Goal: Task Accomplishment & Management: Manage account settings

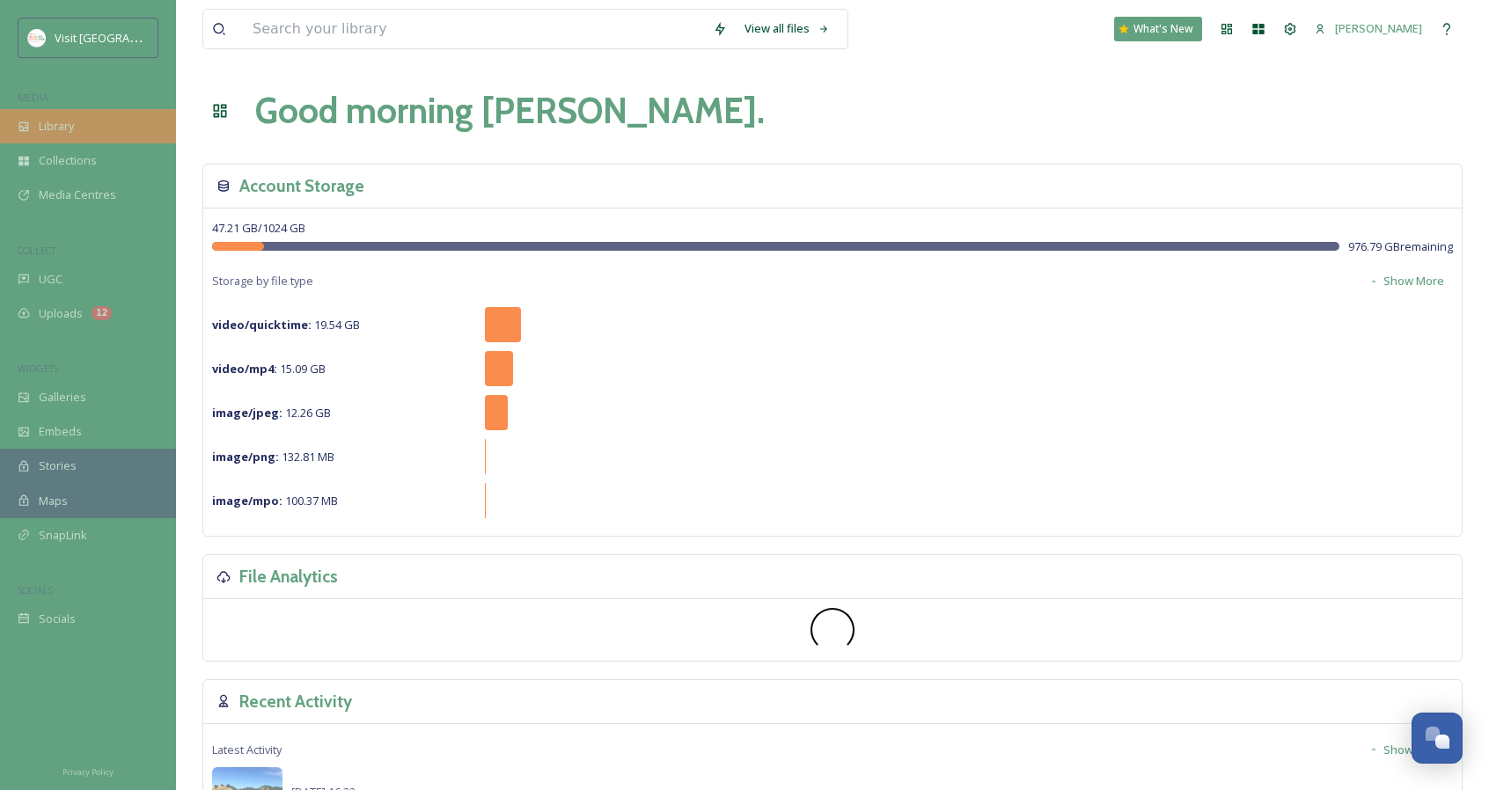
click at [114, 120] on div "Library" at bounding box center [88, 126] width 176 height 34
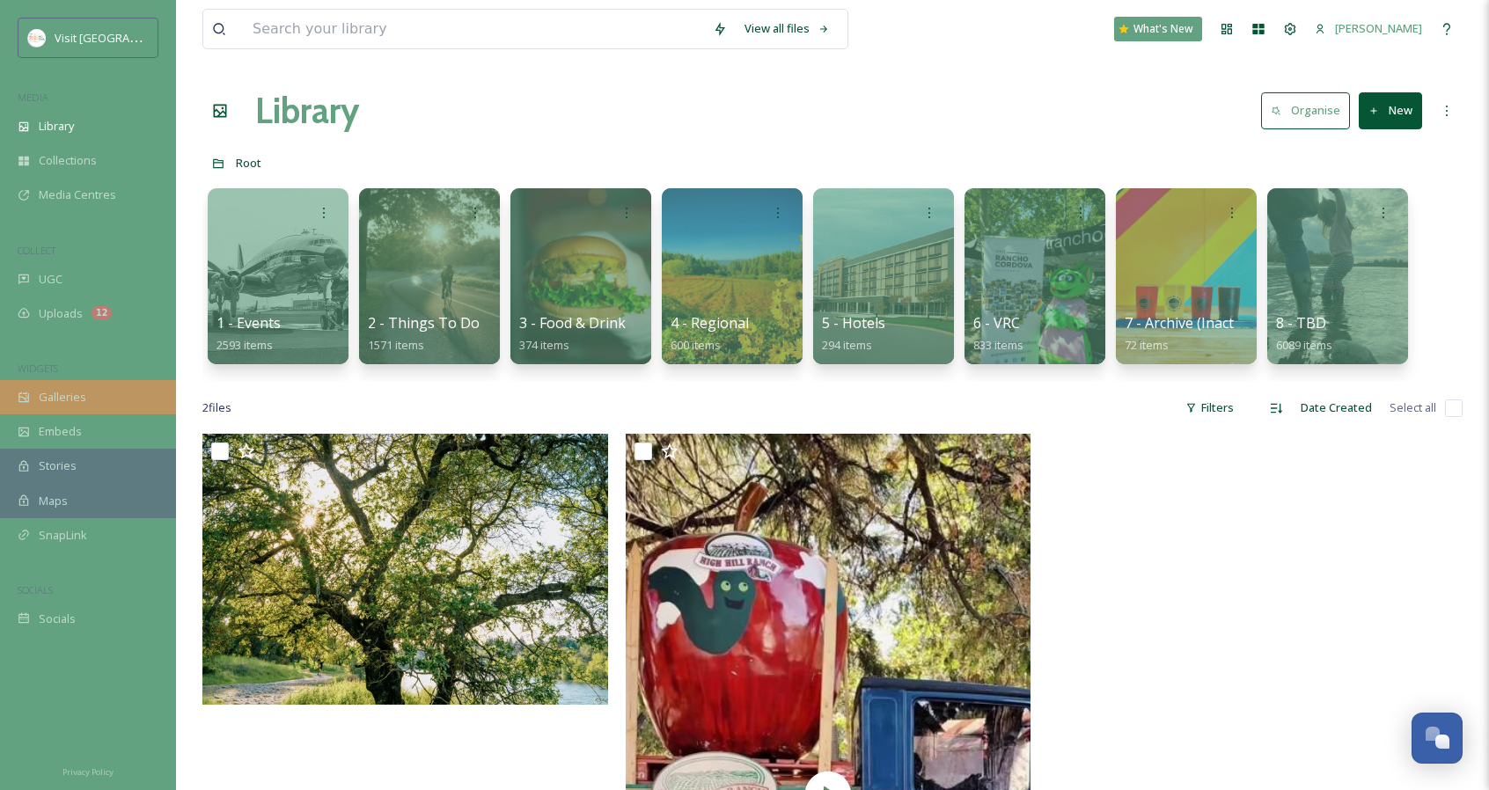
click at [75, 404] on span "Galleries" at bounding box center [63, 397] width 48 height 17
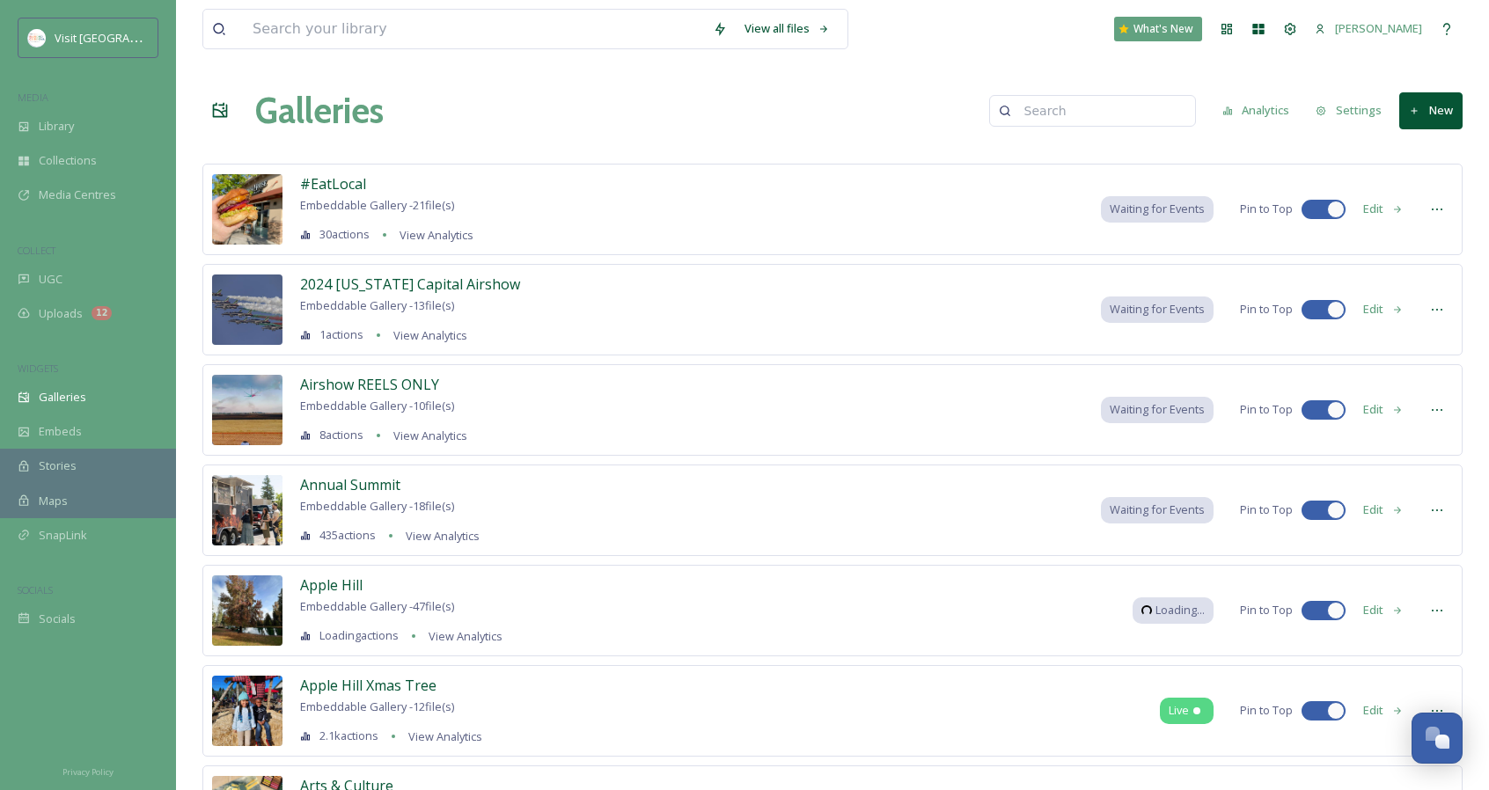
drag, startPoint x: 1149, startPoint y: 95, endPoint x: 1151, endPoint y: 106, distance: 11.6
click at [1151, 98] on input at bounding box center [1100, 110] width 171 height 35
type input "h"
click at [1441, 108] on button "New" at bounding box center [1430, 110] width 63 height 36
click at [1419, 161] on div "Gallery" at bounding box center [1422, 152] width 77 height 34
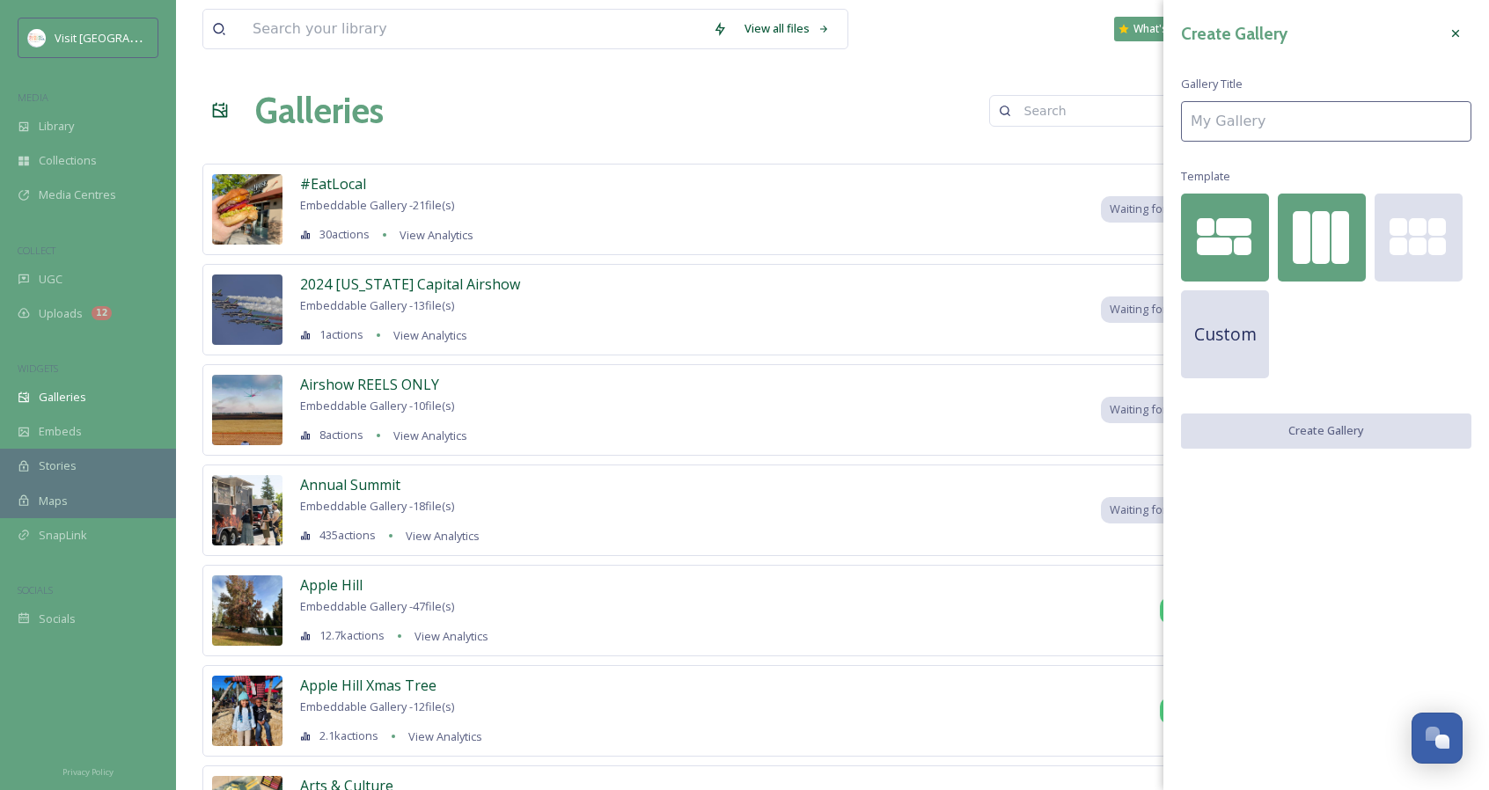
click at [1332, 232] on div at bounding box center [1340, 237] width 18 height 53
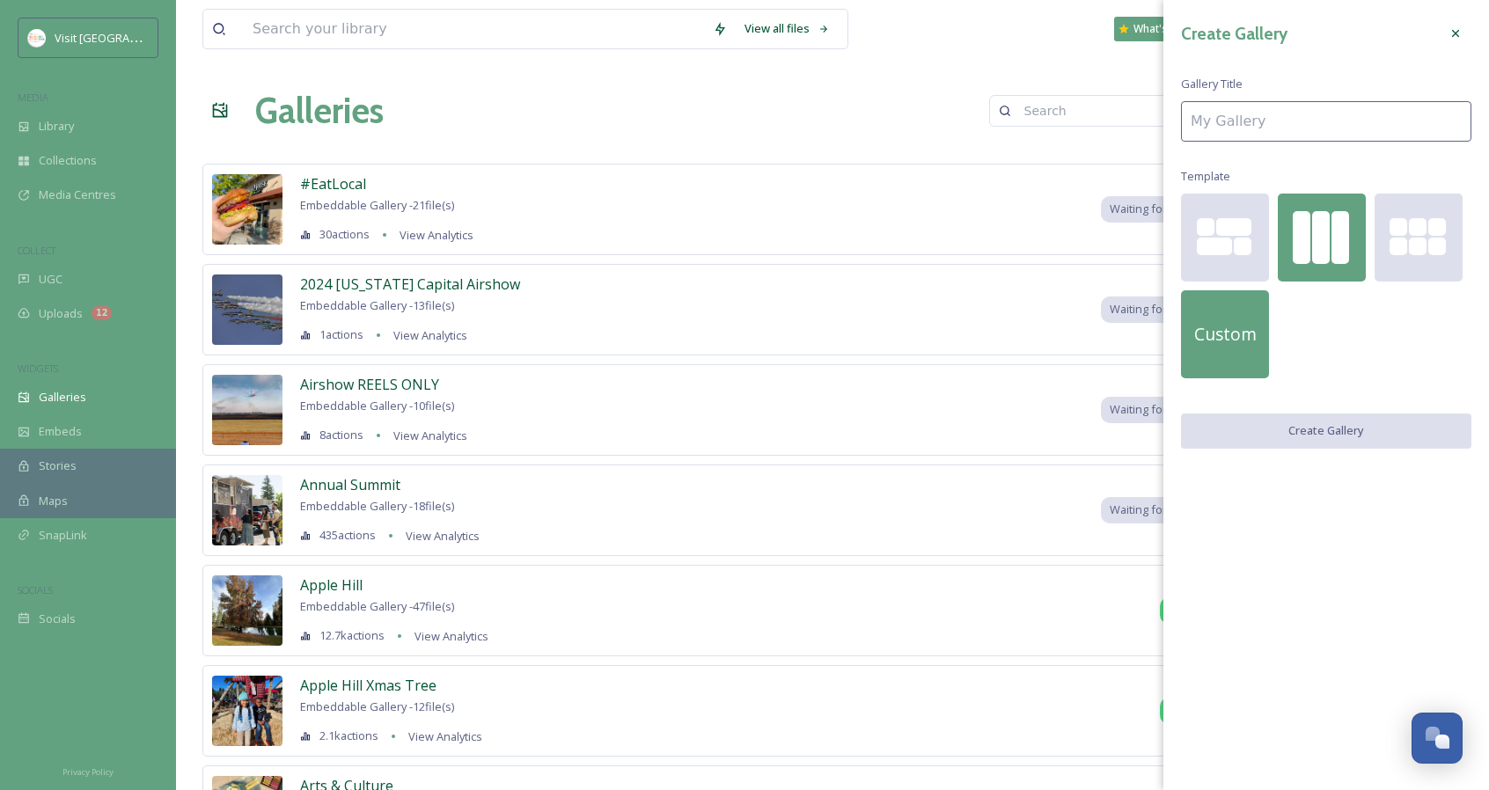
click at [1228, 331] on span "Custom" at bounding box center [1225, 335] width 62 height 26
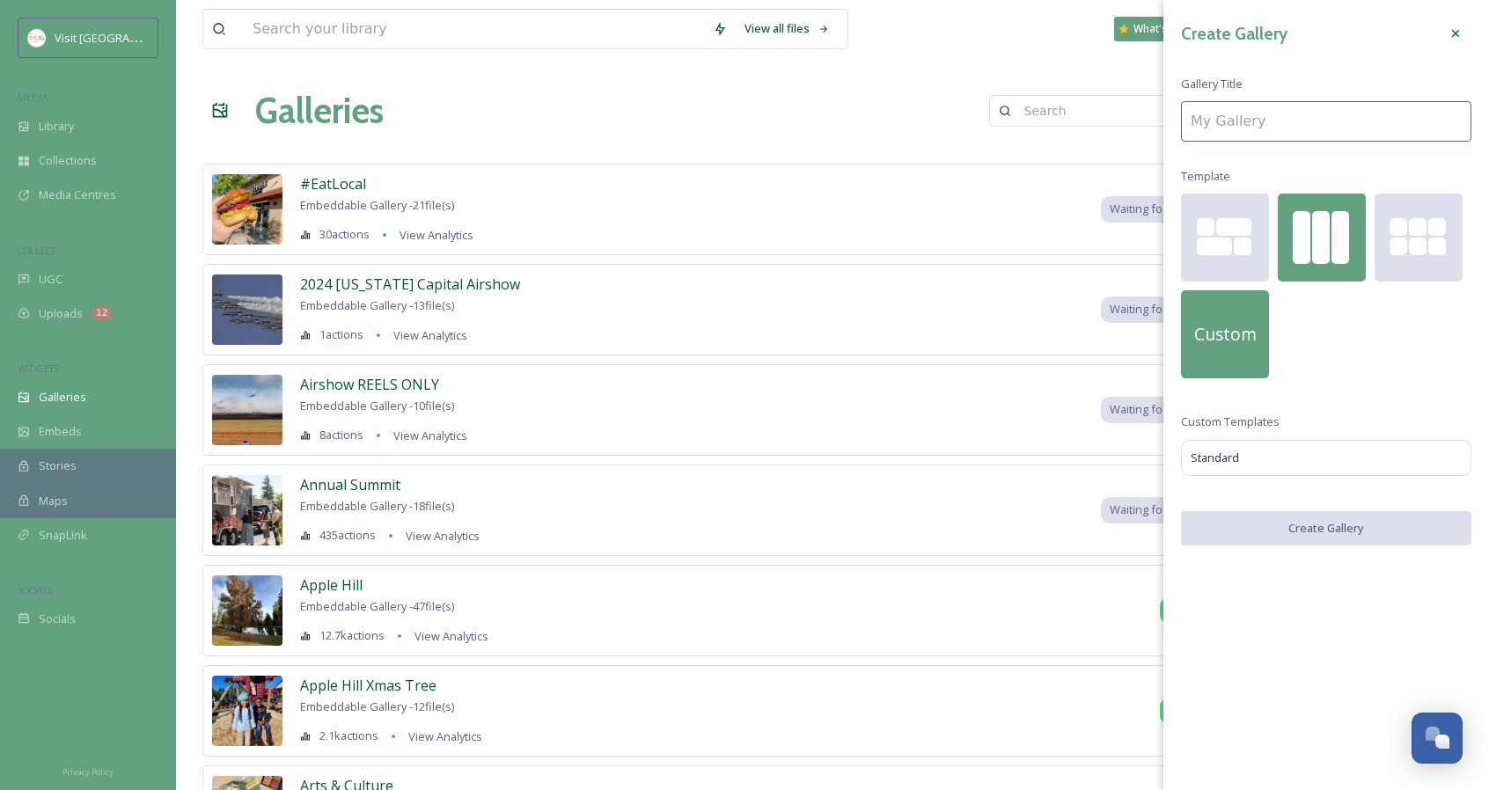
click at [1322, 217] on div at bounding box center [1321, 237] width 18 height 53
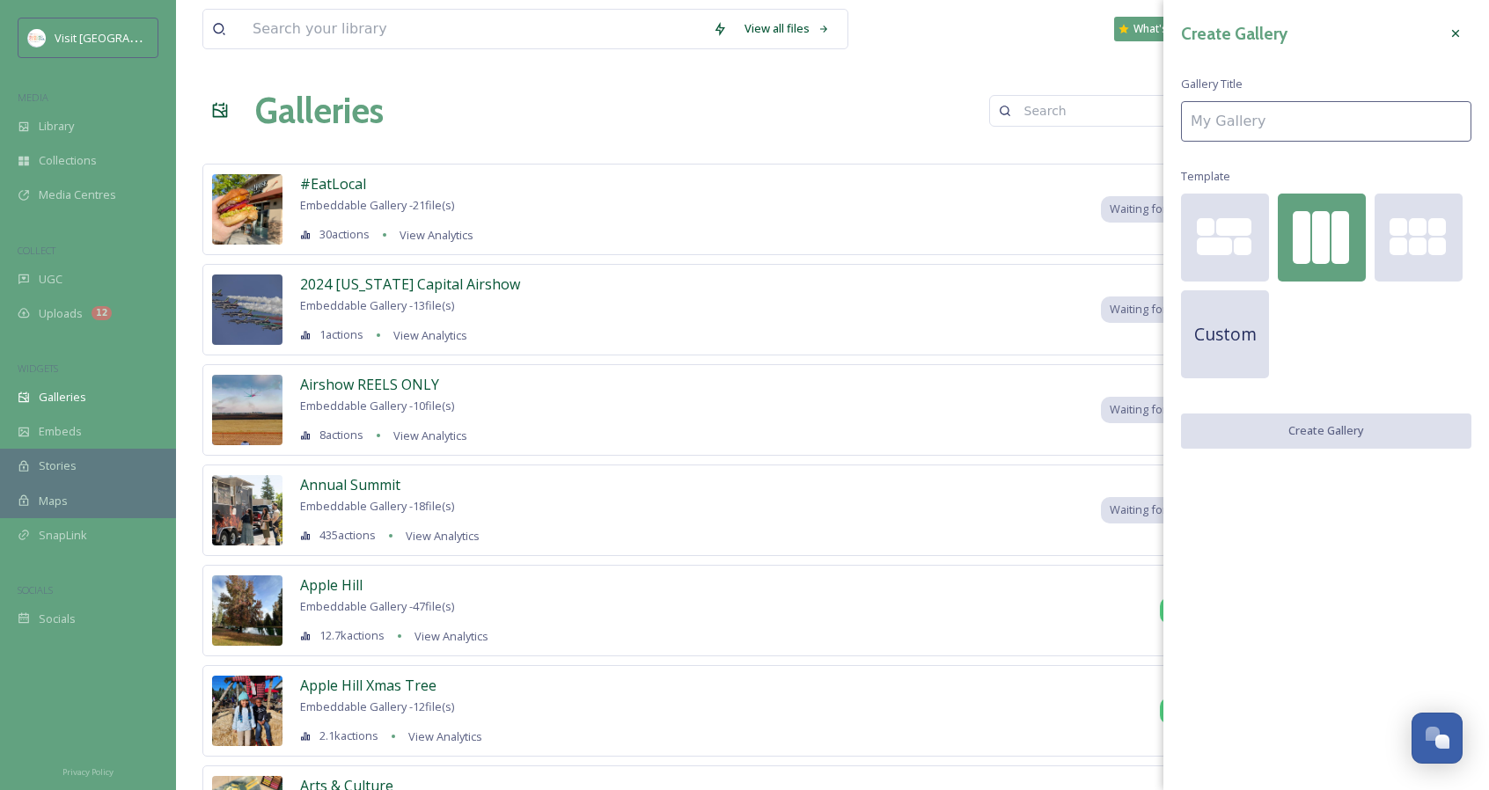
click at [1273, 126] on input at bounding box center [1326, 121] width 290 height 40
type input "H"
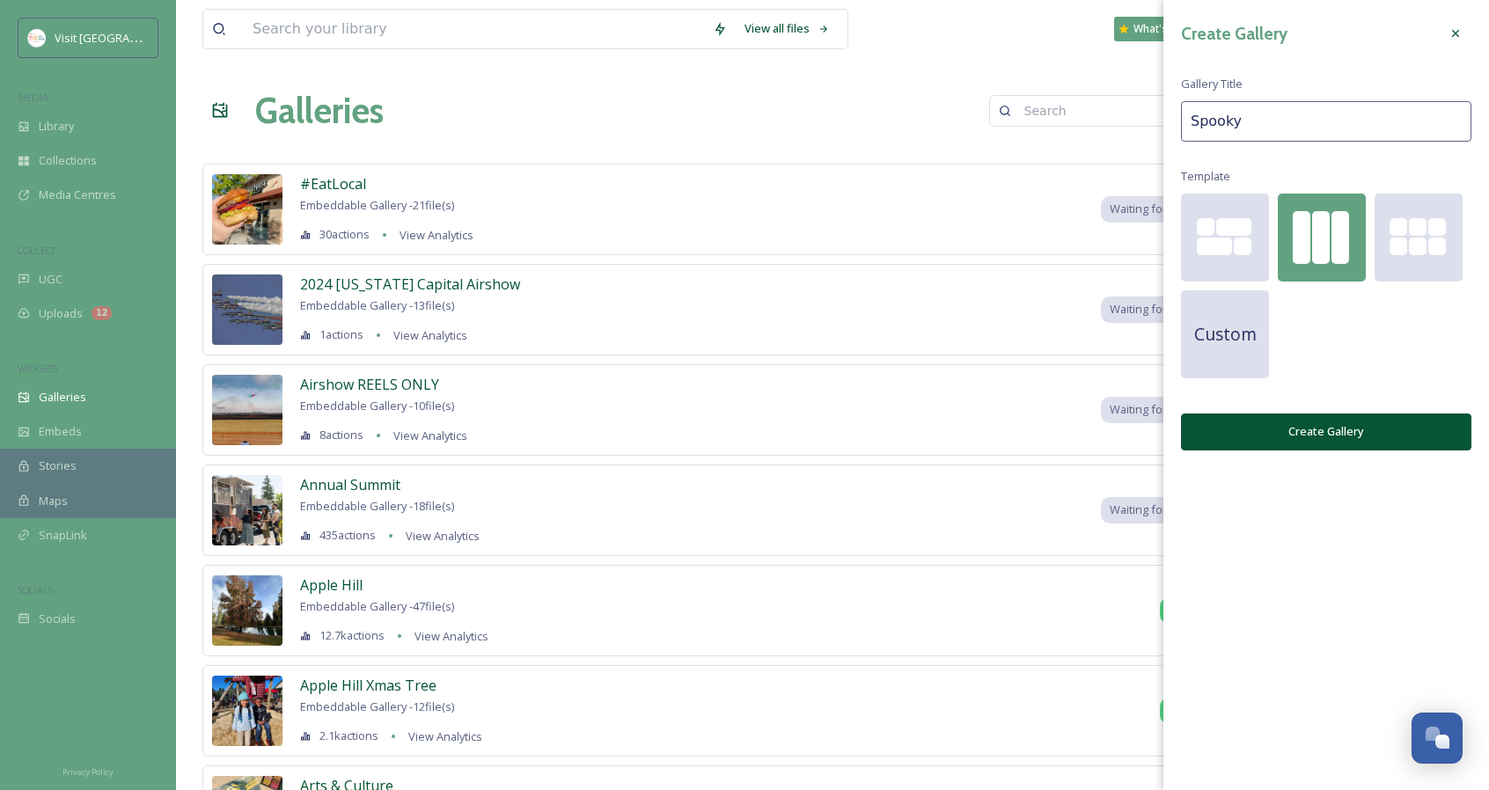
type input "Spooky"
click at [1351, 422] on button "Create Gallery" at bounding box center [1326, 432] width 290 height 36
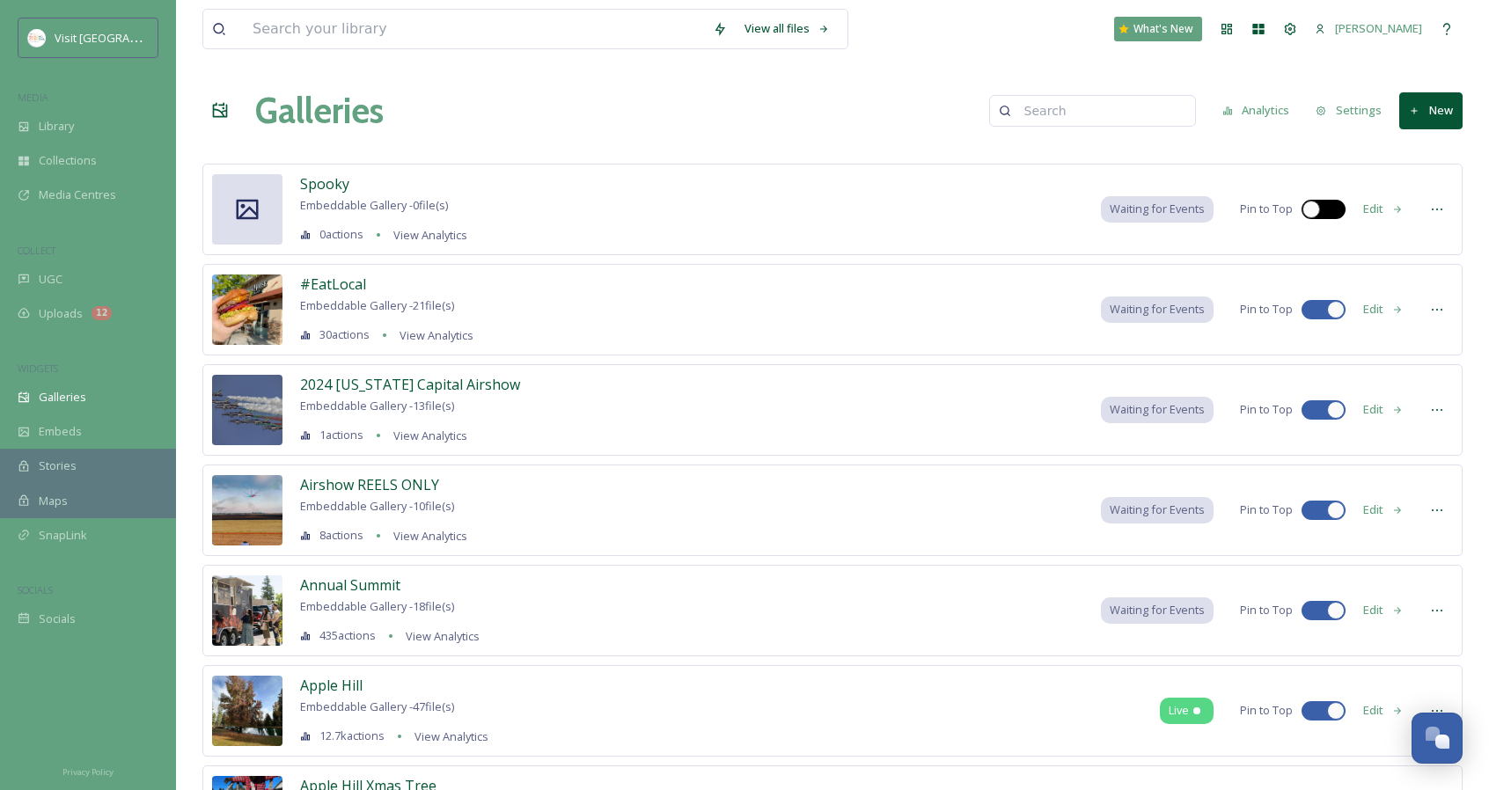
click at [1308, 210] on div at bounding box center [1311, 210] width 18 height 18
click at [1332, 210] on div at bounding box center [1336, 210] width 18 height 18
checkbox input "false"
click at [1386, 212] on button "Edit" at bounding box center [1383, 209] width 58 height 34
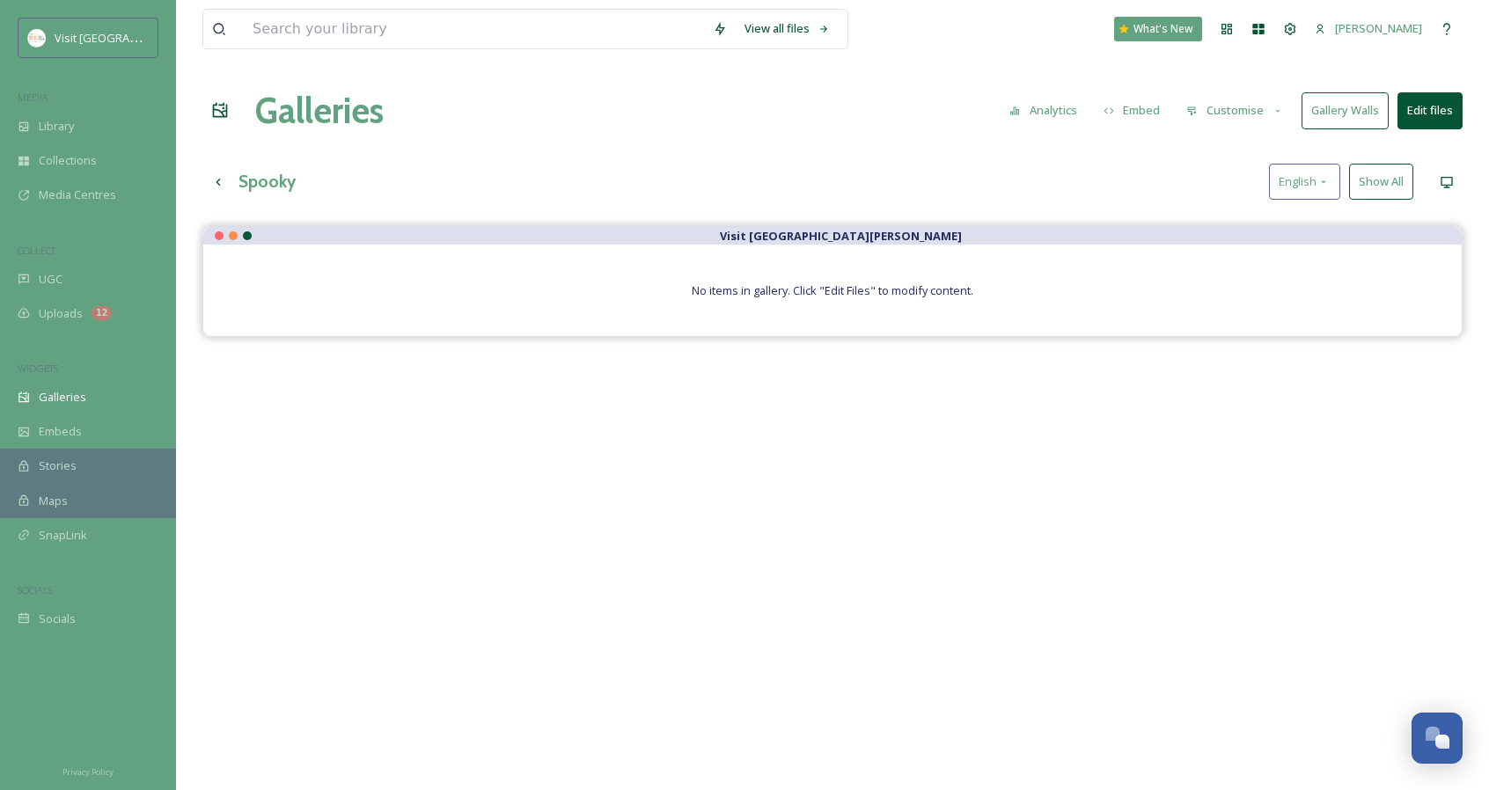
click at [1438, 108] on button "Edit files" at bounding box center [1429, 110] width 65 height 36
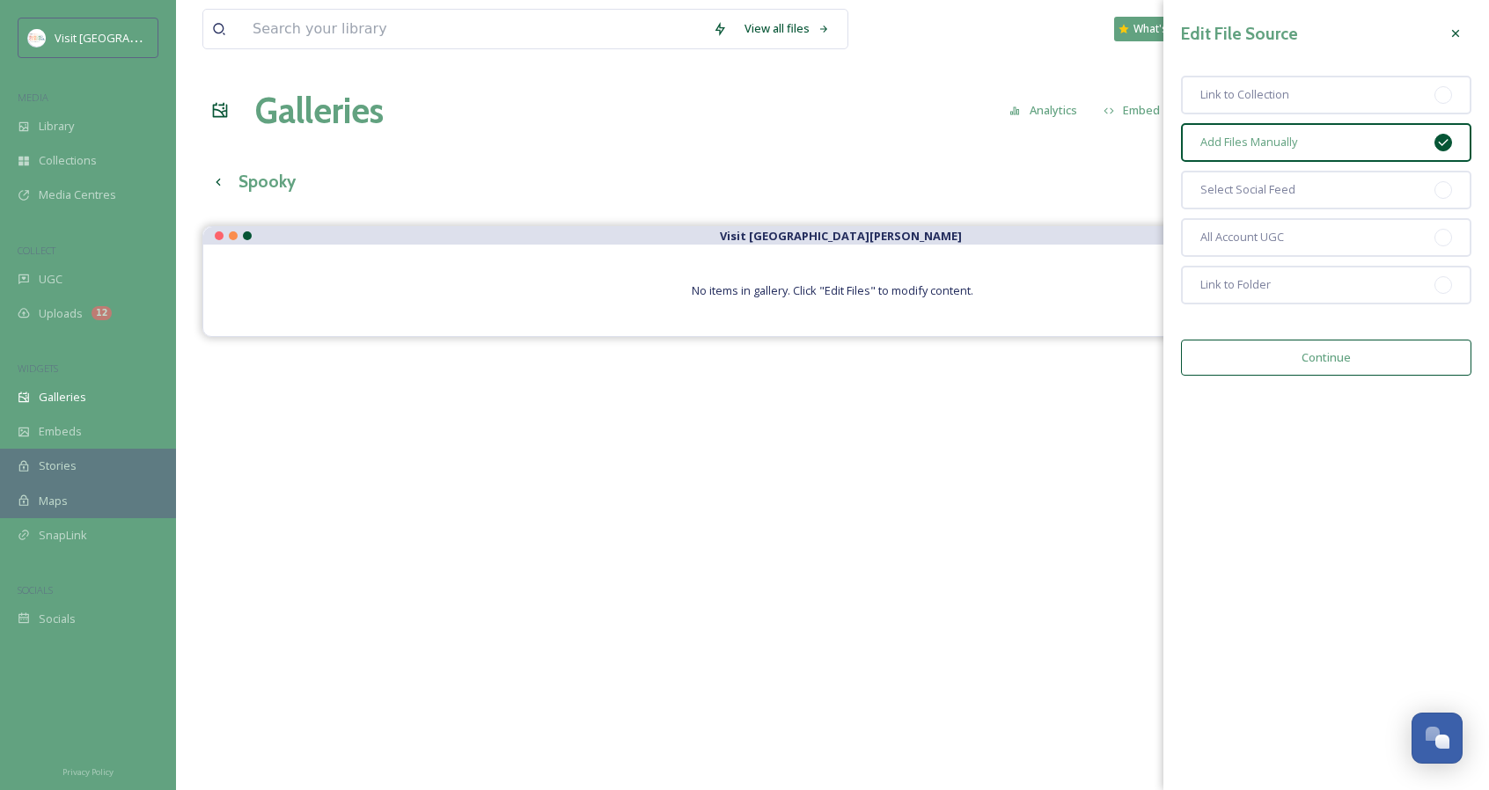
click at [1360, 353] on button "Continue" at bounding box center [1326, 358] width 290 height 36
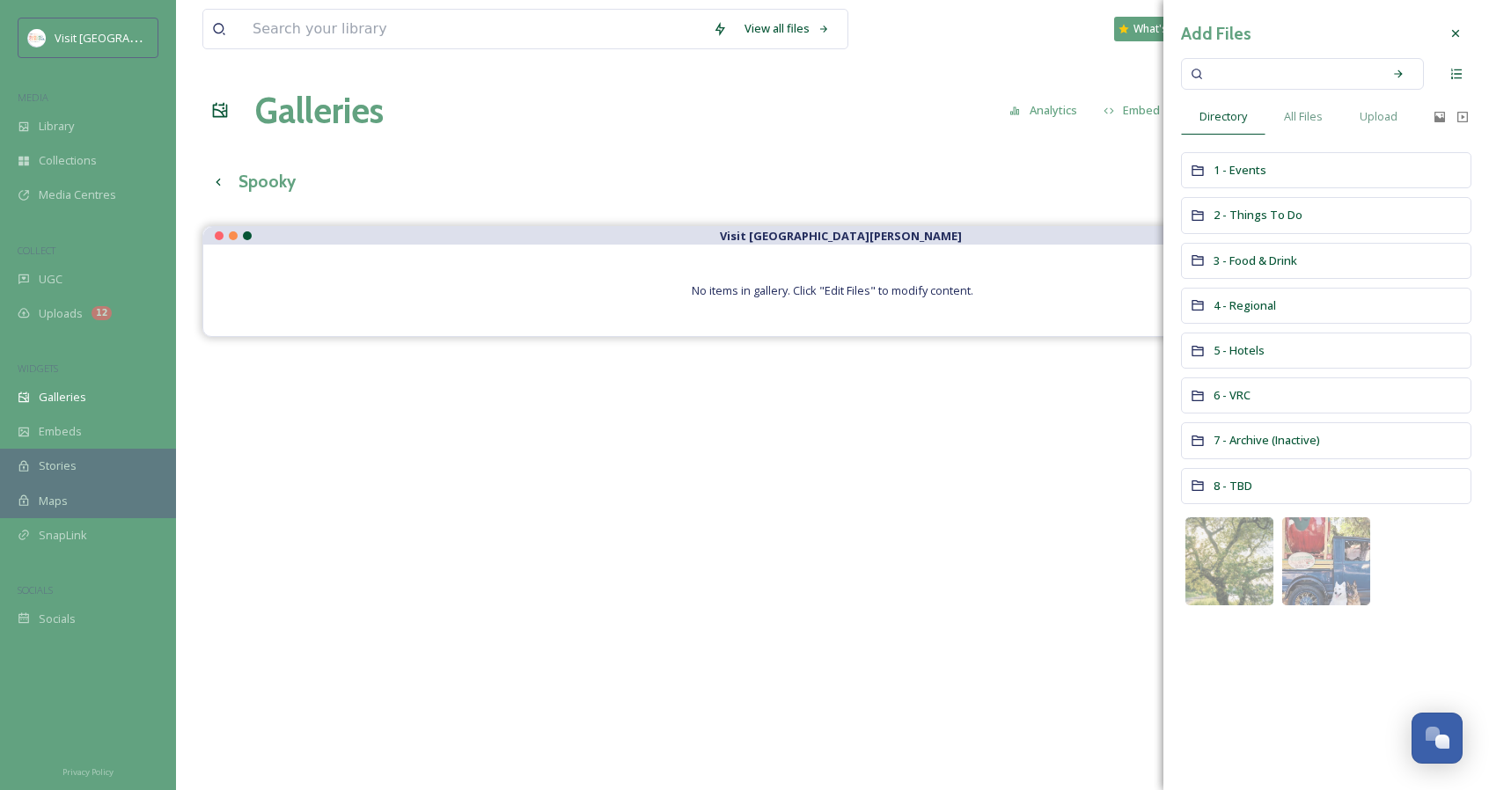
click at [1261, 93] on div "Add Files Directory All Files Upload 1 - Events 2 - Things To Do 3 - Food & Dri…" at bounding box center [1326, 313] width 326 height 627
click at [1258, 87] on input at bounding box center [1290, 74] width 166 height 39
type input "heartstoppers"
click at [1390, 78] on div "Search" at bounding box center [1398, 74] width 32 height 32
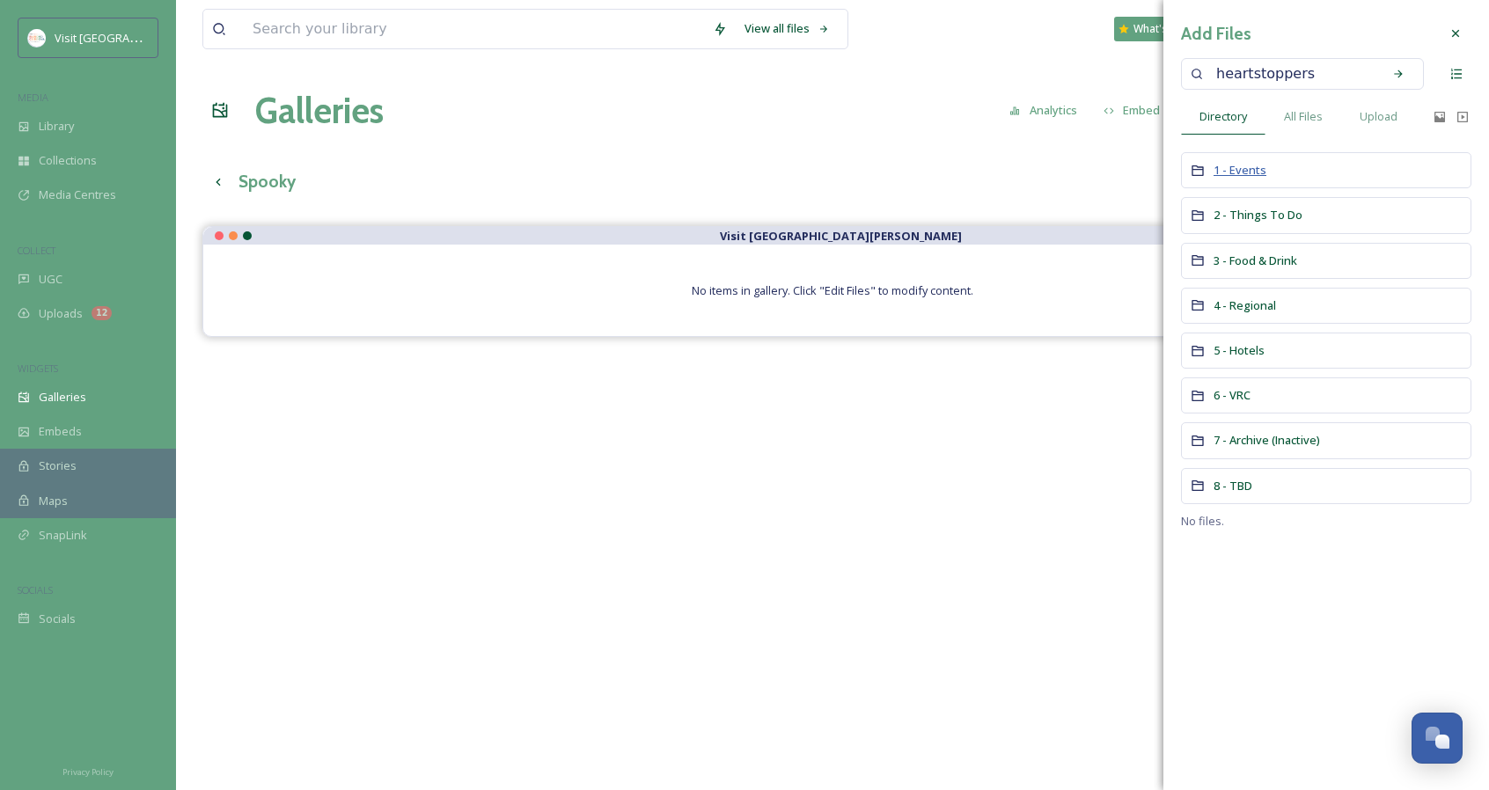
click at [1236, 173] on span "1 - Events" at bounding box center [1239, 170] width 53 height 16
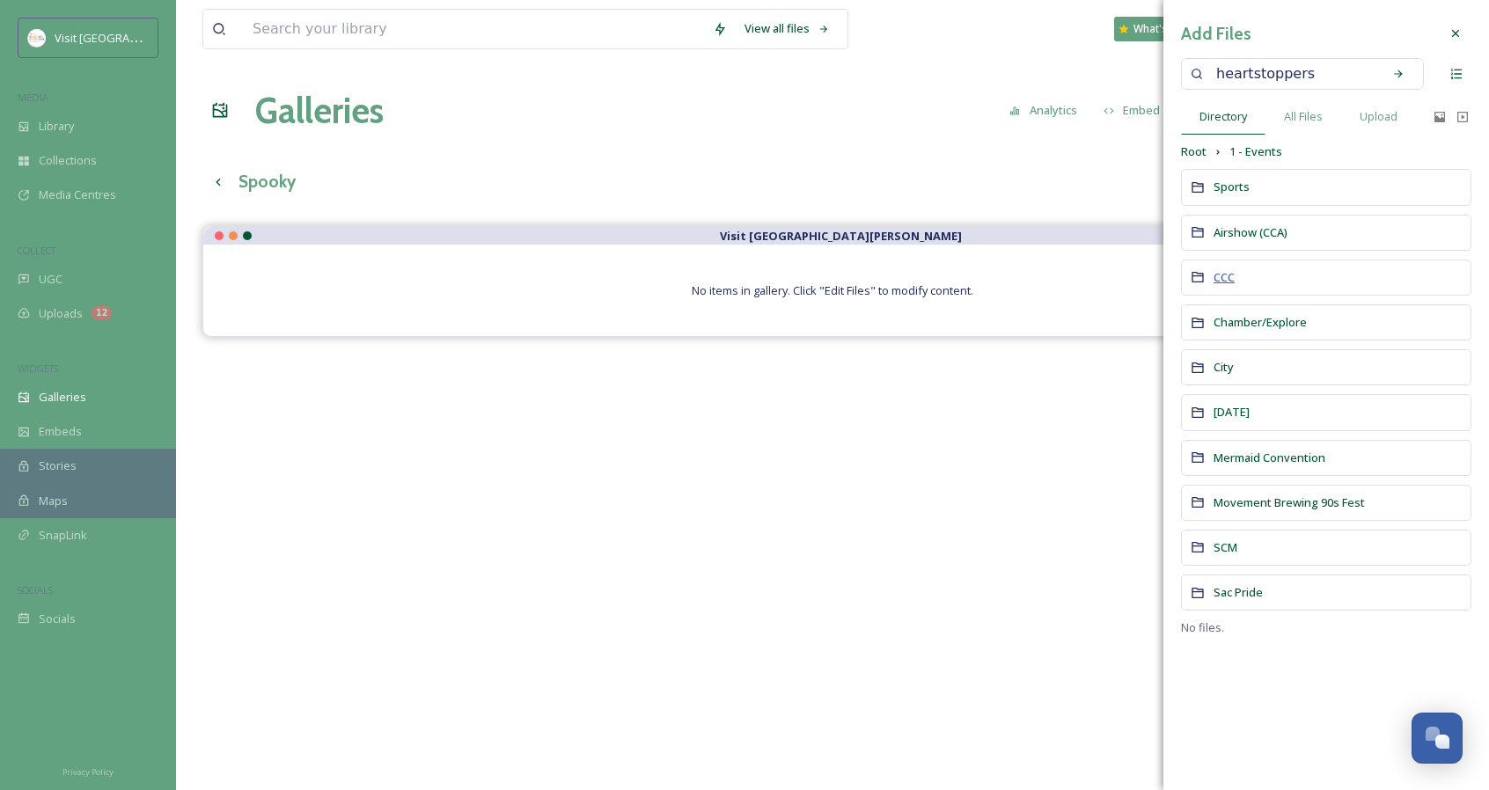
click at [1224, 276] on span "CCC" at bounding box center [1223, 277] width 21 height 16
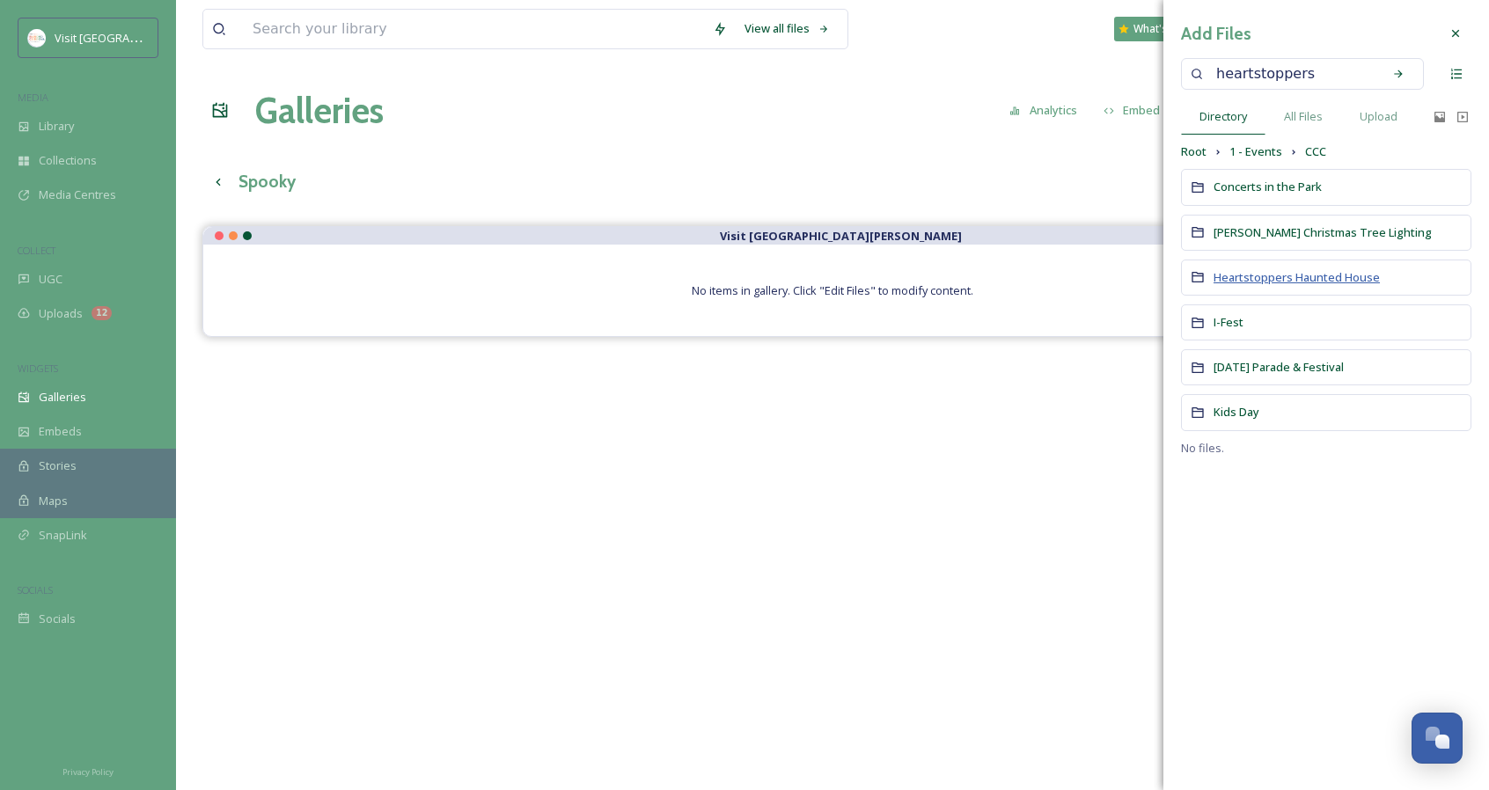
click at [1223, 281] on span "Heartstoppers Haunted House" at bounding box center [1296, 277] width 166 height 16
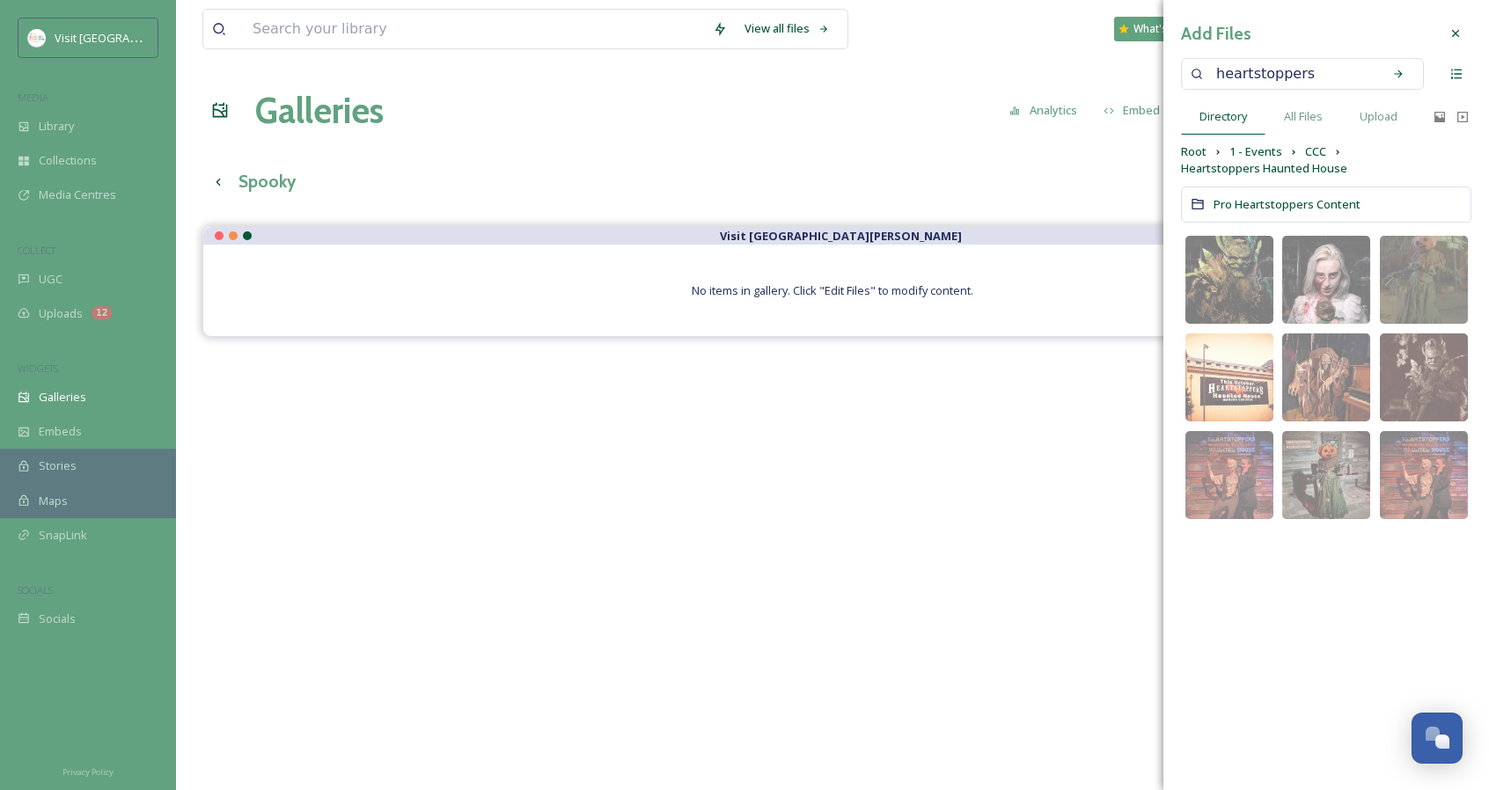
click at [1353, 84] on input "heartstoppers" at bounding box center [1290, 74] width 166 height 39
click at [1233, 283] on span "image/png" at bounding box center [1214, 288] width 44 height 12
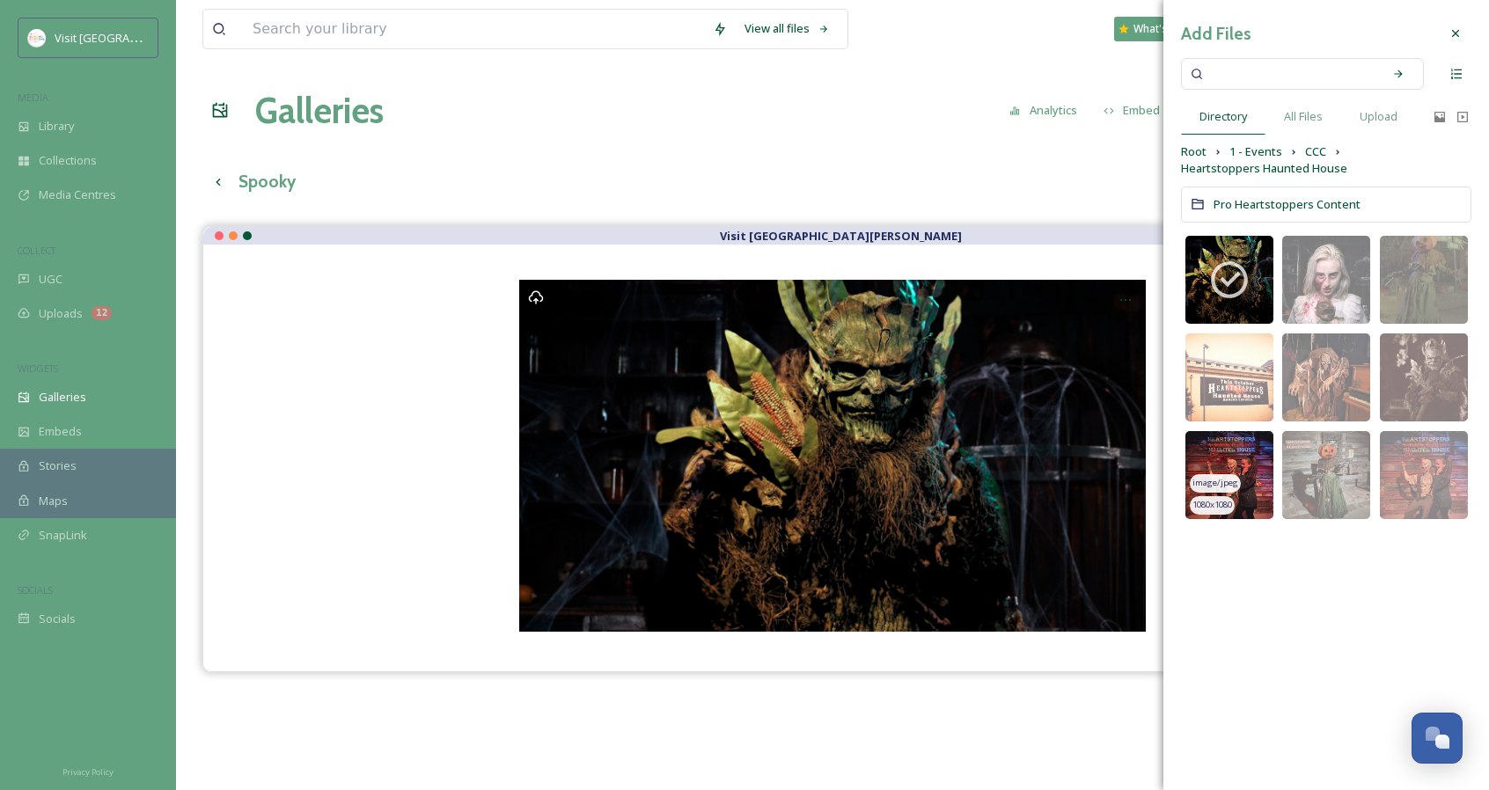
click at [1262, 474] on img at bounding box center [1229, 475] width 88 height 88
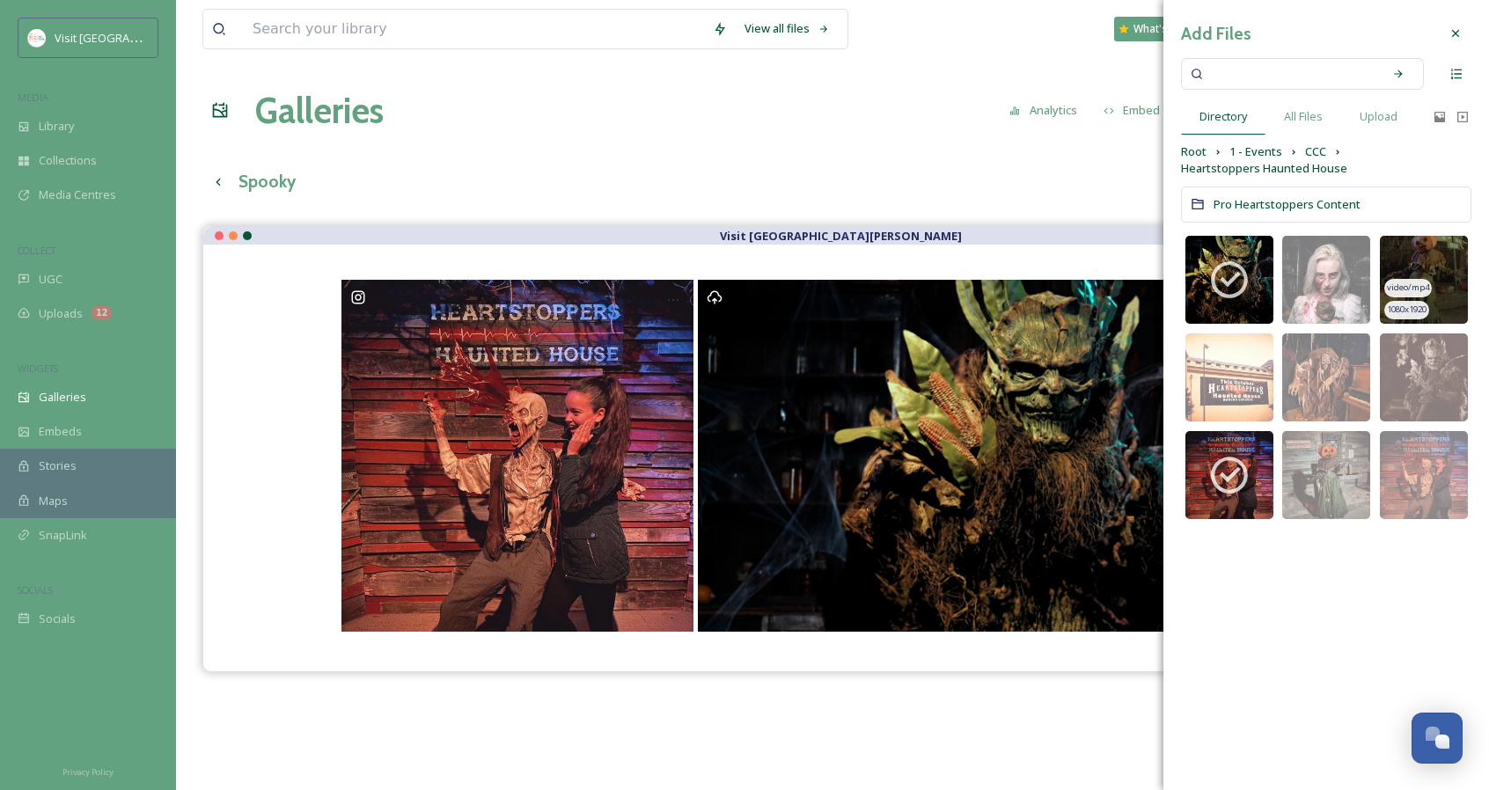
click at [1418, 256] on img at bounding box center [1424, 280] width 88 height 88
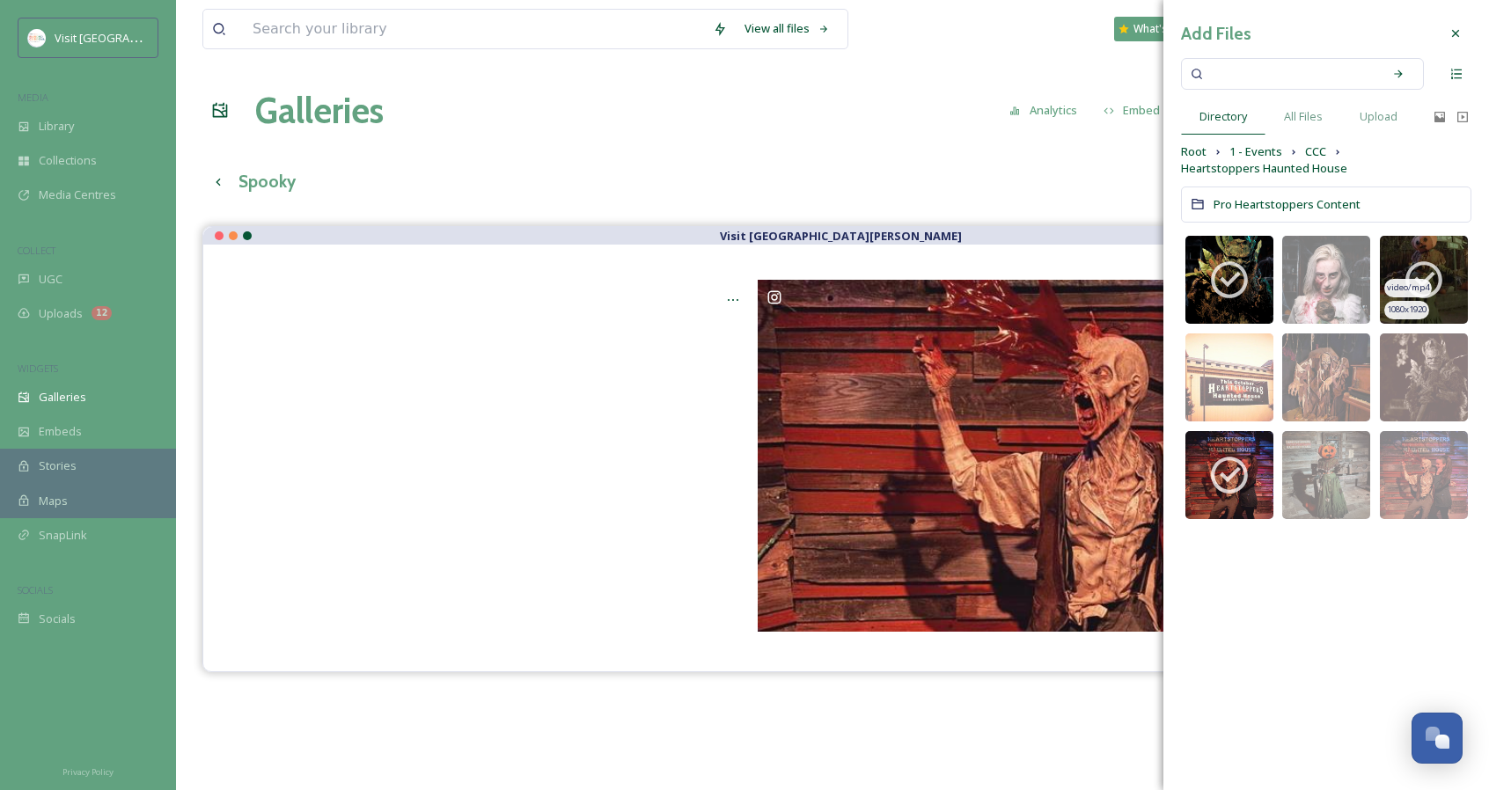
click at [1426, 279] on div "video/mp4" at bounding box center [1408, 288] width 48 height 18
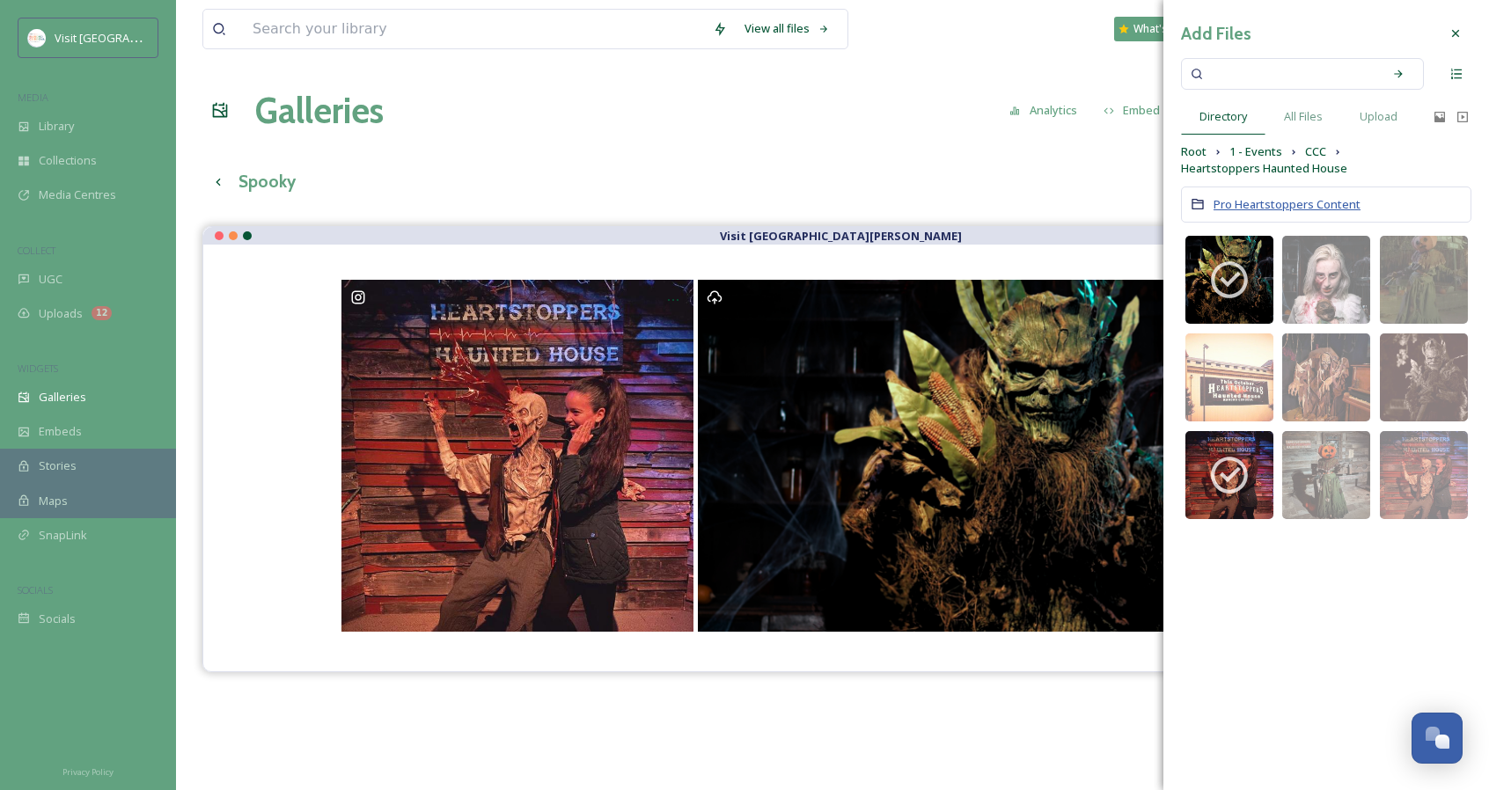
click at [1292, 209] on span "Pro Heartstoppers Content" at bounding box center [1286, 204] width 147 height 16
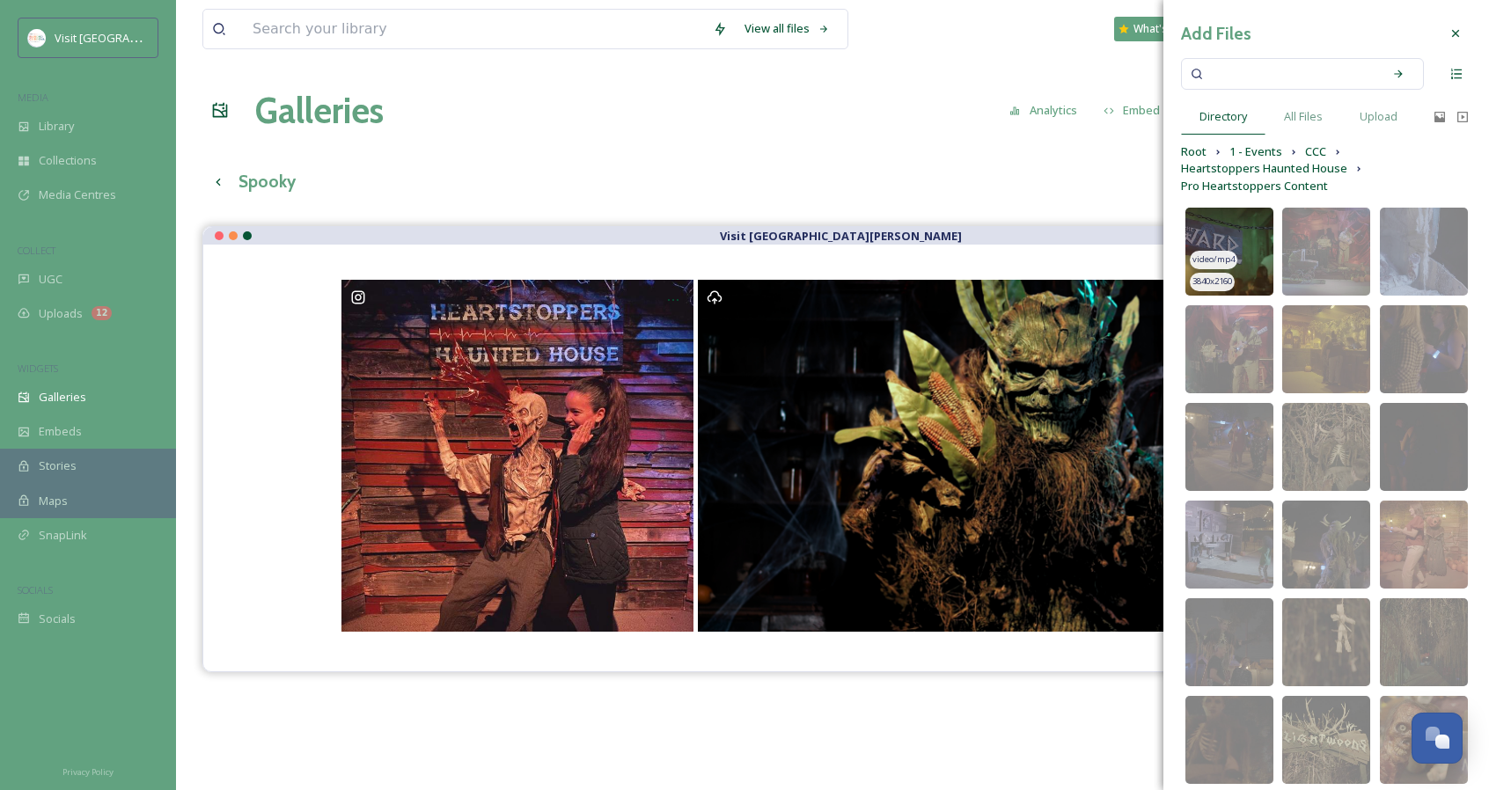
click at [1242, 252] on img at bounding box center [1229, 252] width 88 height 88
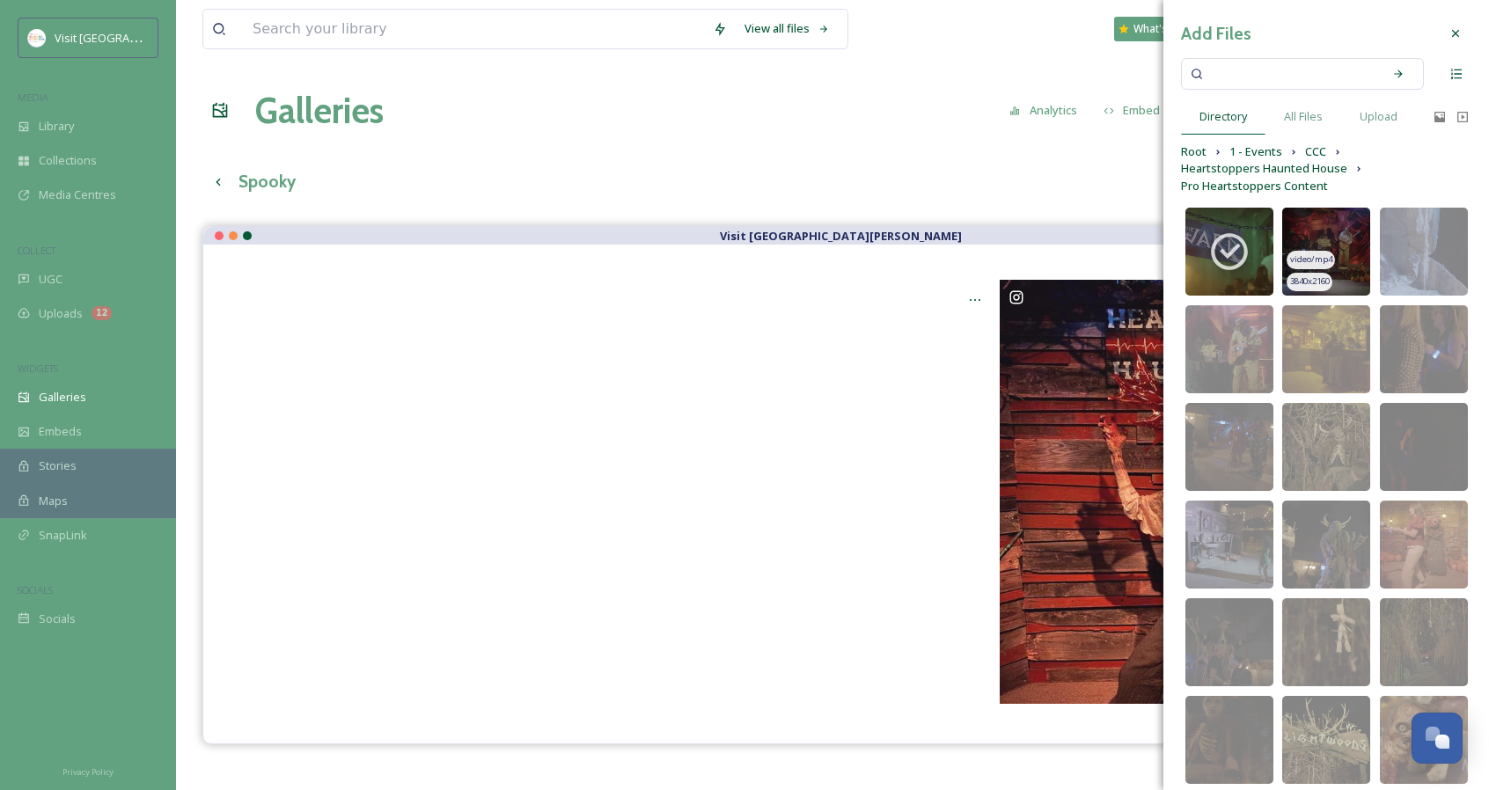
click at [1341, 274] on img at bounding box center [1326, 252] width 88 height 88
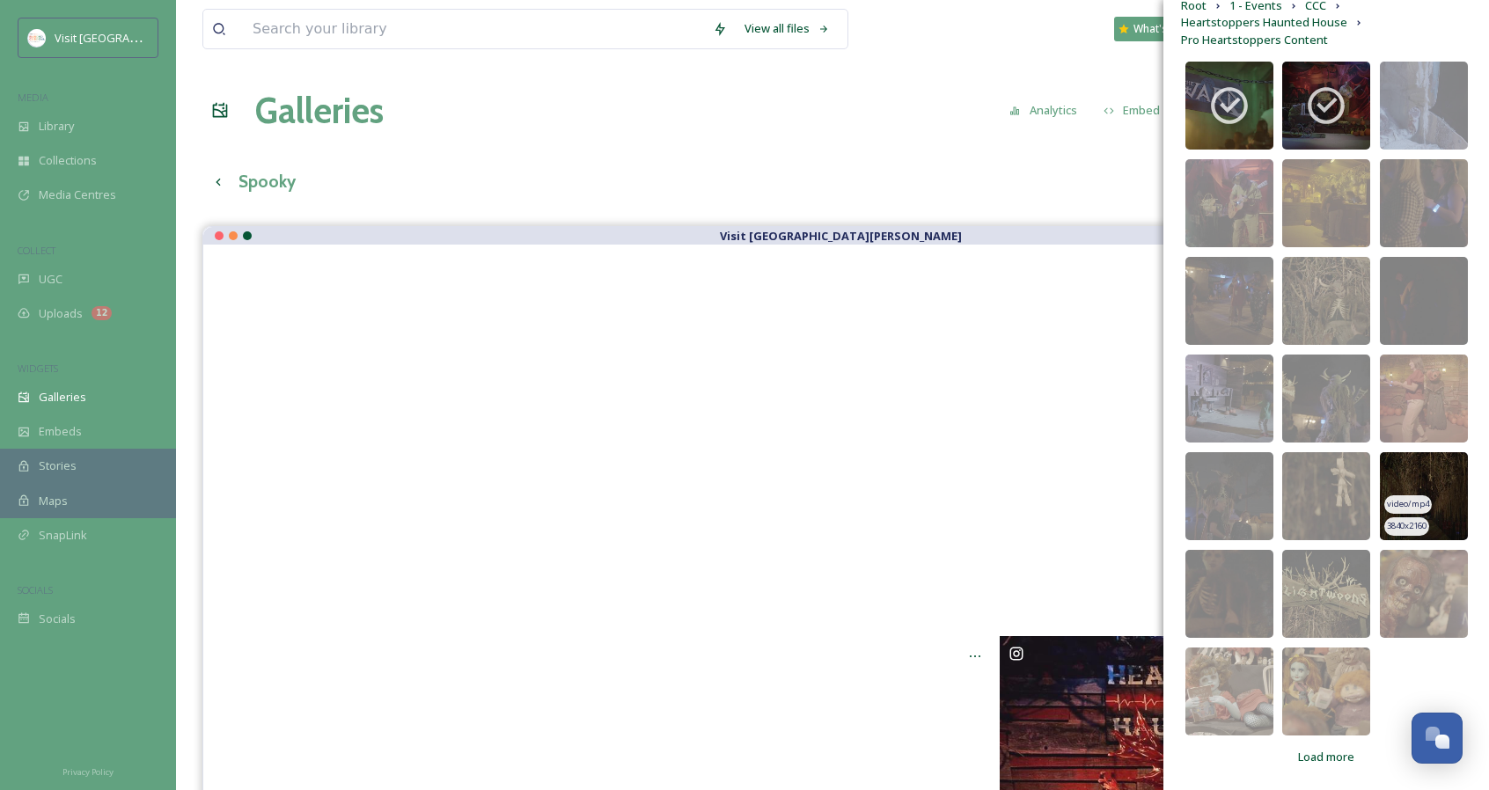
scroll to position [147, 0]
click at [1343, 761] on span "Load more" at bounding box center [1326, 756] width 56 height 17
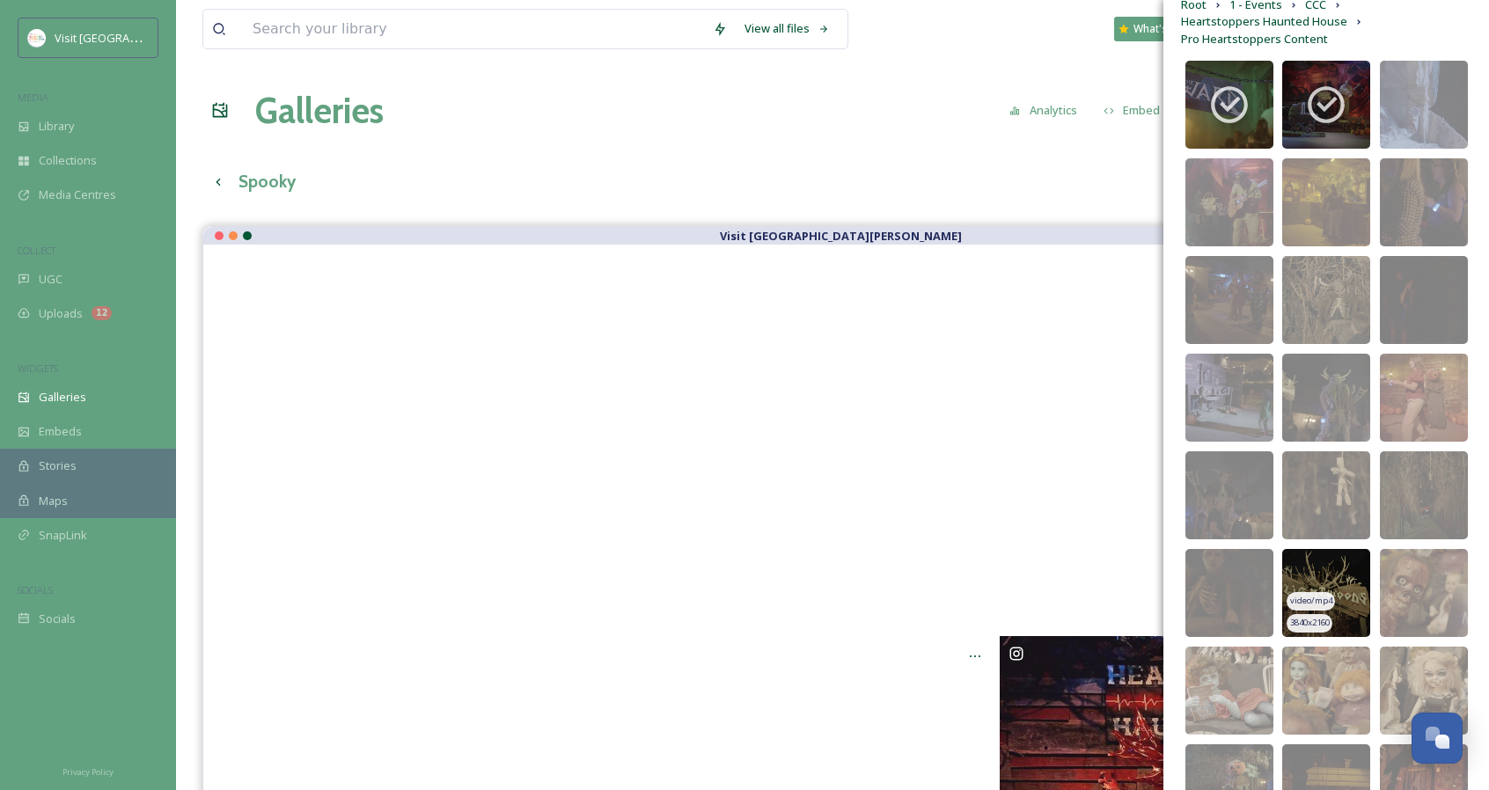
click at [1316, 588] on img at bounding box center [1326, 593] width 88 height 88
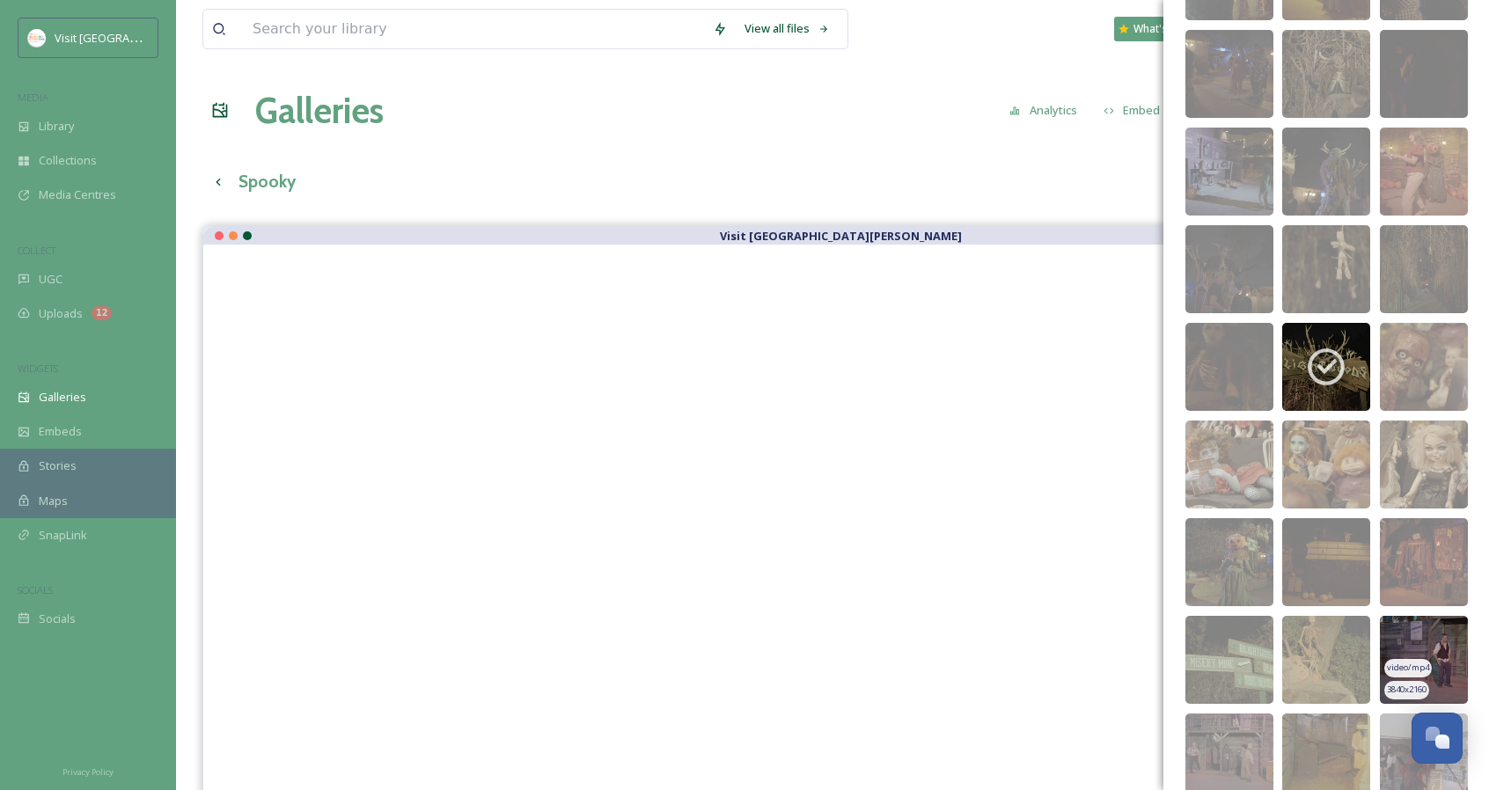
scroll to position [503, 0]
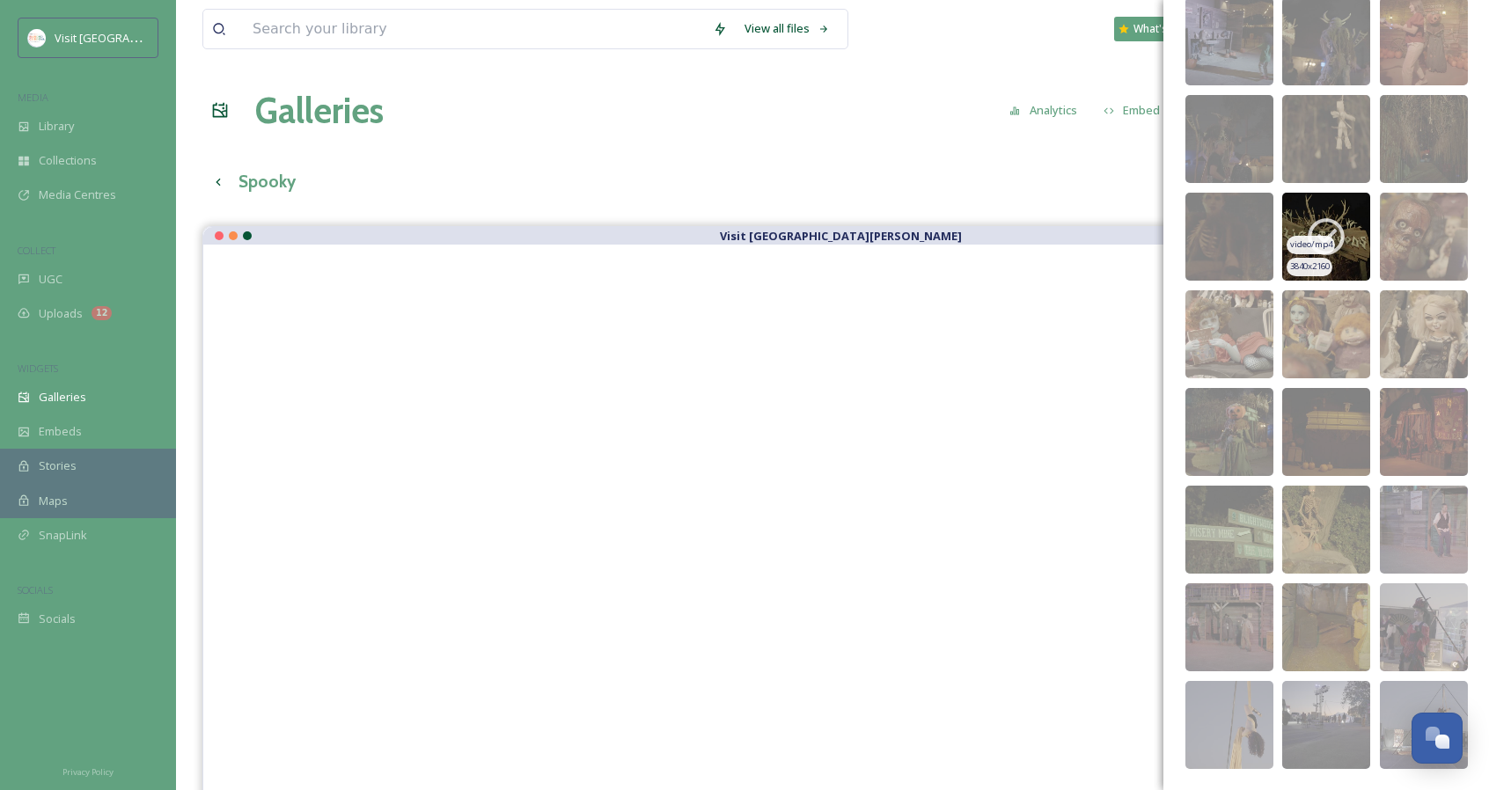
click at [1333, 242] on icon at bounding box center [1326, 237] width 44 height 44
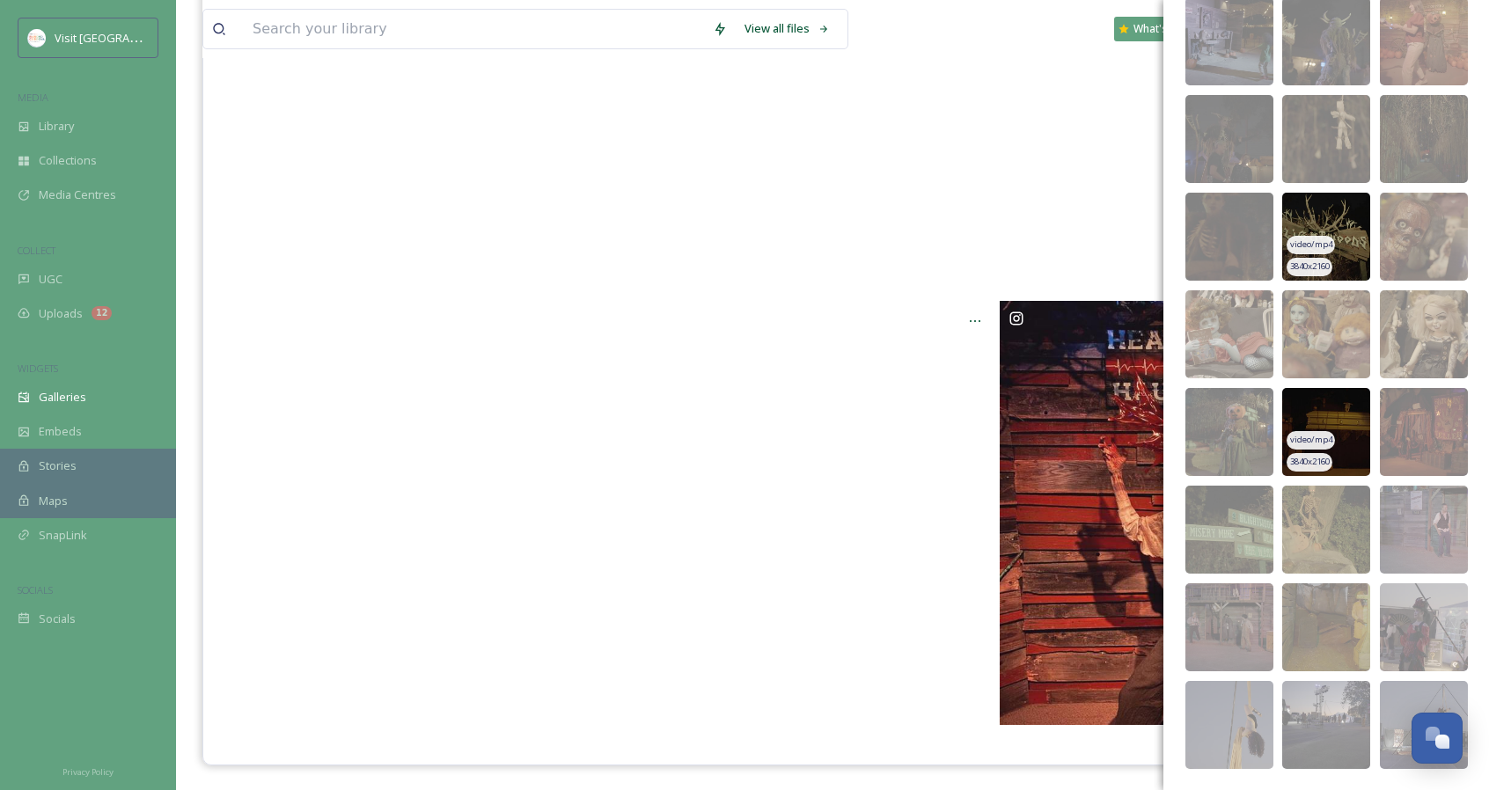
scroll to position [63, 0]
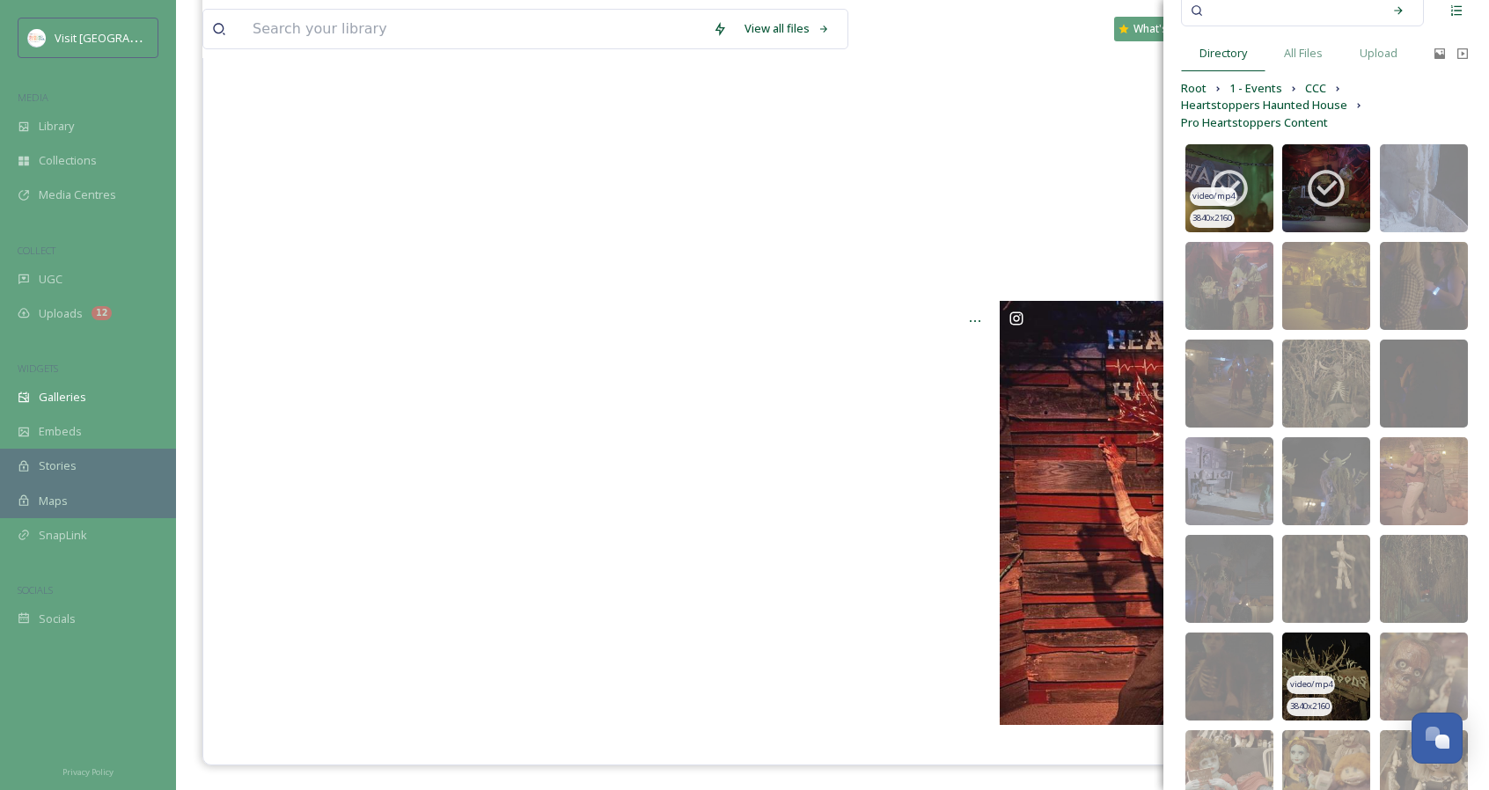
click at [1232, 200] on span "video/mp4" at bounding box center [1213, 196] width 42 height 12
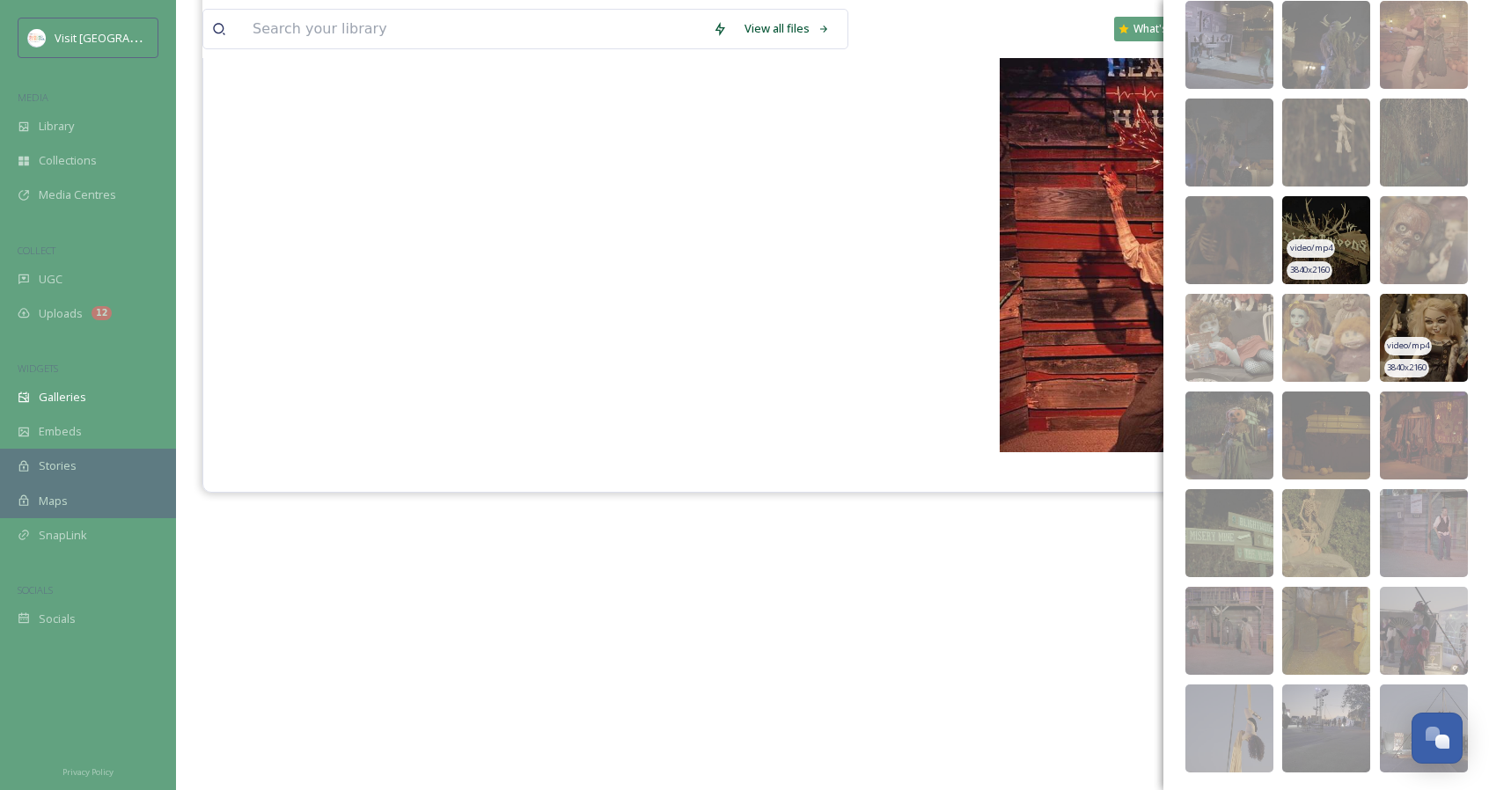
scroll to position [503, 0]
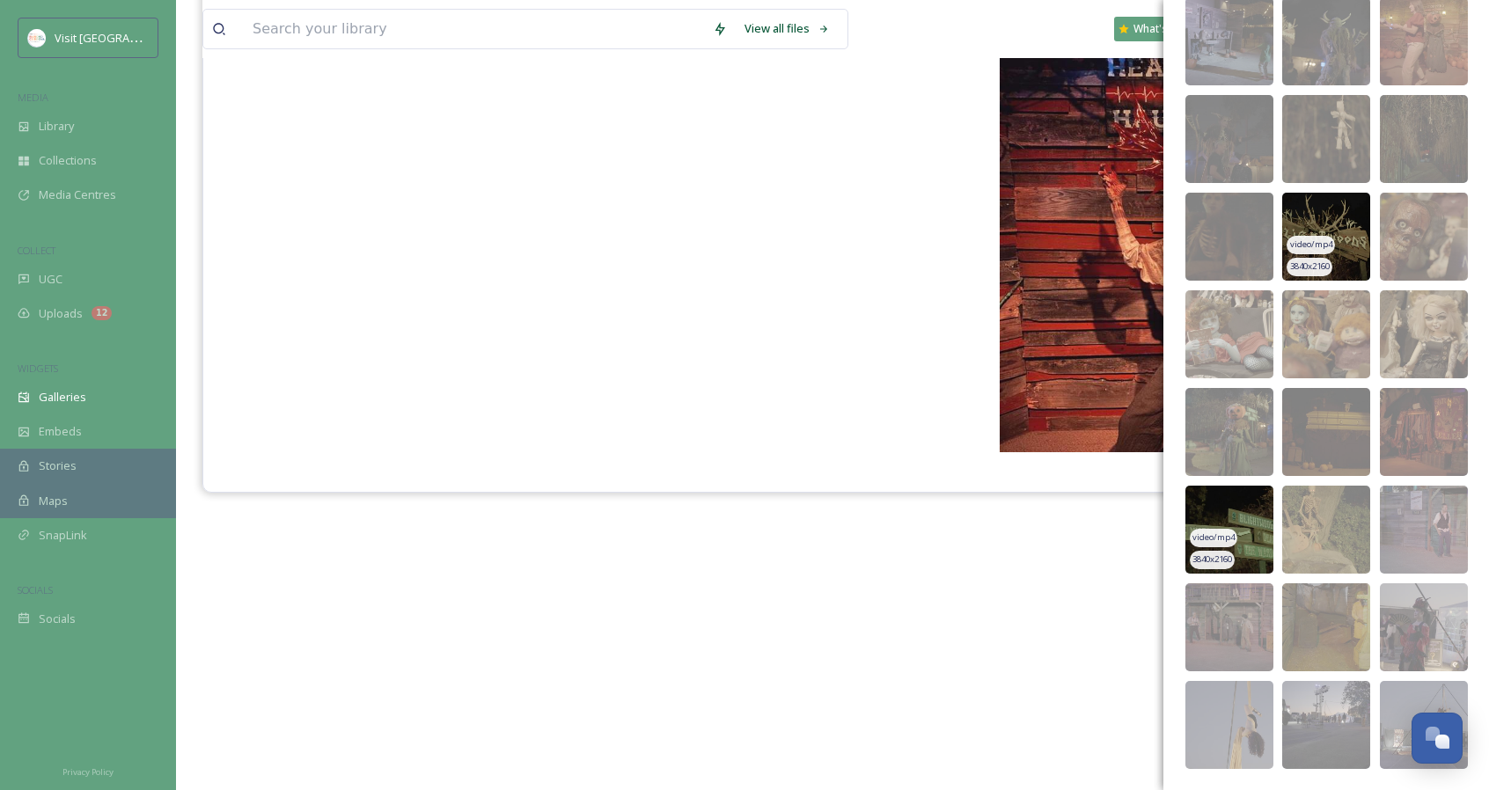
click at [1265, 518] on img at bounding box center [1229, 530] width 88 height 88
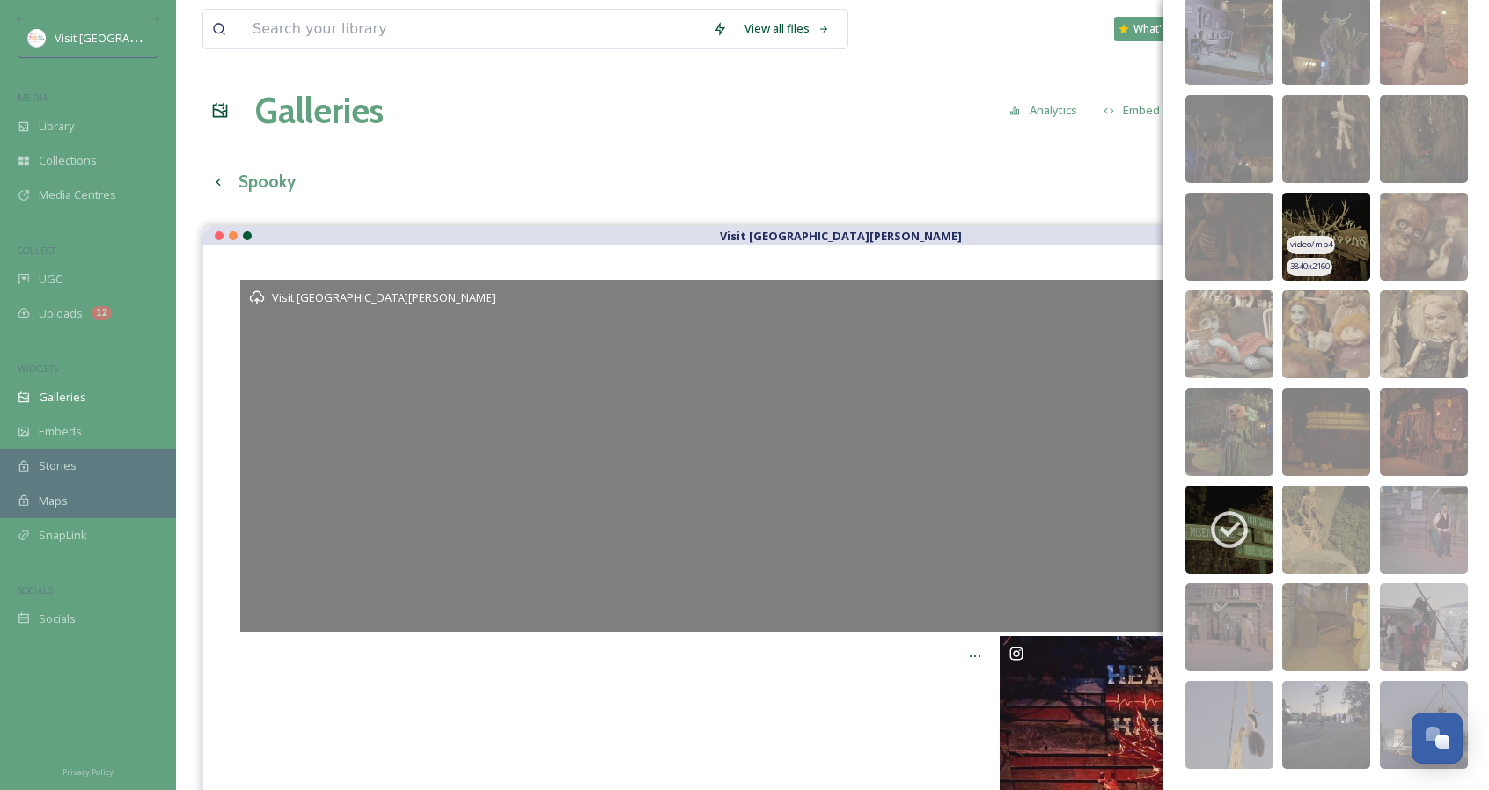
scroll to position [146, 0]
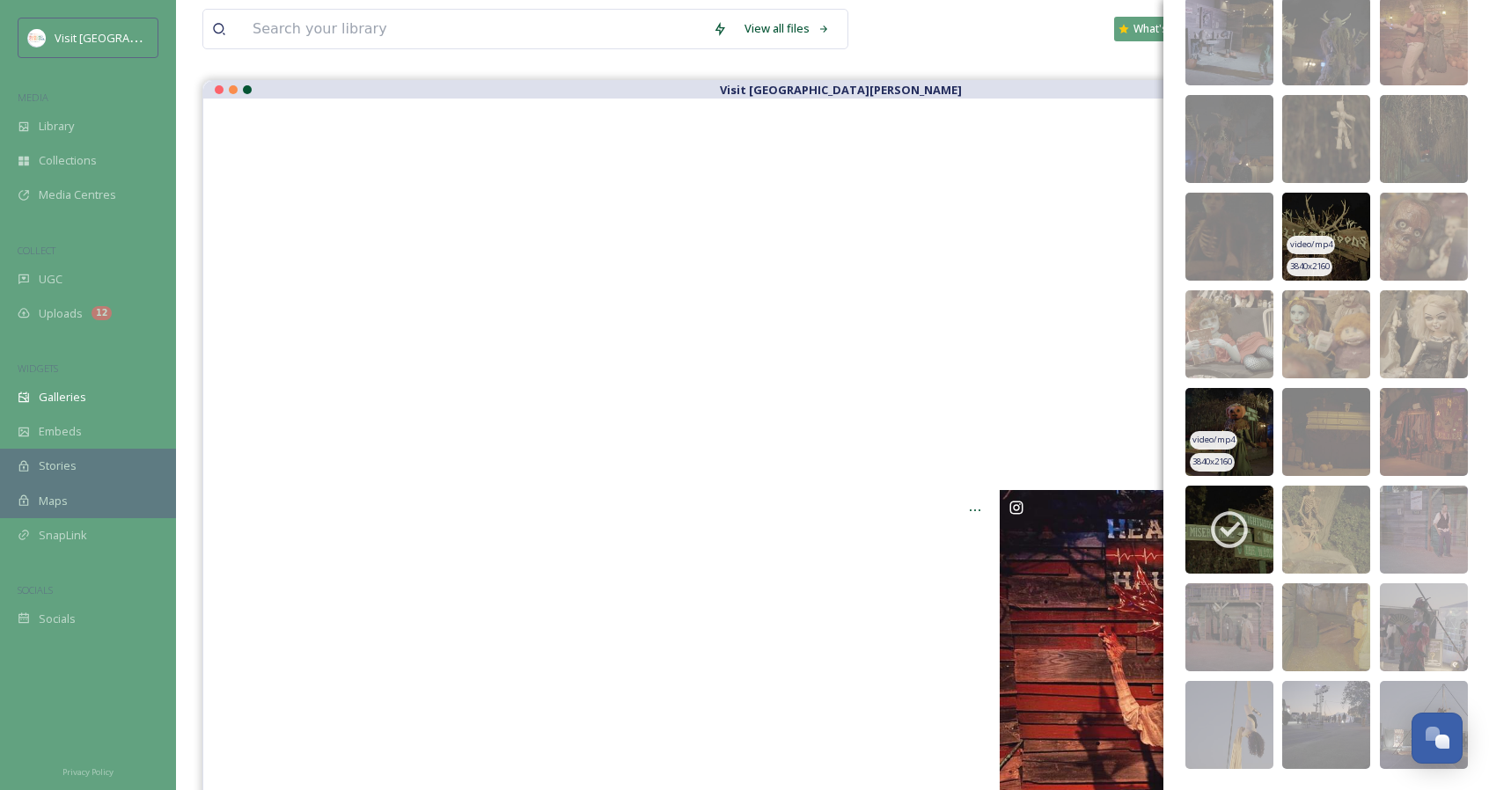
click at [1254, 429] on img at bounding box center [1229, 432] width 88 height 88
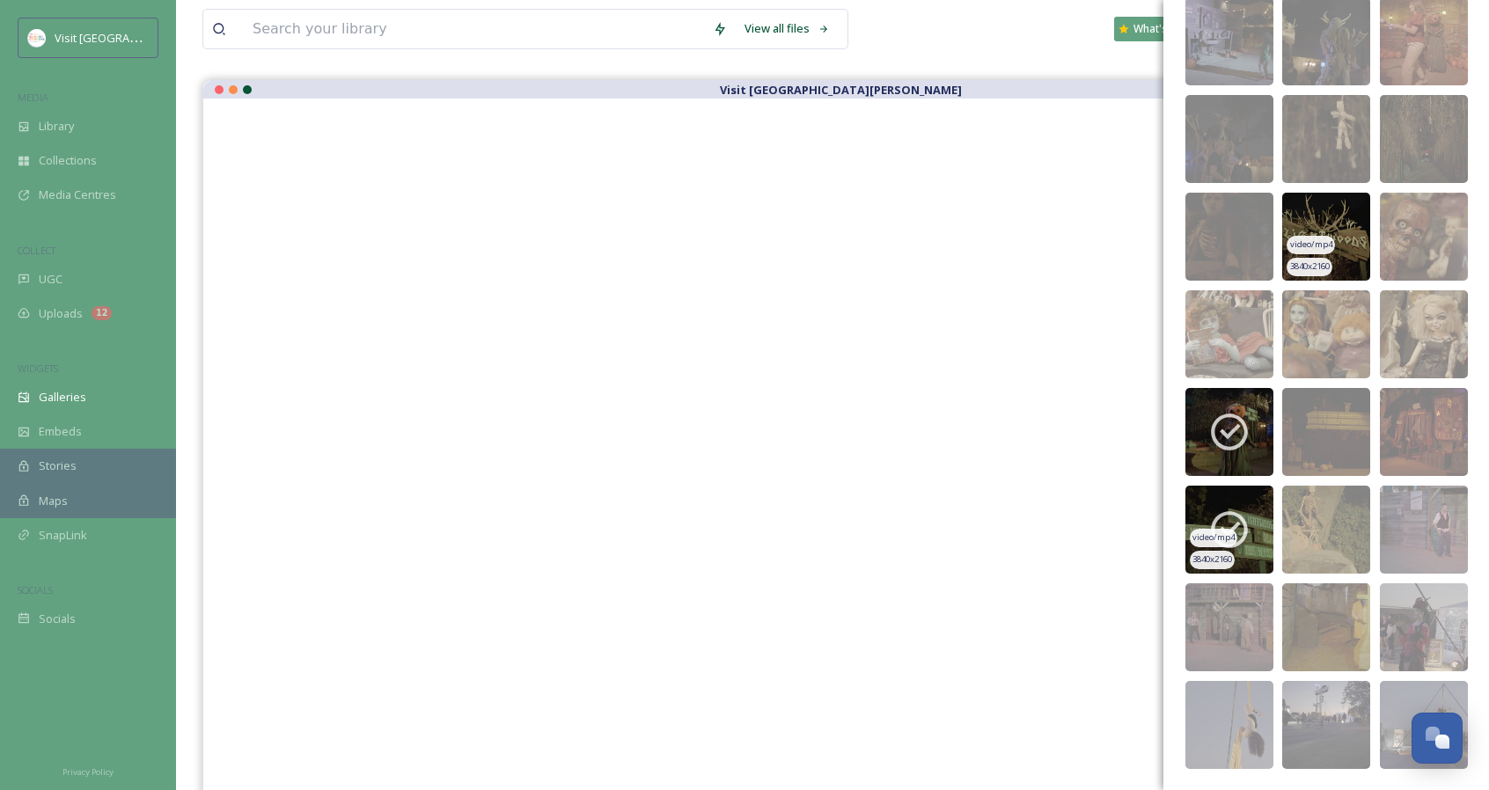
click at [1250, 539] on icon at bounding box center [1229, 530] width 44 height 44
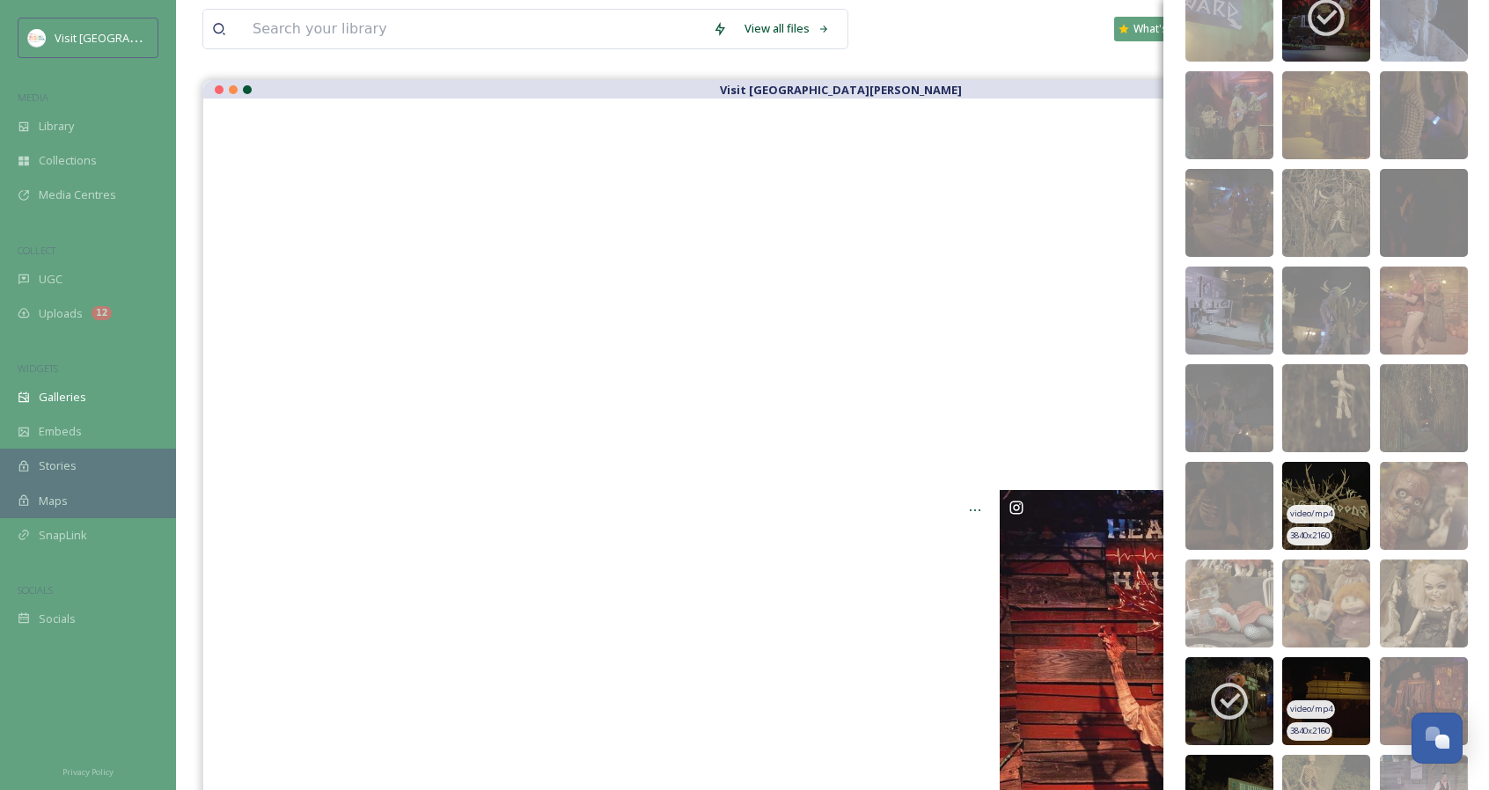
scroll to position [209, 0]
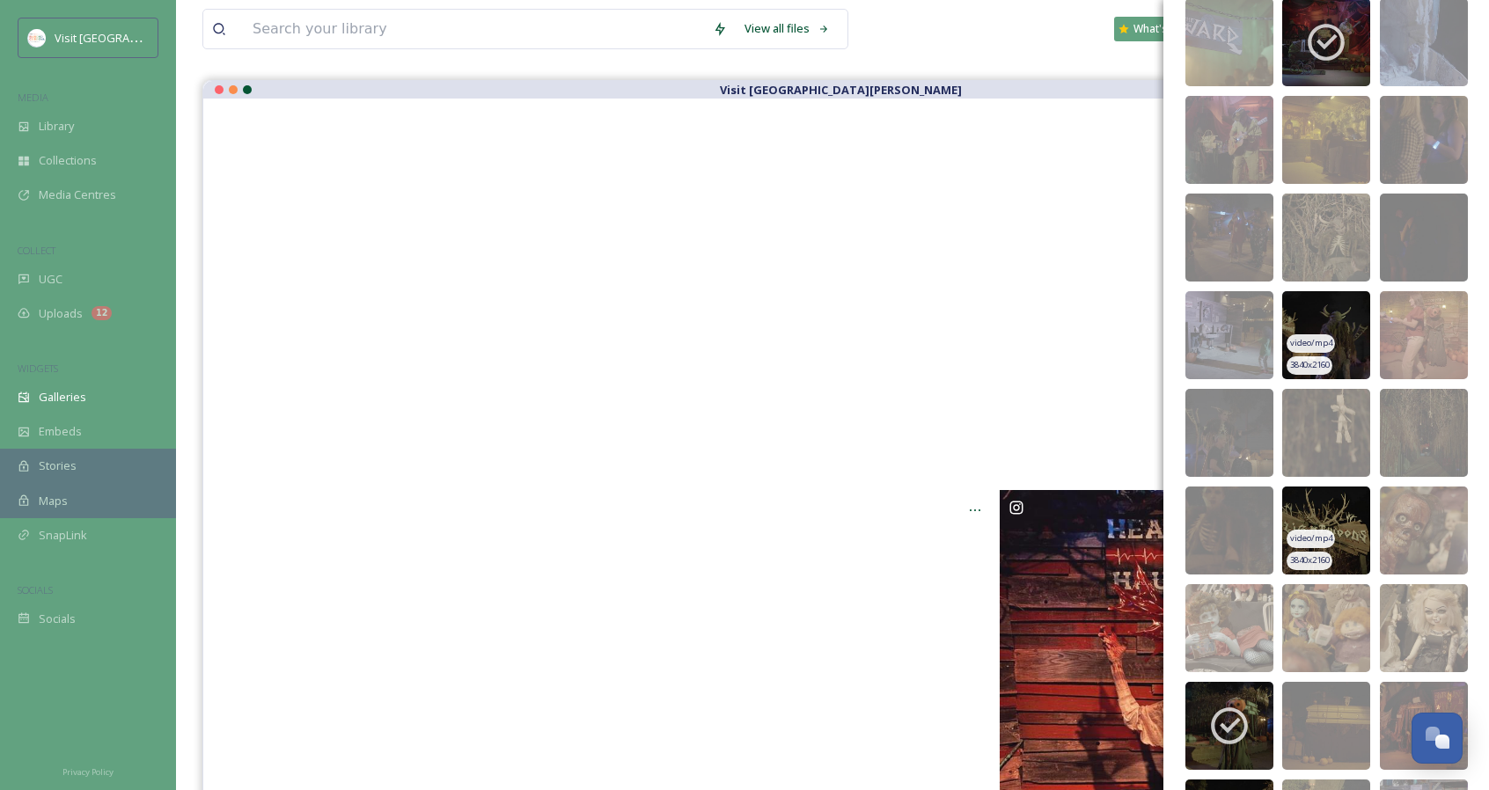
click at [1359, 348] on img at bounding box center [1326, 335] width 88 height 88
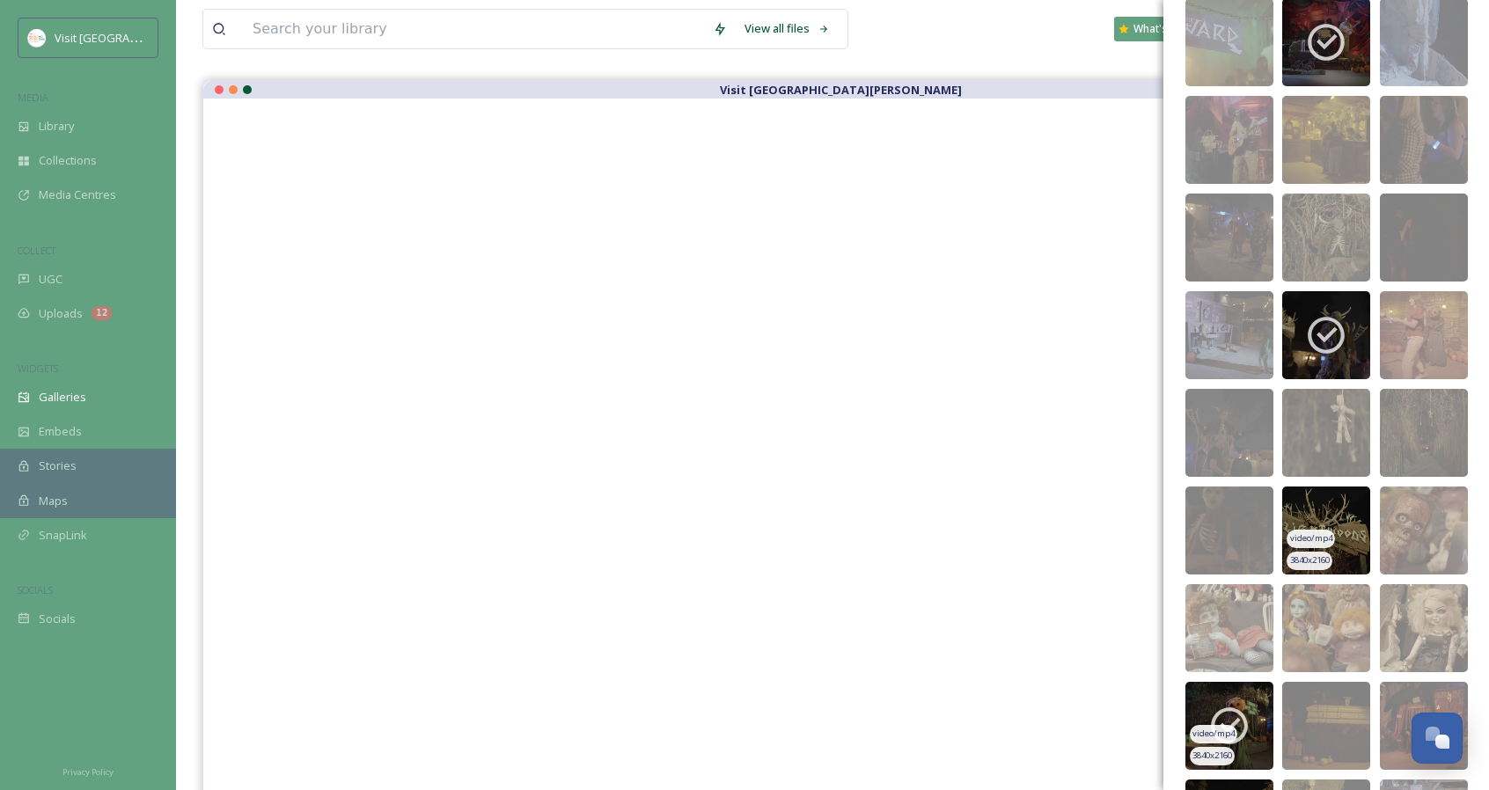
click at [1237, 729] on icon at bounding box center [1229, 726] width 44 height 44
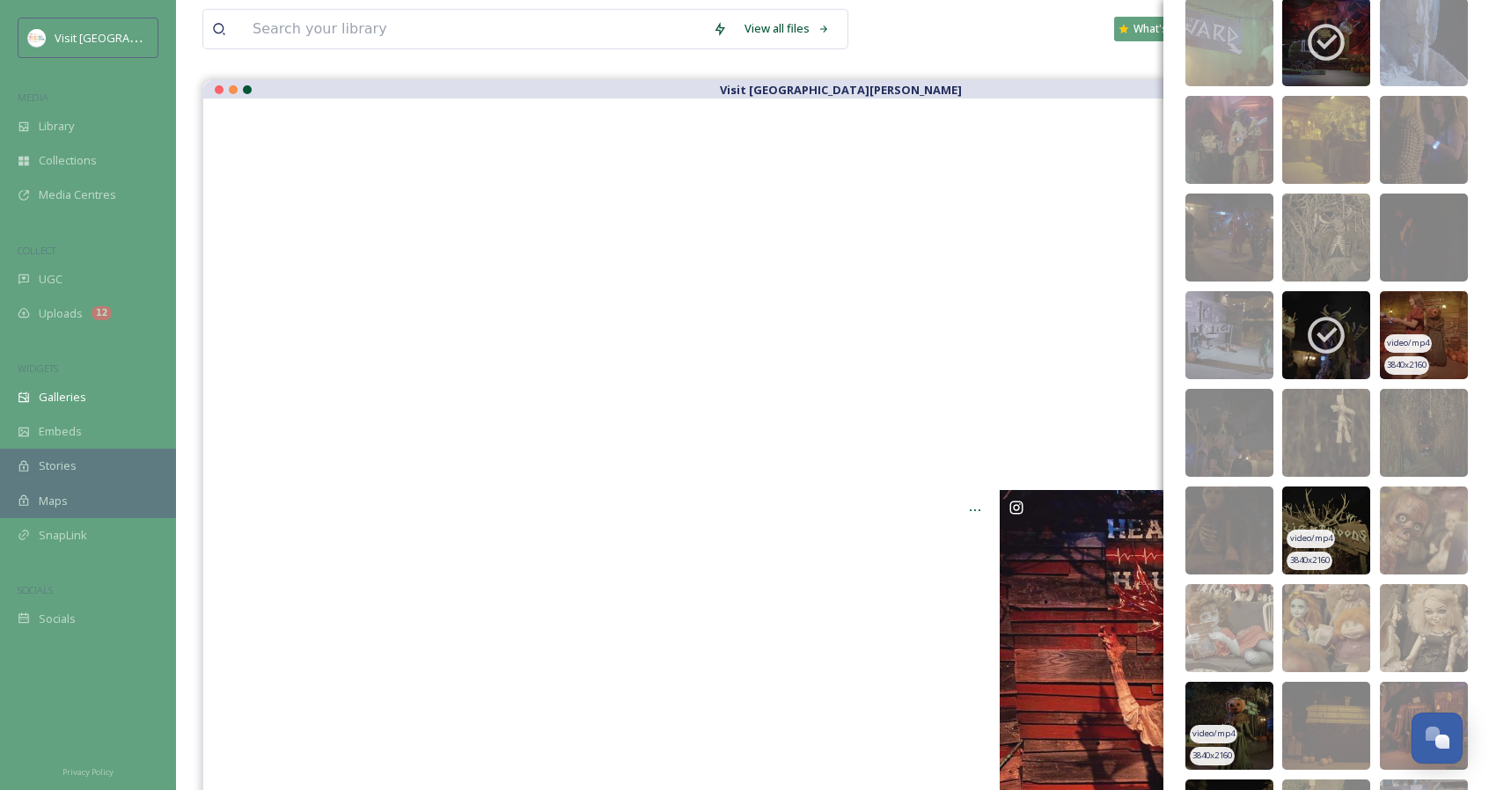
click at [1404, 332] on img at bounding box center [1424, 335] width 88 height 88
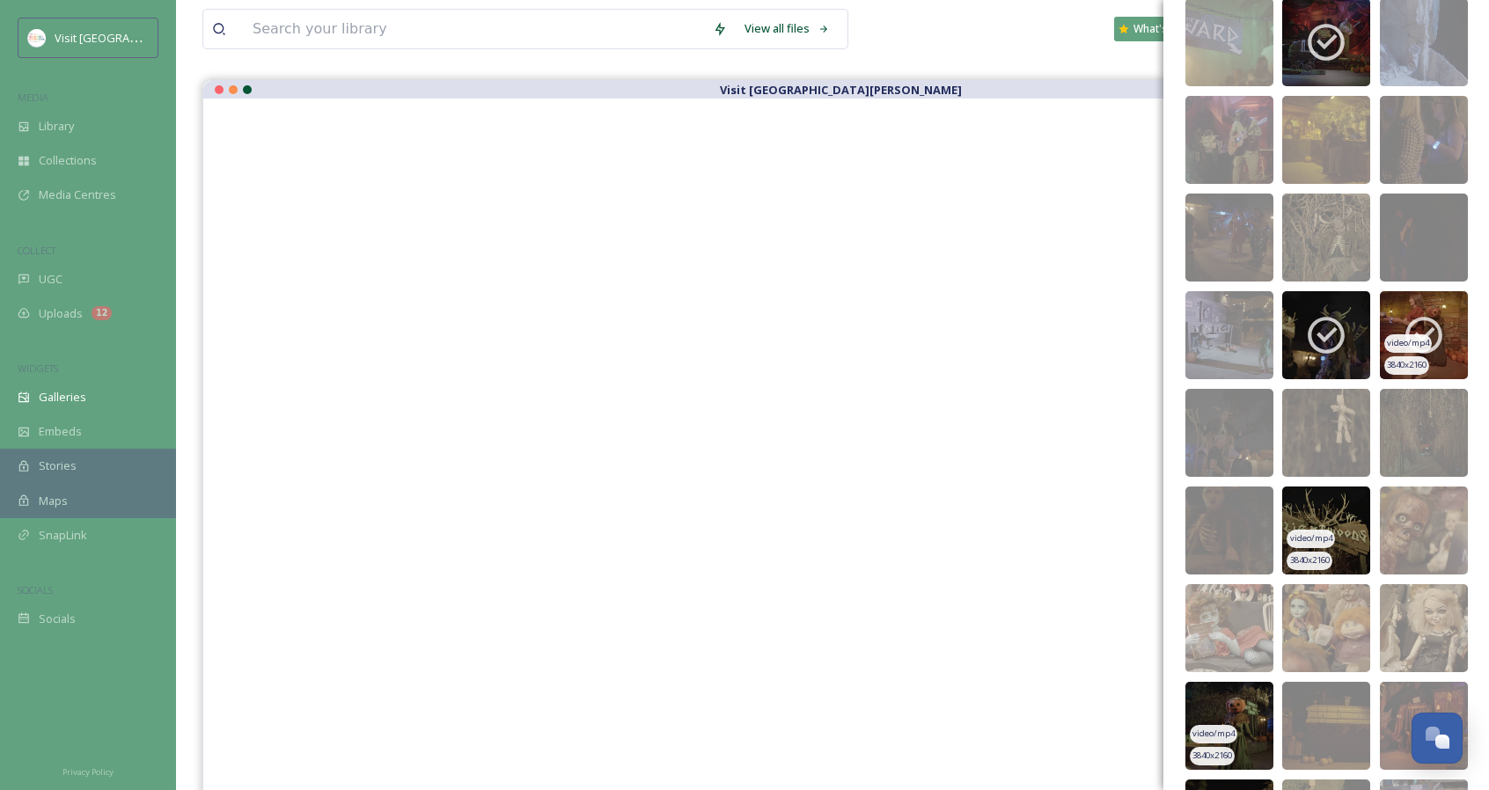
click at [1422, 317] on icon at bounding box center [1424, 335] width 44 height 44
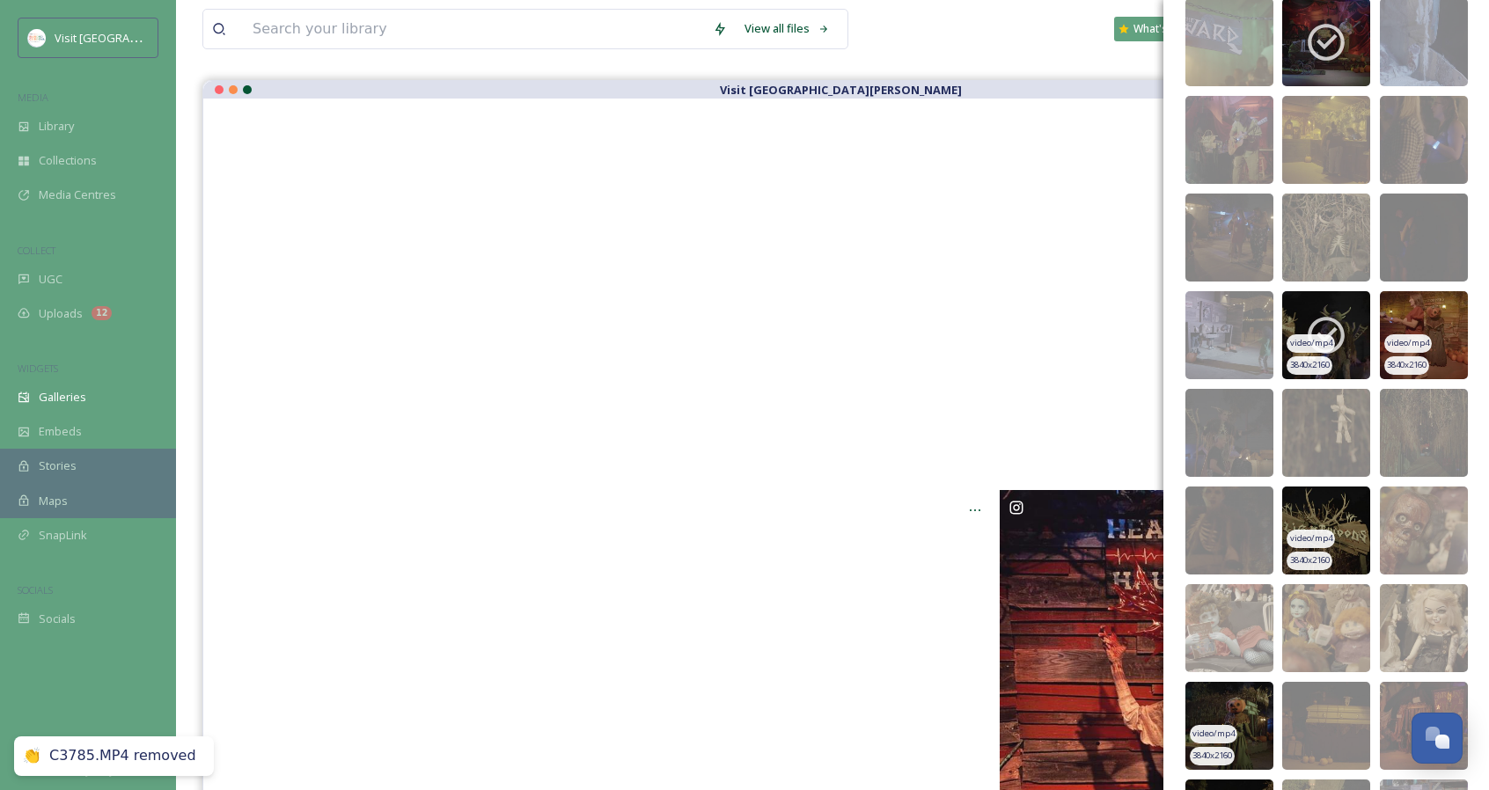
click at [1328, 342] on div "video/mp4" at bounding box center [1311, 343] width 48 height 18
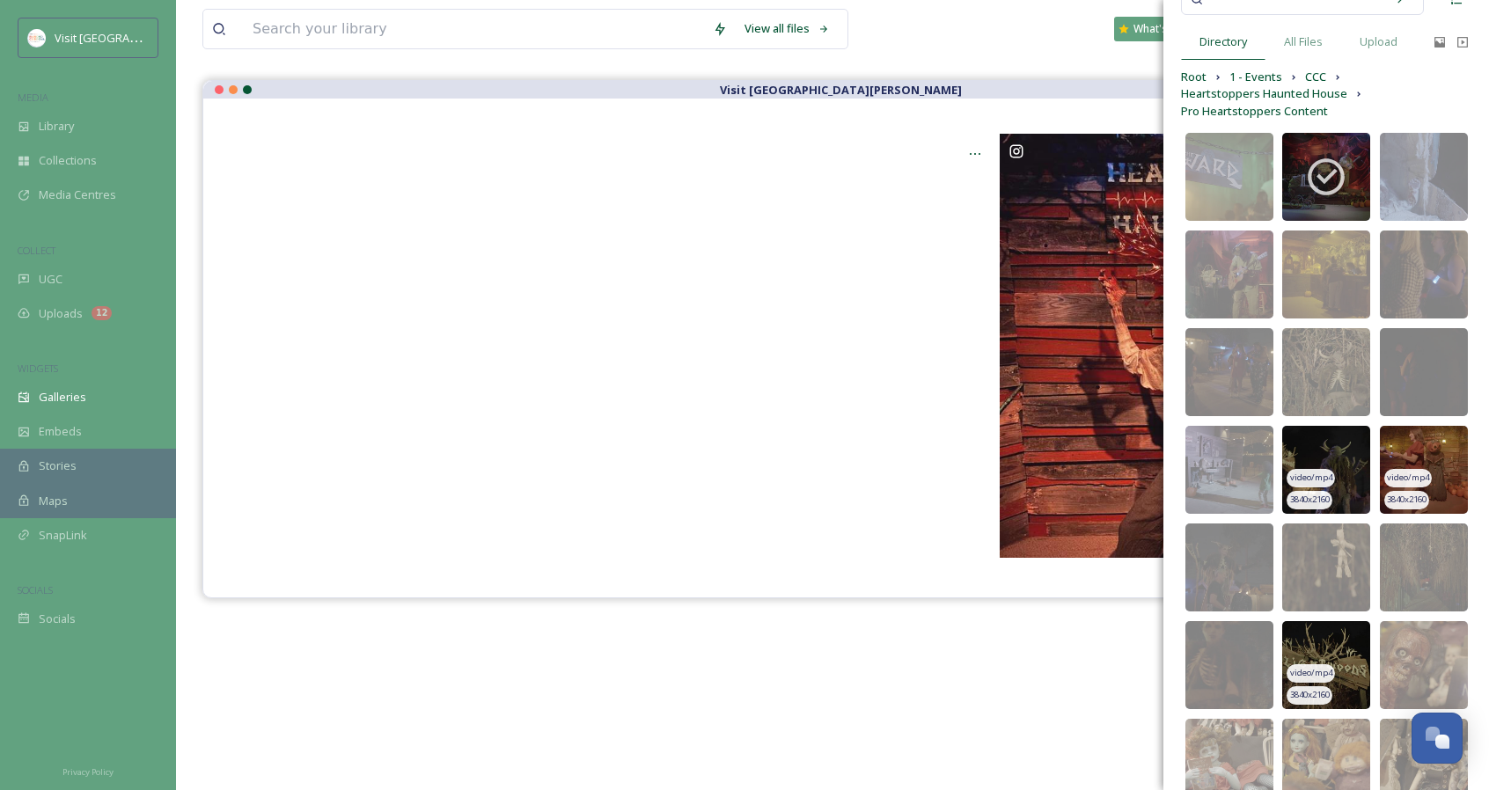
scroll to position [0, 0]
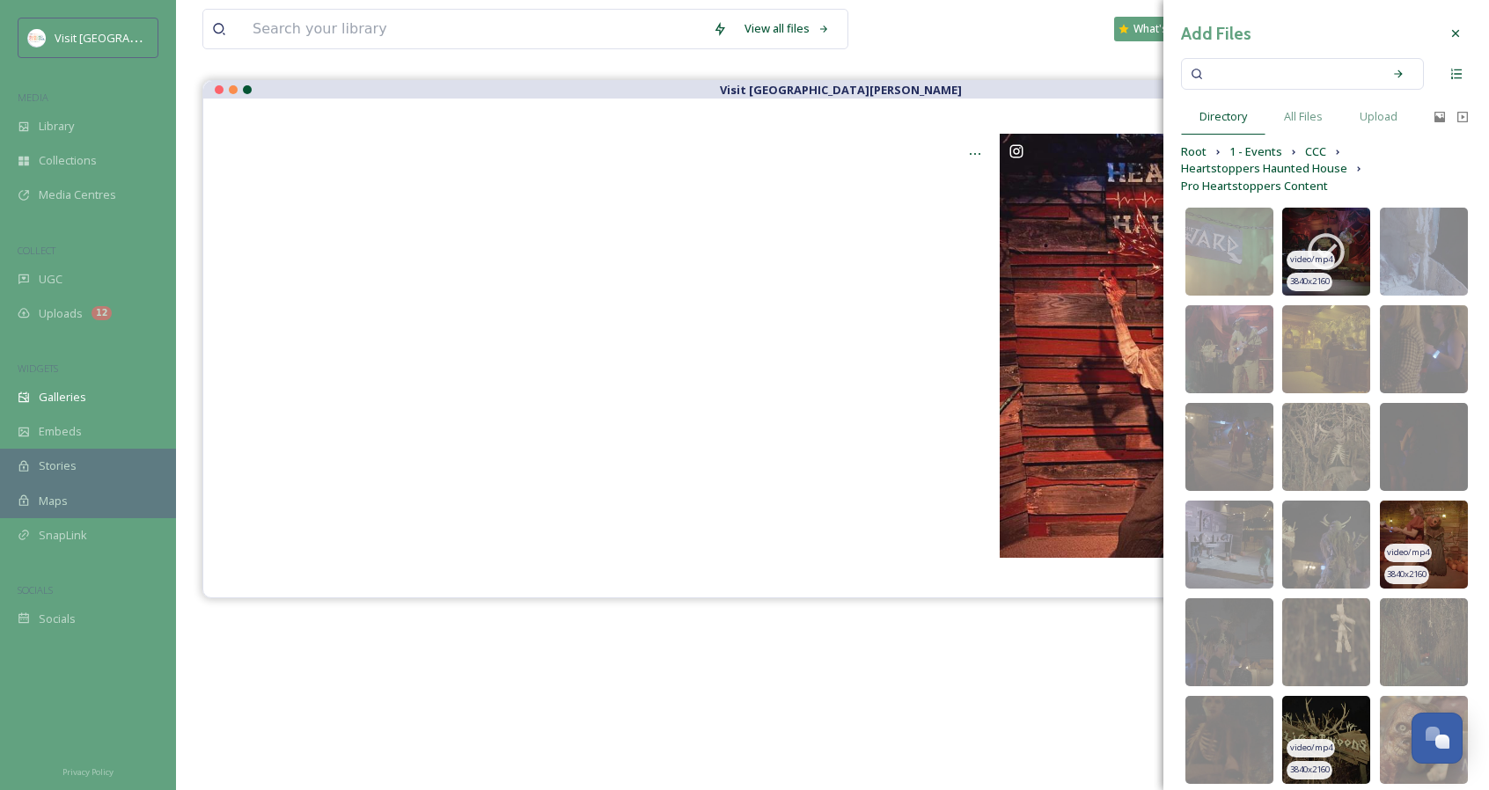
click at [1304, 242] on icon at bounding box center [1326, 252] width 44 height 44
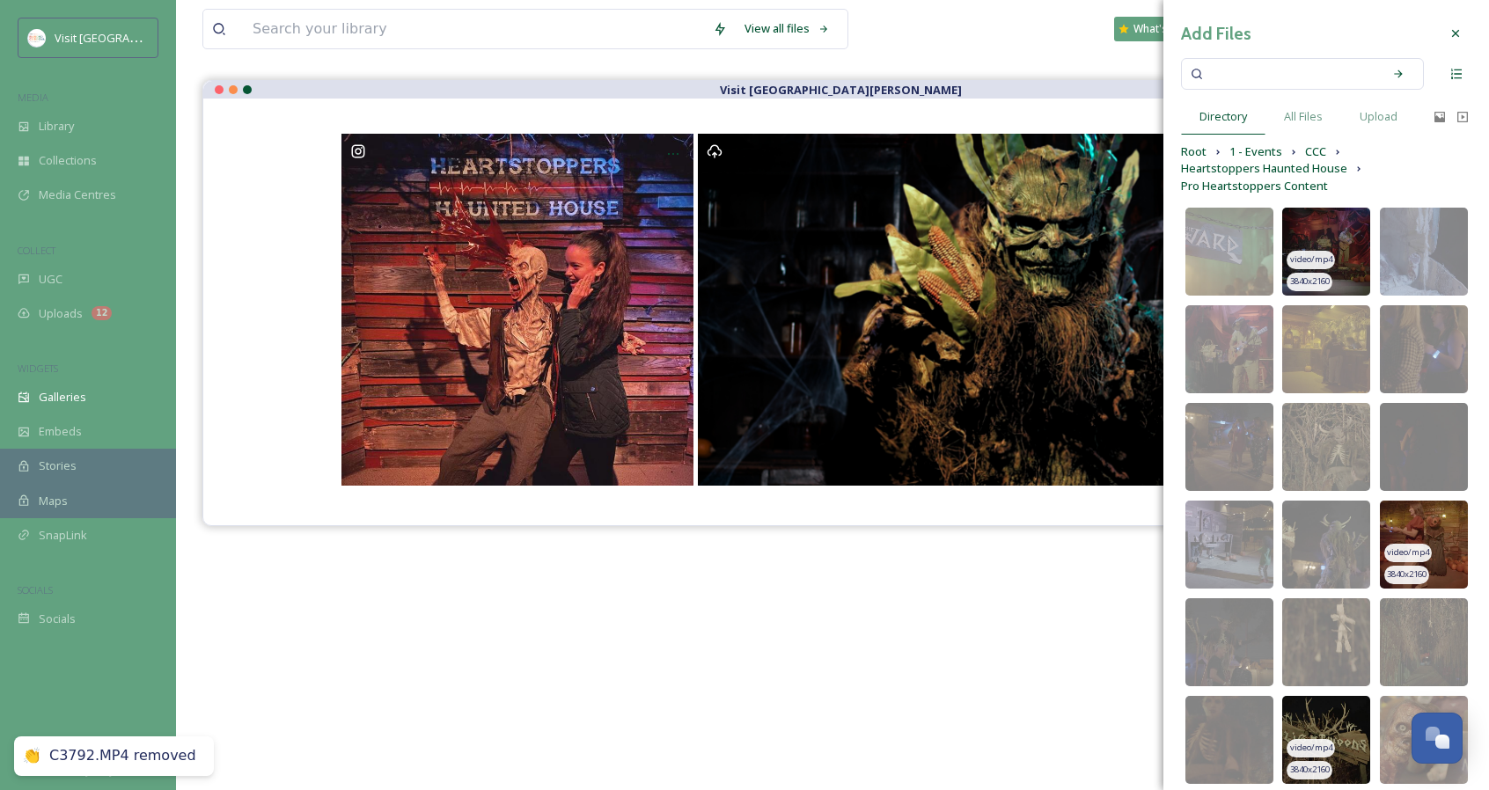
click at [1448, 33] on icon at bounding box center [1455, 33] width 14 height 14
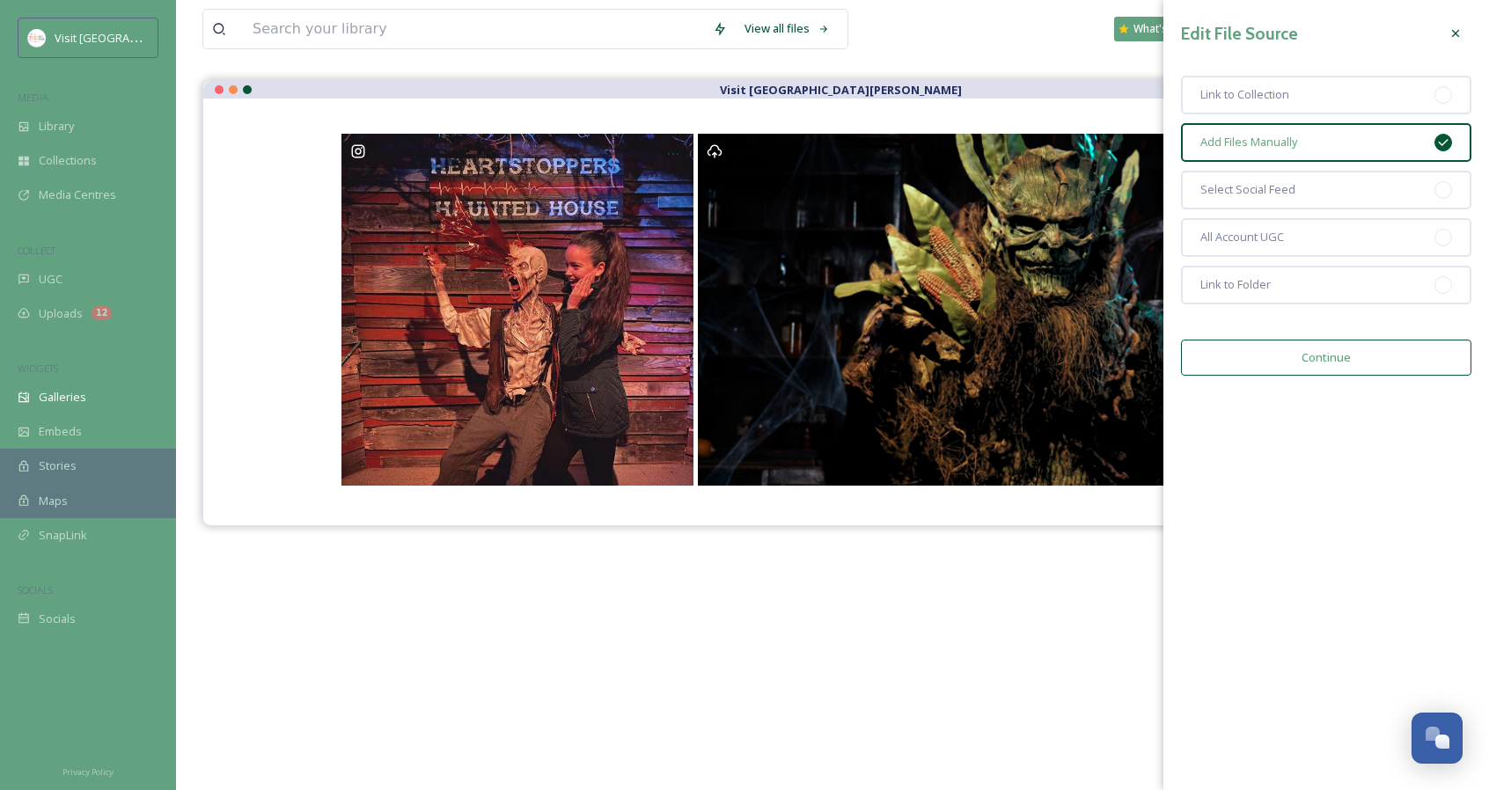
click at [1455, 18] on div at bounding box center [1456, 34] width 32 height 32
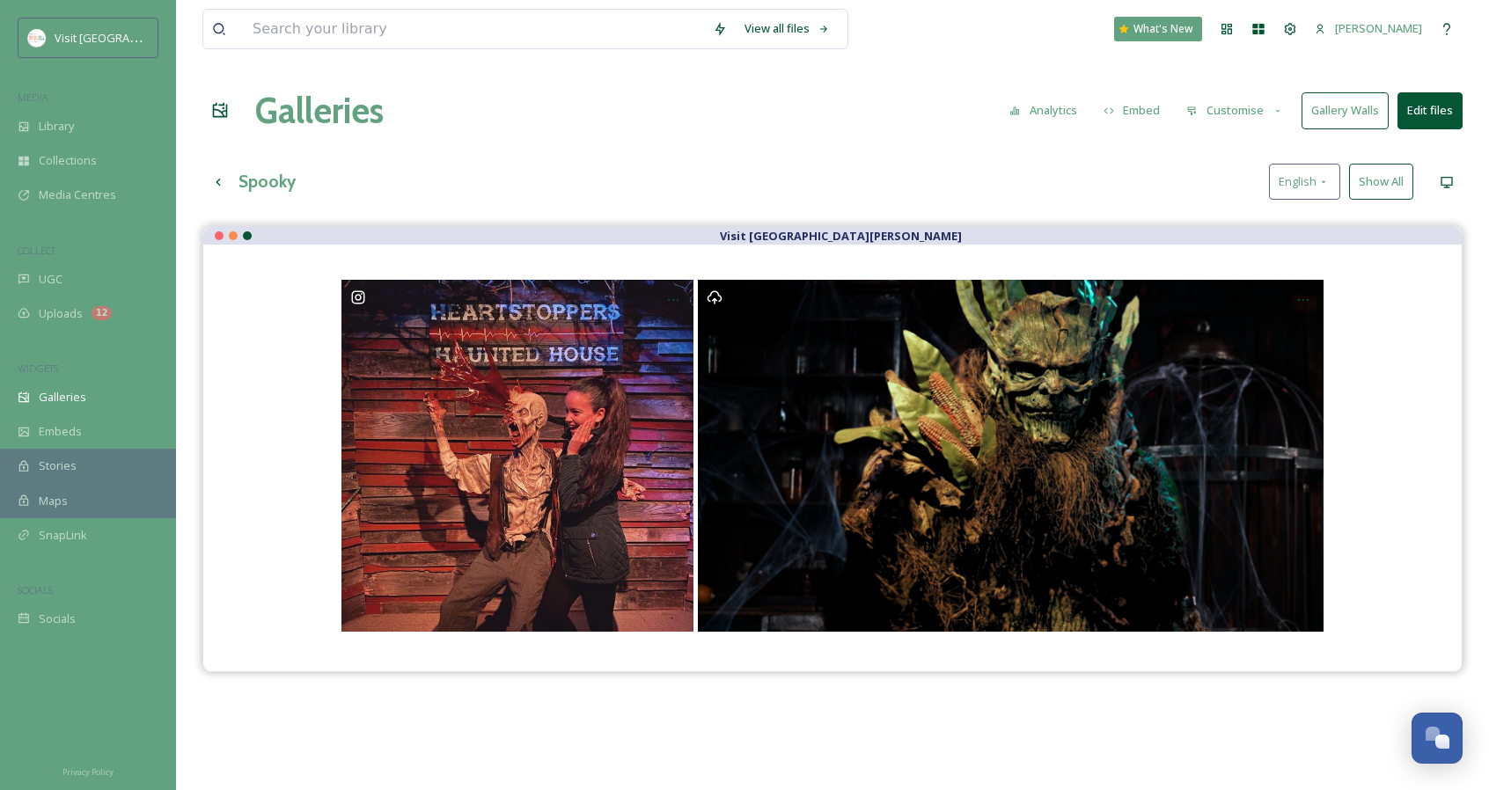
click at [1265, 101] on button "Customise" at bounding box center [1234, 110] width 115 height 34
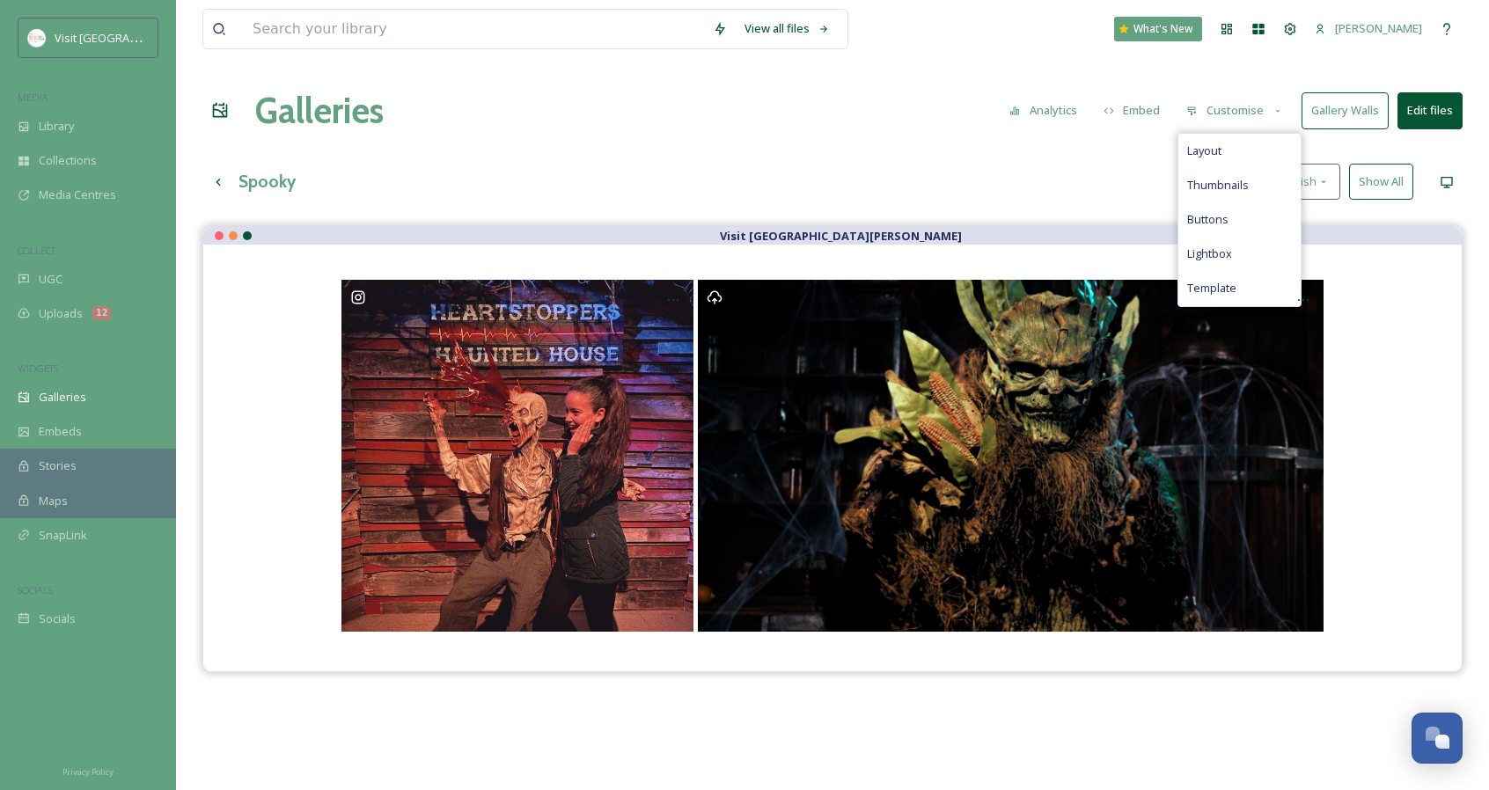
click at [1429, 226] on div "Visit [GEOGRAPHIC_DATA][PERSON_NAME]" at bounding box center [832, 449] width 1260 height 446
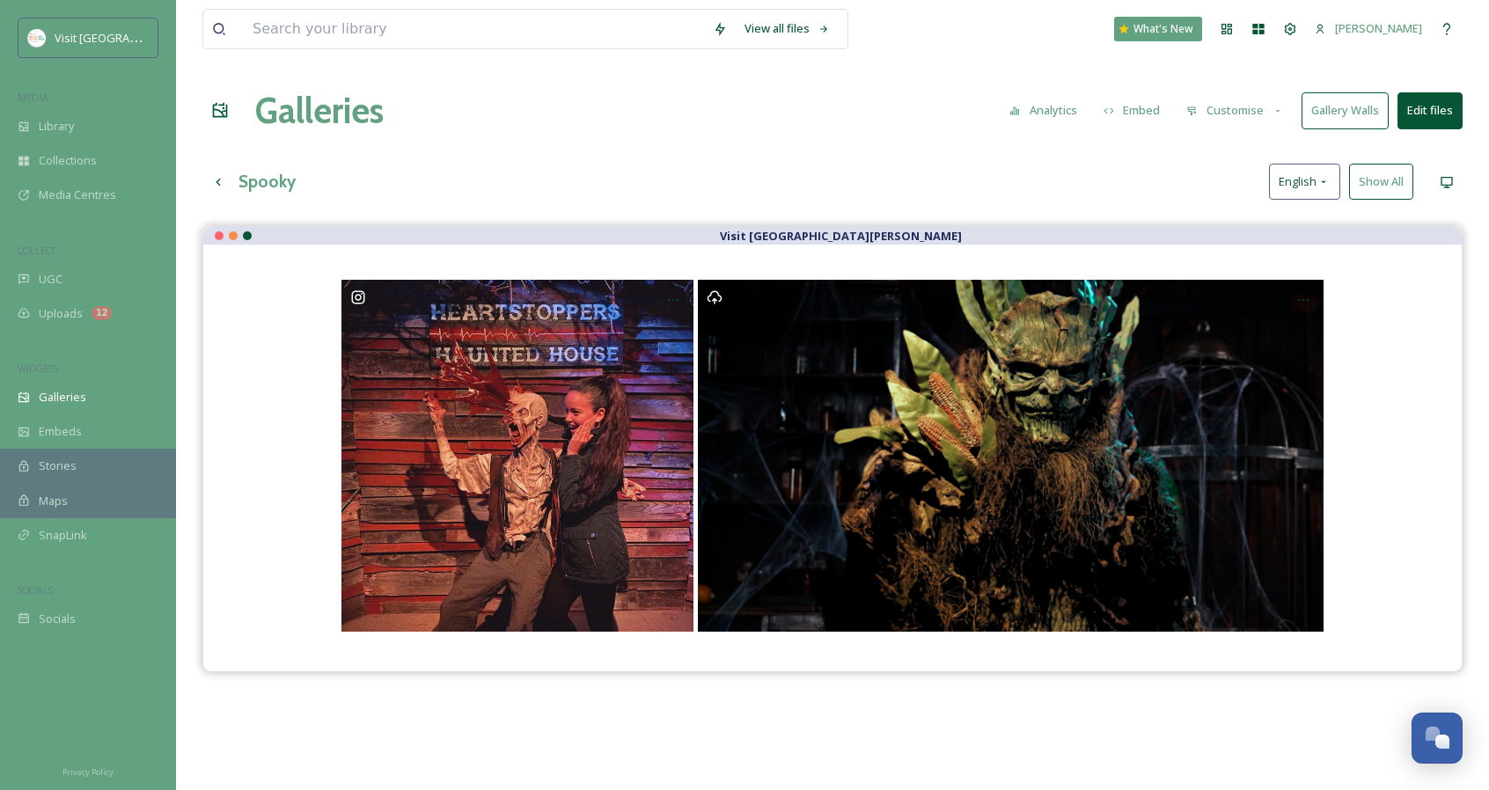
click at [1329, 182] on icon at bounding box center [1323, 182] width 14 height 14
click at [1364, 180] on button "Show All" at bounding box center [1381, 182] width 64 height 36
click at [1446, 183] on icon at bounding box center [1446, 182] width 11 height 11
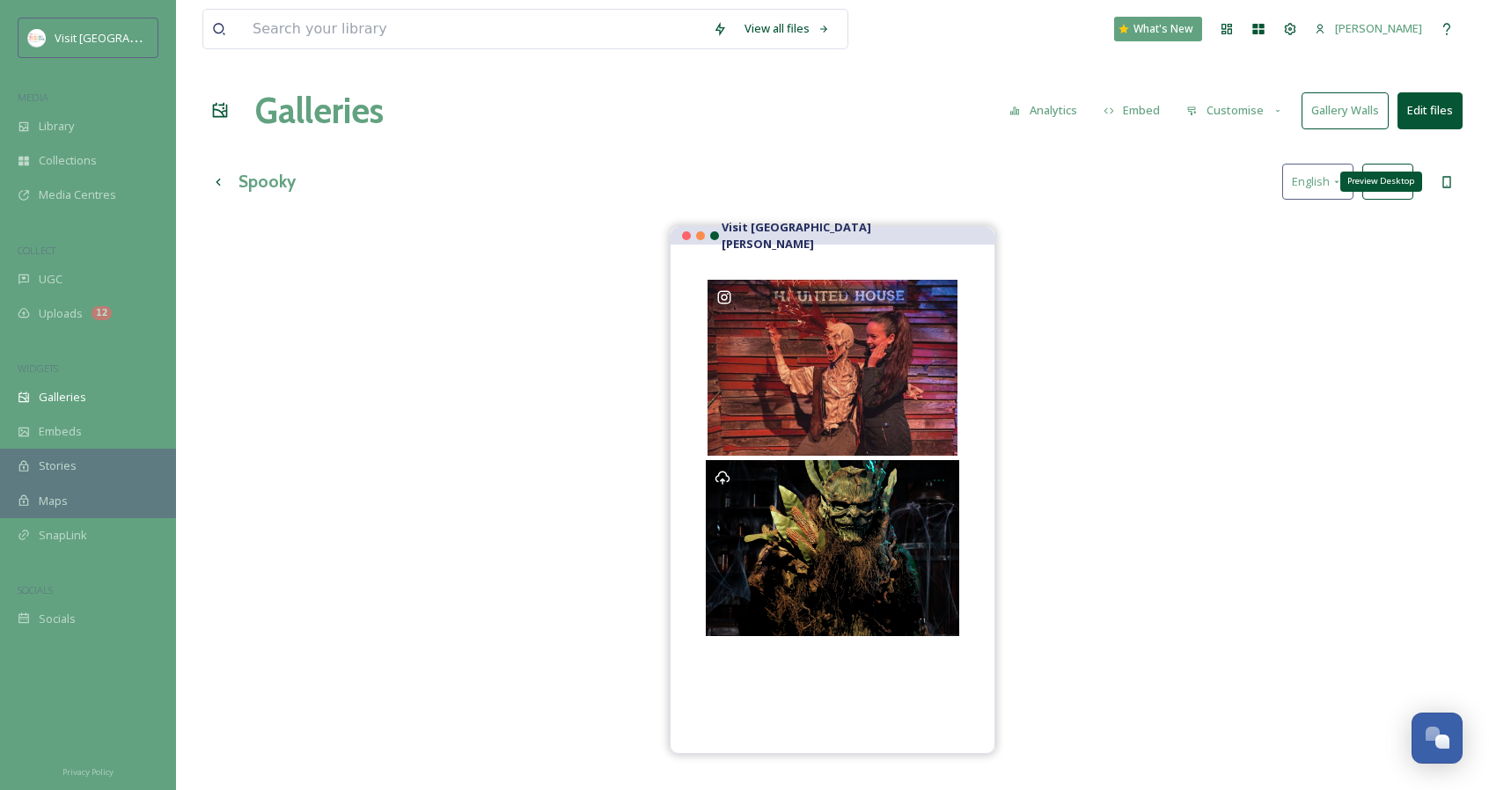
click at [1446, 183] on icon at bounding box center [1447, 182] width 14 height 14
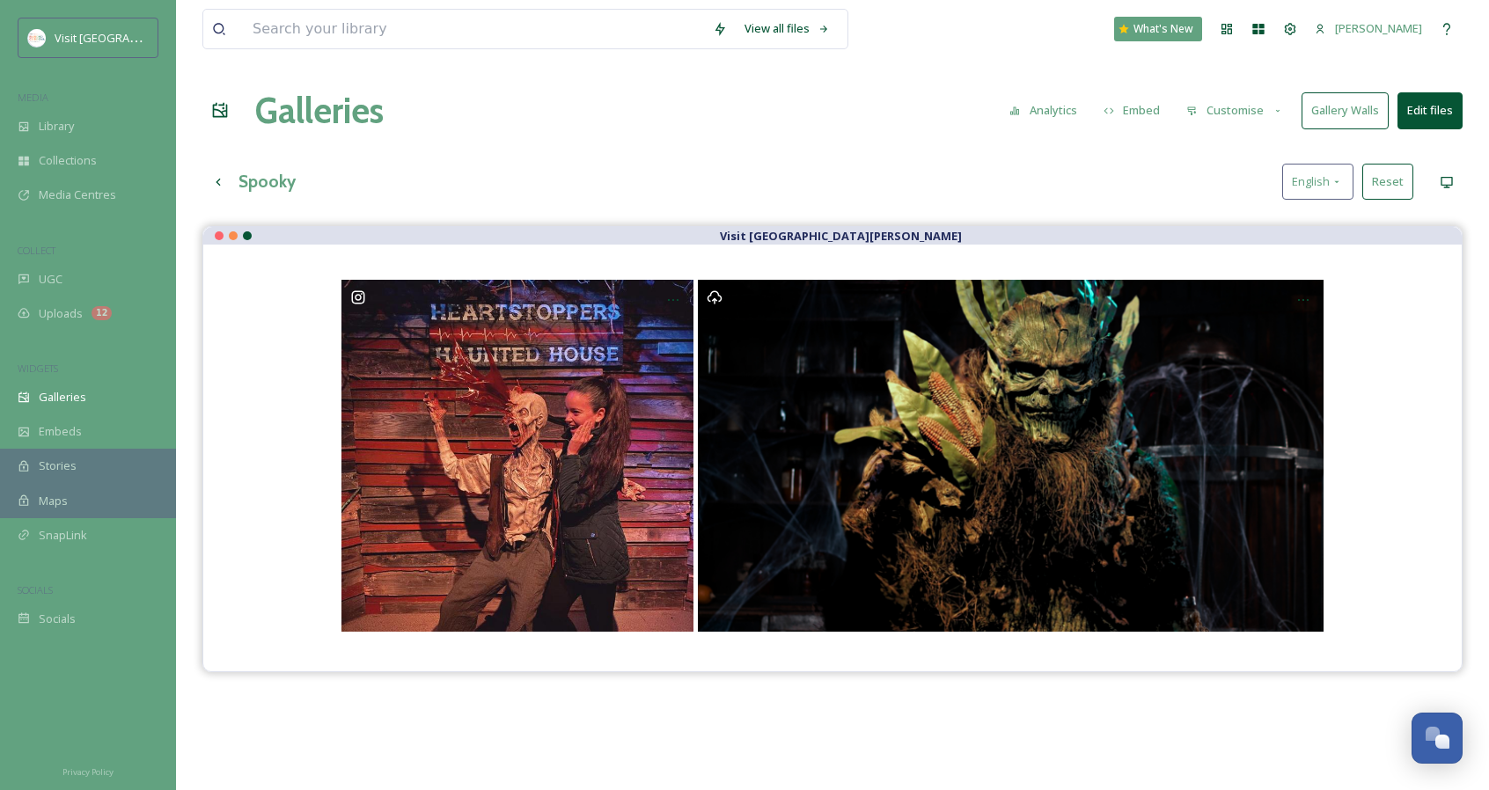
click at [1413, 123] on button "Edit files" at bounding box center [1429, 110] width 65 height 36
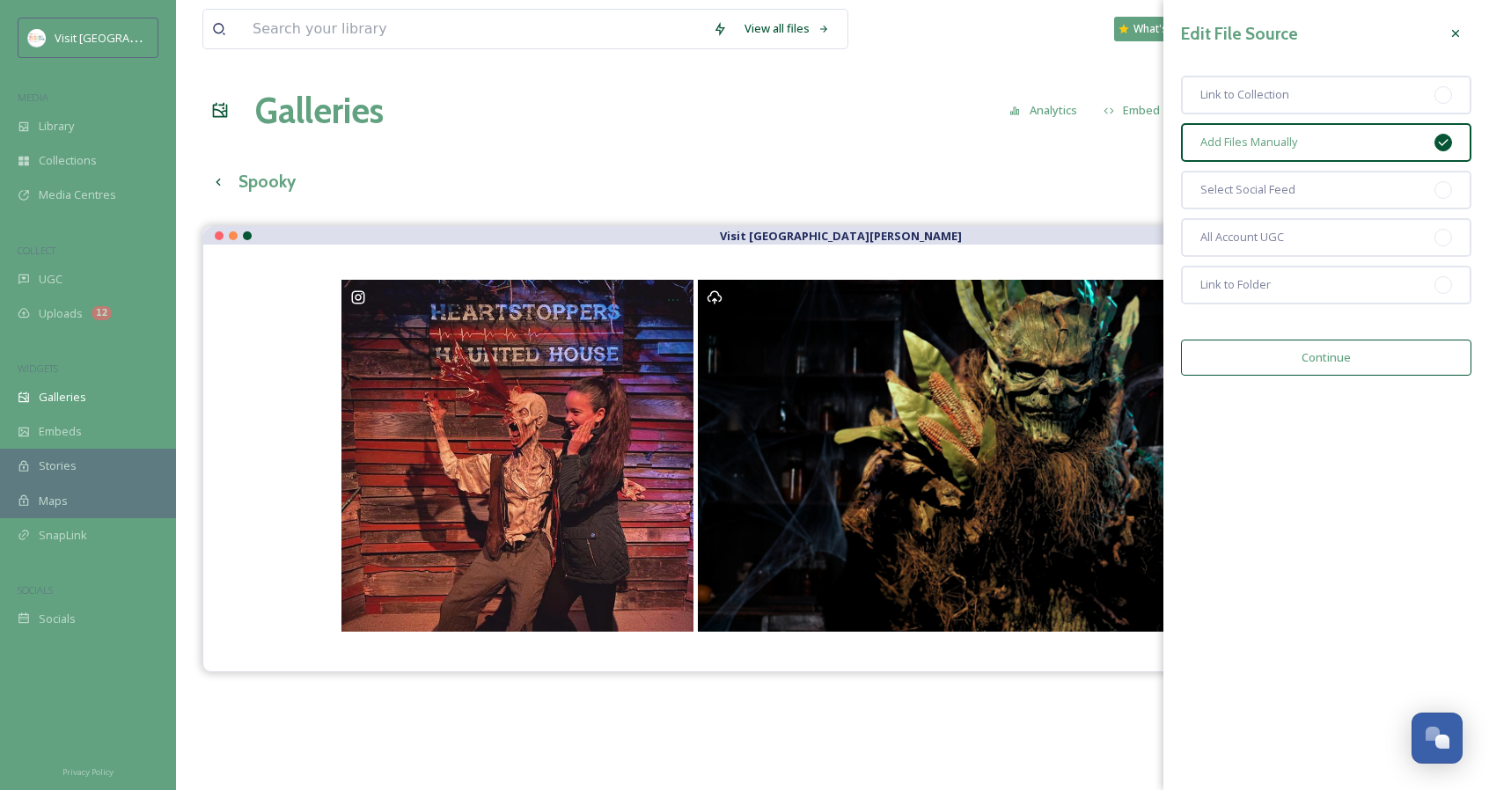
click at [1455, 19] on div at bounding box center [1456, 34] width 32 height 32
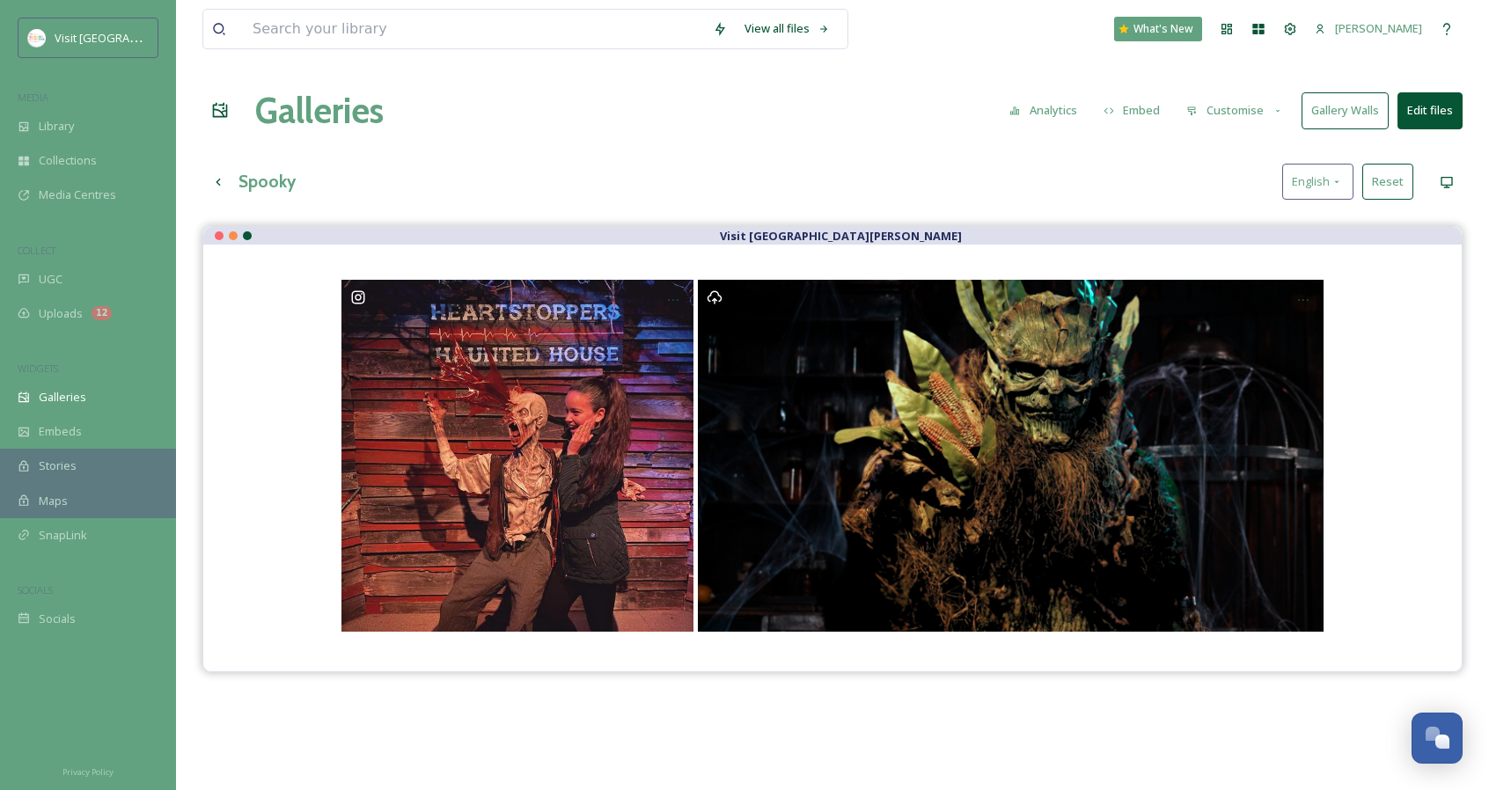
click at [1218, 102] on button "Customise" at bounding box center [1234, 110] width 115 height 34
click at [1243, 150] on div "Layout" at bounding box center [1239, 151] width 122 height 34
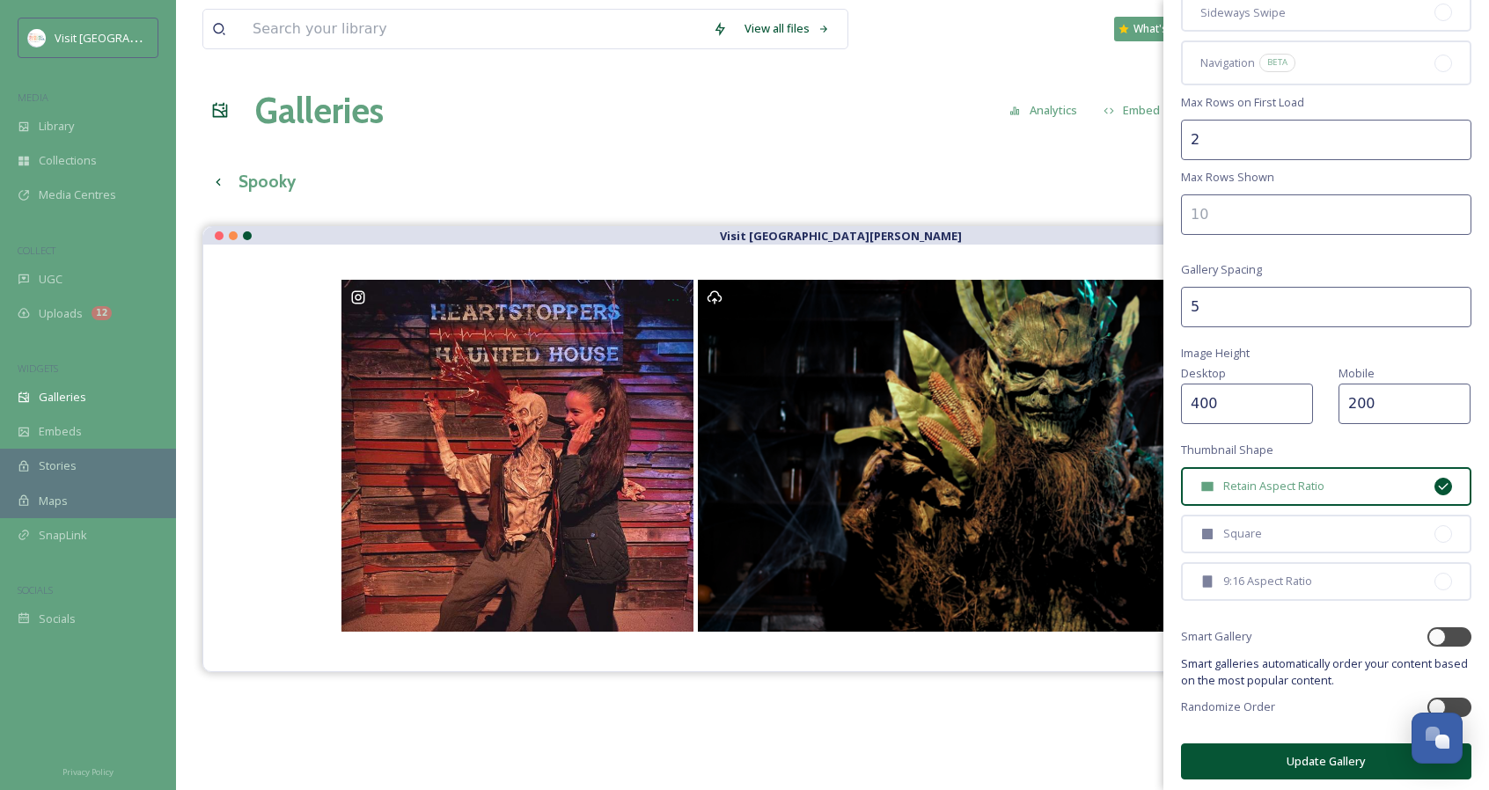
scroll to position [225, 0]
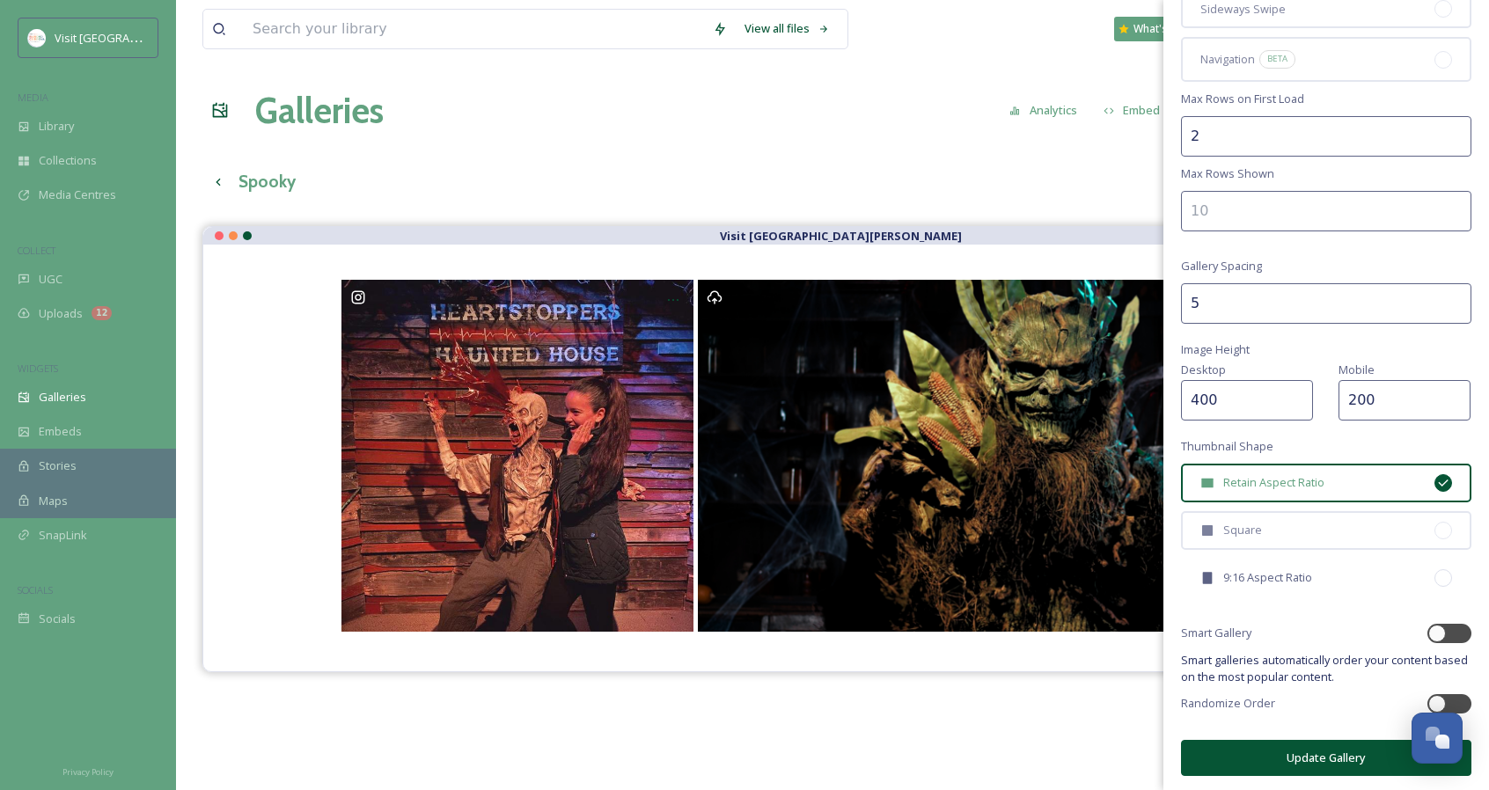
click at [1326, 575] on div "9:16 Aspect Ratio" at bounding box center [1326, 578] width 290 height 39
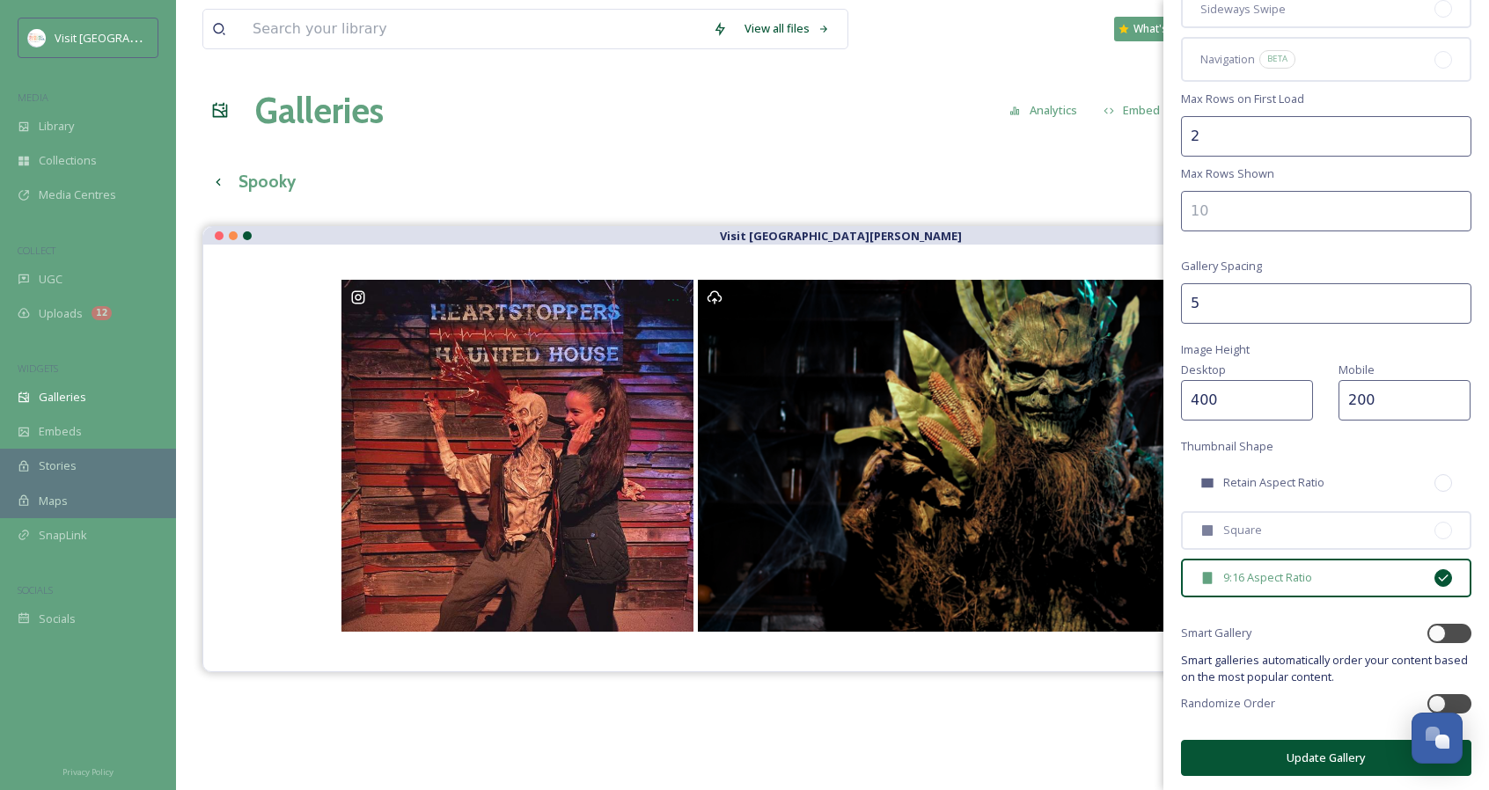
click at [1338, 473] on div "Retain Aspect Ratio" at bounding box center [1326, 483] width 290 height 39
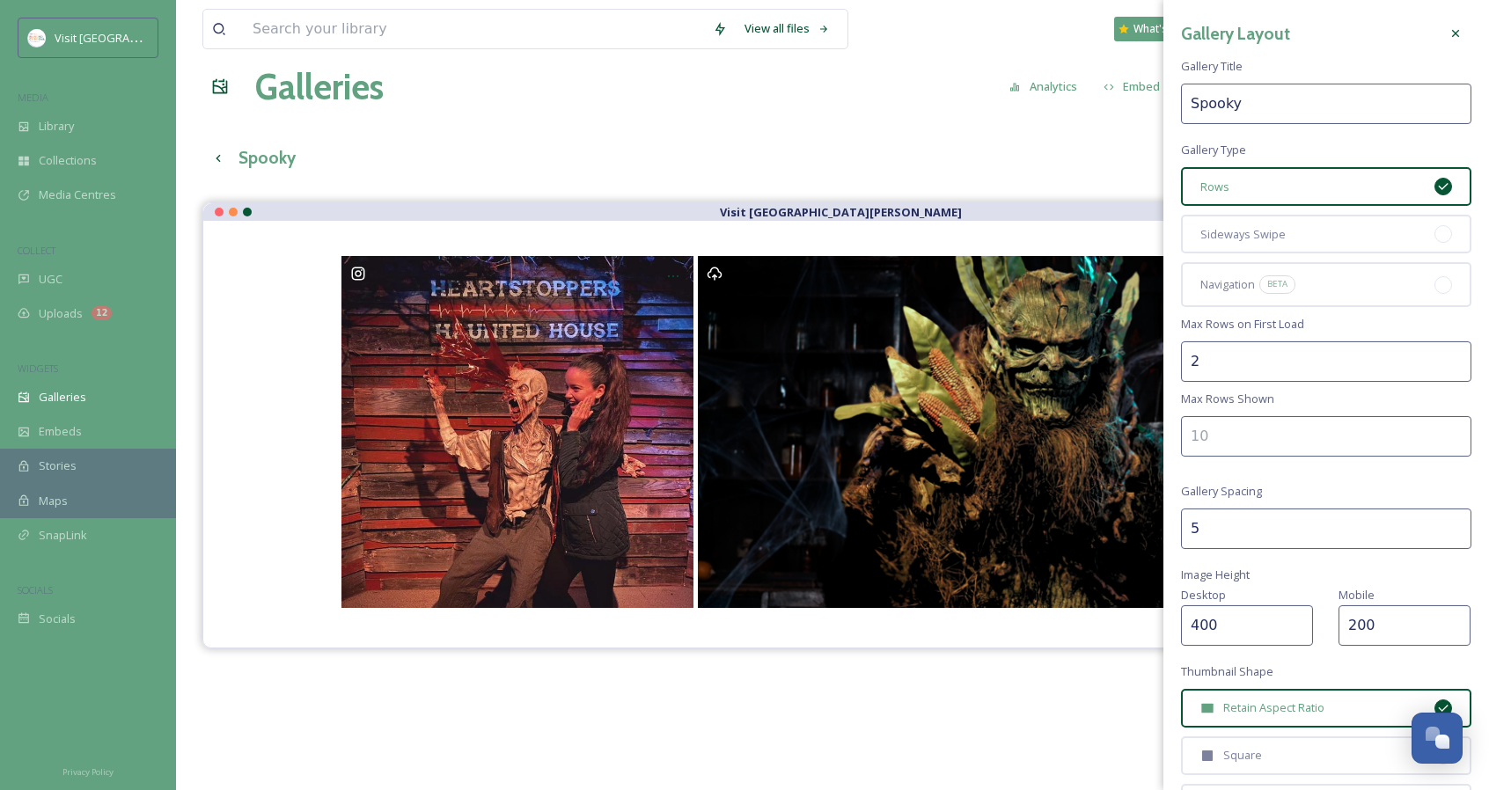
scroll to position [0, 0]
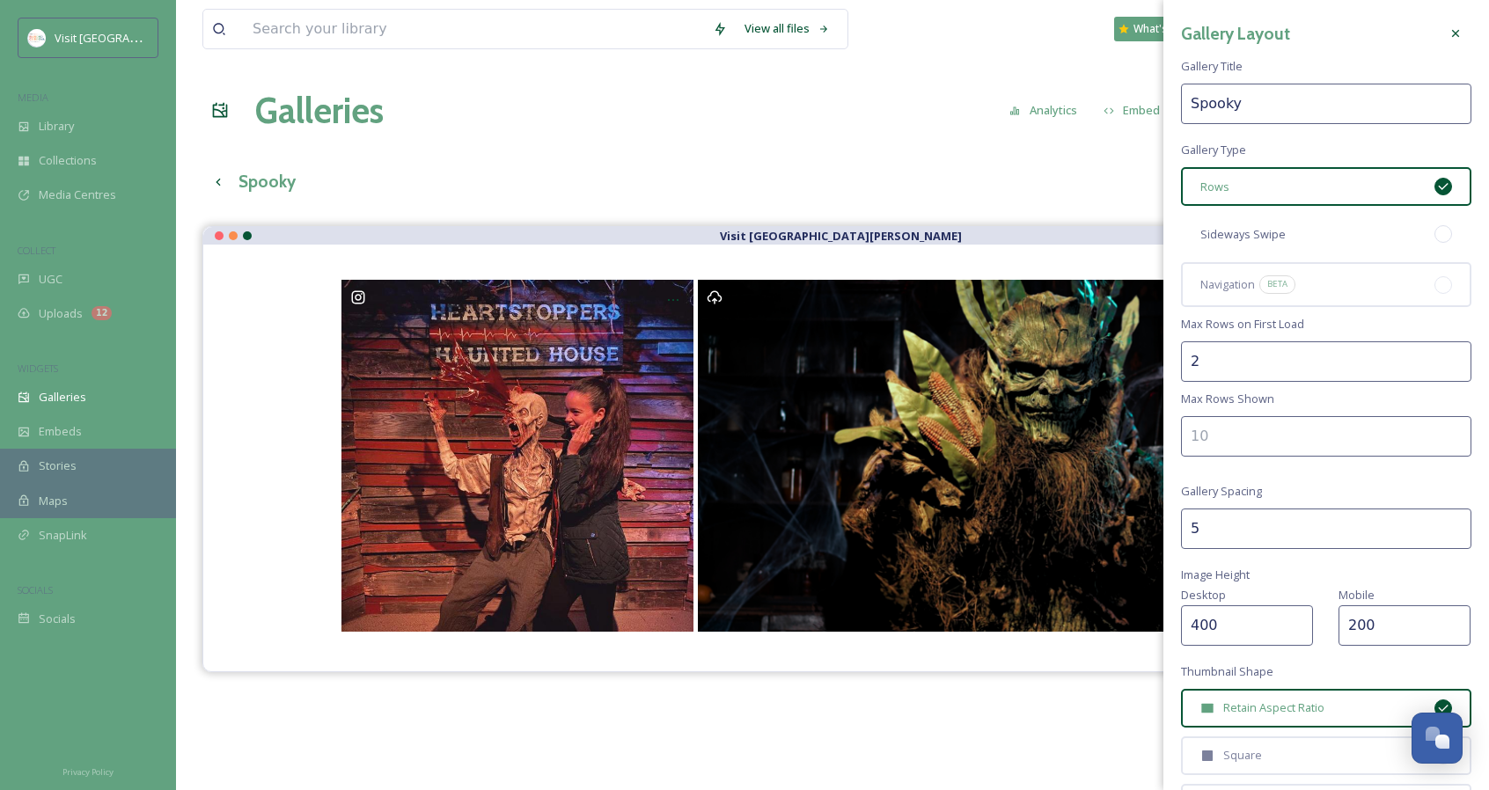
click at [1315, 225] on div "Sideways Swipe" at bounding box center [1326, 234] width 290 height 39
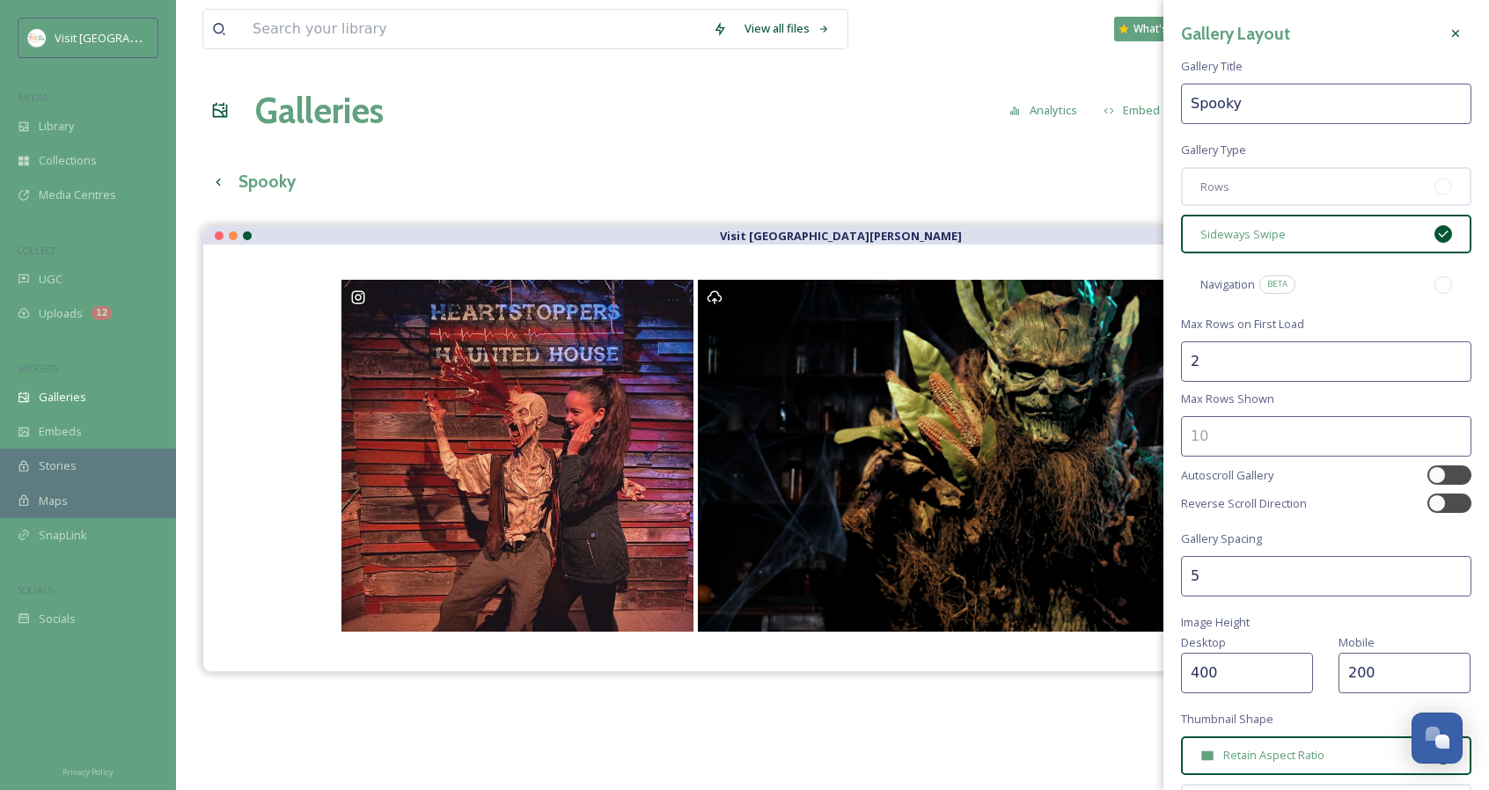
click at [1338, 286] on div "Navigation BETA" at bounding box center [1326, 284] width 290 height 44
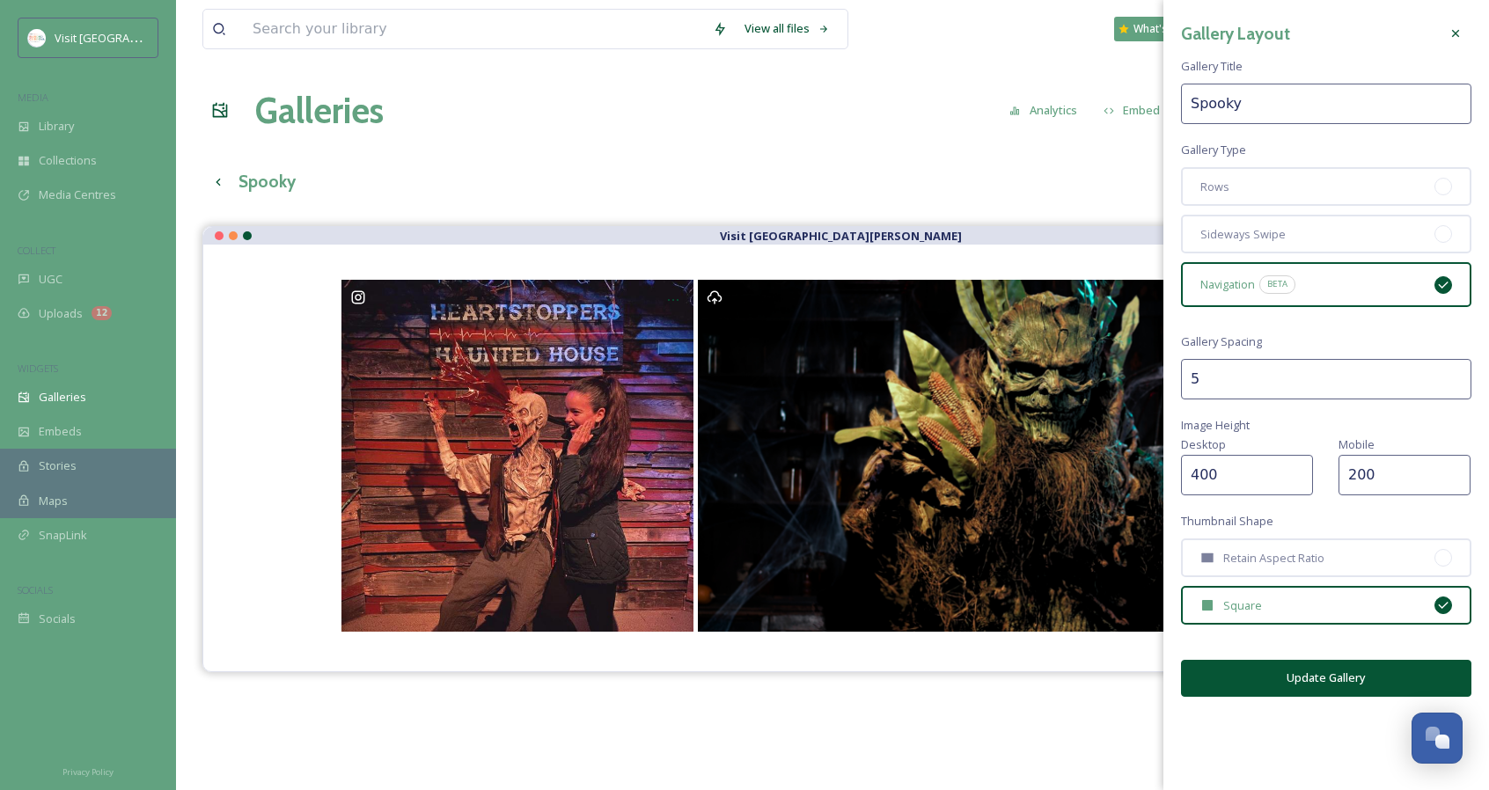
click at [1302, 680] on button "Update Gallery" at bounding box center [1326, 678] width 290 height 36
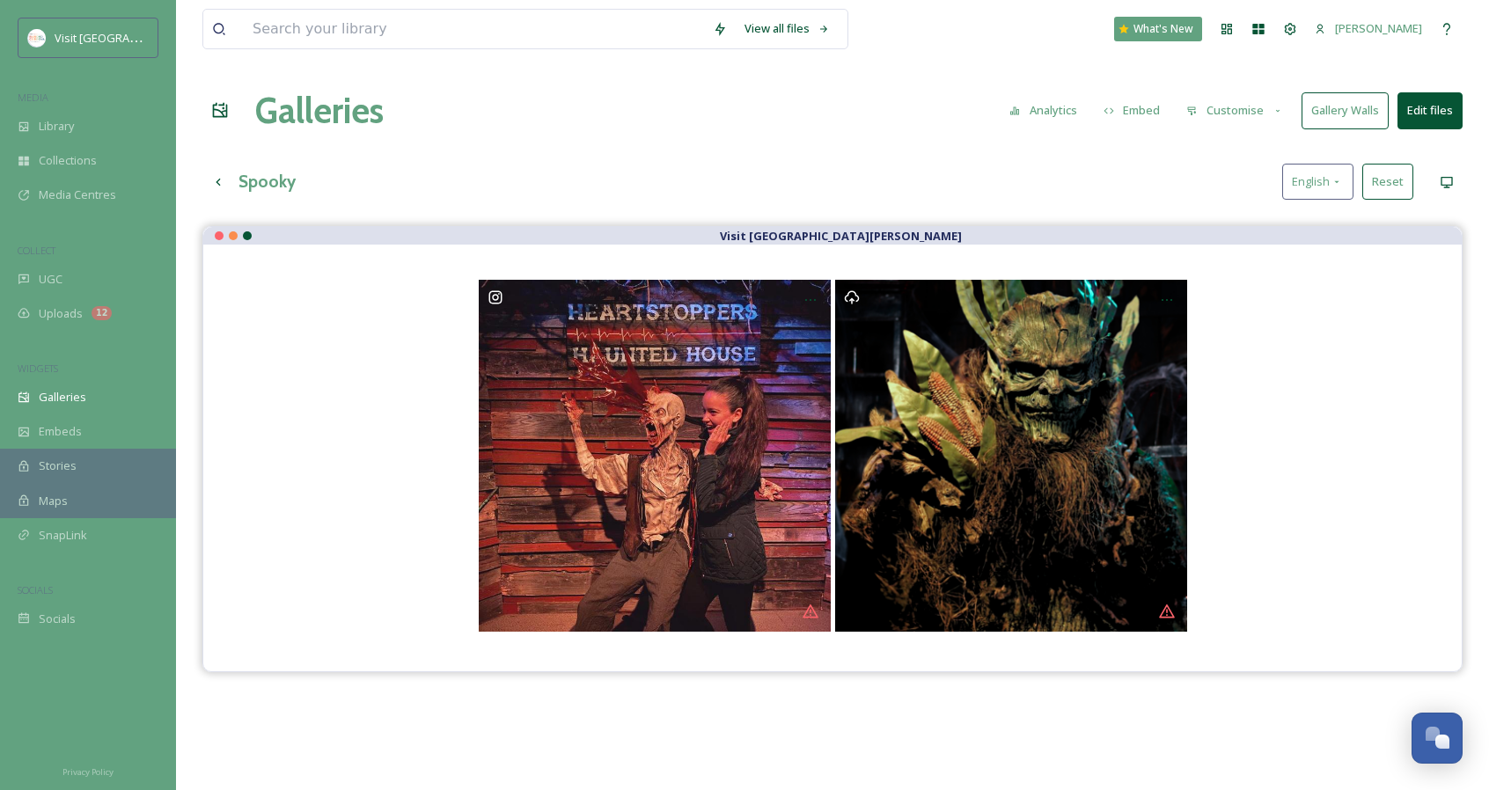
click at [1417, 117] on button "Edit files" at bounding box center [1429, 110] width 65 height 36
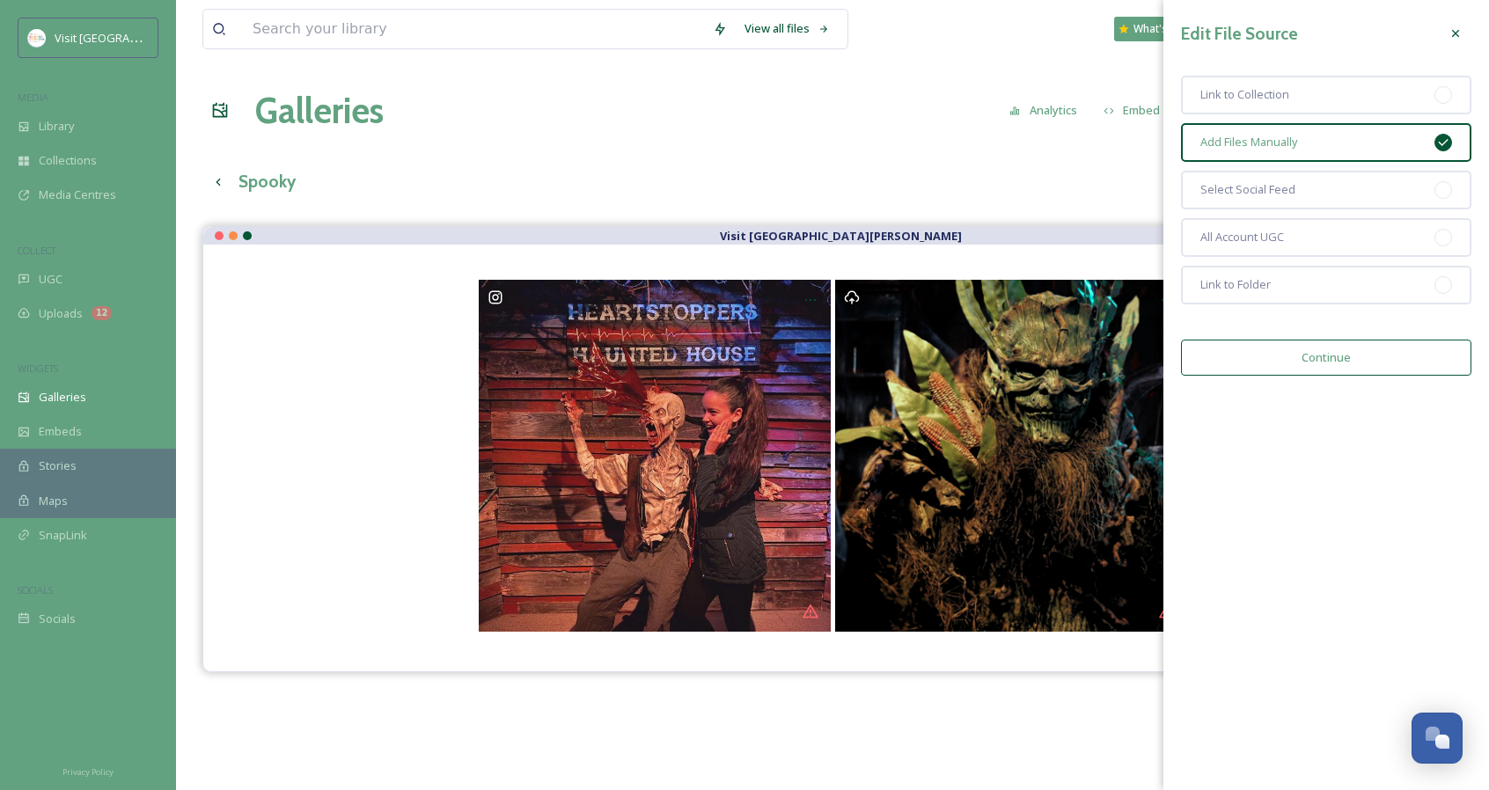
click at [674, 52] on div "View all files What's New Aubrey Hall" at bounding box center [832, 29] width 1260 height 58
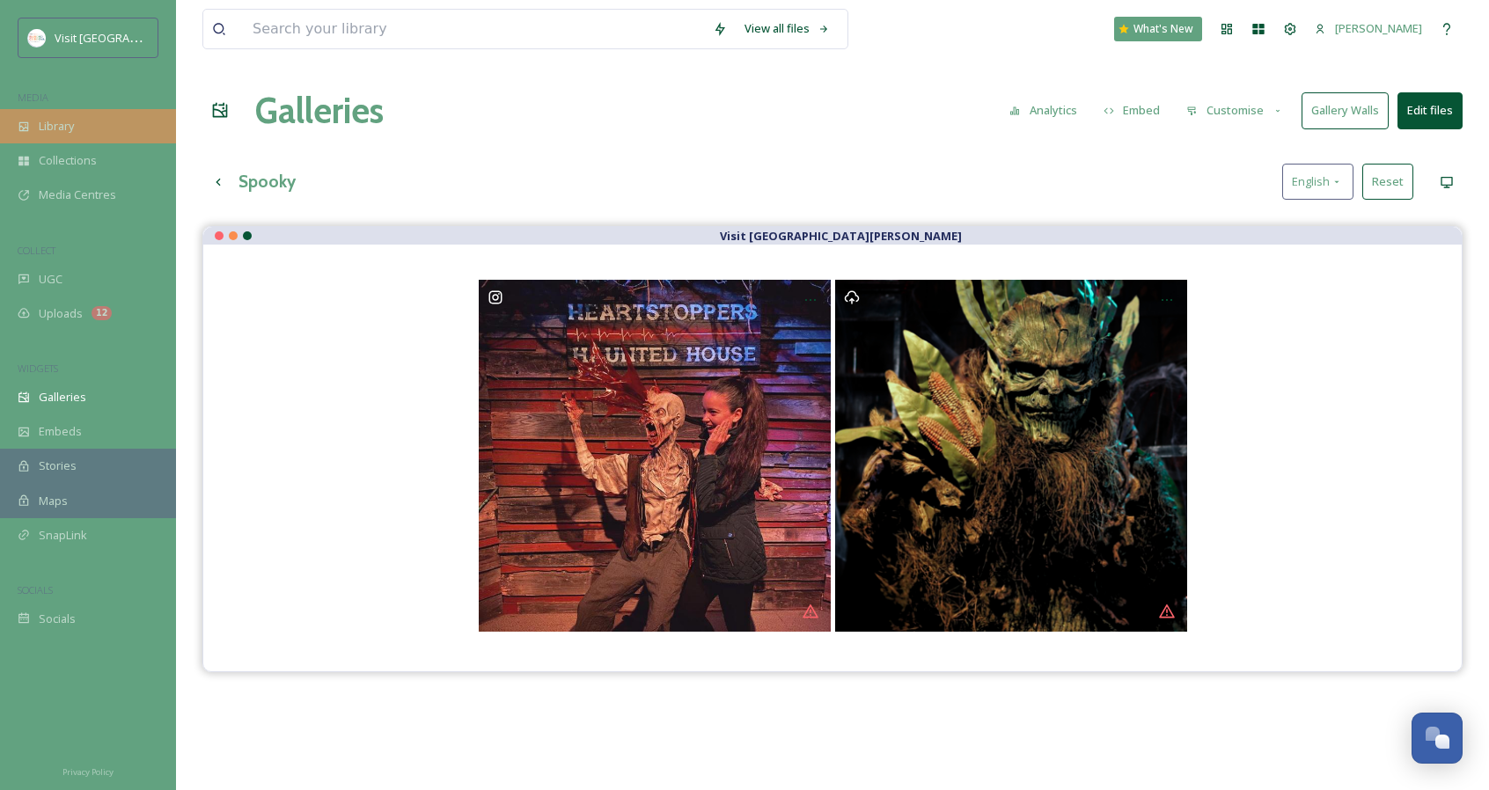
click at [63, 131] on span "Library" at bounding box center [56, 126] width 35 height 17
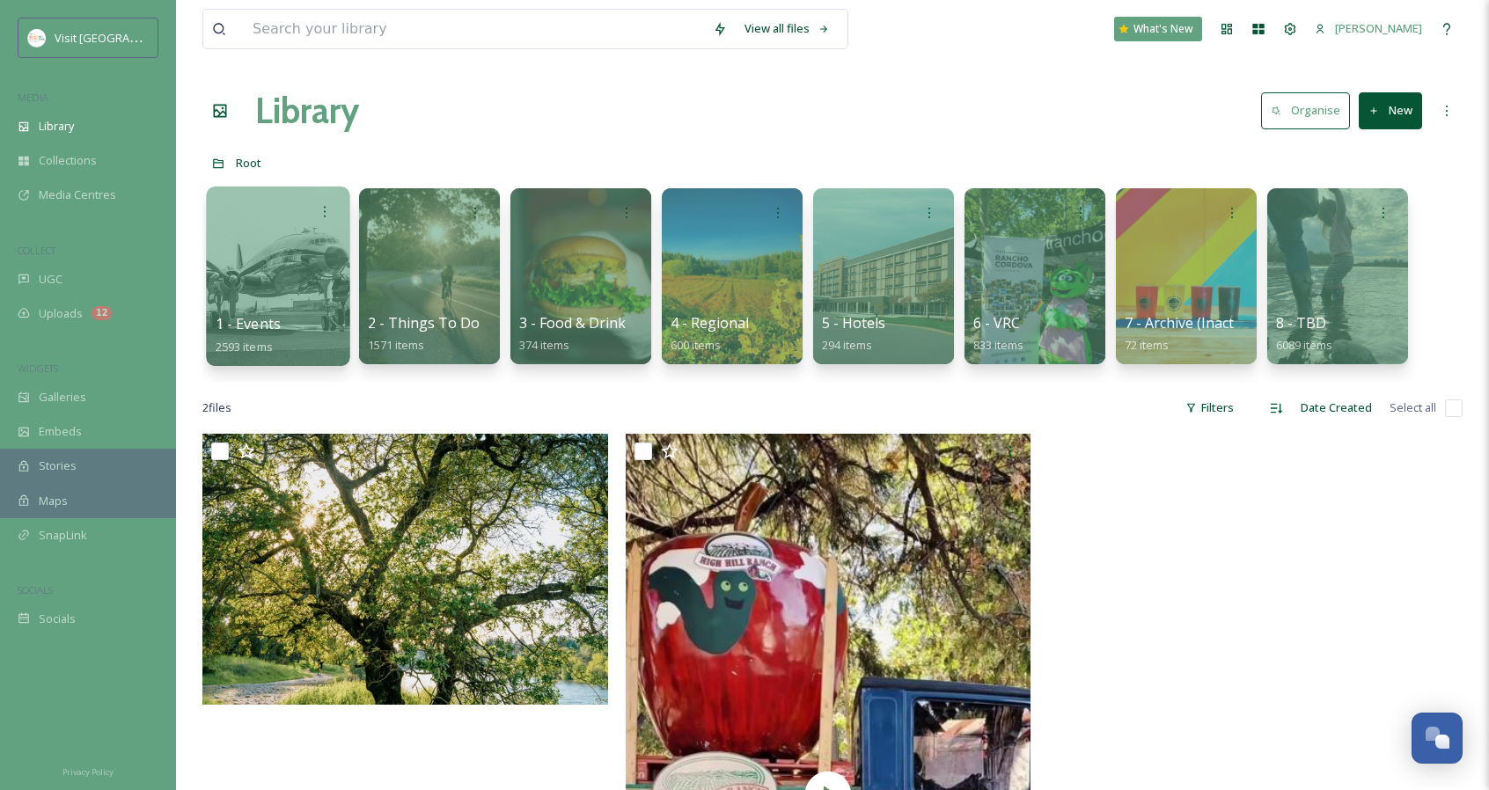
click at [340, 290] on div at bounding box center [277, 277] width 143 height 180
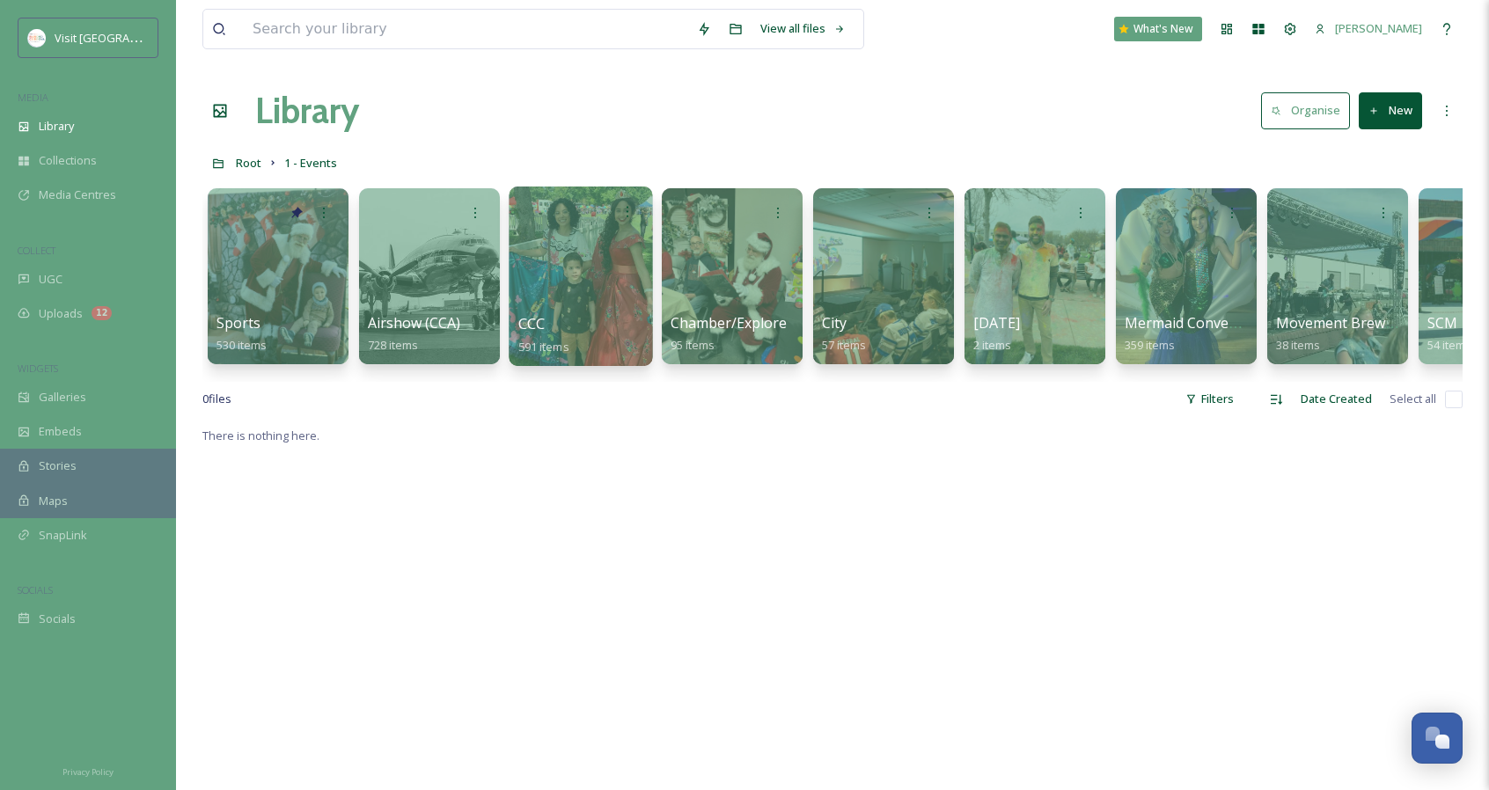
click at [588, 292] on div at bounding box center [580, 277] width 143 height 180
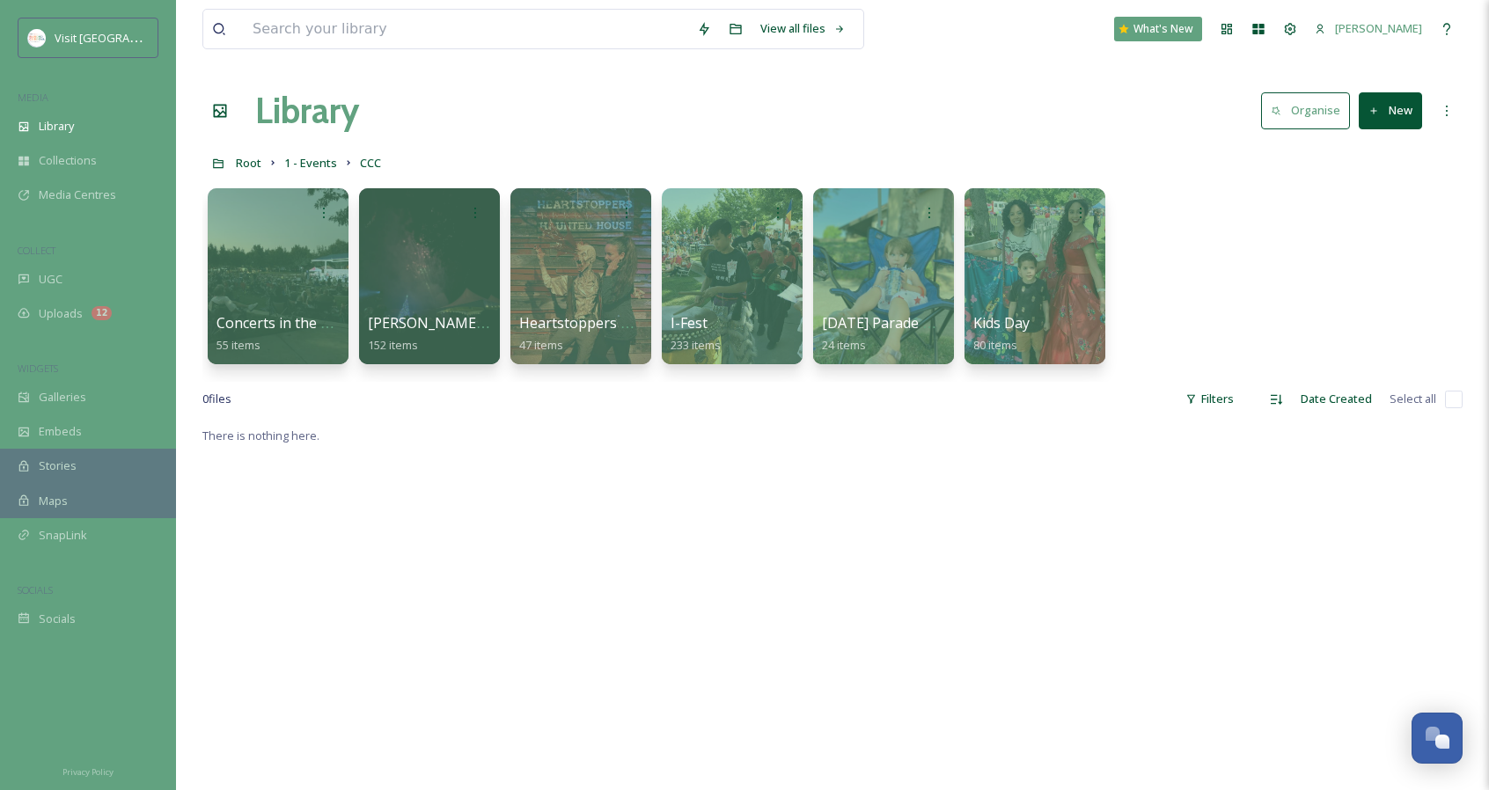
click at [588, 292] on div at bounding box center [580, 276] width 141 height 176
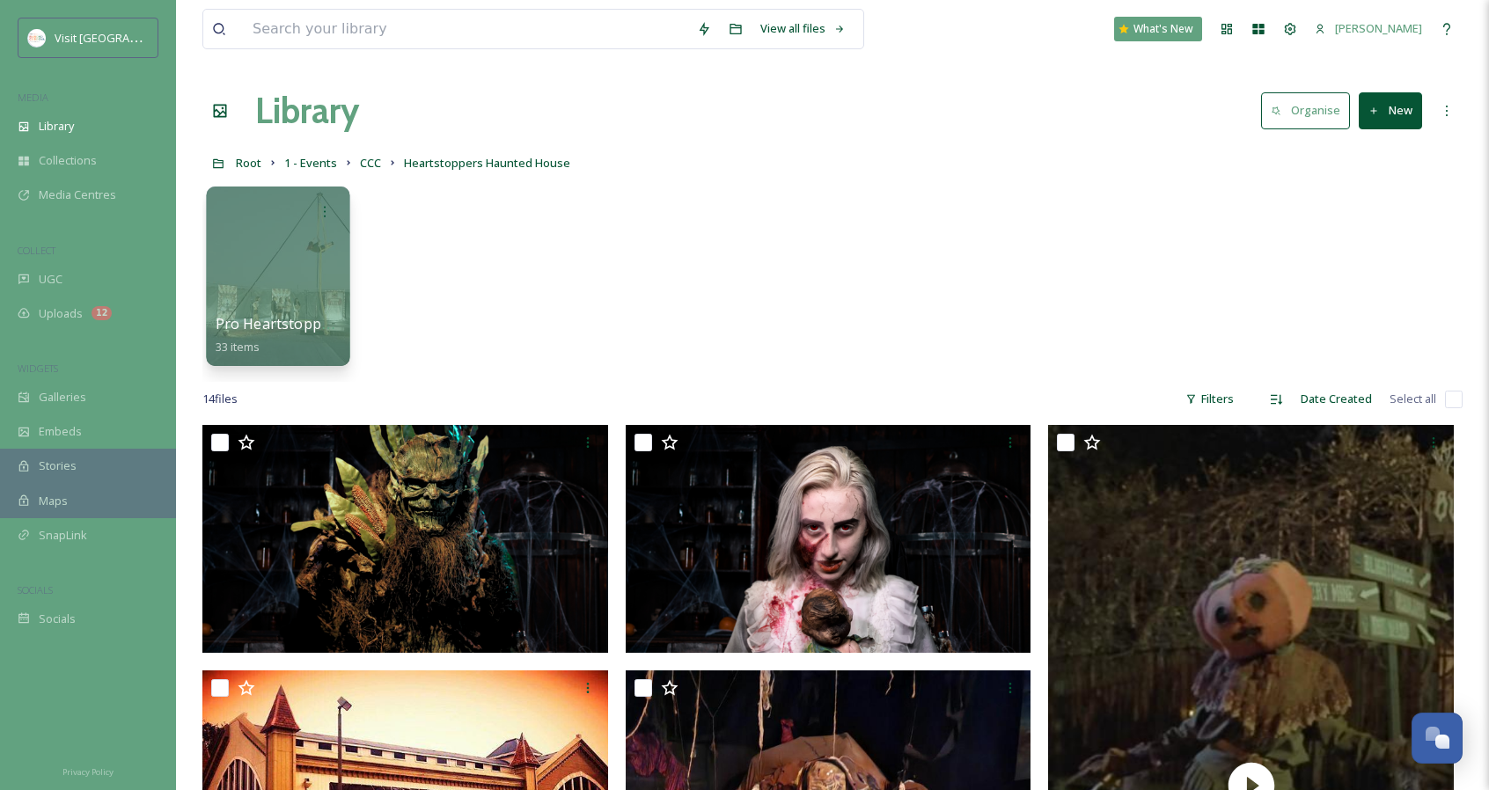
click at [295, 286] on div at bounding box center [277, 277] width 143 height 180
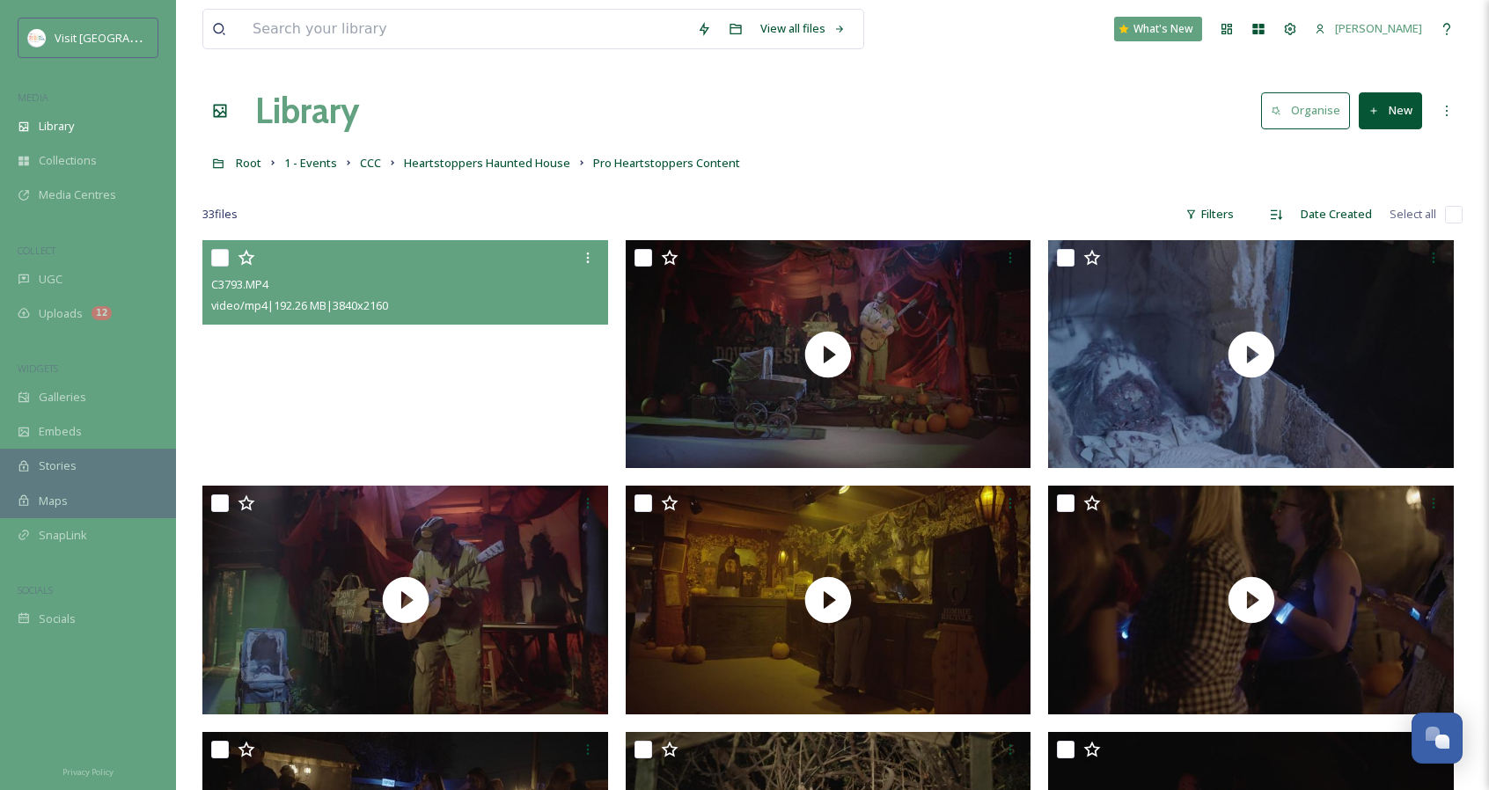
click at [551, 358] on video "C3793.MP4" at bounding box center [405, 354] width 406 height 228
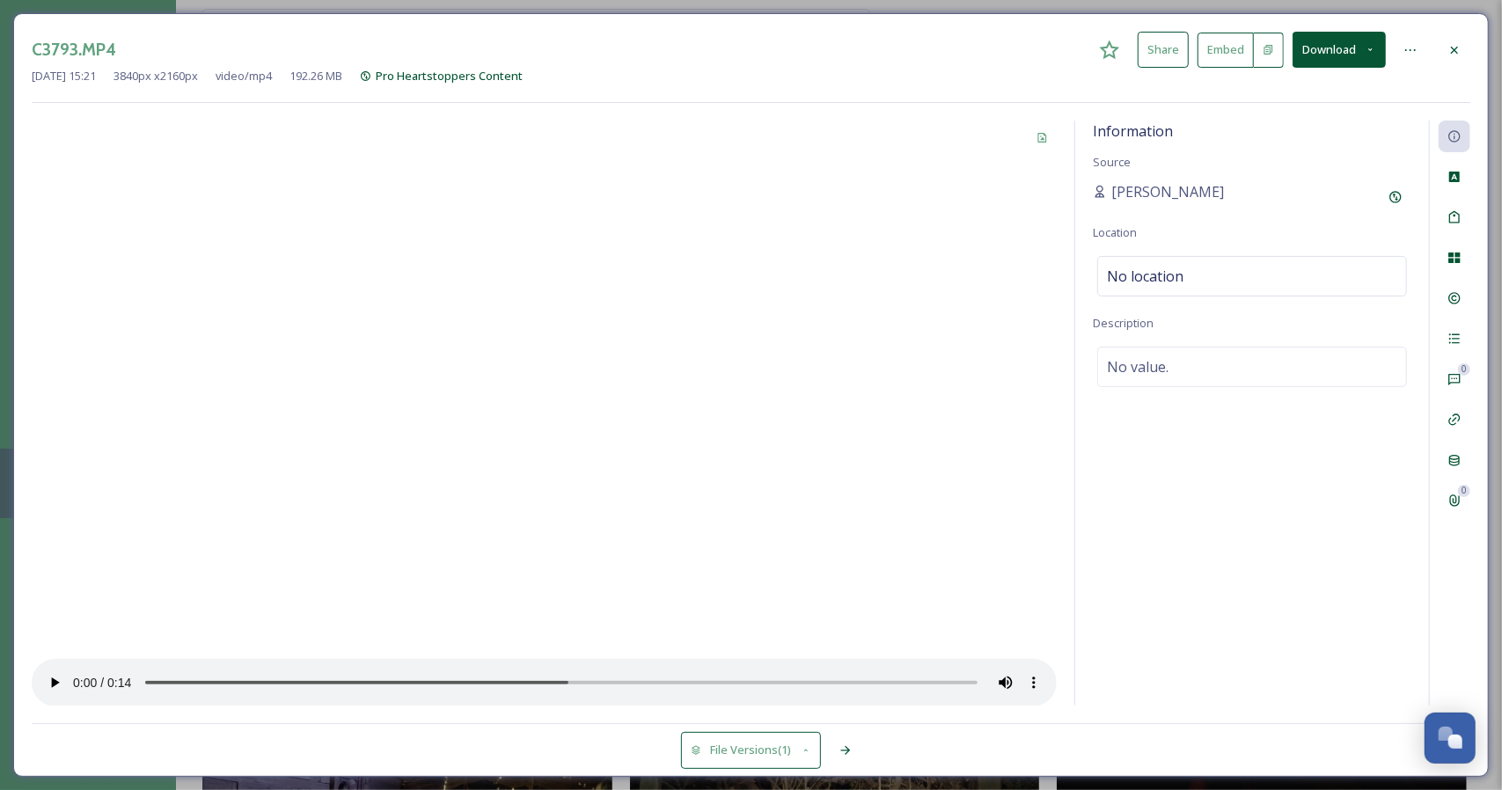
click at [1426, 42] on div at bounding box center [1411, 50] width 32 height 32
click at [1450, 43] on icon at bounding box center [1455, 50] width 14 height 14
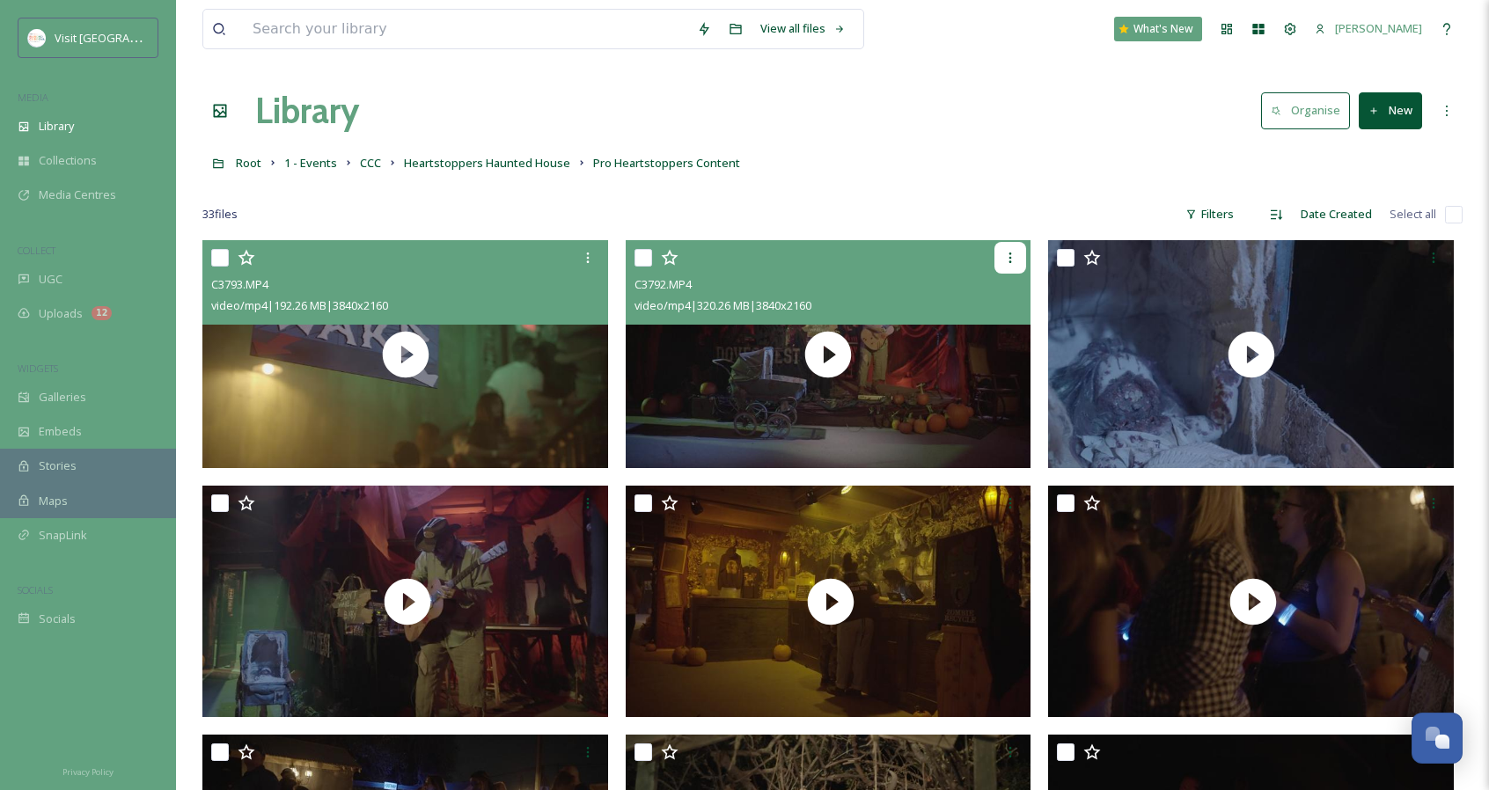
click at [1021, 249] on div at bounding box center [1010, 258] width 32 height 32
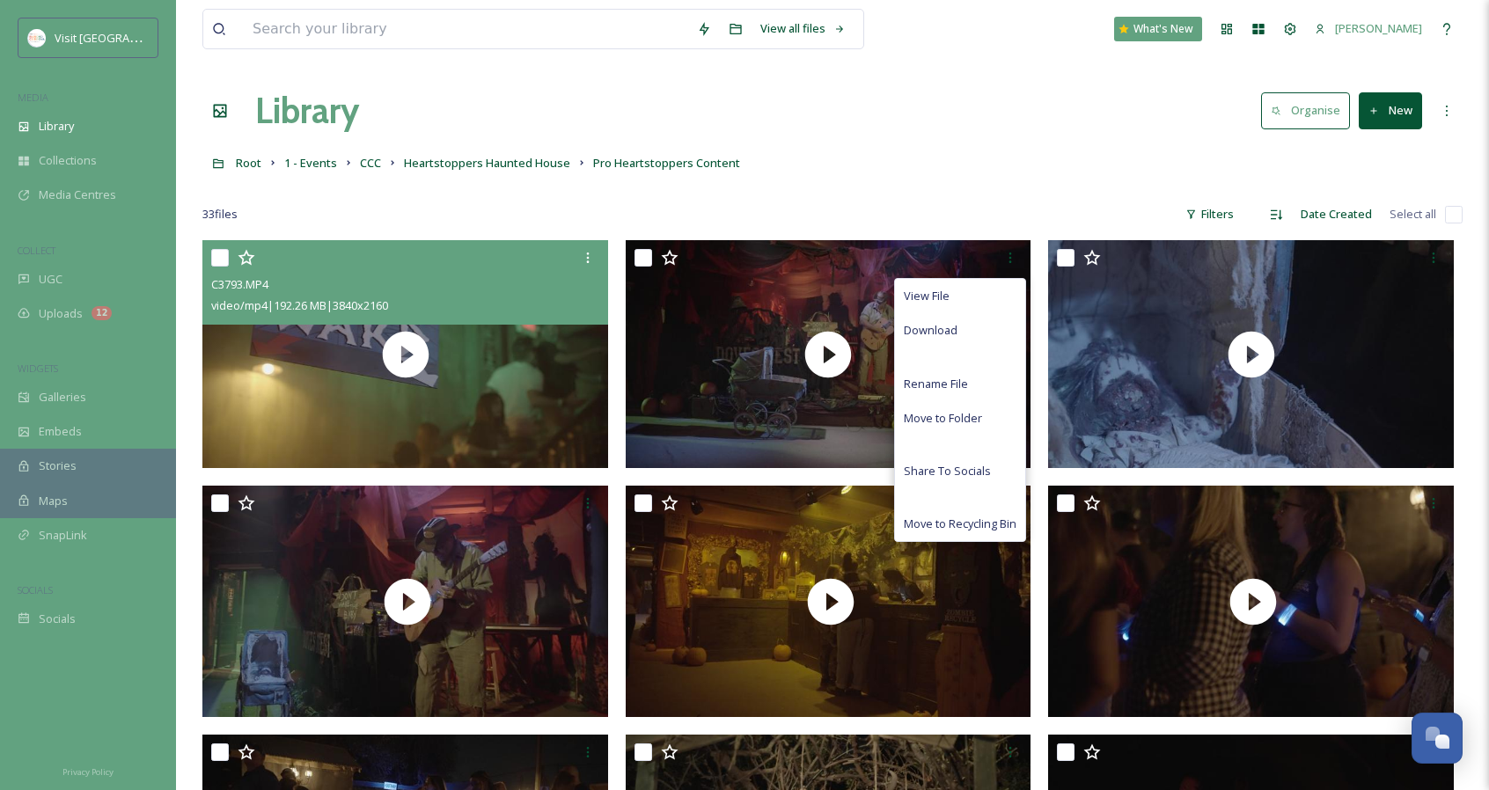
click at [1024, 129] on div "Library Organise New" at bounding box center [832, 110] width 1260 height 53
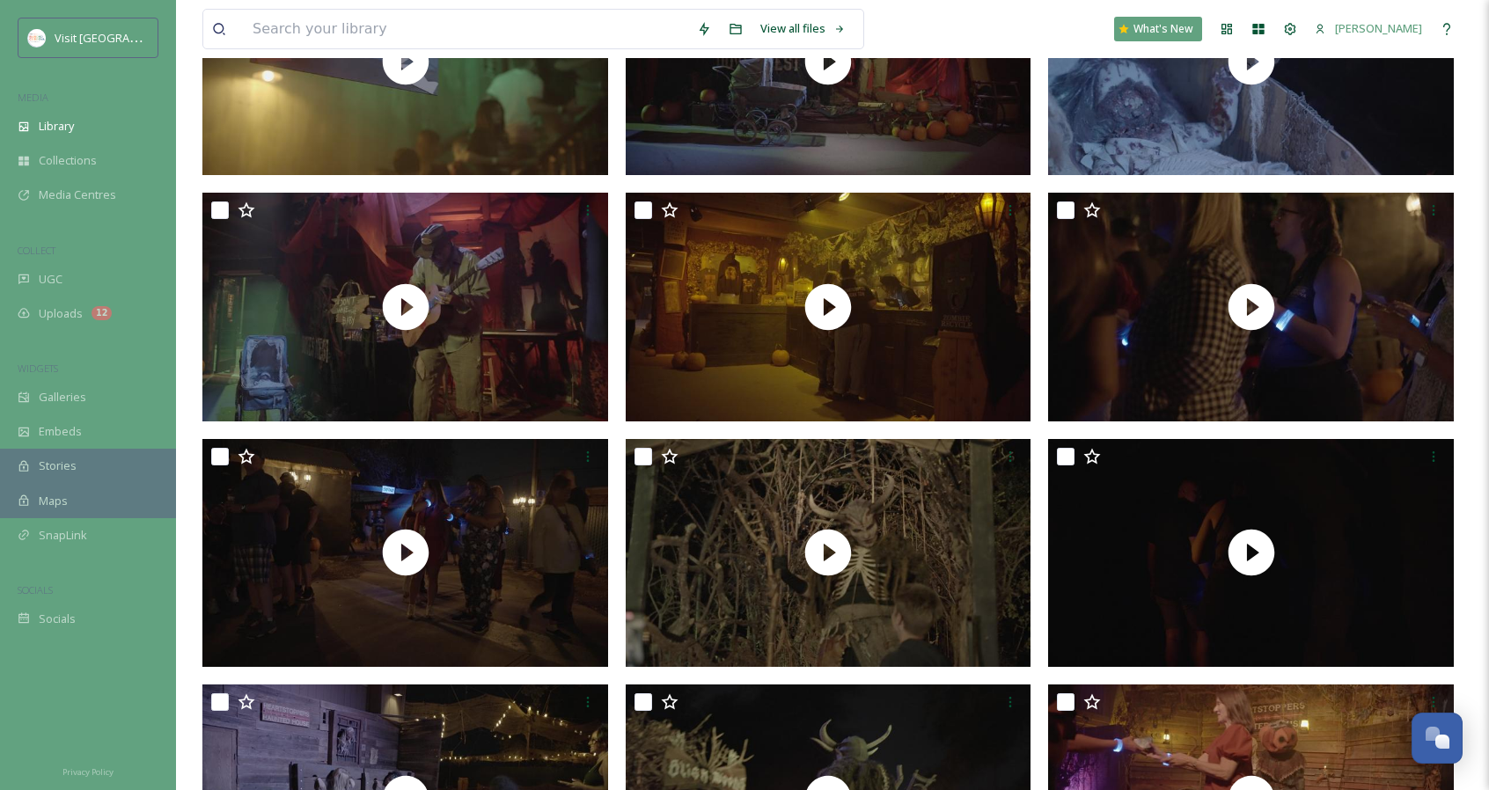
scroll to position [440, 0]
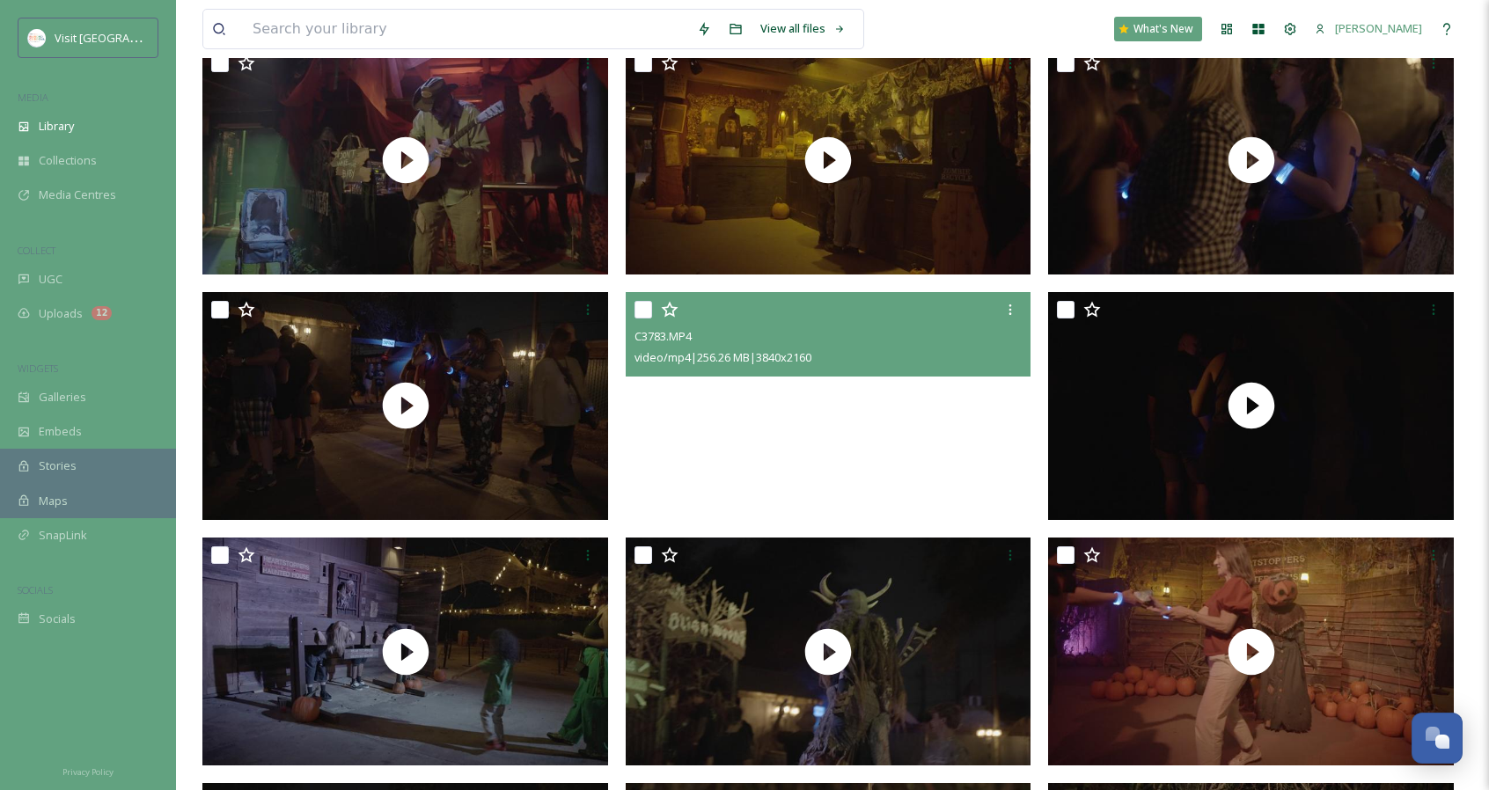
click at [1017, 479] on video "C3783.MP4" at bounding box center [829, 406] width 406 height 228
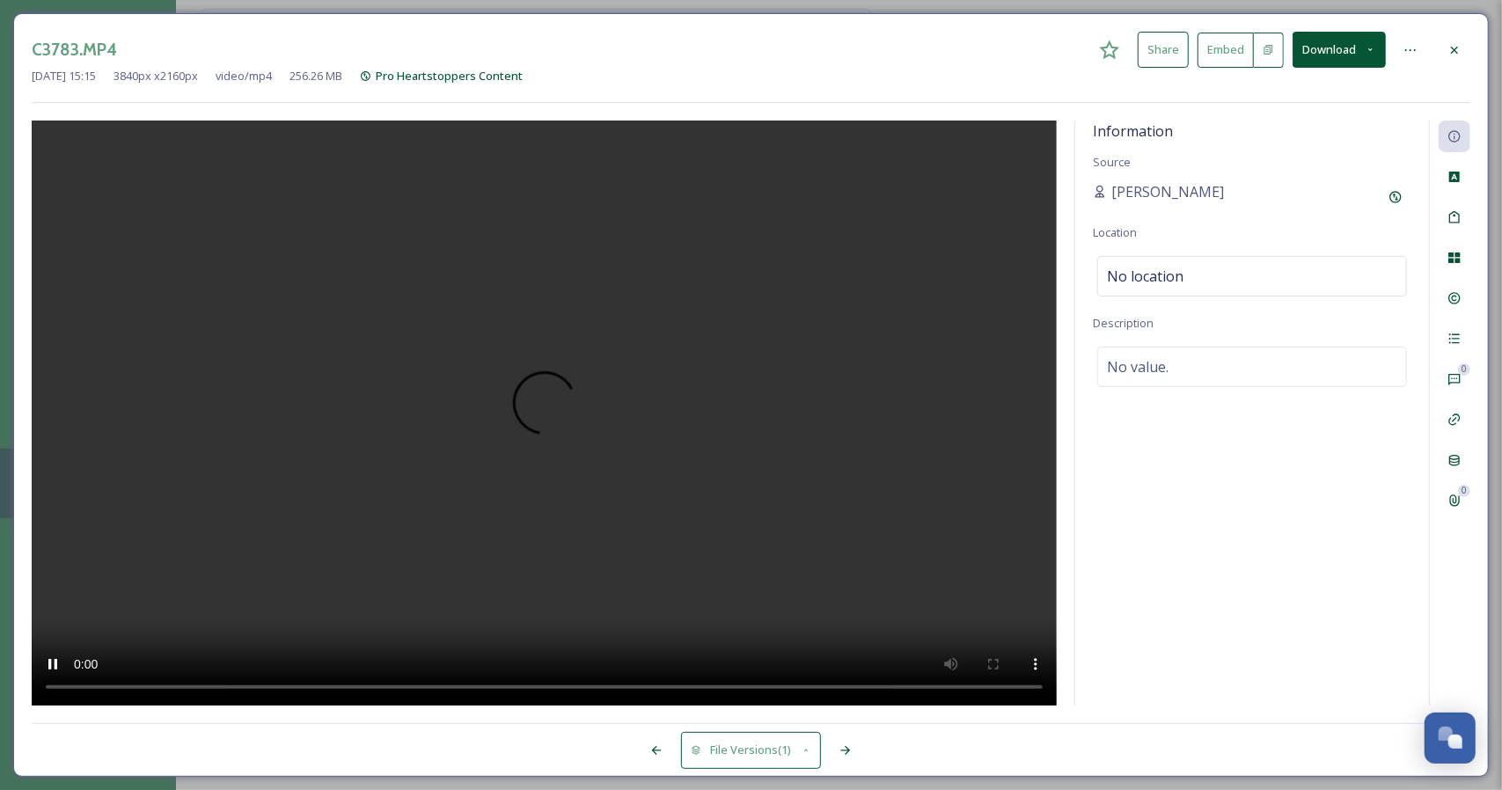
click at [1462, 54] on icon at bounding box center [1455, 50] width 14 height 14
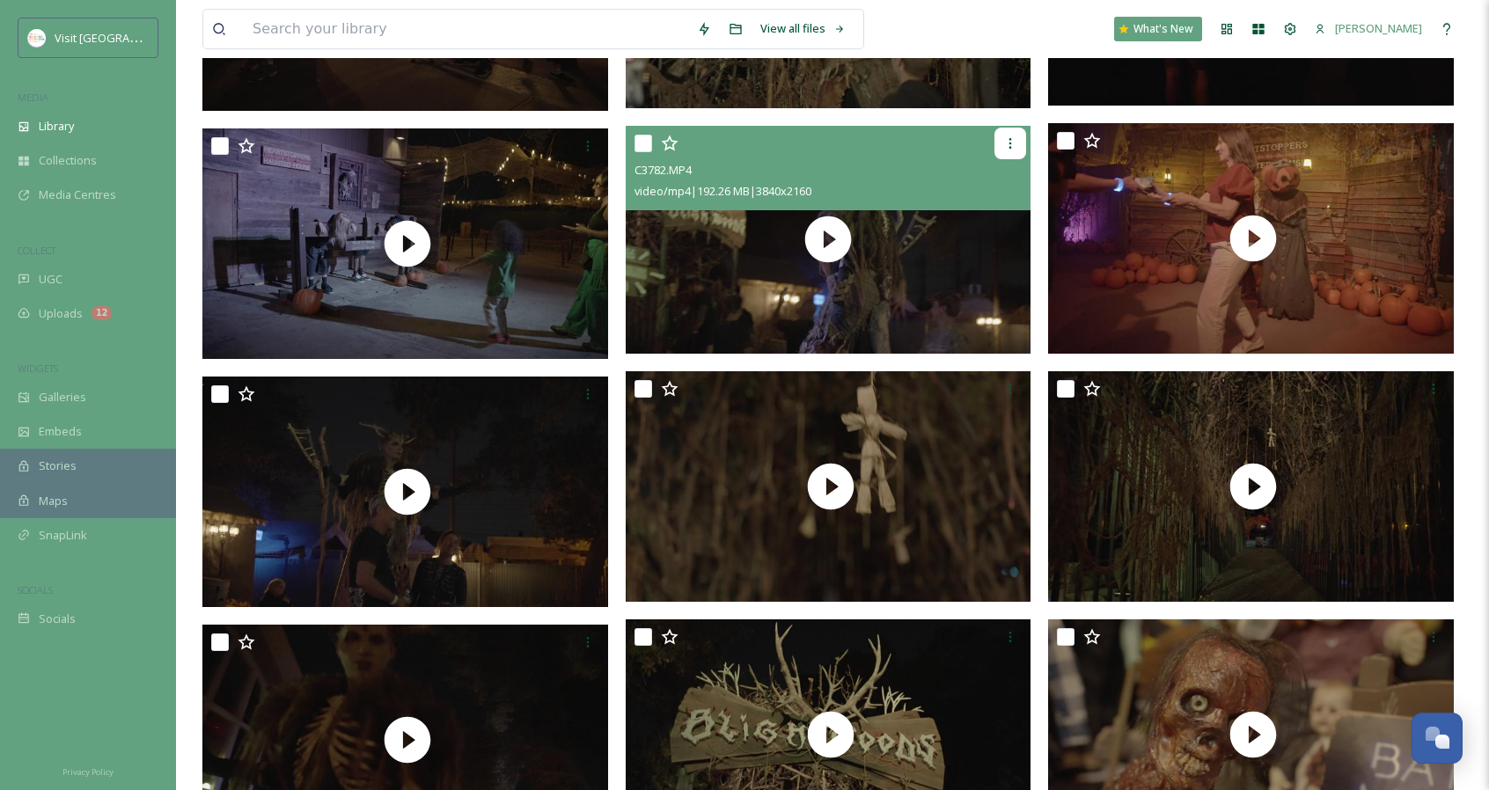
scroll to position [880, 0]
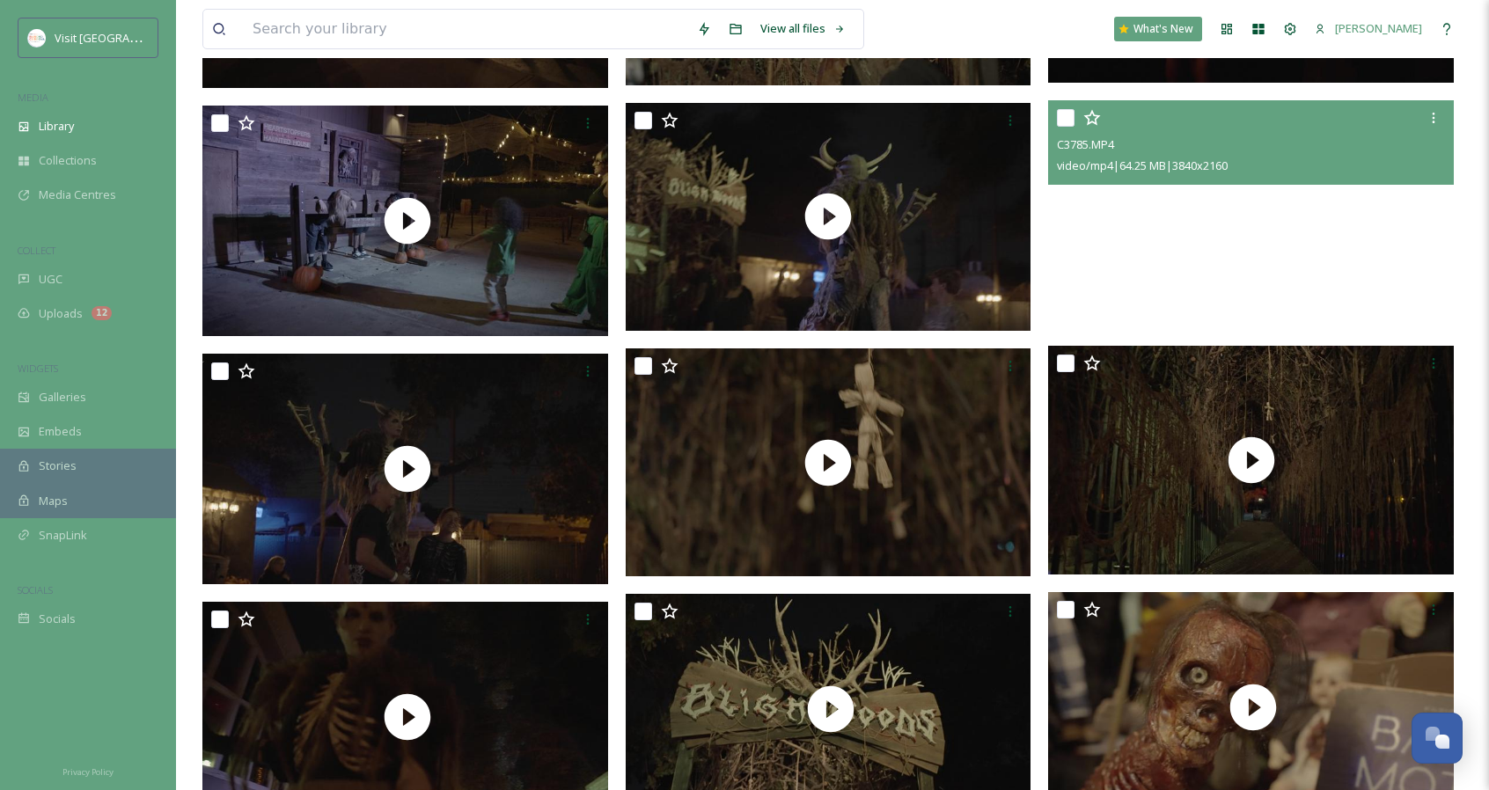
click at [1331, 233] on video "C3785.MP4" at bounding box center [1251, 214] width 406 height 228
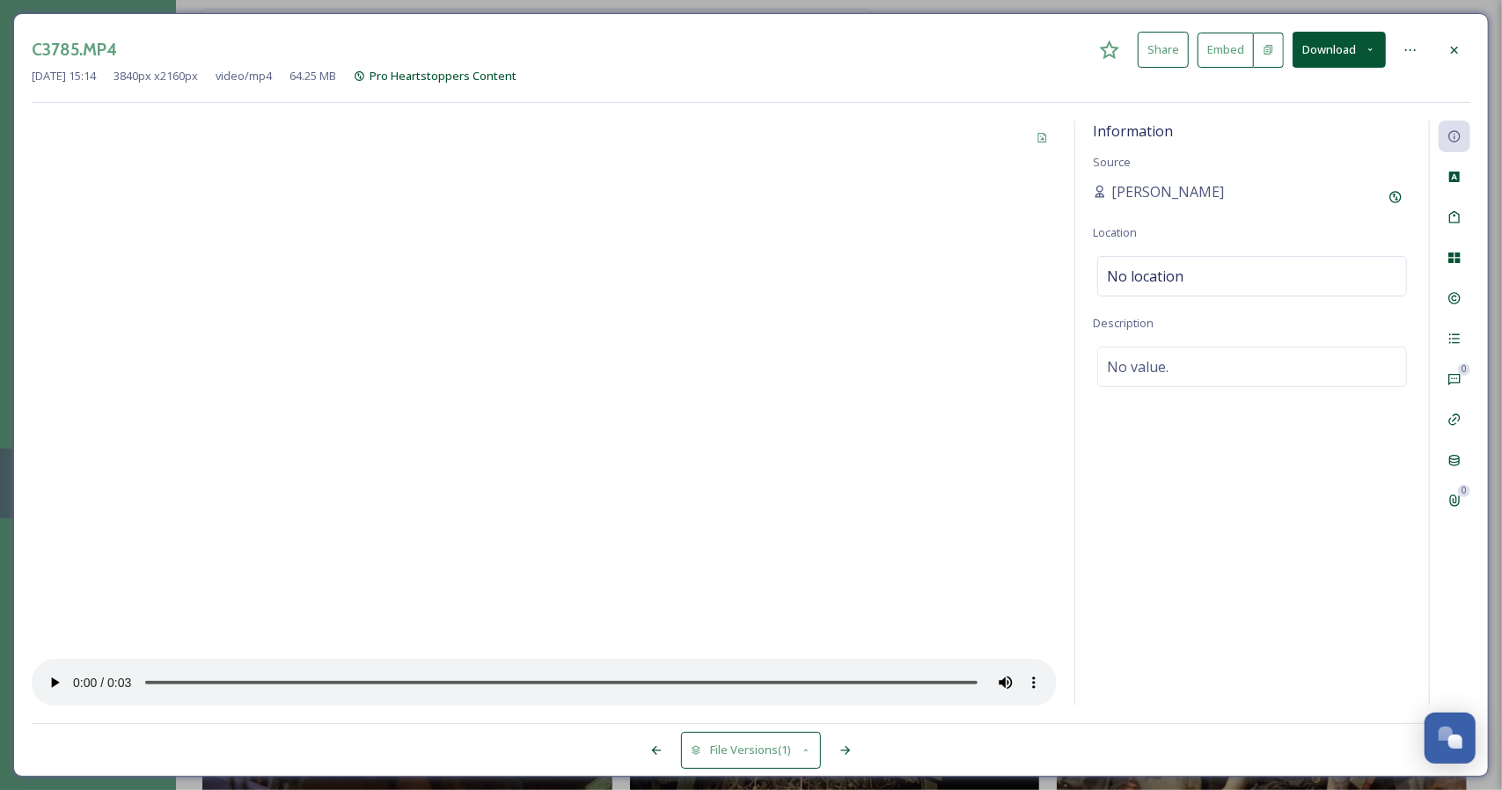
click at [1466, 45] on div at bounding box center [1455, 50] width 32 height 32
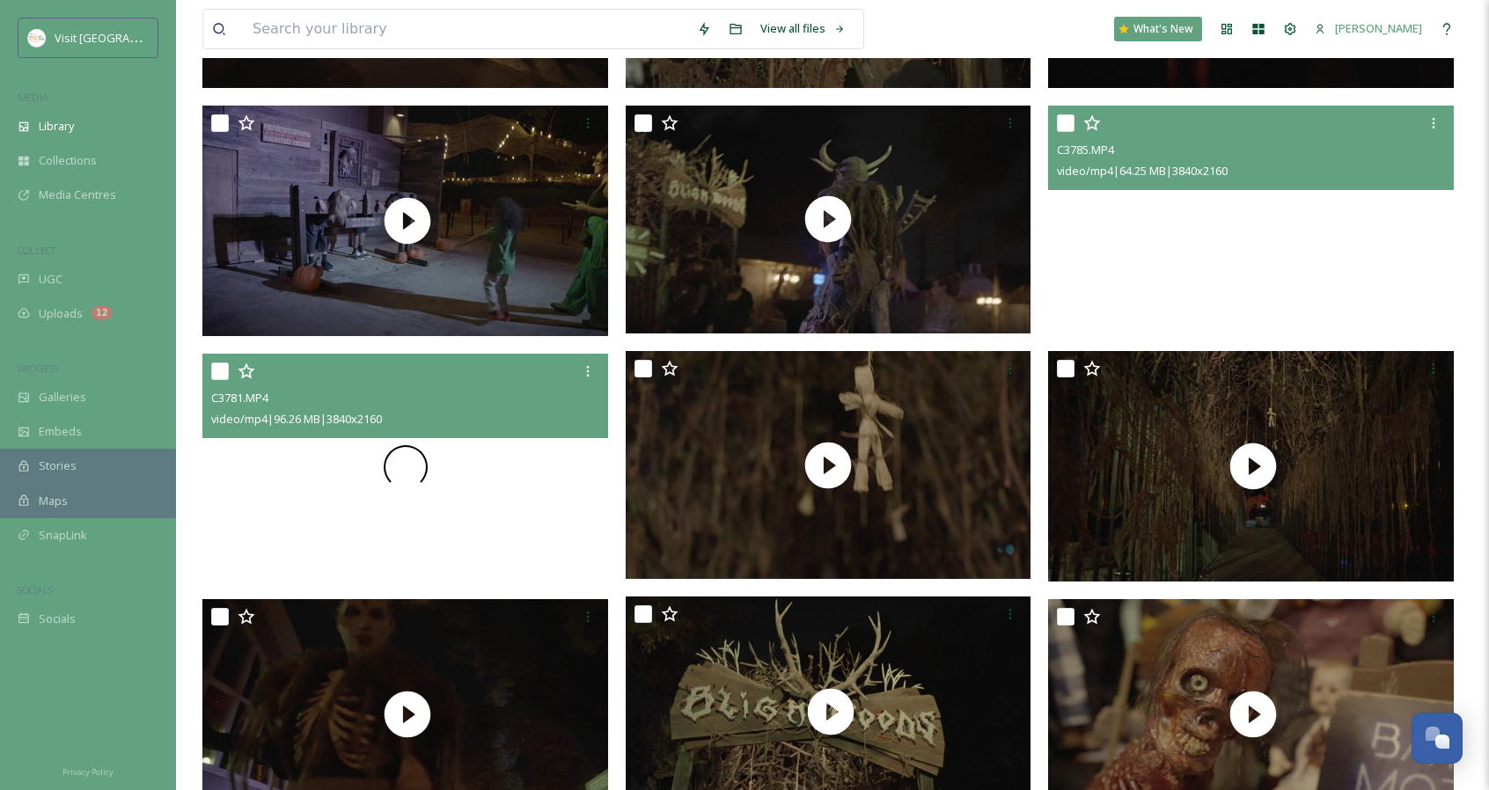
click at [514, 549] on div at bounding box center [405, 468] width 406 height 228
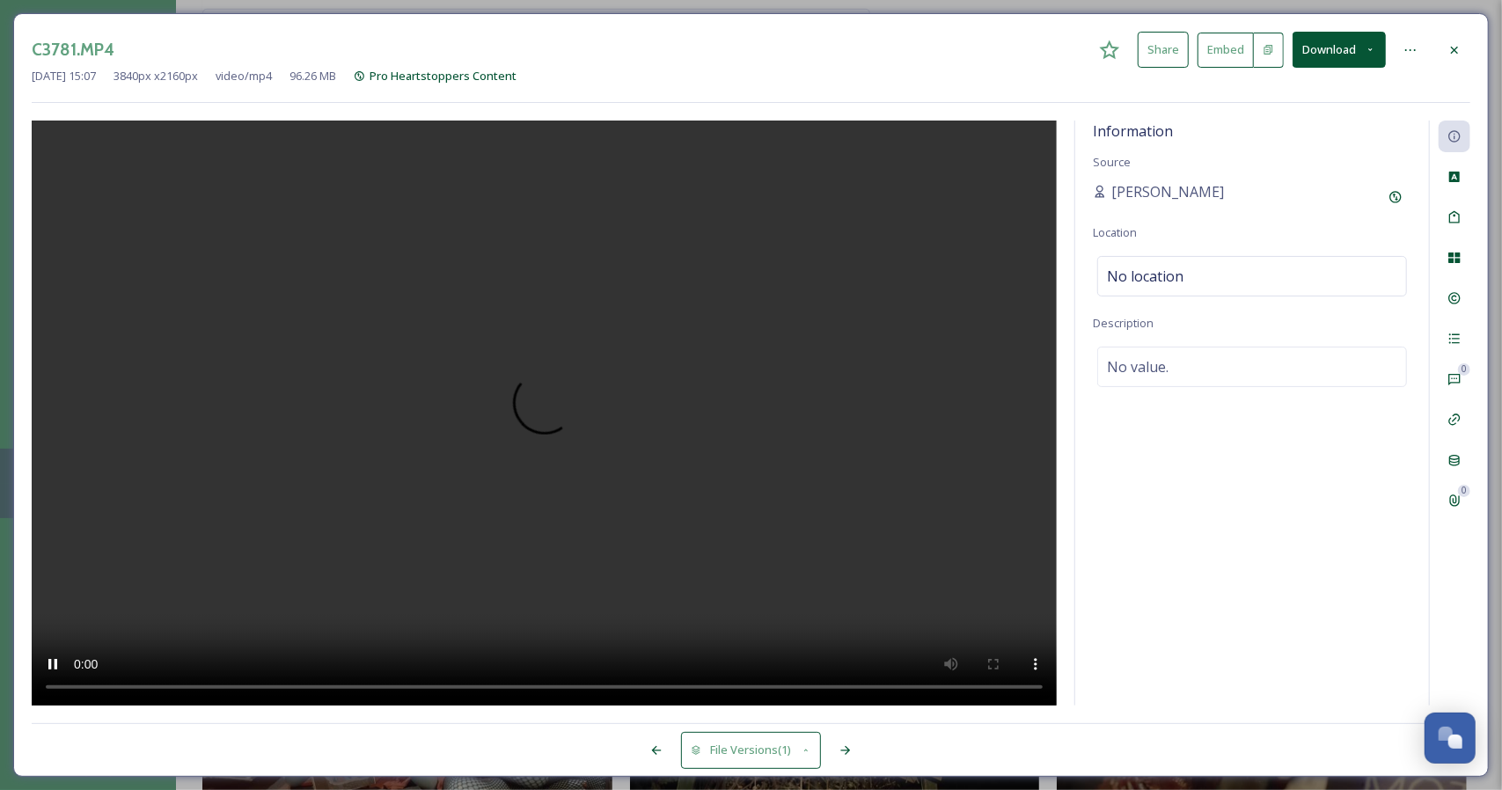
click at [1460, 38] on div at bounding box center [1455, 50] width 32 height 32
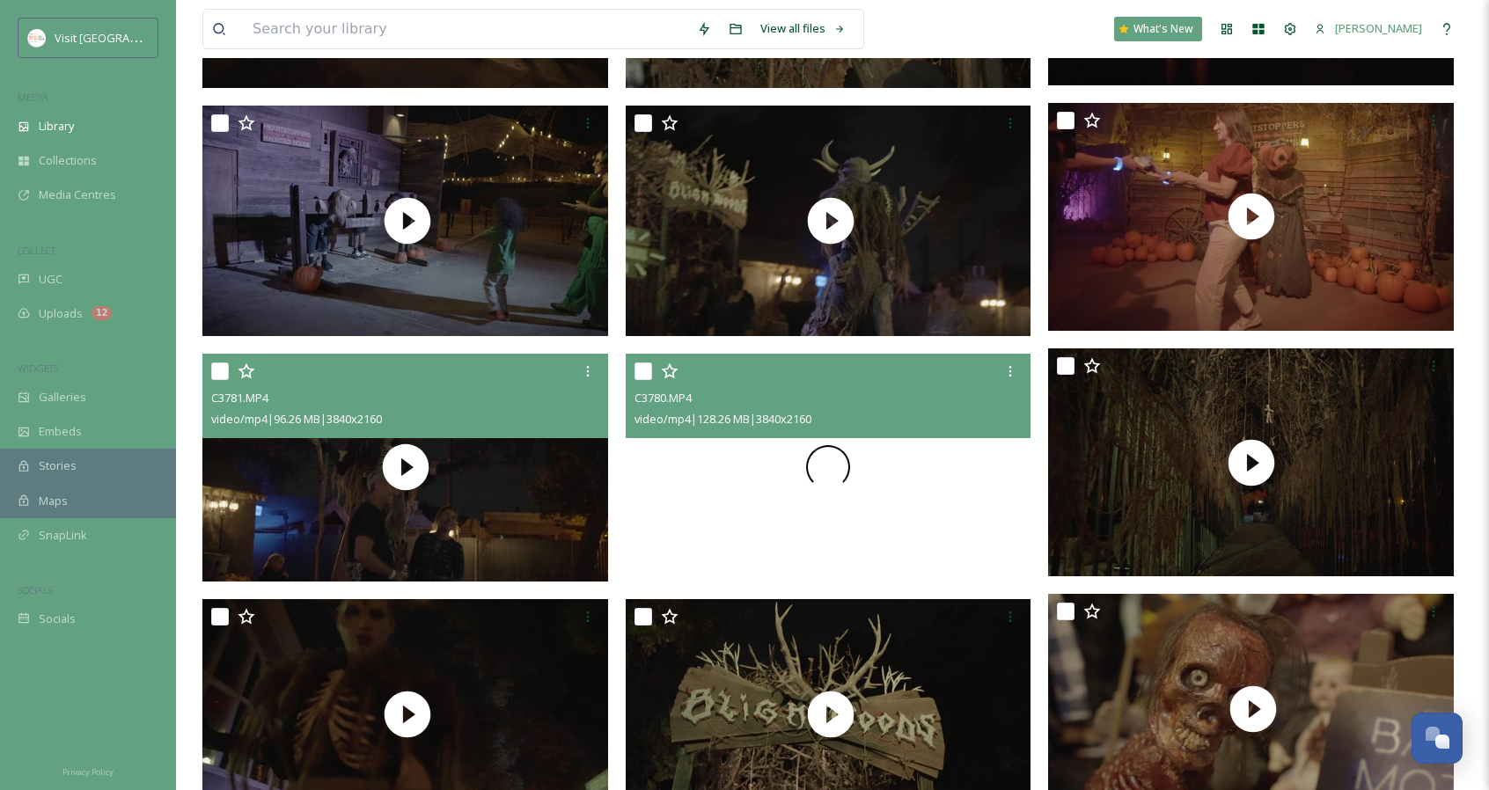
click at [954, 444] on div at bounding box center [829, 468] width 406 height 228
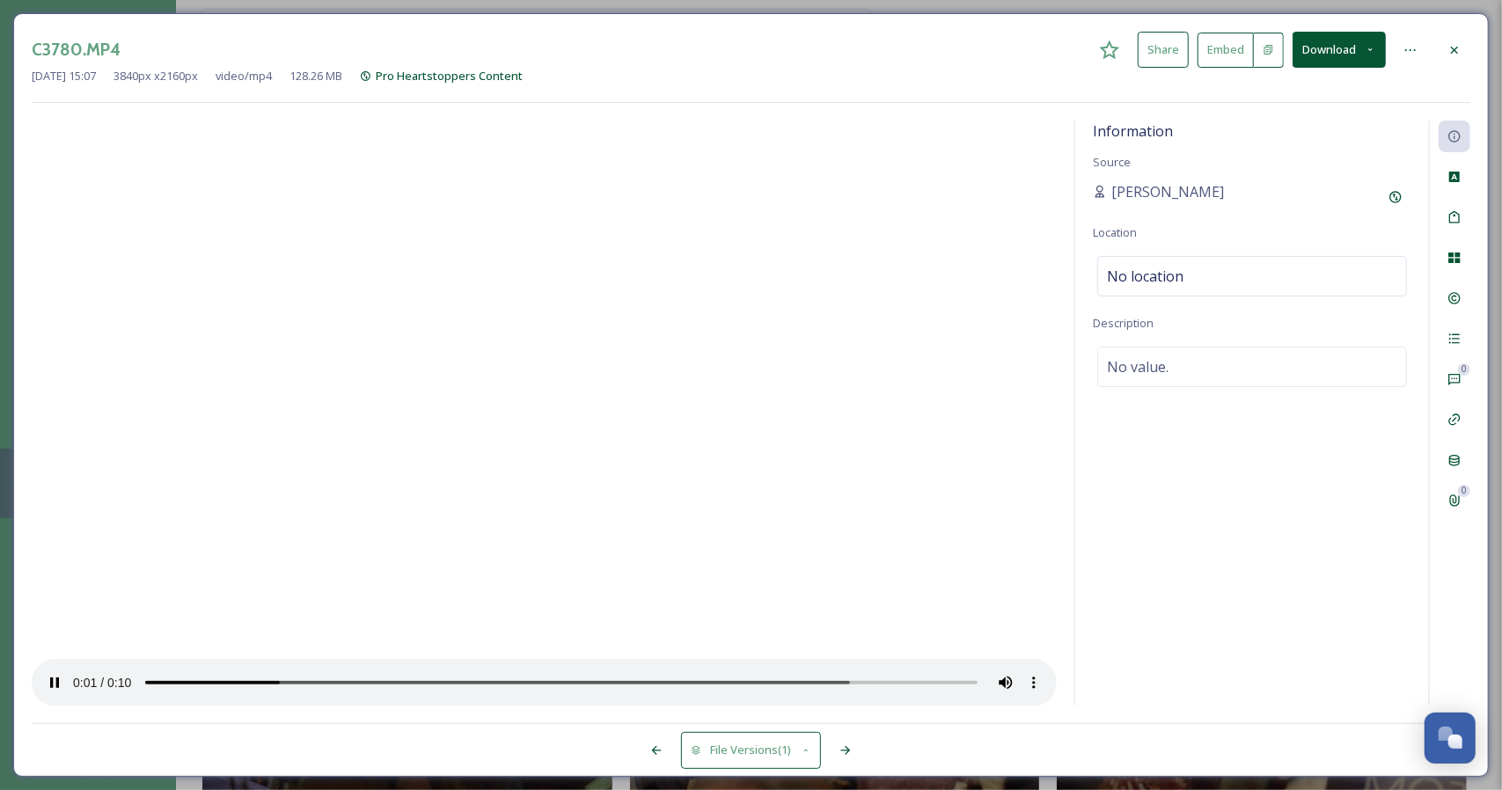
click at [1460, 41] on div at bounding box center [1455, 50] width 32 height 32
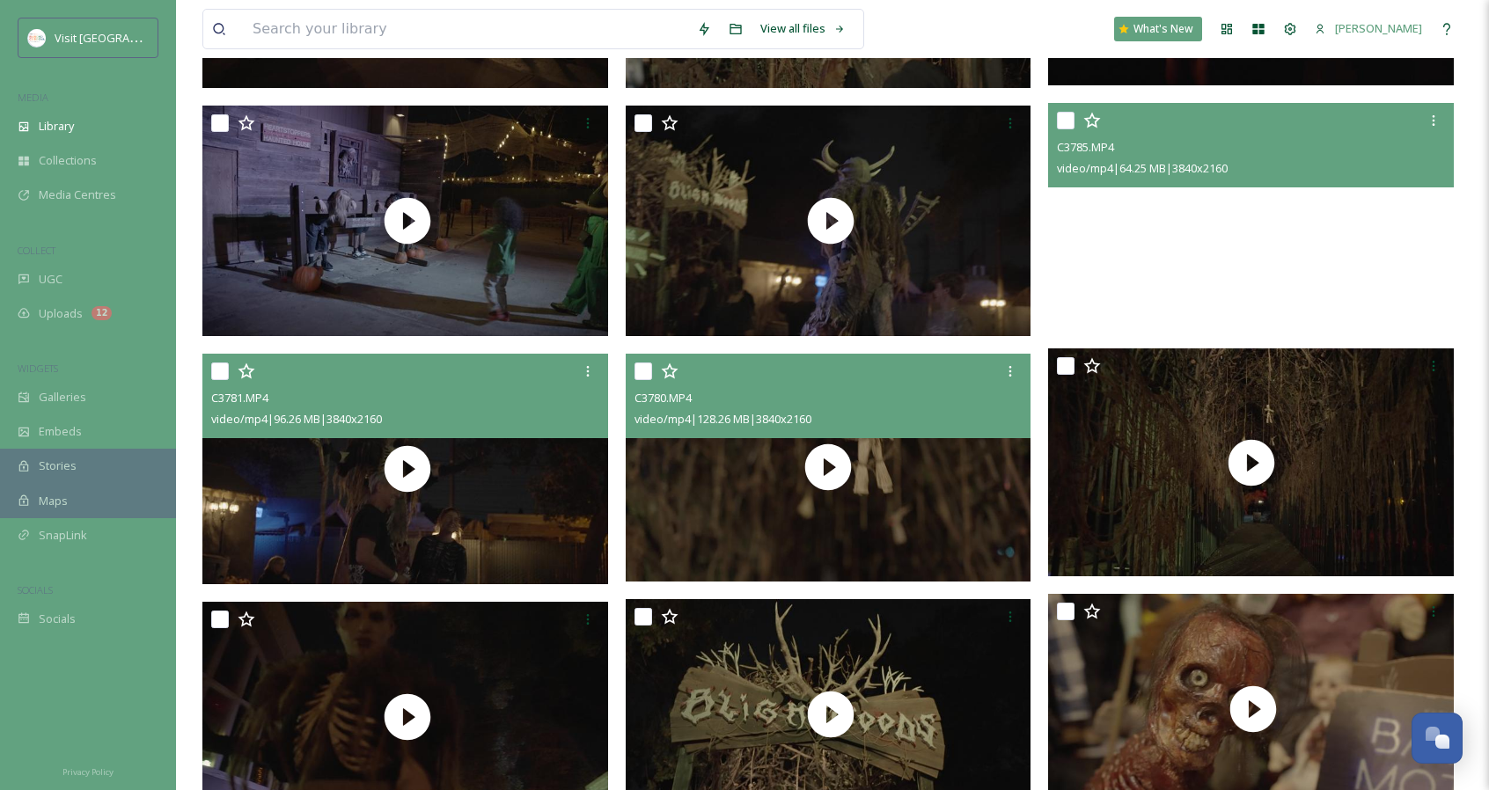
scroll to position [1026, 0]
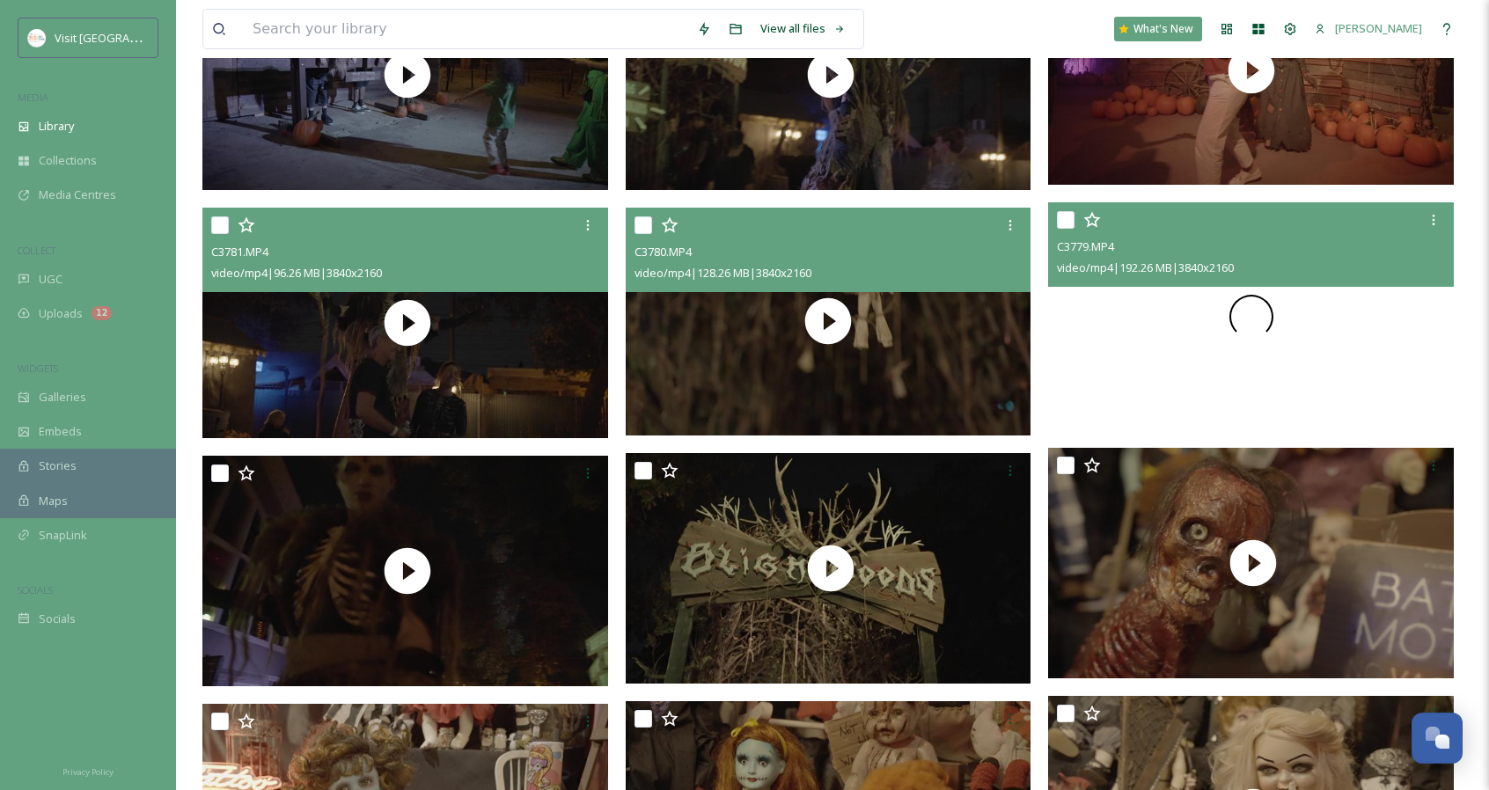
click at [1360, 346] on div at bounding box center [1251, 316] width 406 height 228
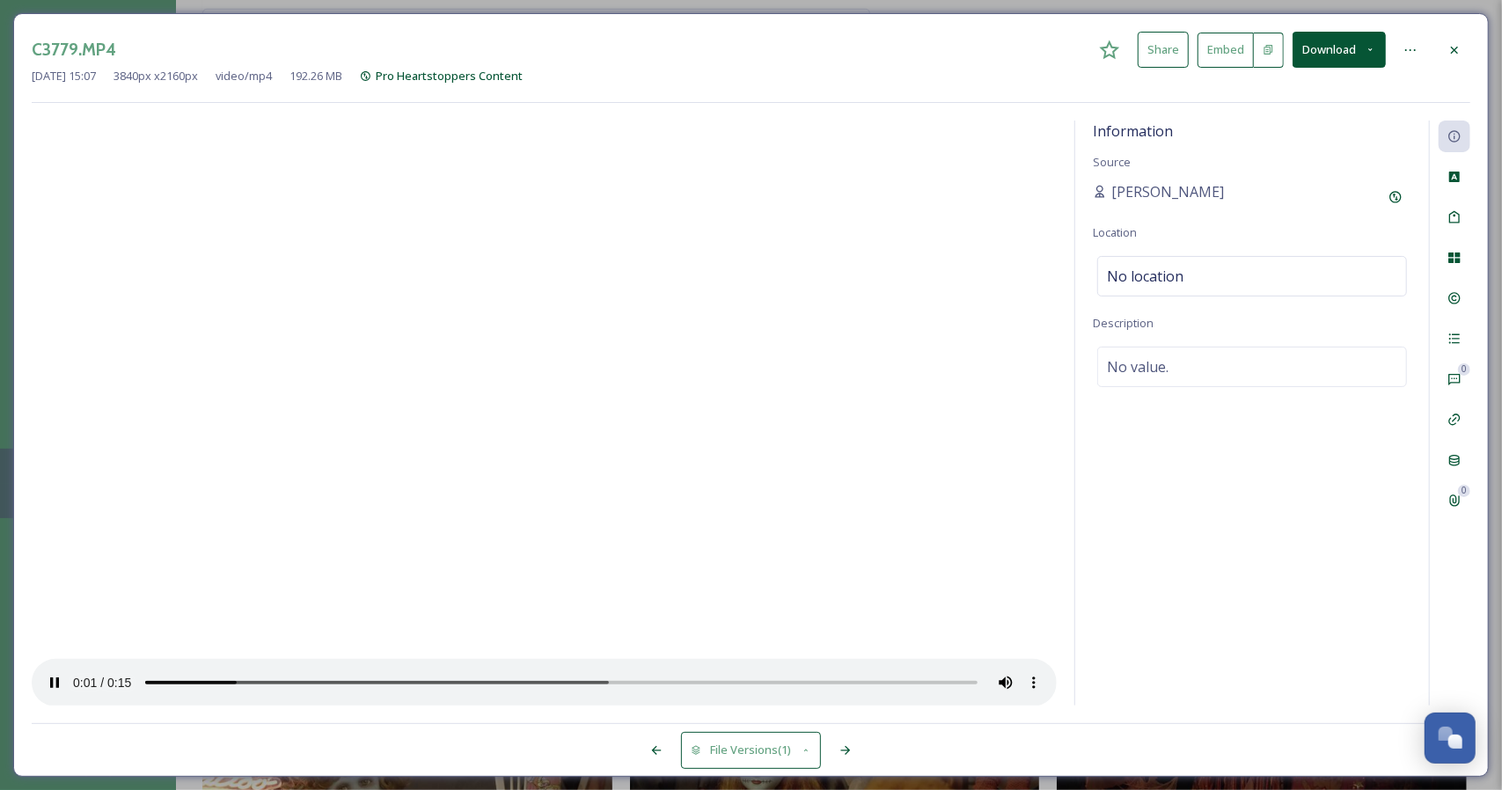
click at [1460, 55] on icon at bounding box center [1455, 50] width 14 height 14
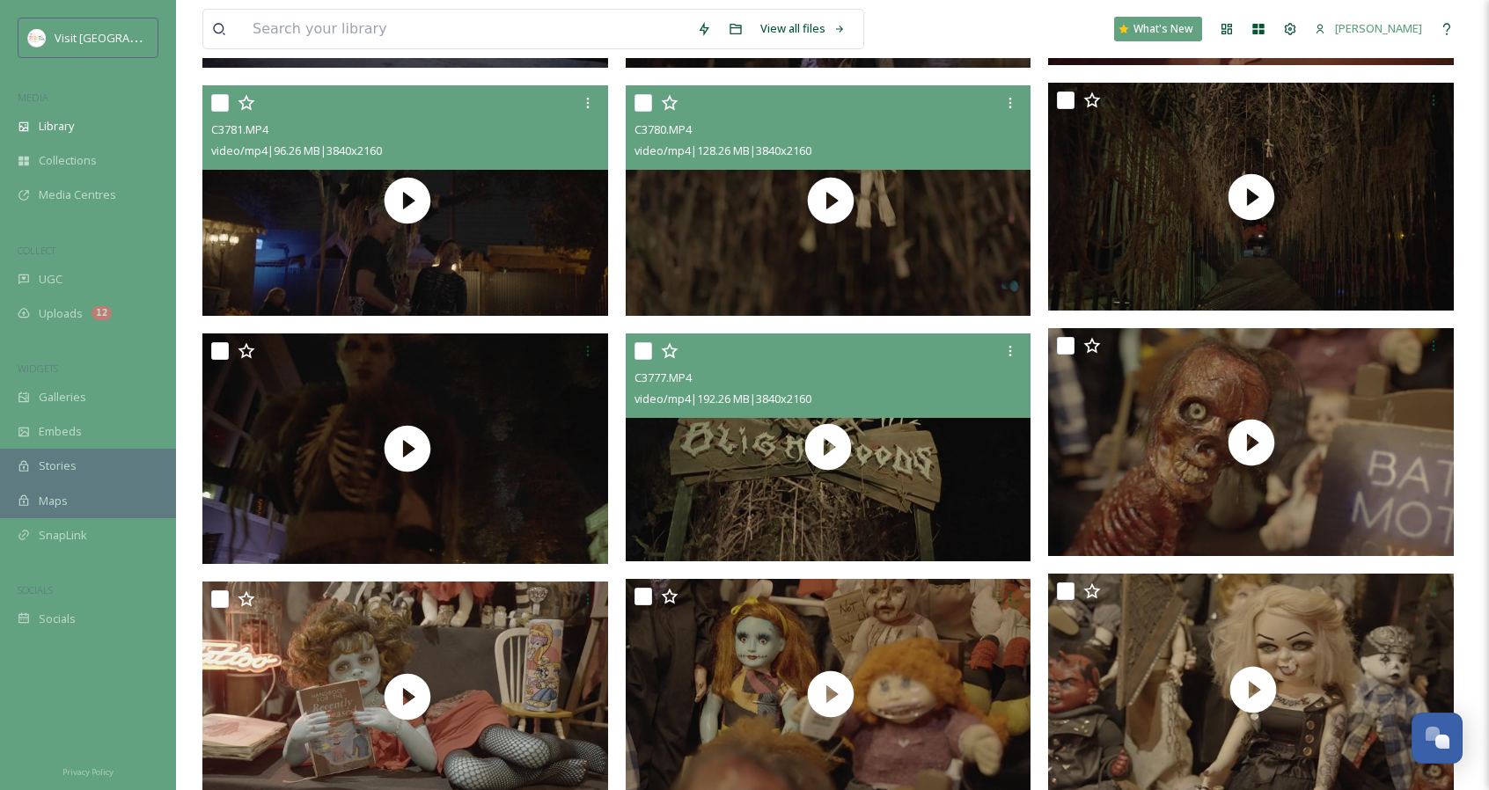
scroll to position [1173, 0]
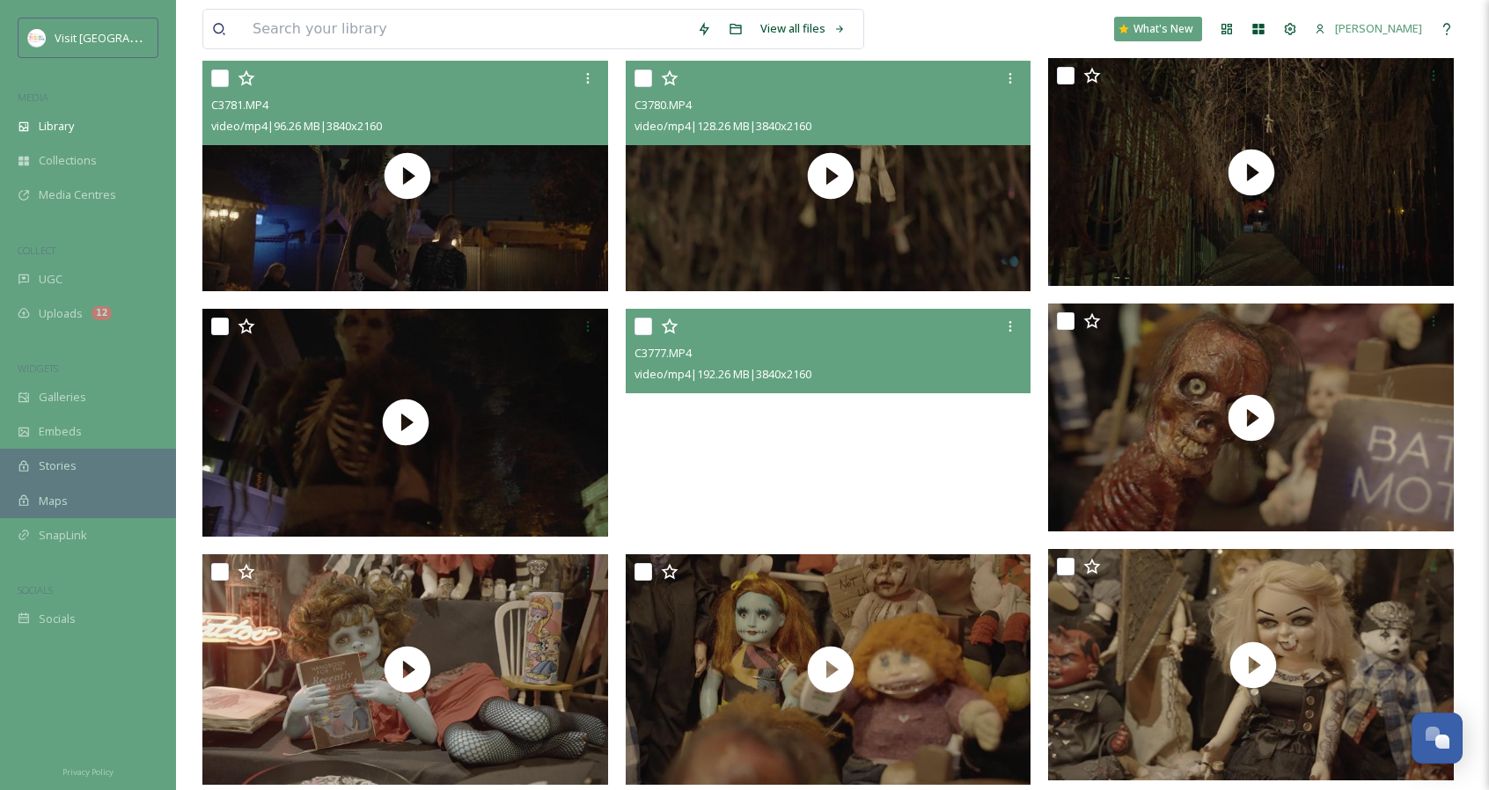
click at [742, 487] on video "C3777.MP4" at bounding box center [829, 423] width 406 height 228
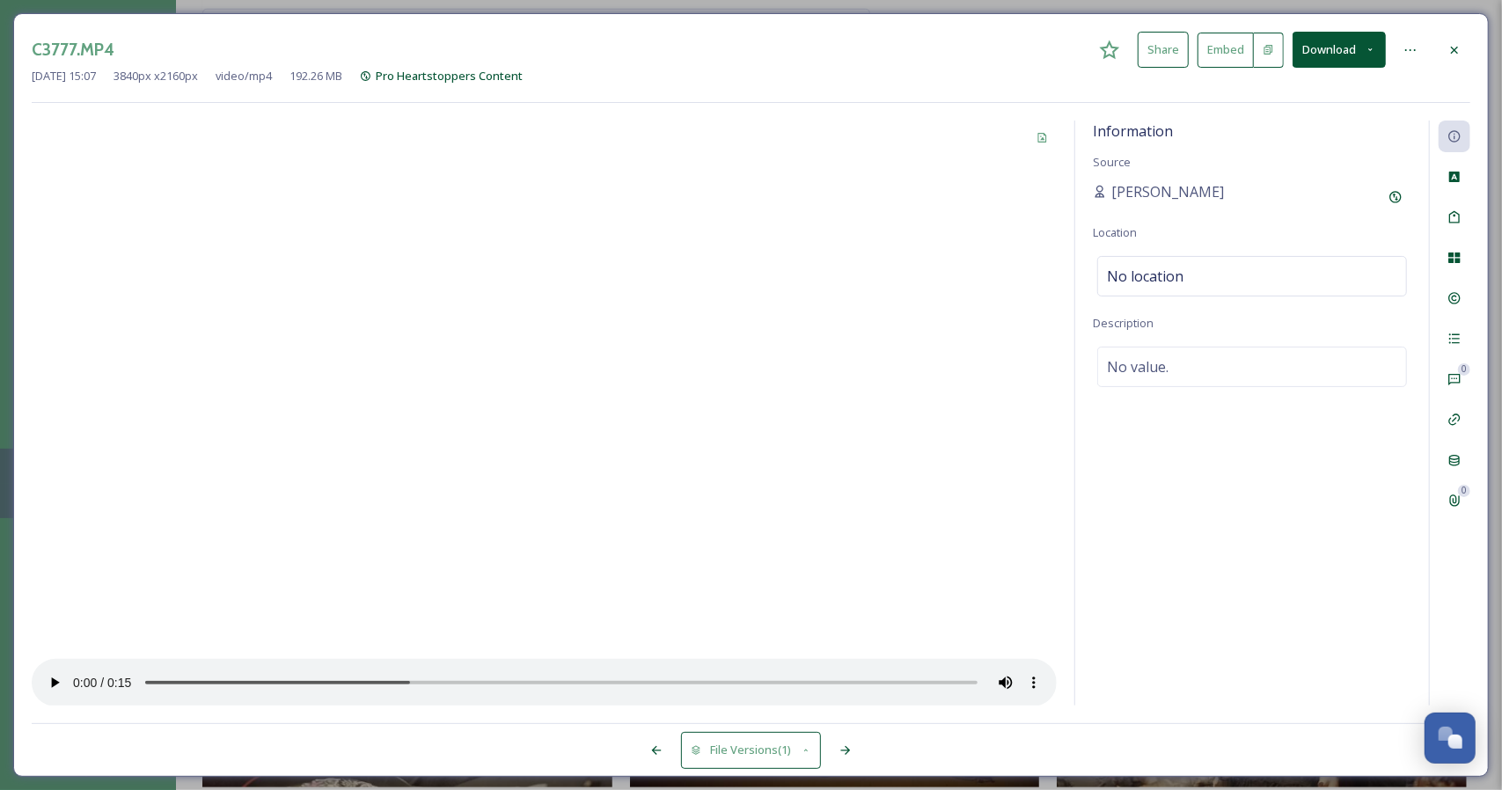
click at [1454, 57] on div at bounding box center [1455, 50] width 32 height 32
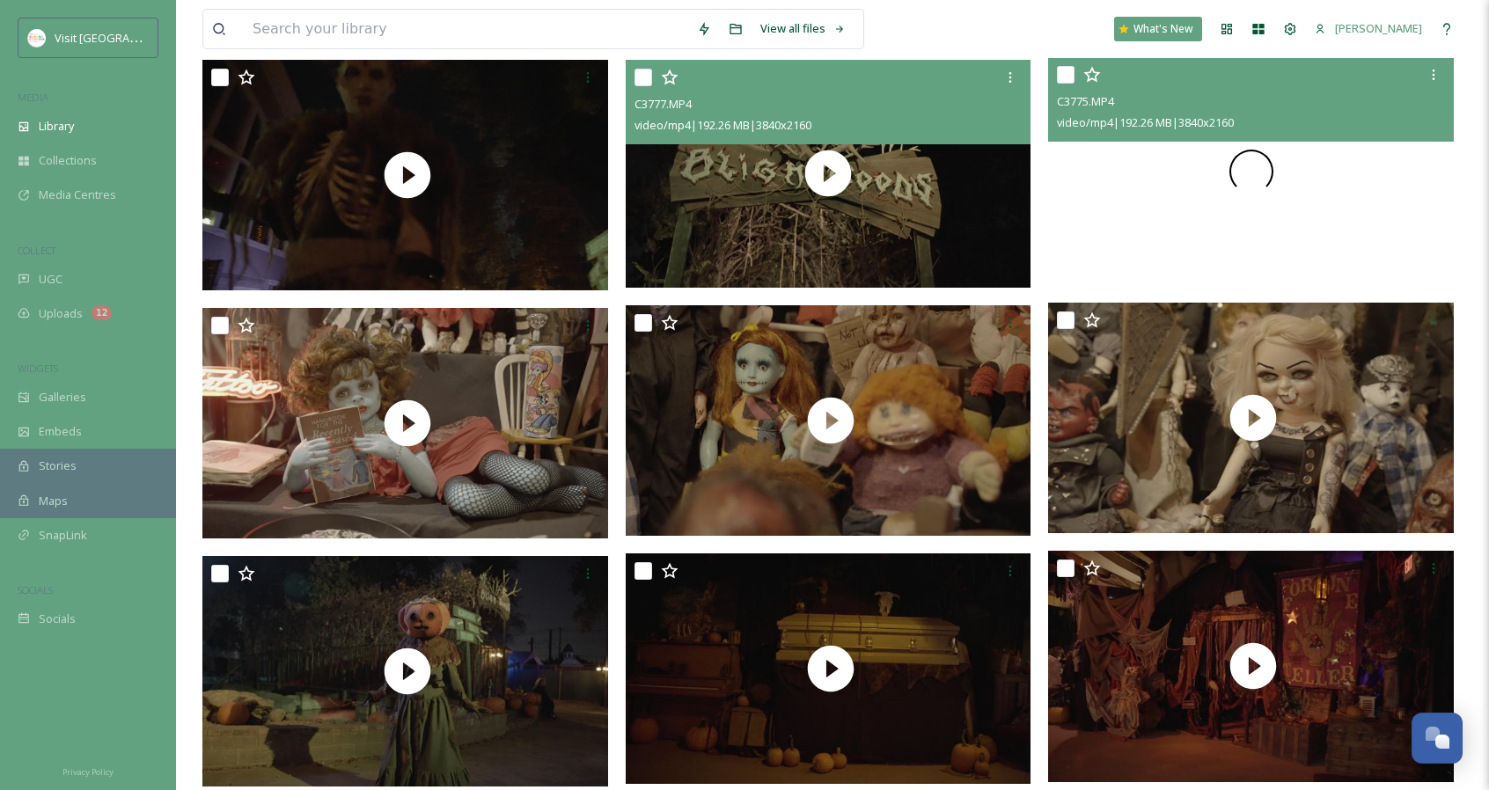
scroll to position [1466, 0]
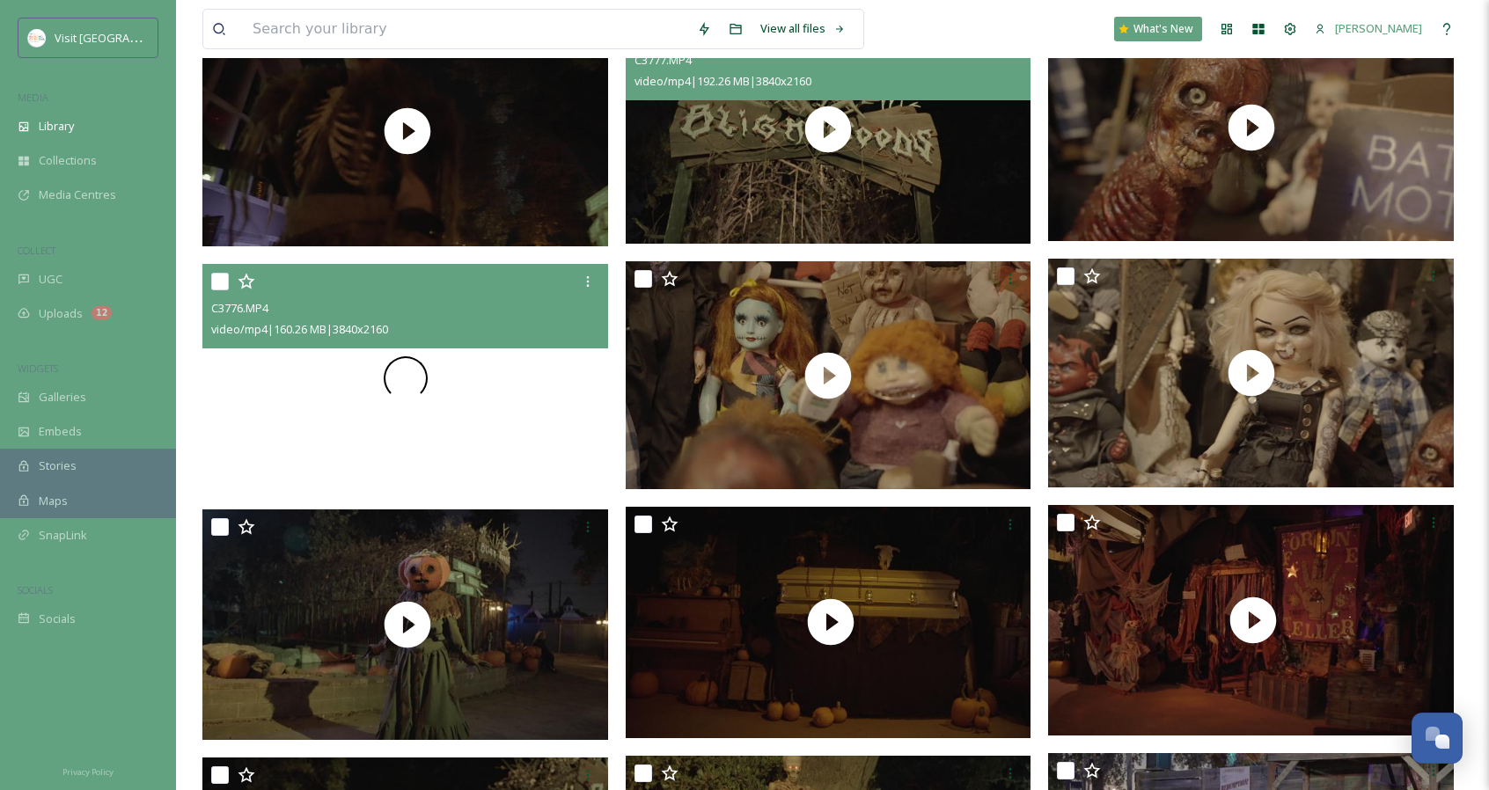
click at [509, 461] on div at bounding box center [405, 378] width 406 height 228
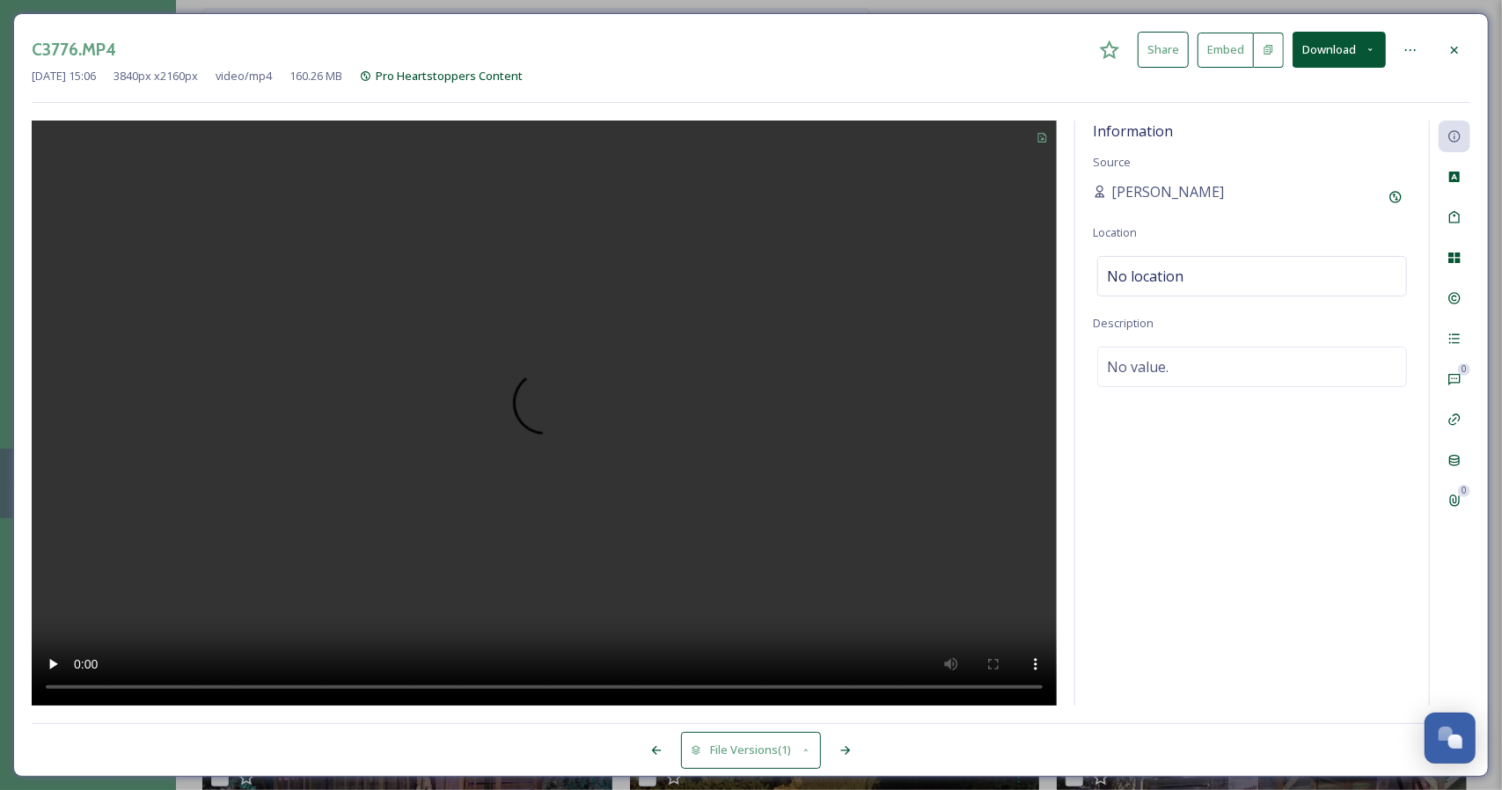
click at [843, 759] on div at bounding box center [846, 751] width 32 height 32
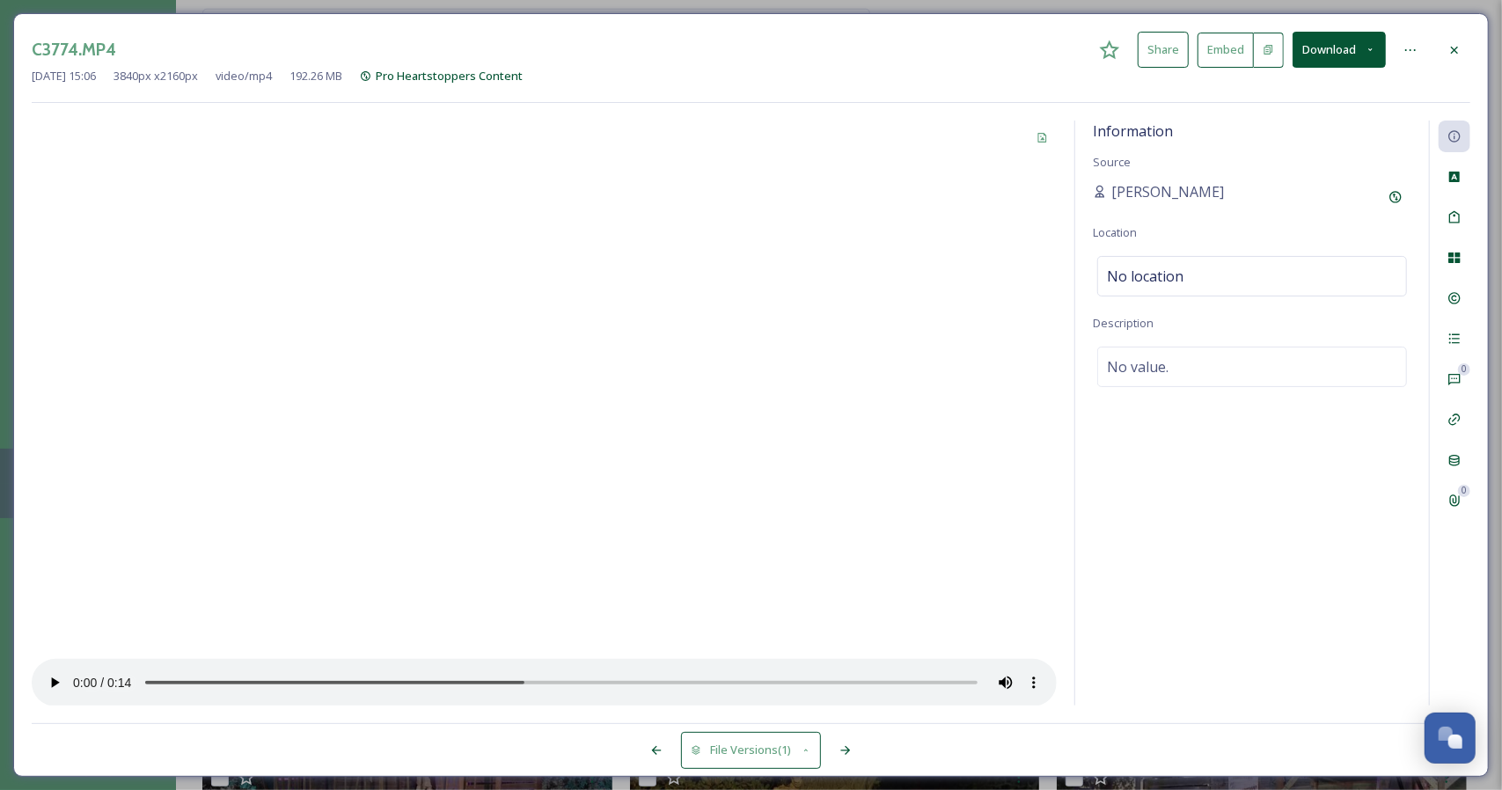
click at [843, 759] on div at bounding box center [846, 751] width 32 height 32
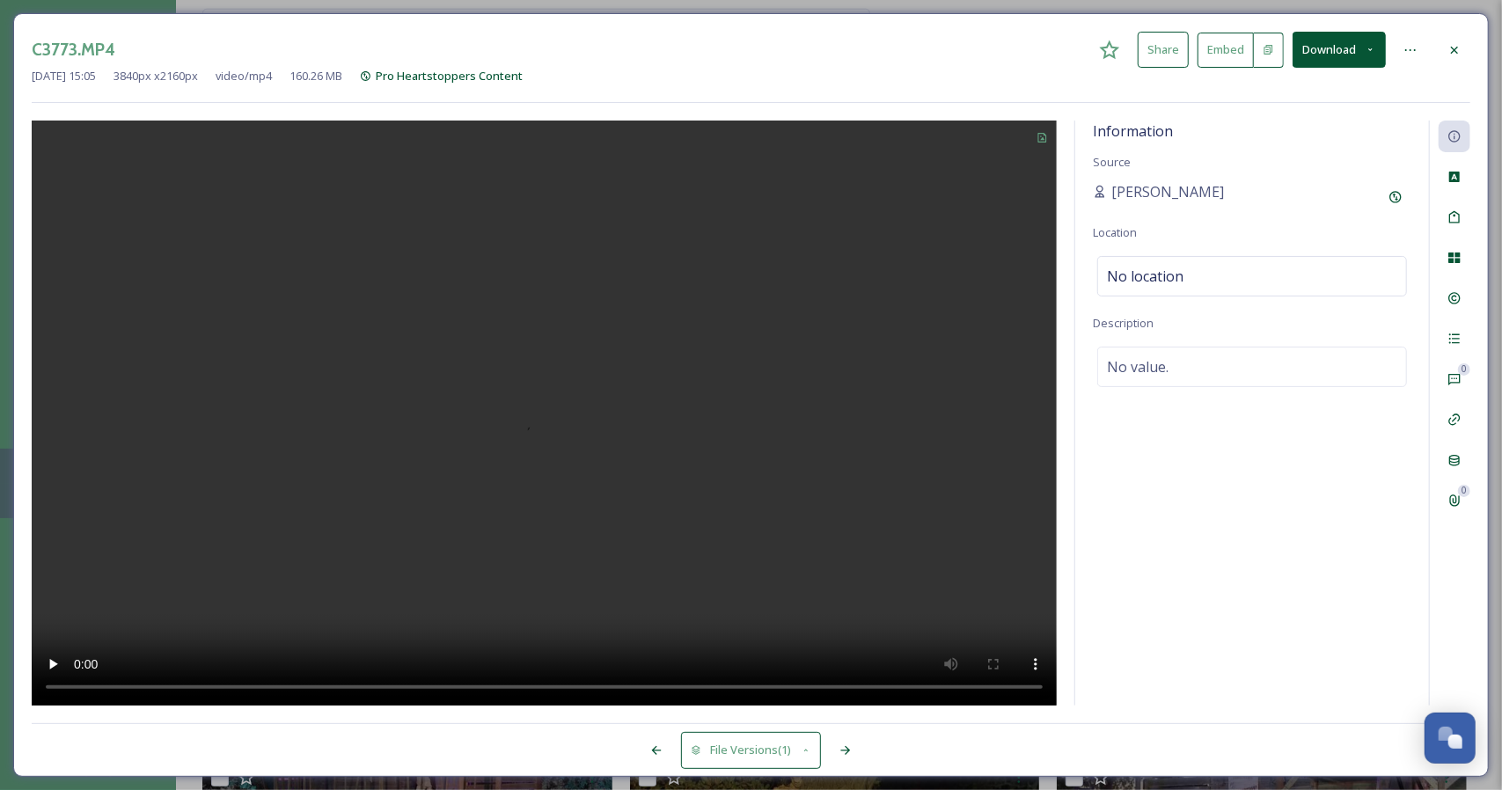
click at [843, 759] on div at bounding box center [846, 751] width 32 height 32
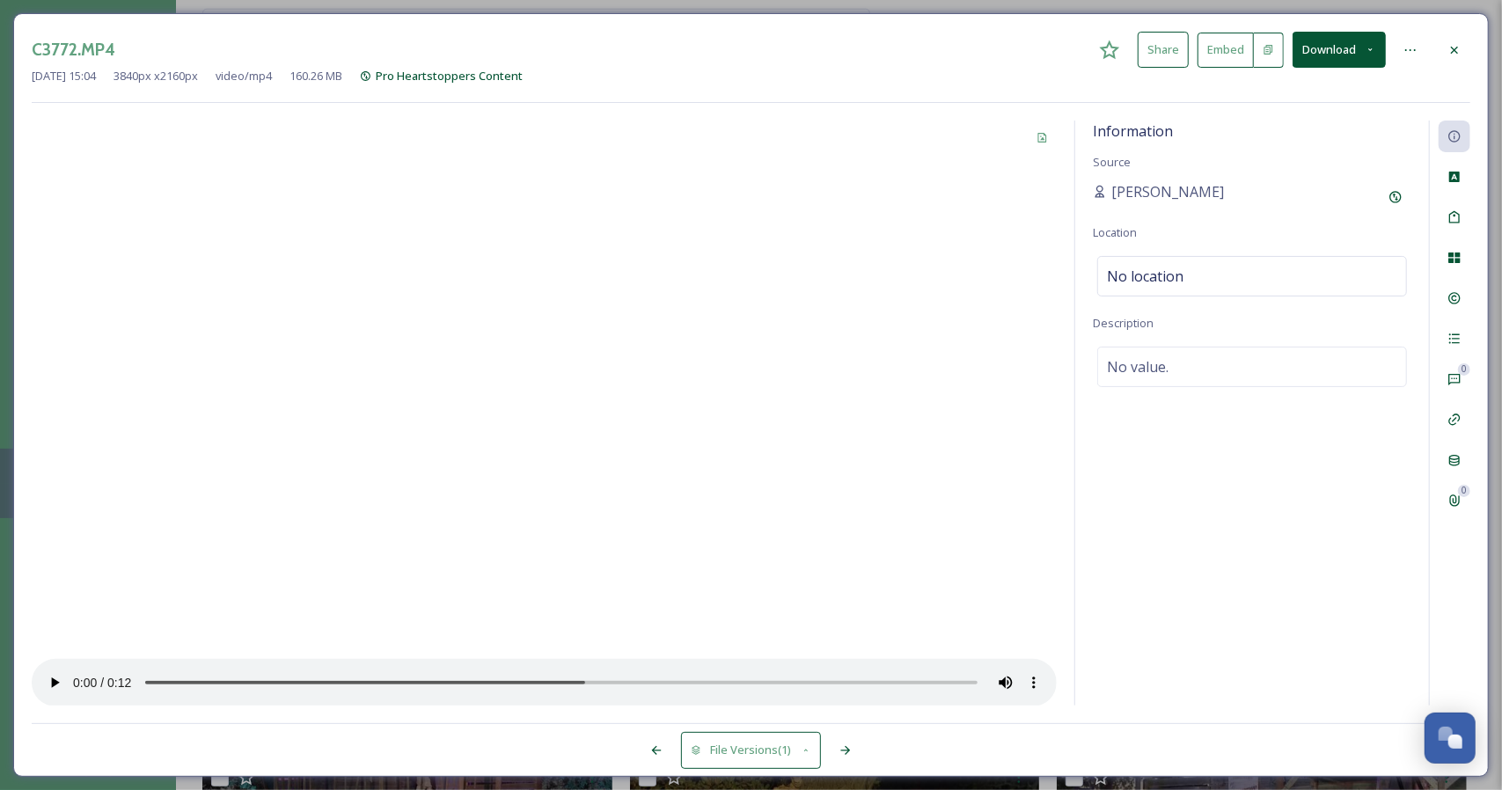
click at [776, 495] on video at bounding box center [544, 414] width 1025 height 586
click at [845, 754] on icon at bounding box center [846, 751] width 14 height 14
click at [1448, 44] on icon at bounding box center [1455, 50] width 14 height 14
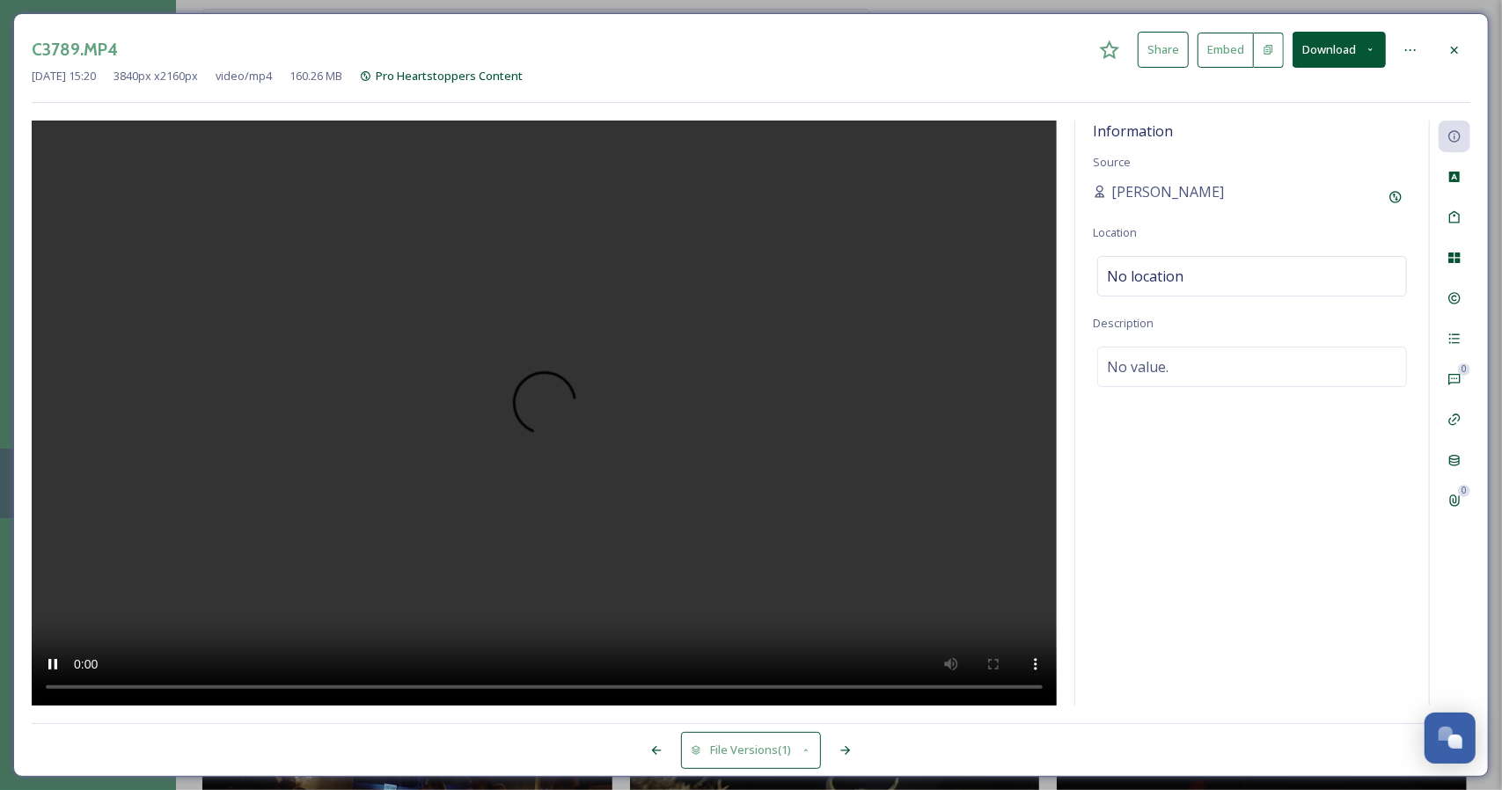
click at [1453, 47] on icon at bounding box center [1454, 49] width 7 height 7
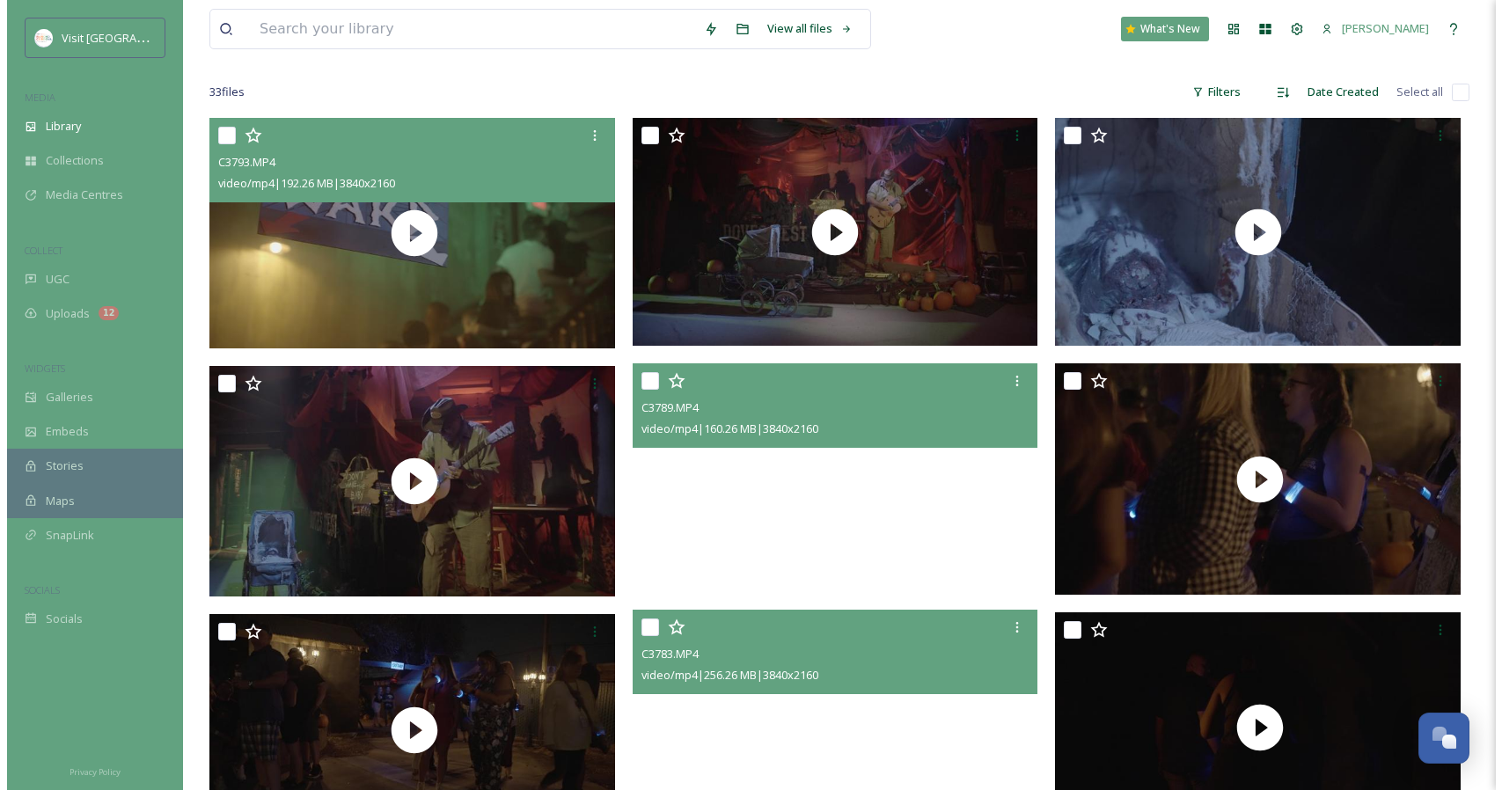
scroll to position [146, 0]
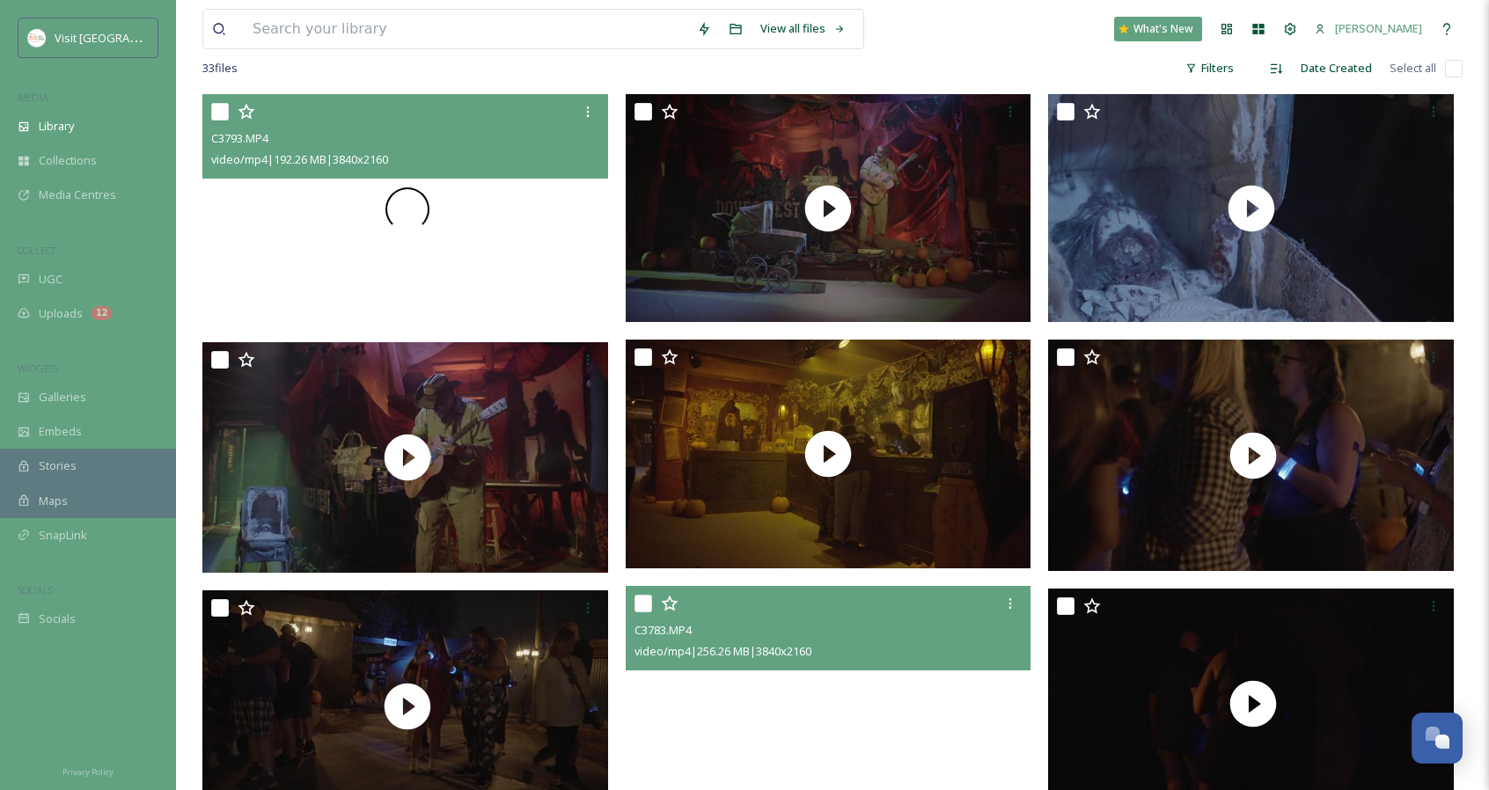
click at [540, 238] on div at bounding box center [407, 209] width 410 height 231
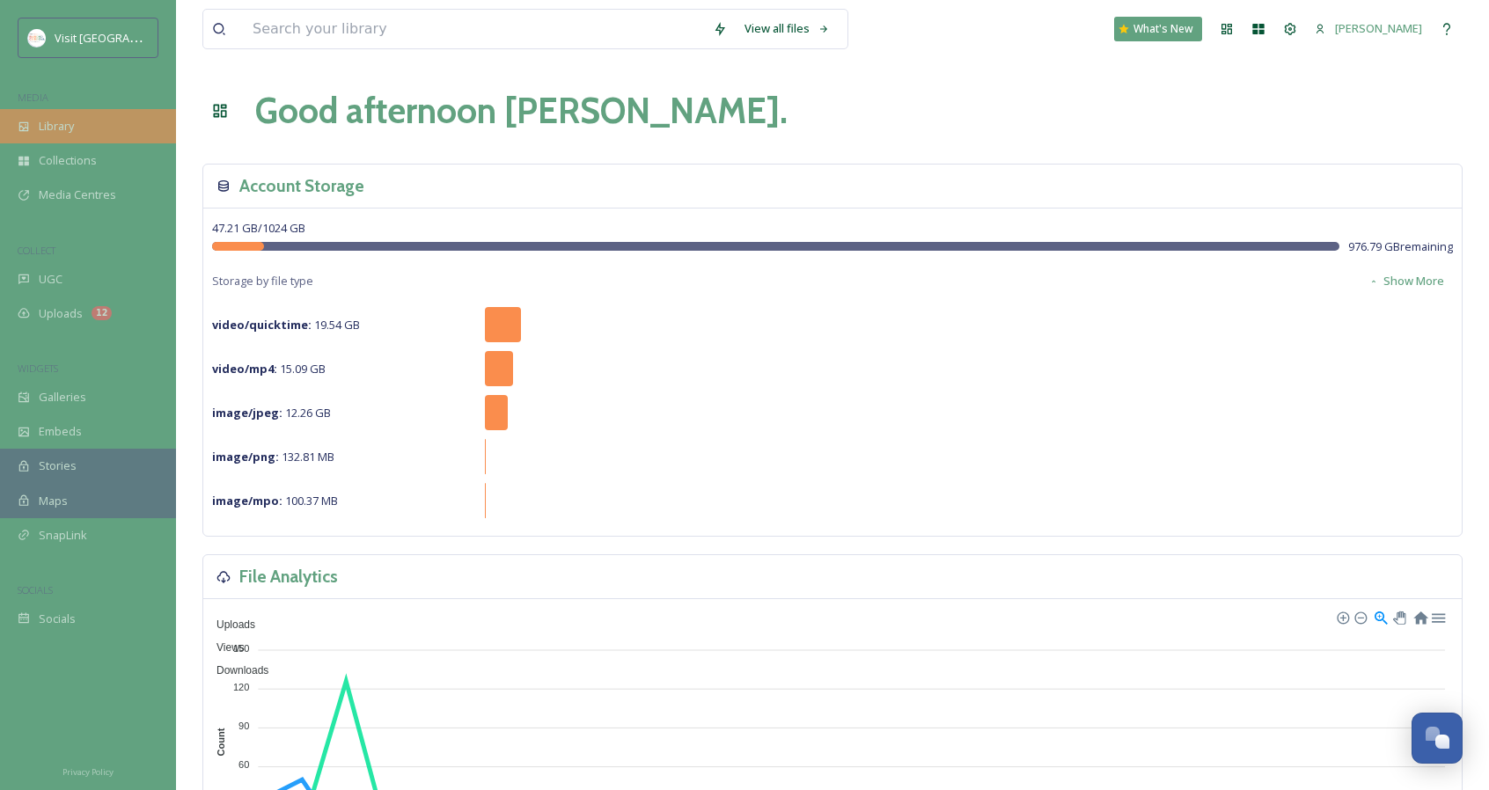
click at [36, 115] on div "Library" at bounding box center [88, 126] width 176 height 34
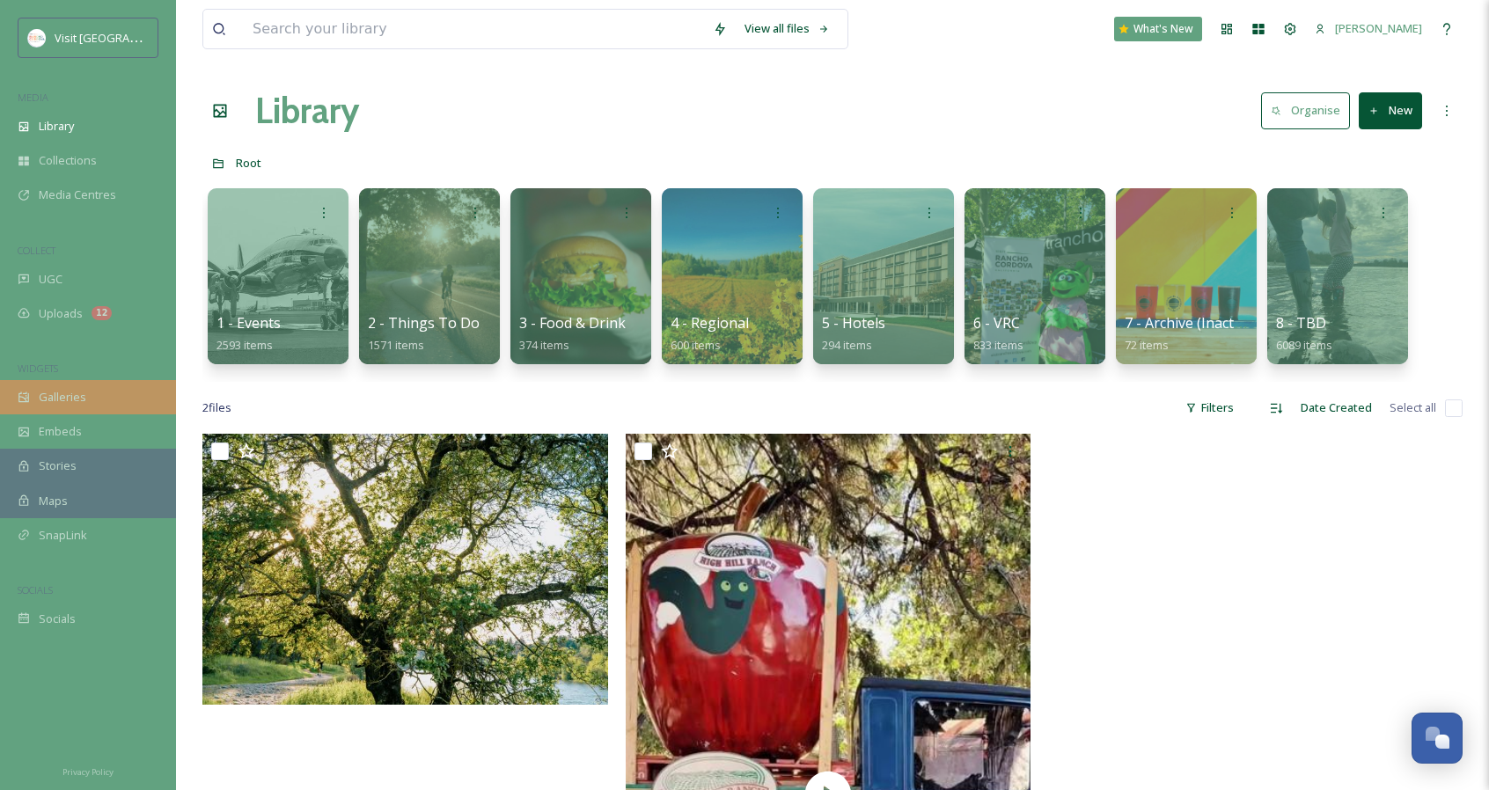
click at [114, 395] on div "Galleries" at bounding box center [88, 397] width 176 height 34
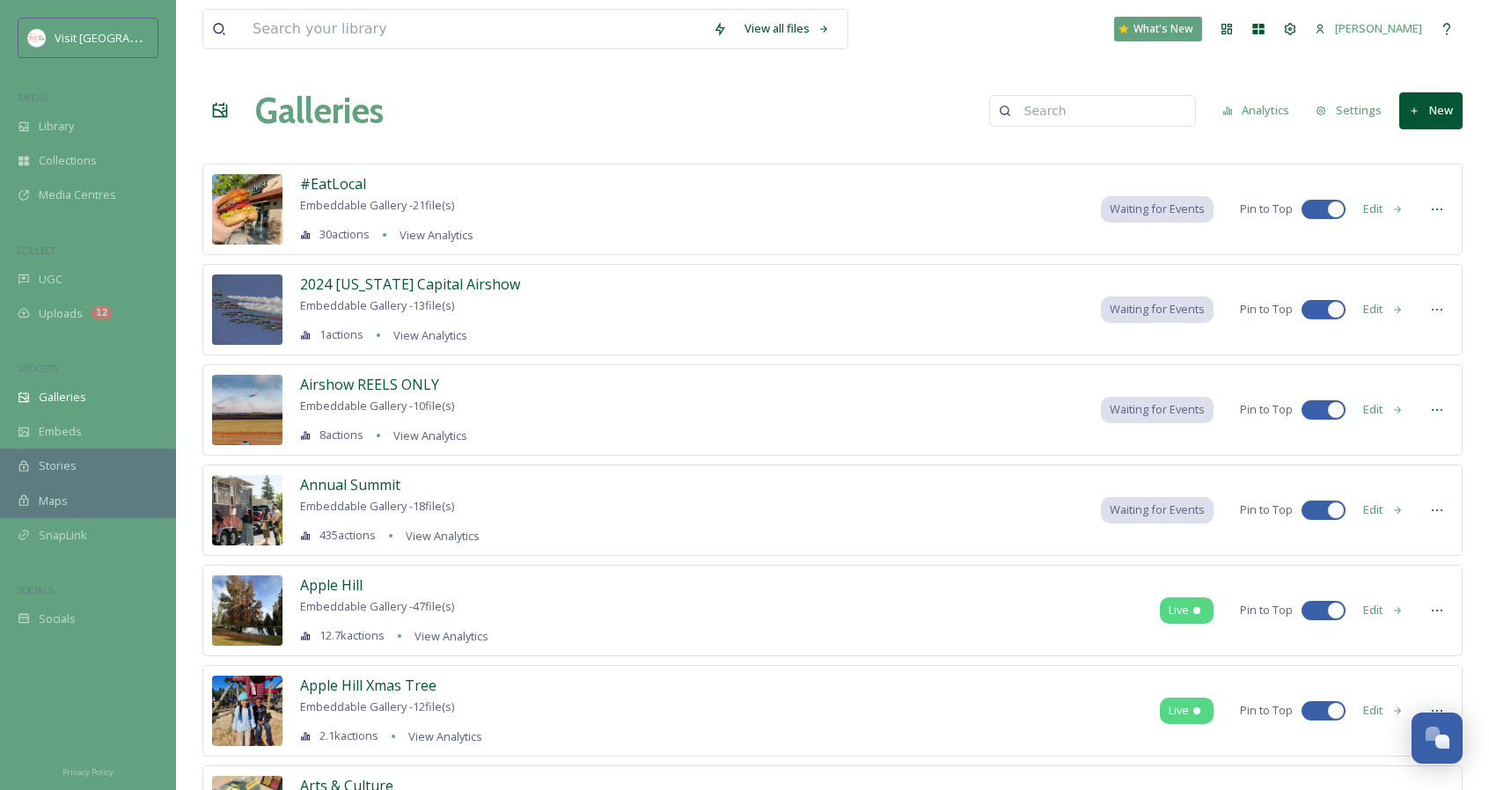
click at [42, 107] on div "MEDIA" at bounding box center [88, 97] width 176 height 23
click at [66, 138] on div "Library" at bounding box center [88, 126] width 176 height 34
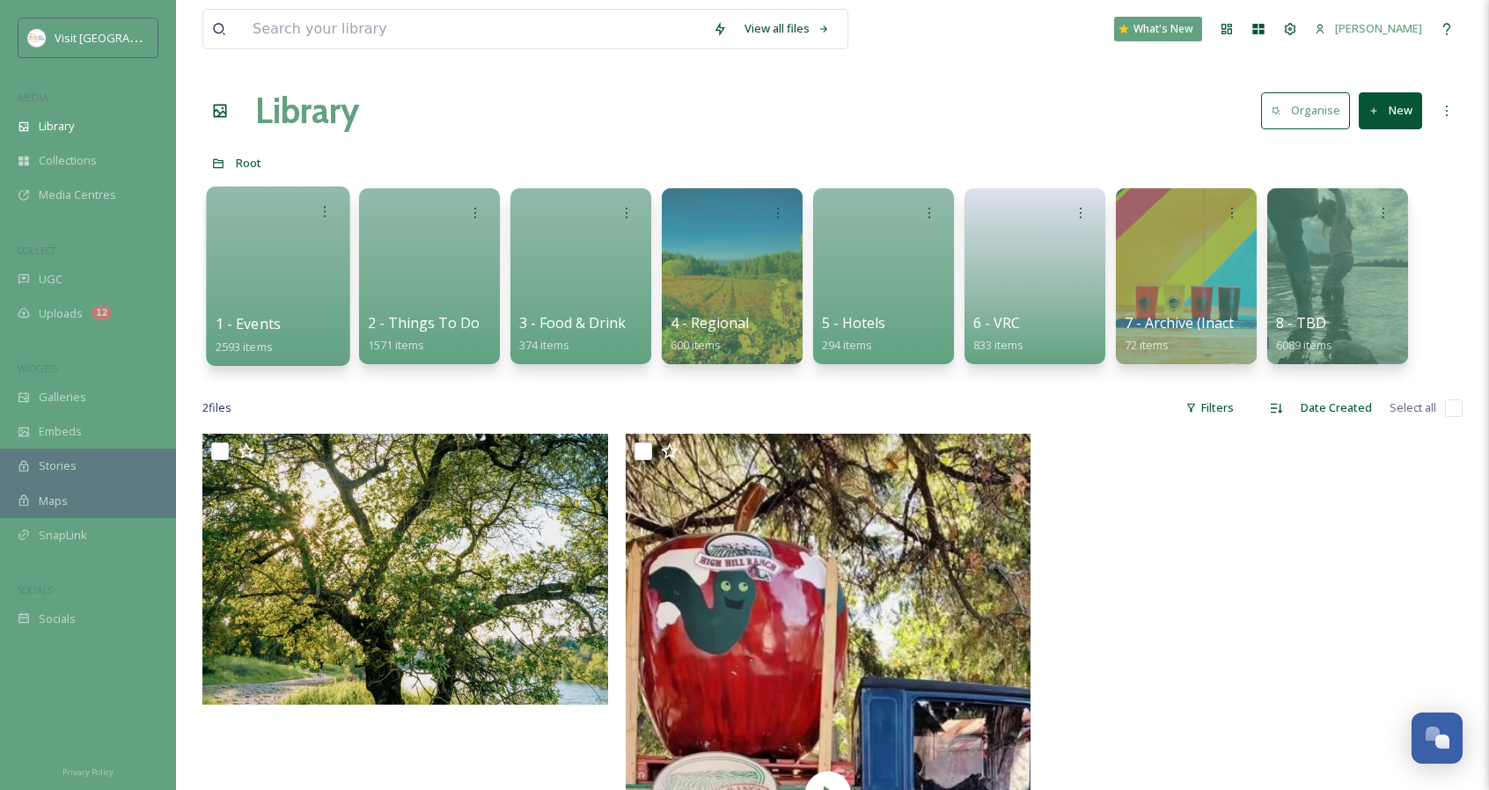
click at [322, 325] on div "1 - Events 2593 items" at bounding box center [279, 335] width 126 height 44
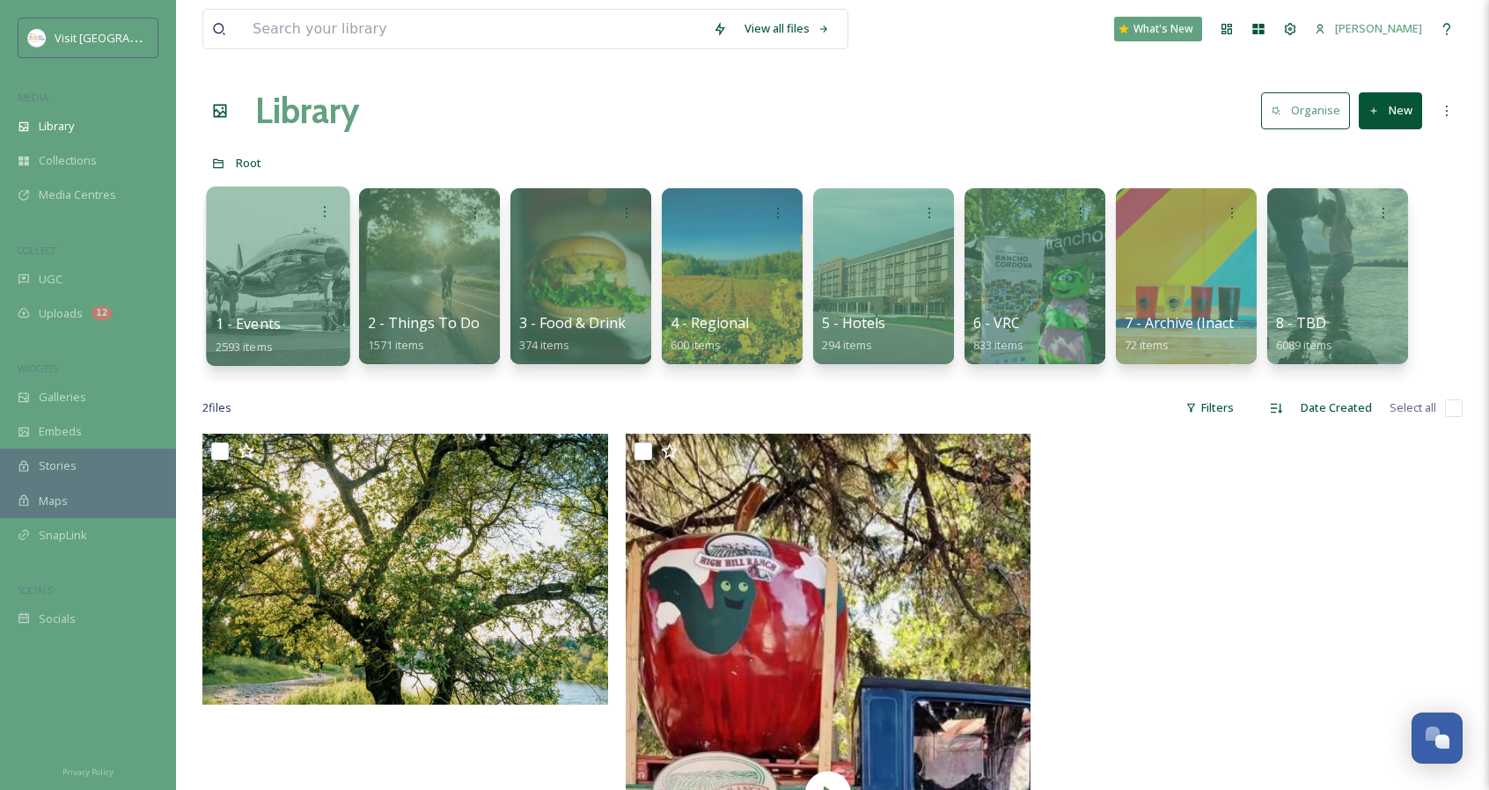
click at [269, 316] on span "1 - Events" at bounding box center [248, 323] width 65 height 19
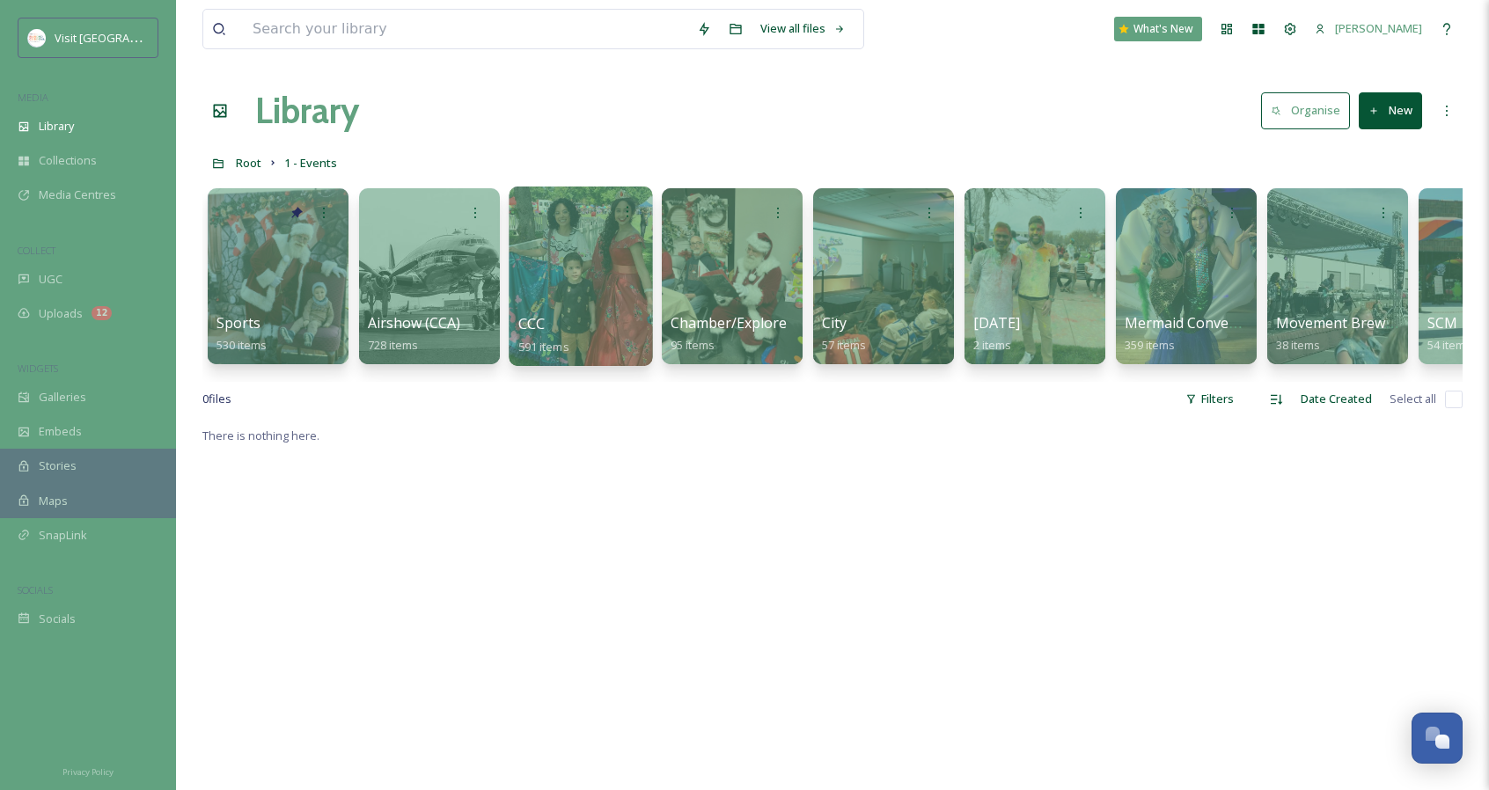
click at [618, 260] on div at bounding box center [580, 277] width 143 height 180
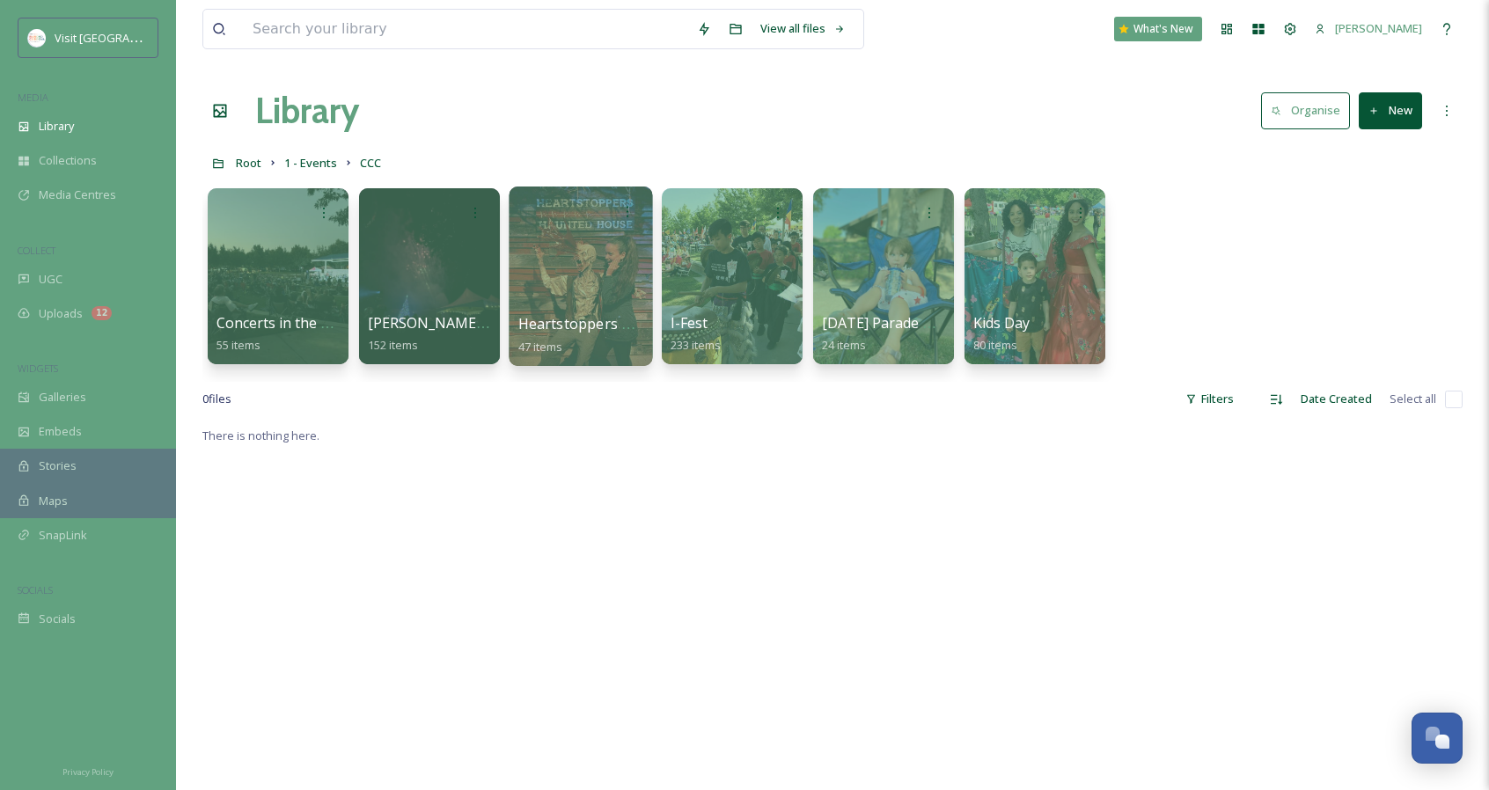
click at [543, 274] on div at bounding box center [580, 277] width 143 height 180
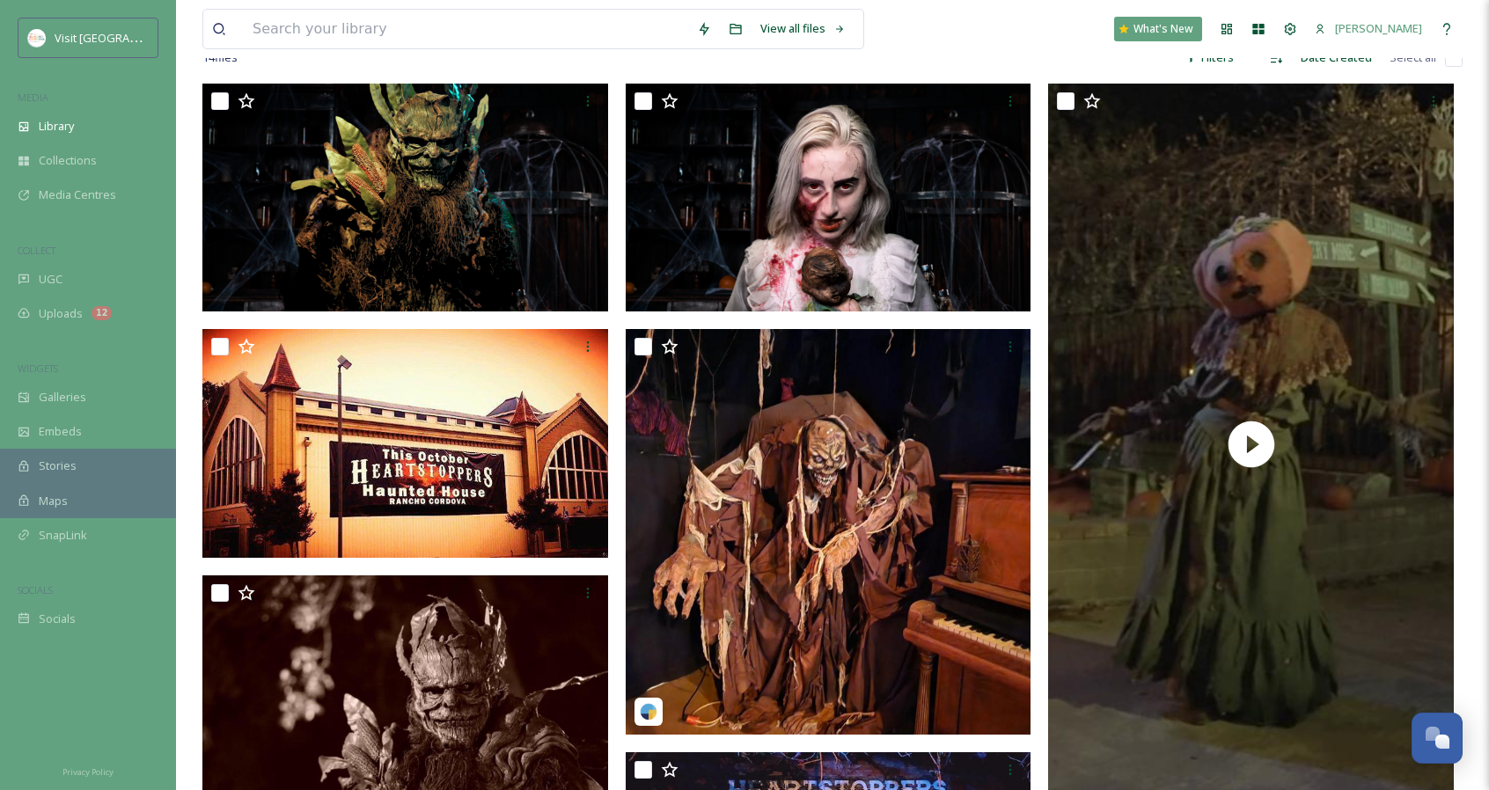
scroll to position [335, 0]
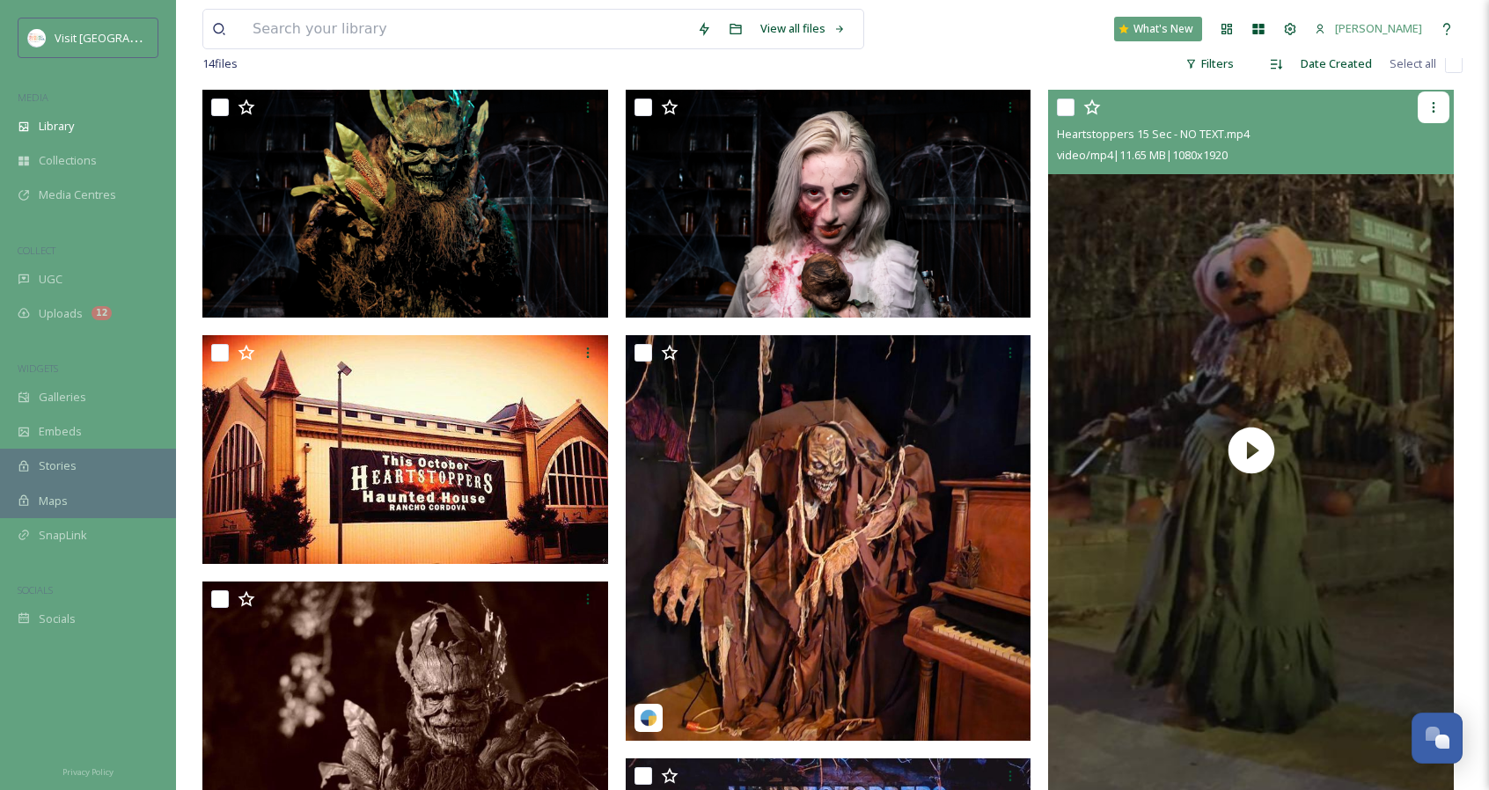
click at [1445, 107] on div at bounding box center [1434, 108] width 32 height 32
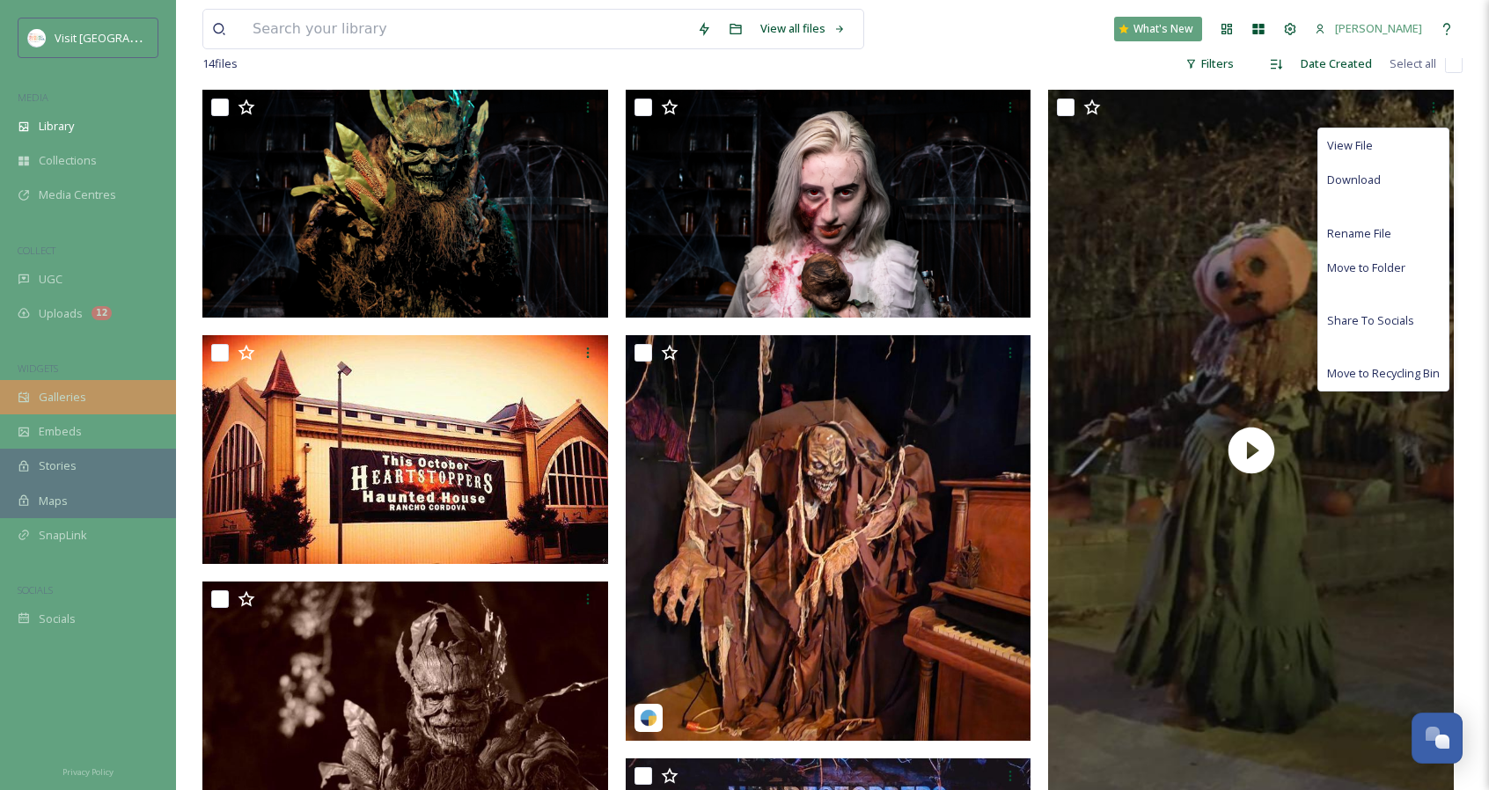
click at [98, 386] on div "Galleries" at bounding box center [88, 397] width 176 height 34
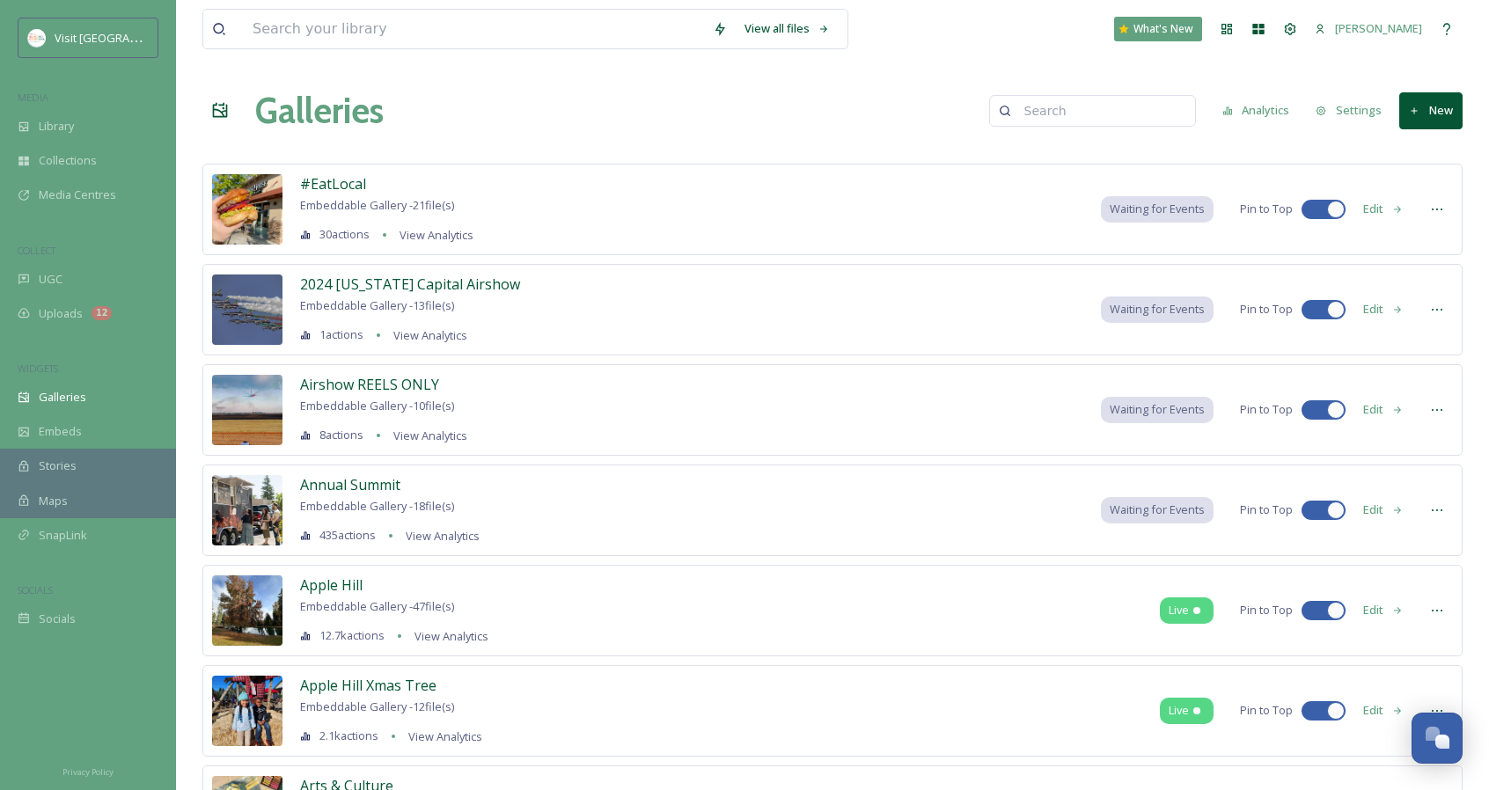
click at [1133, 99] on input at bounding box center [1100, 110] width 171 height 35
type input "spooky"
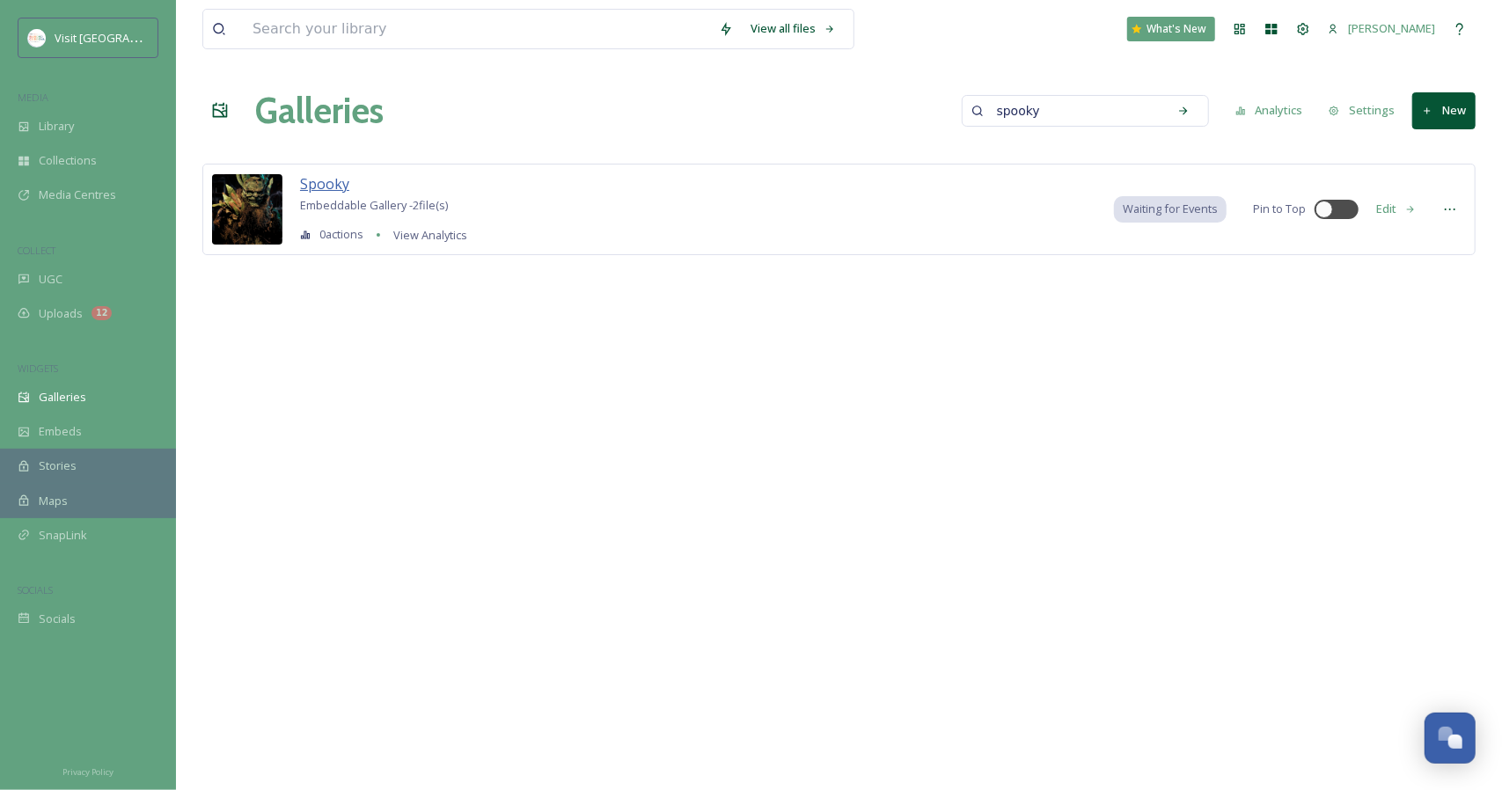
click at [318, 187] on span "Spooky" at bounding box center [324, 183] width 49 height 19
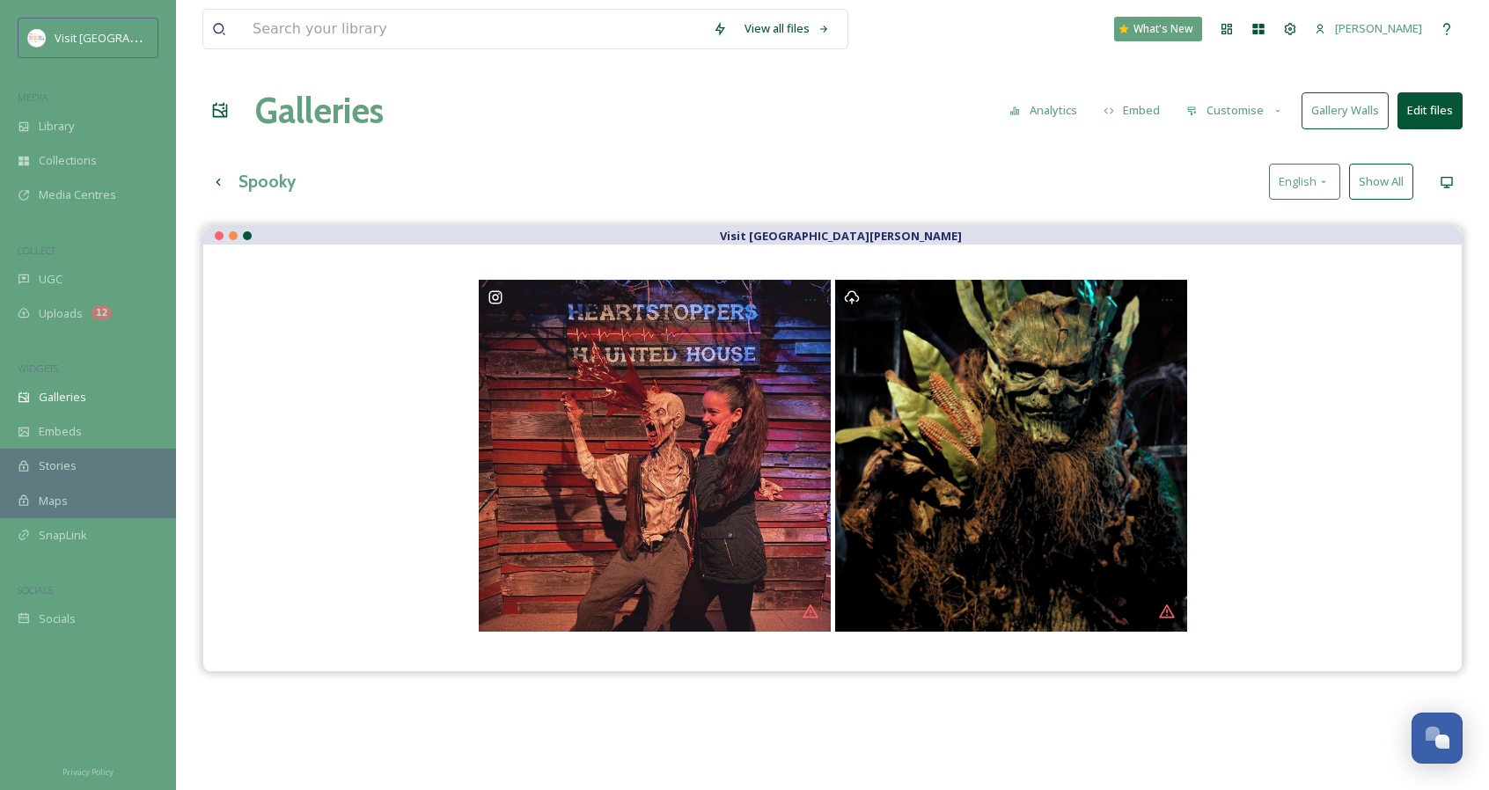
click at [1422, 112] on button "Edit files" at bounding box center [1429, 110] width 65 height 36
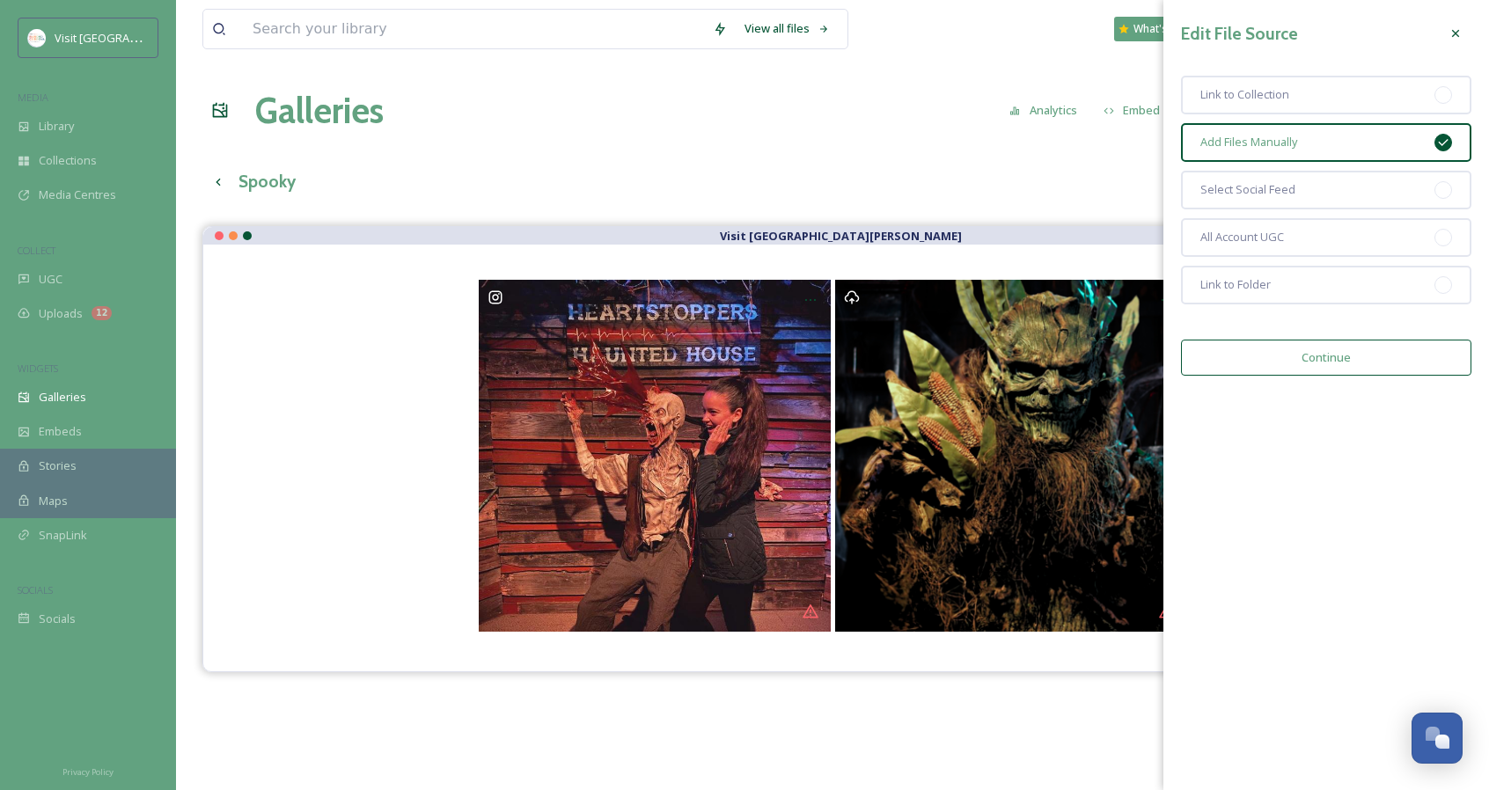
click at [1353, 361] on button "Continue" at bounding box center [1326, 358] width 290 height 36
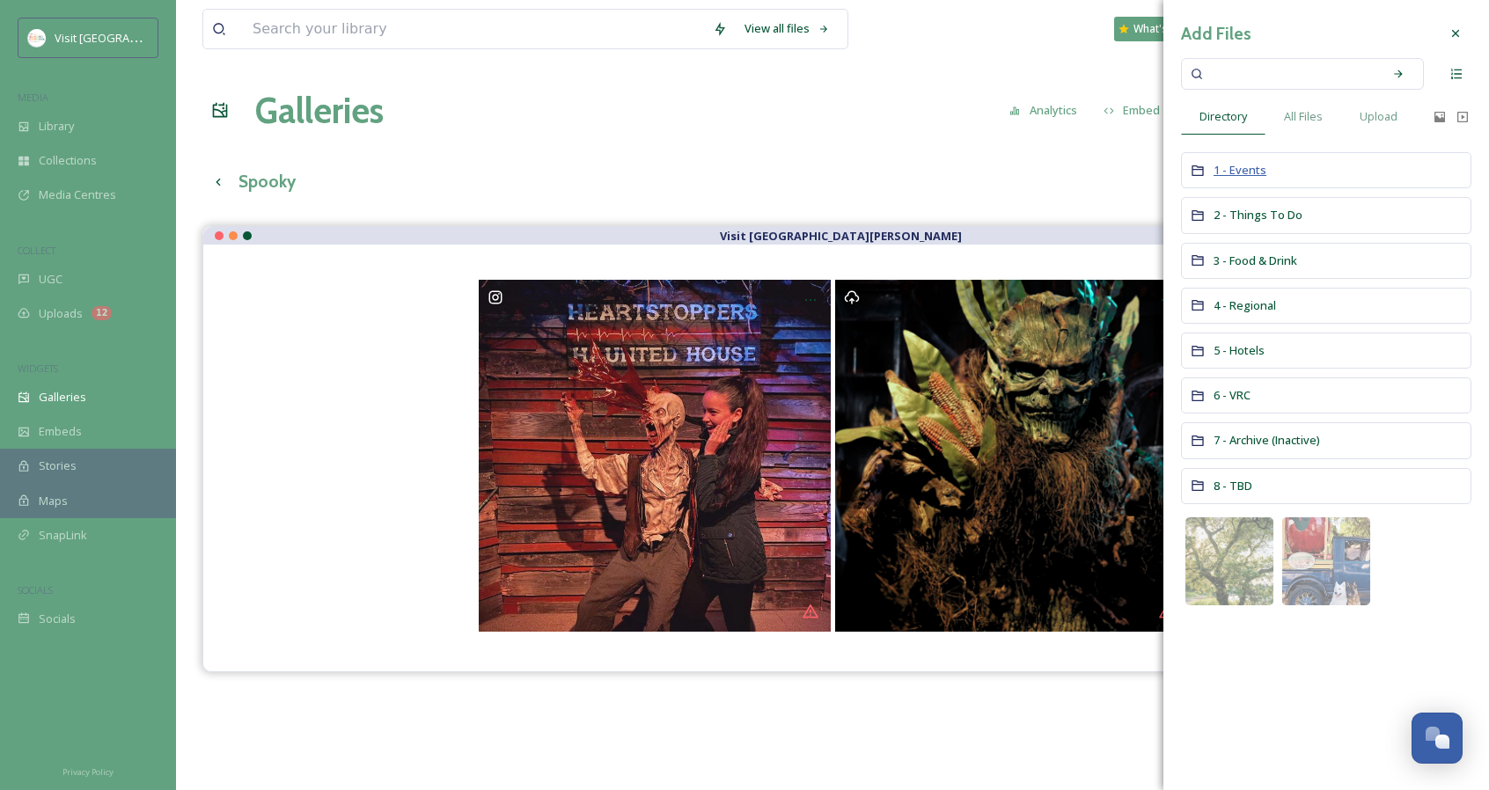
click at [1241, 175] on span "1 - Events" at bounding box center [1239, 170] width 53 height 16
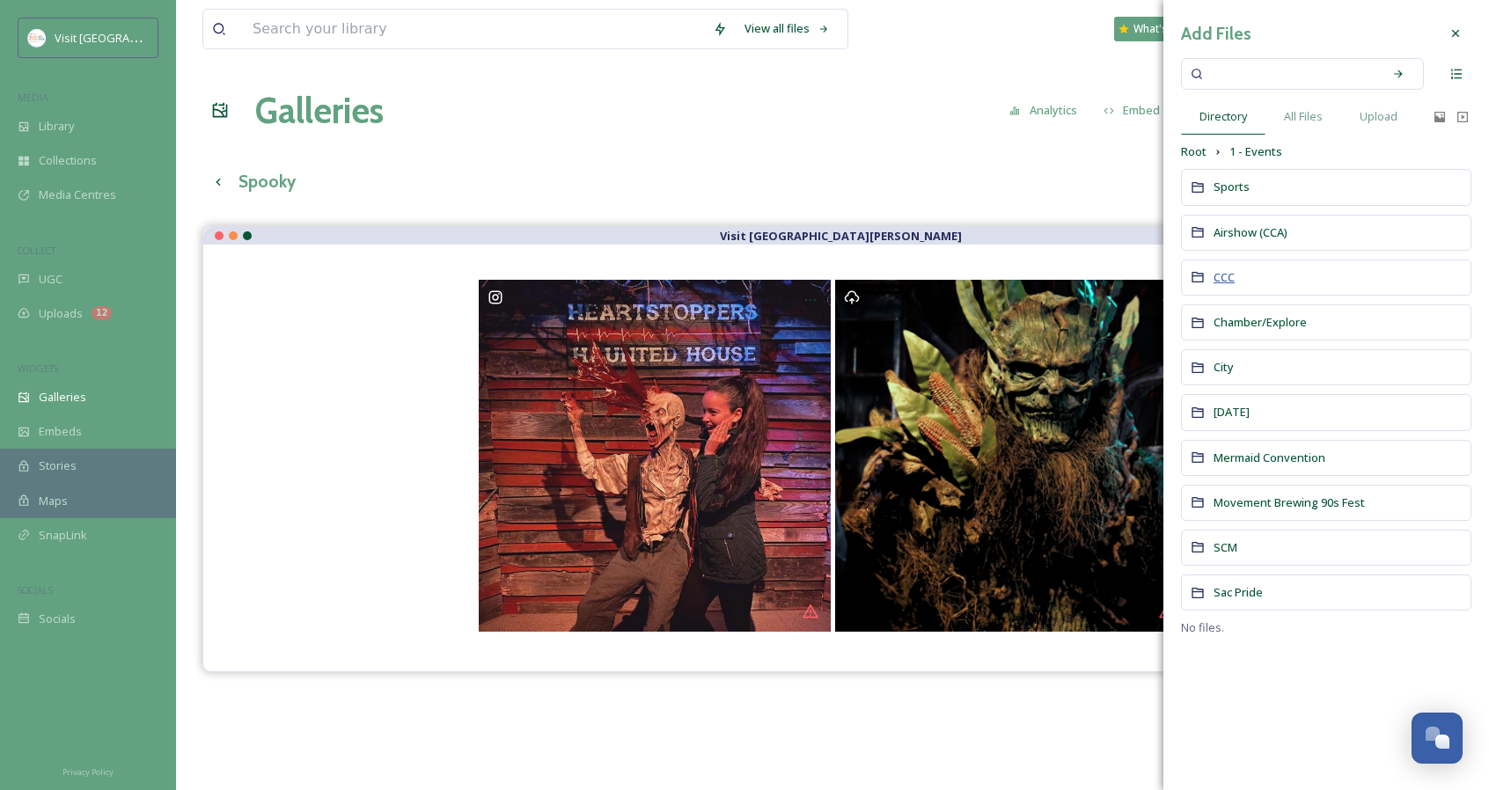
click at [1221, 275] on span "CCC" at bounding box center [1223, 277] width 21 height 16
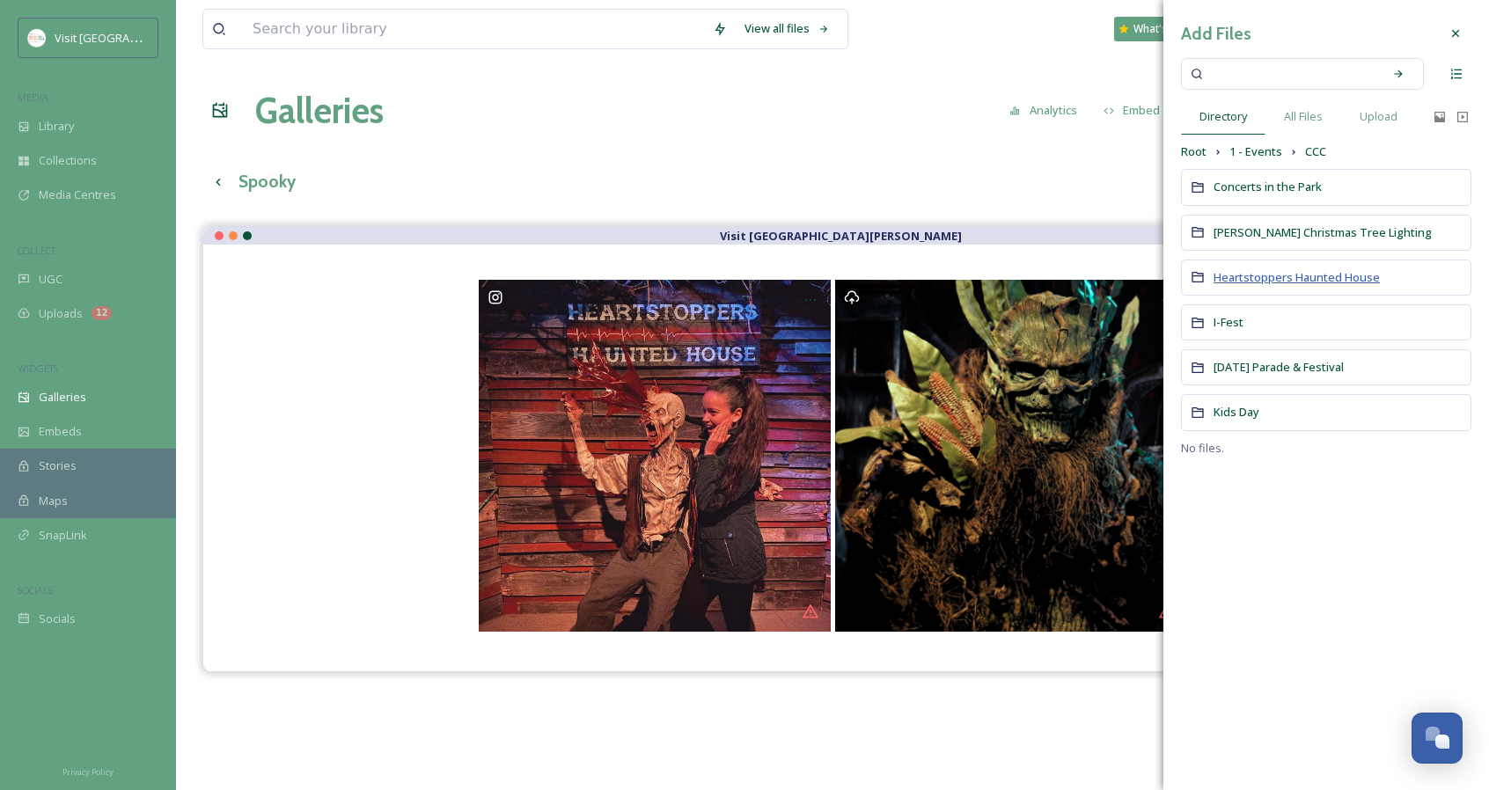
click at [1232, 274] on span "Heartstoppers Haunted House" at bounding box center [1296, 277] width 166 height 16
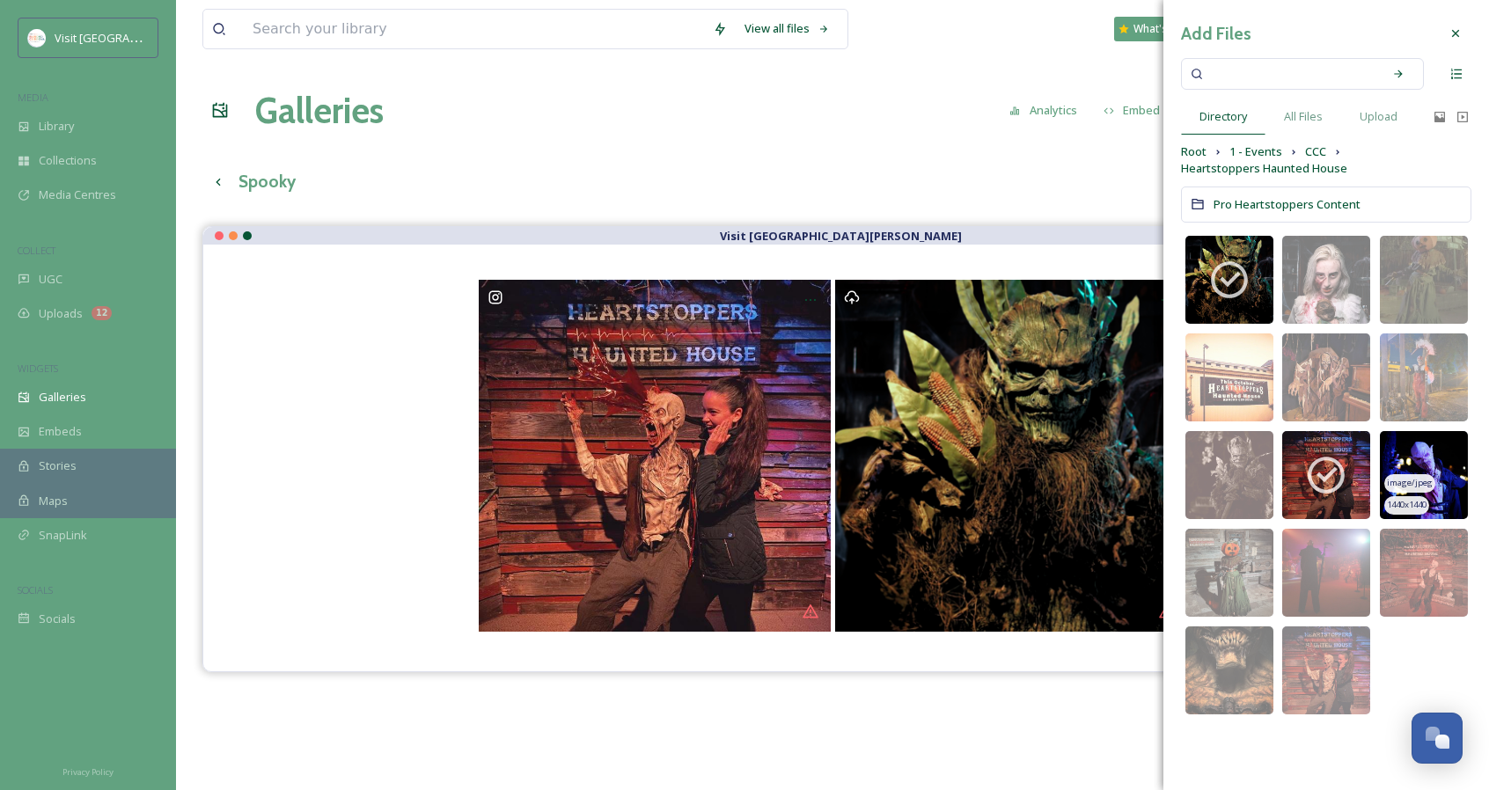
click at [1440, 476] on img at bounding box center [1424, 475] width 88 height 88
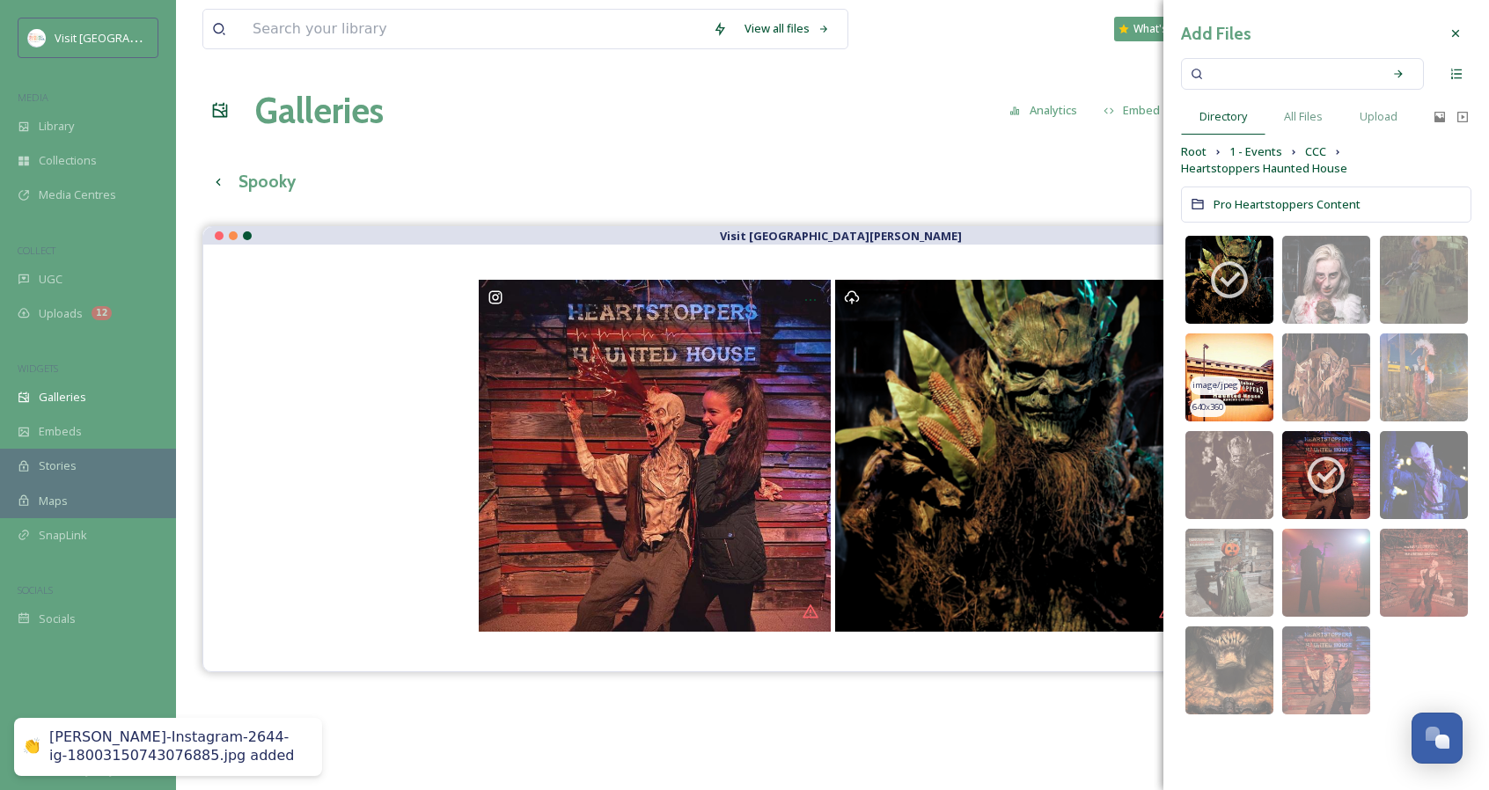
click at [1257, 403] on img at bounding box center [1229, 378] width 88 height 88
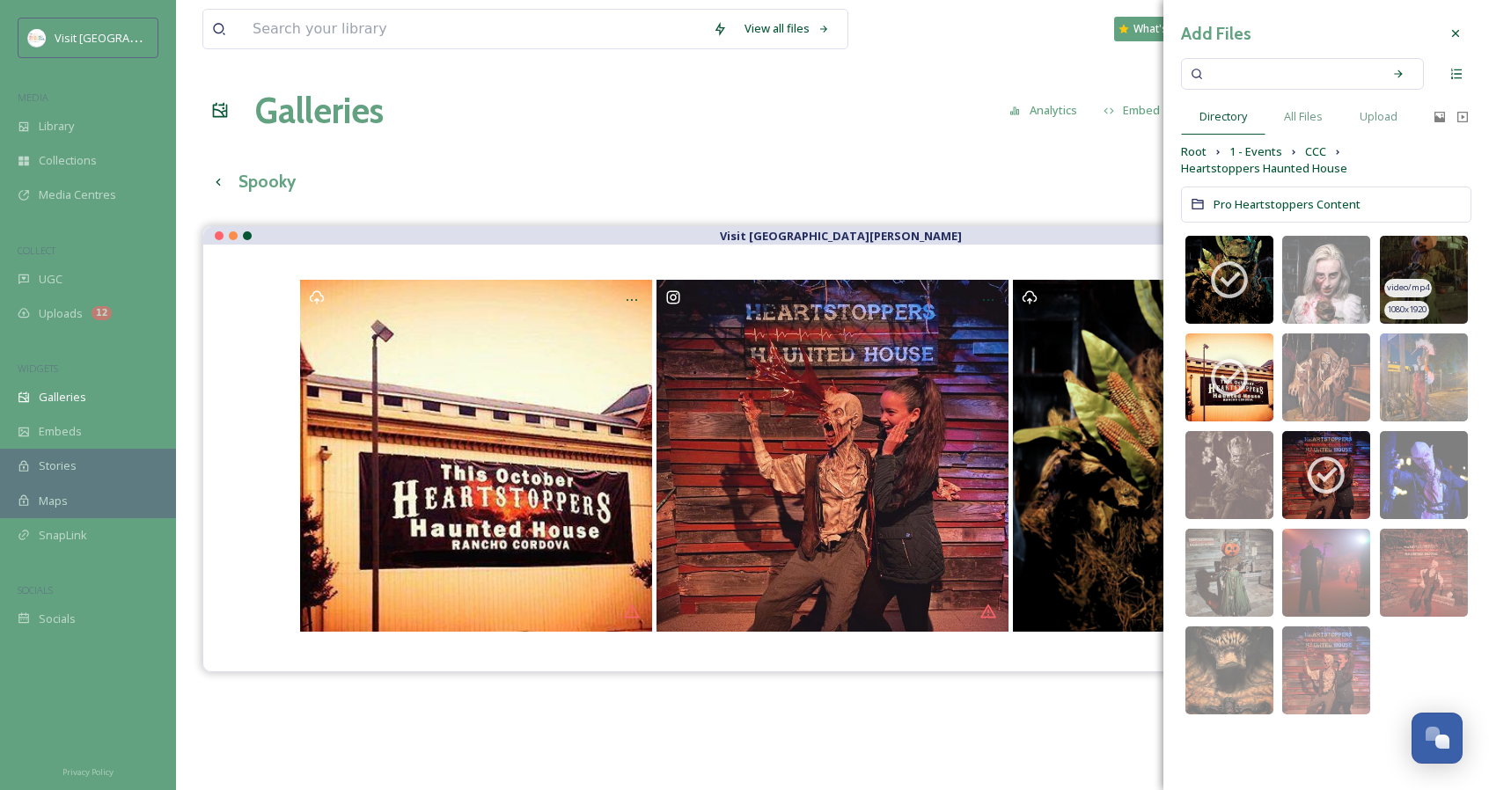
click at [1427, 283] on span "video/mp4" at bounding box center [1408, 288] width 42 height 12
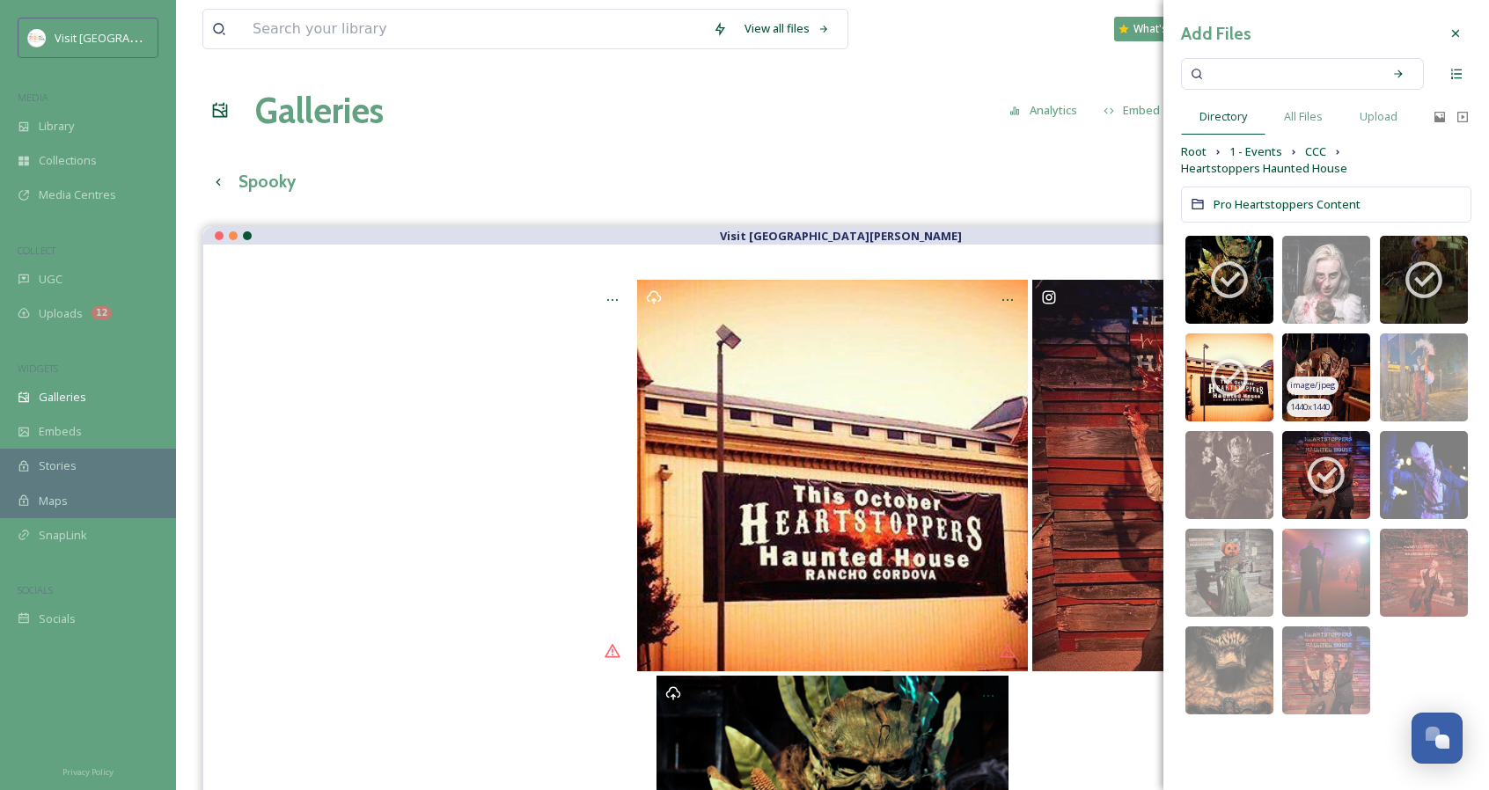
click at [1360, 389] on img at bounding box center [1326, 378] width 88 height 88
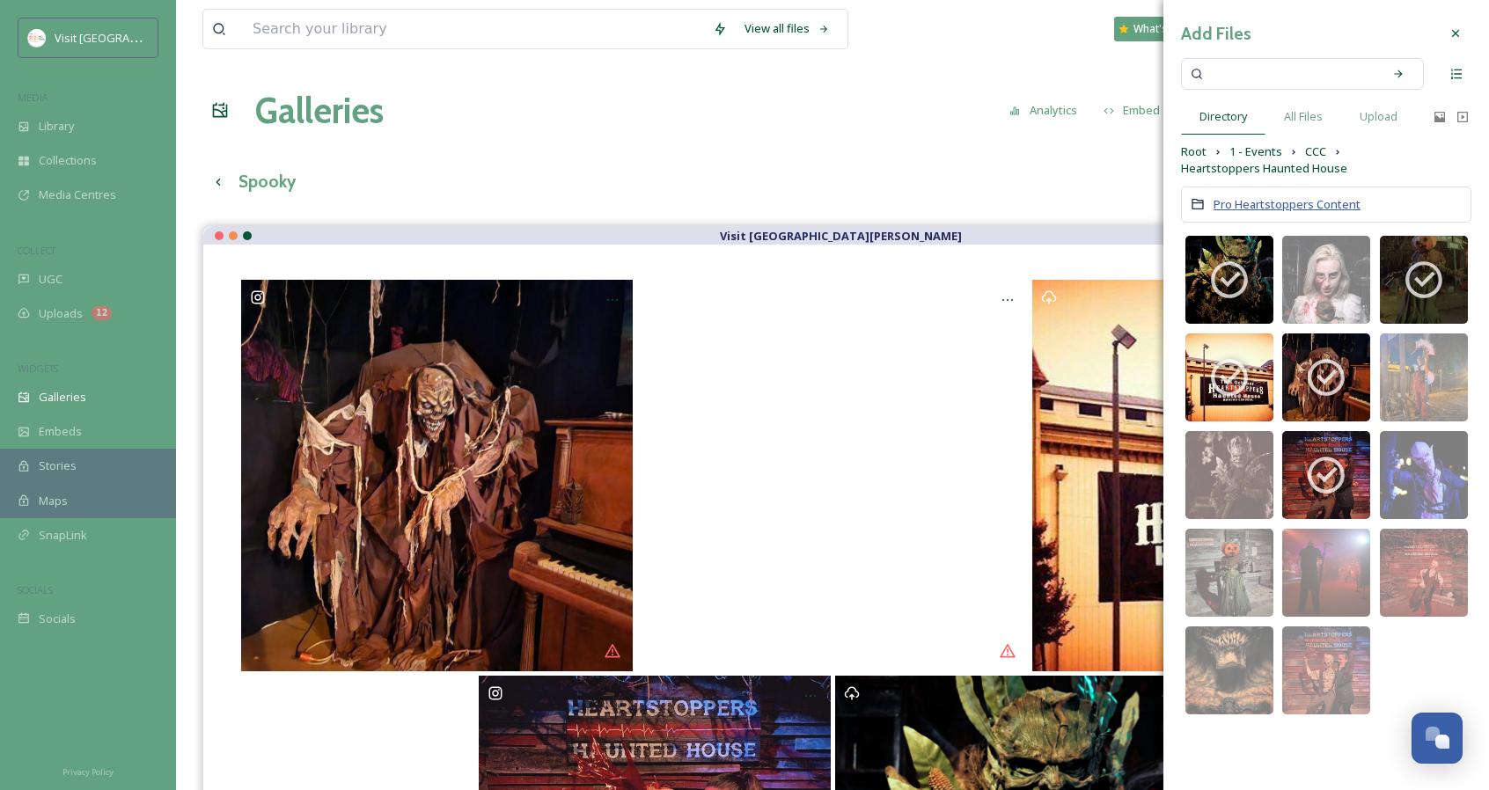
click at [1335, 202] on span "Pro Heartstoppers Content" at bounding box center [1286, 204] width 147 height 16
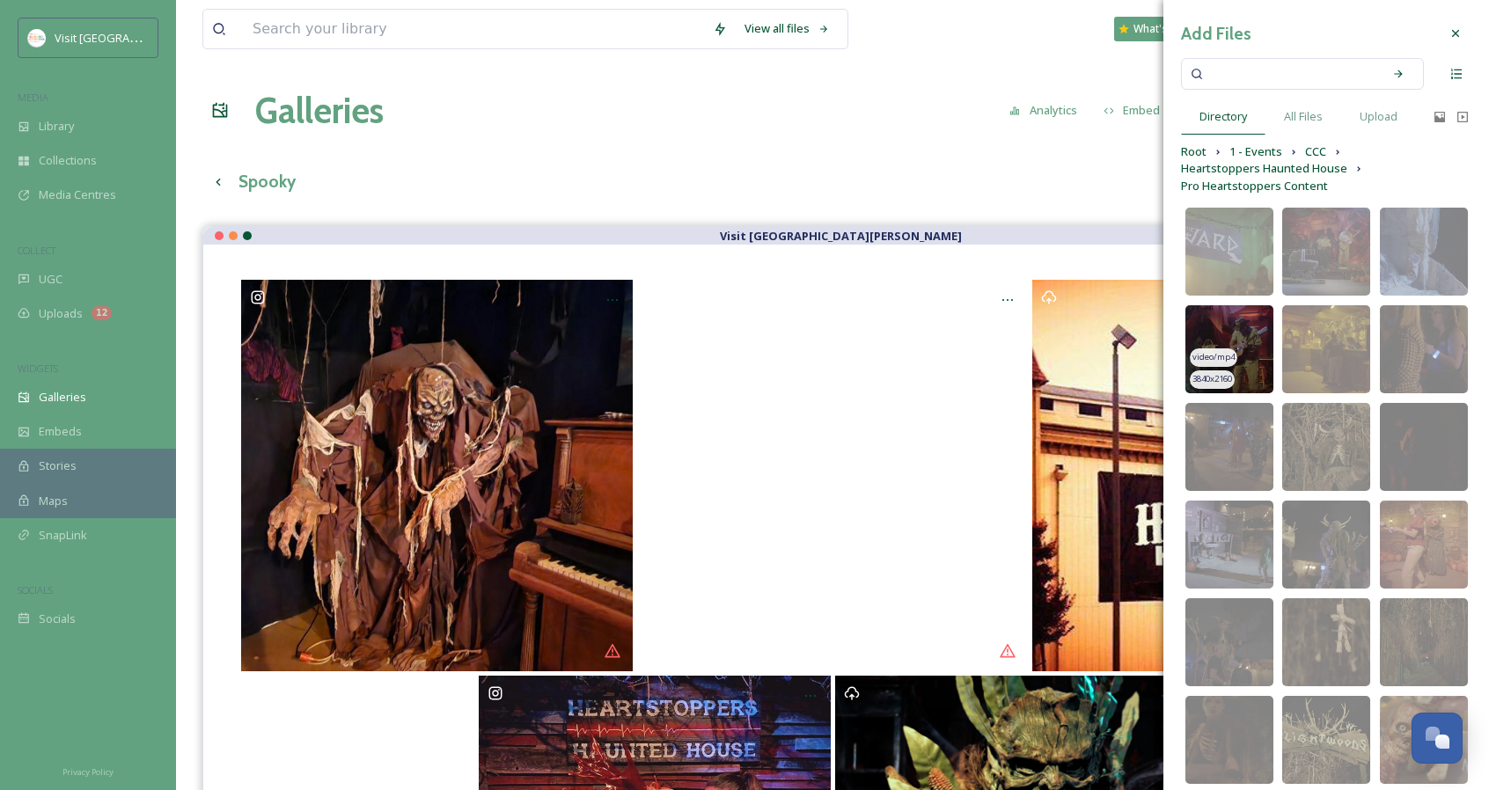
click at [1243, 348] on img at bounding box center [1229, 349] width 88 height 88
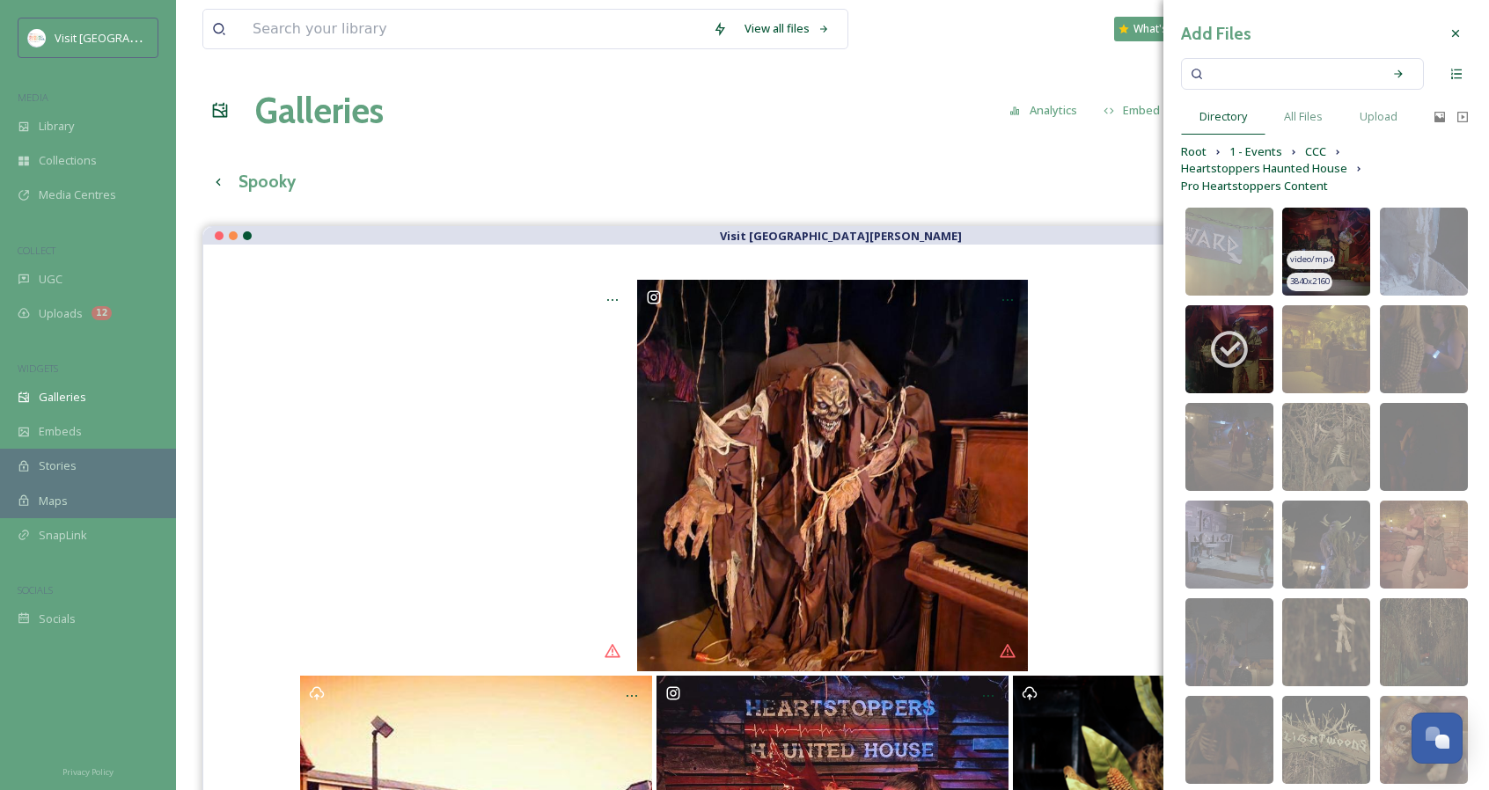
click at [1343, 250] on img at bounding box center [1326, 252] width 88 height 88
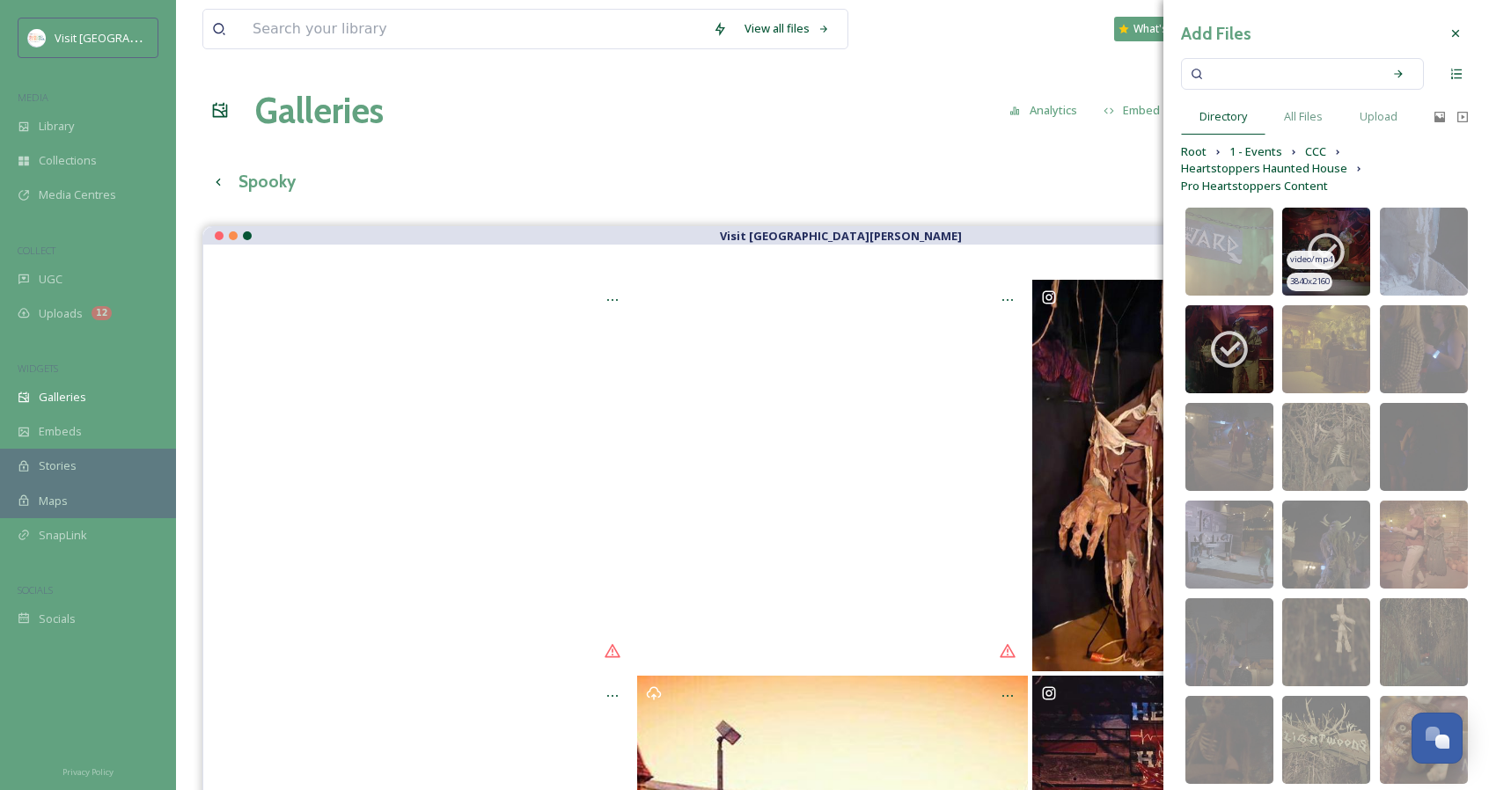
click at [1344, 247] on img at bounding box center [1326, 252] width 88 height 88
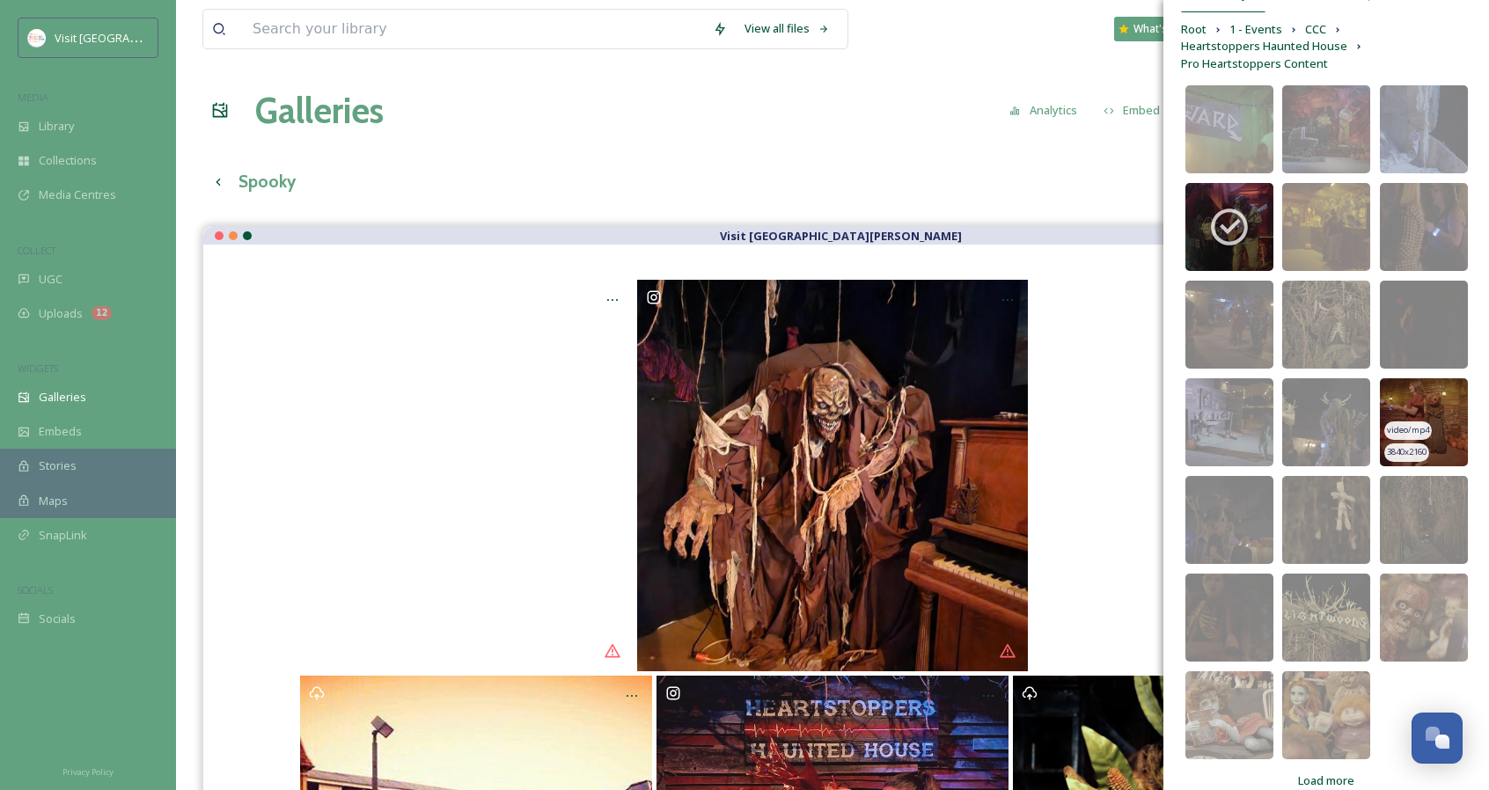
scroll to position [146, 0]
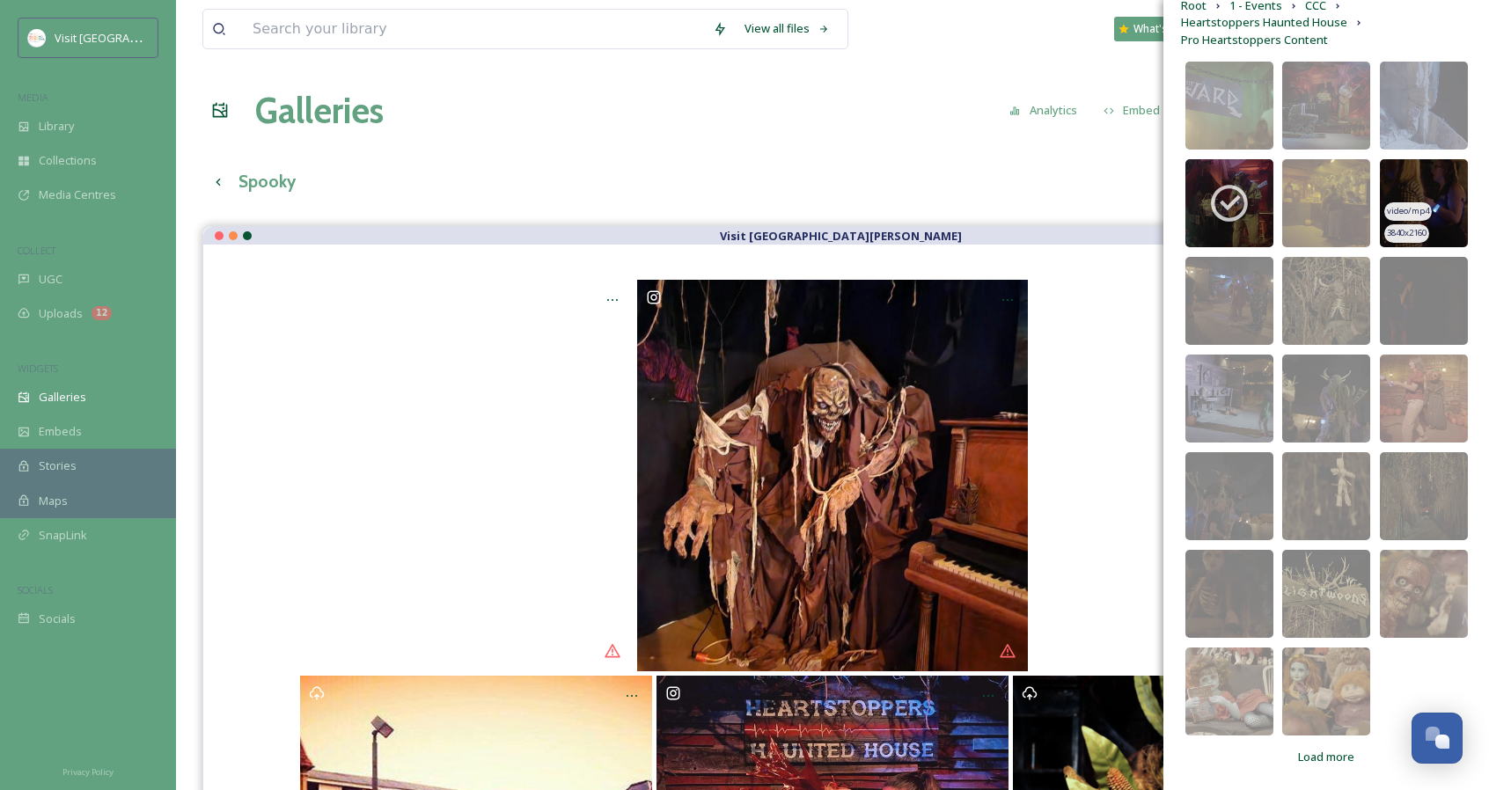
click at [1436, 207] on img at bounding box center [1424, 203] width 88 height 88
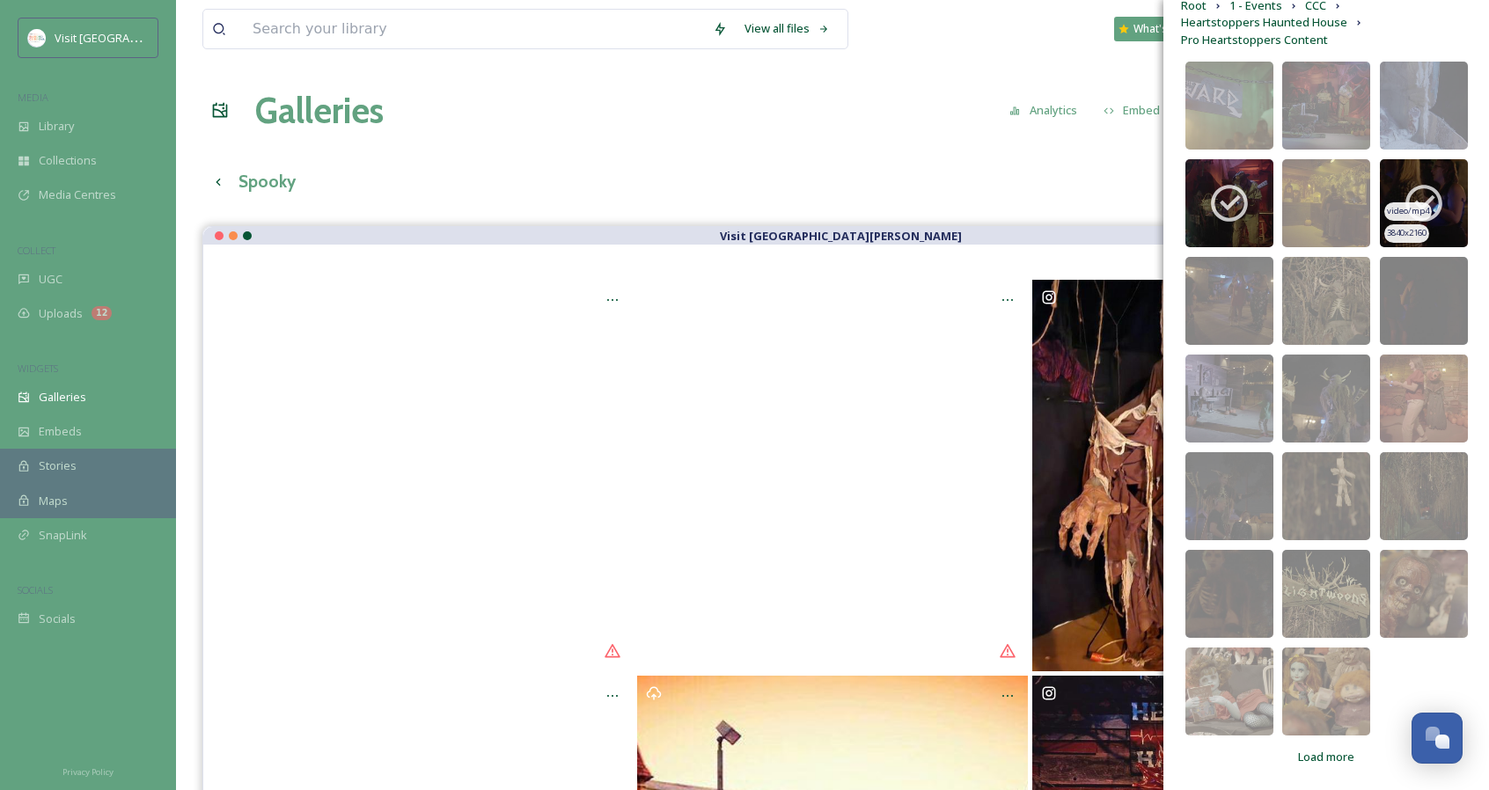
click at [1436, 209] on icon at bounding box center [1424, 203] width 44 height 44
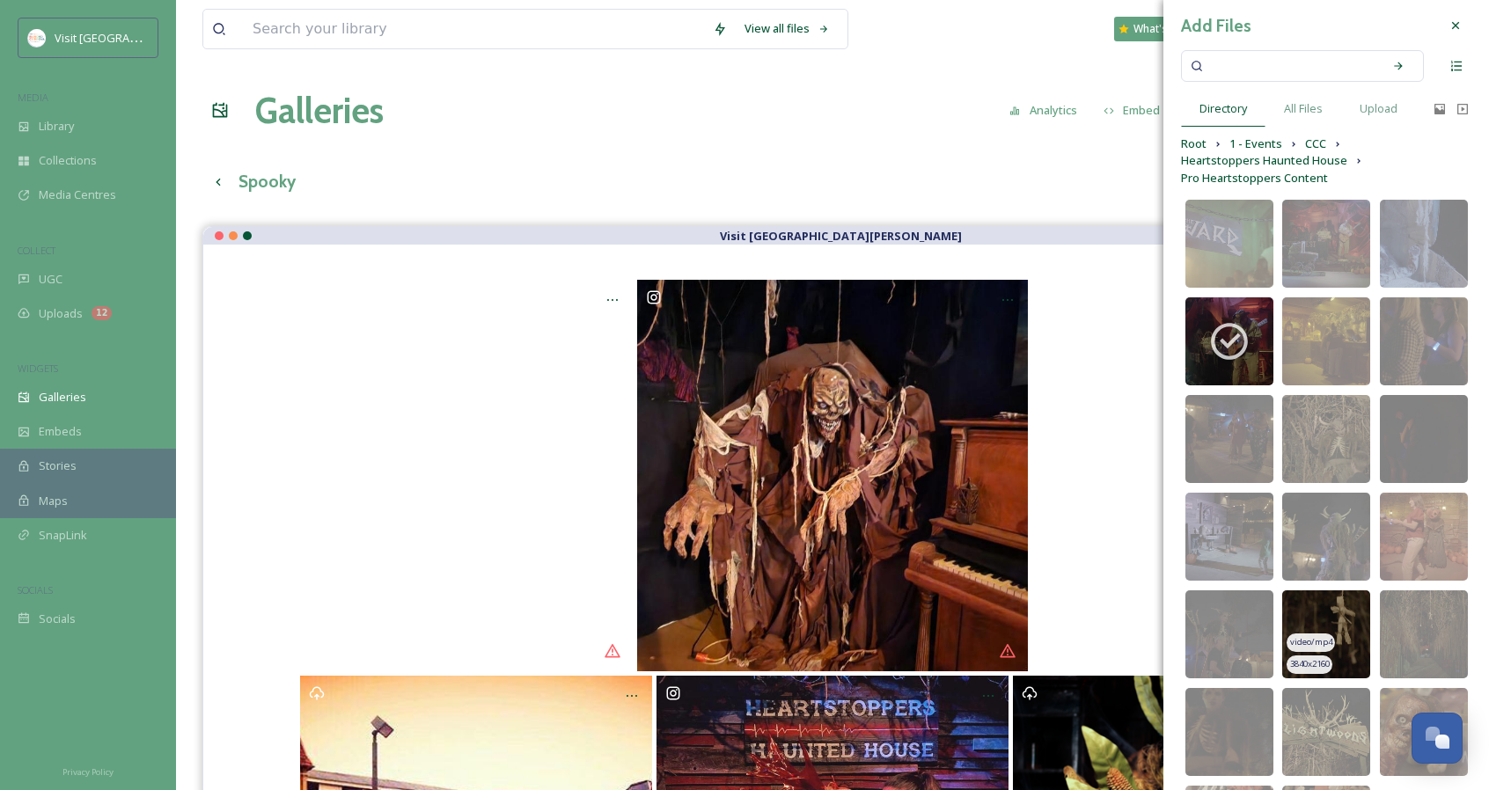
scroll to position [0, 0]
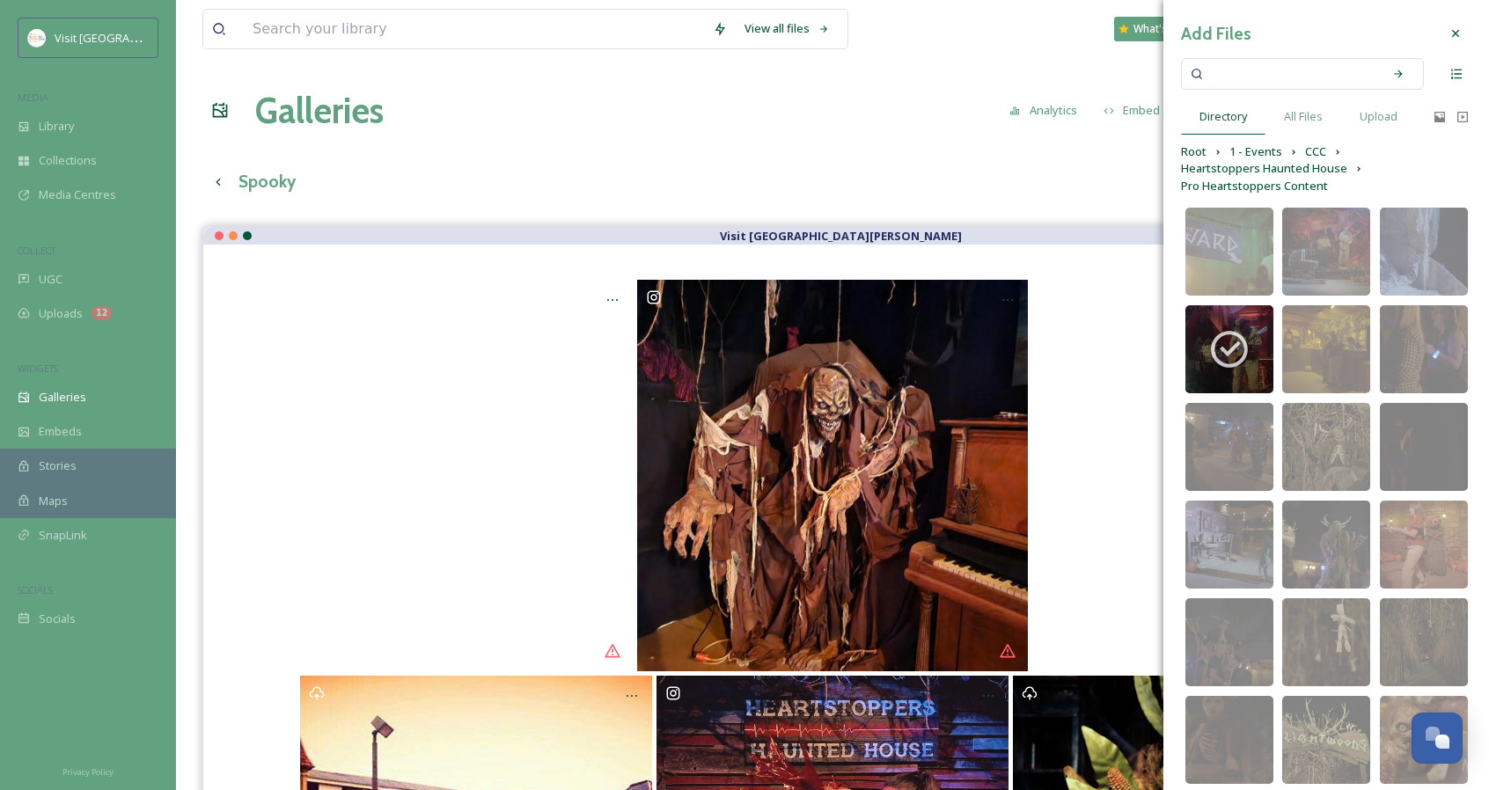
click at [1448, 36] on icon at bounding box center [1455, 33] width 14 height 14
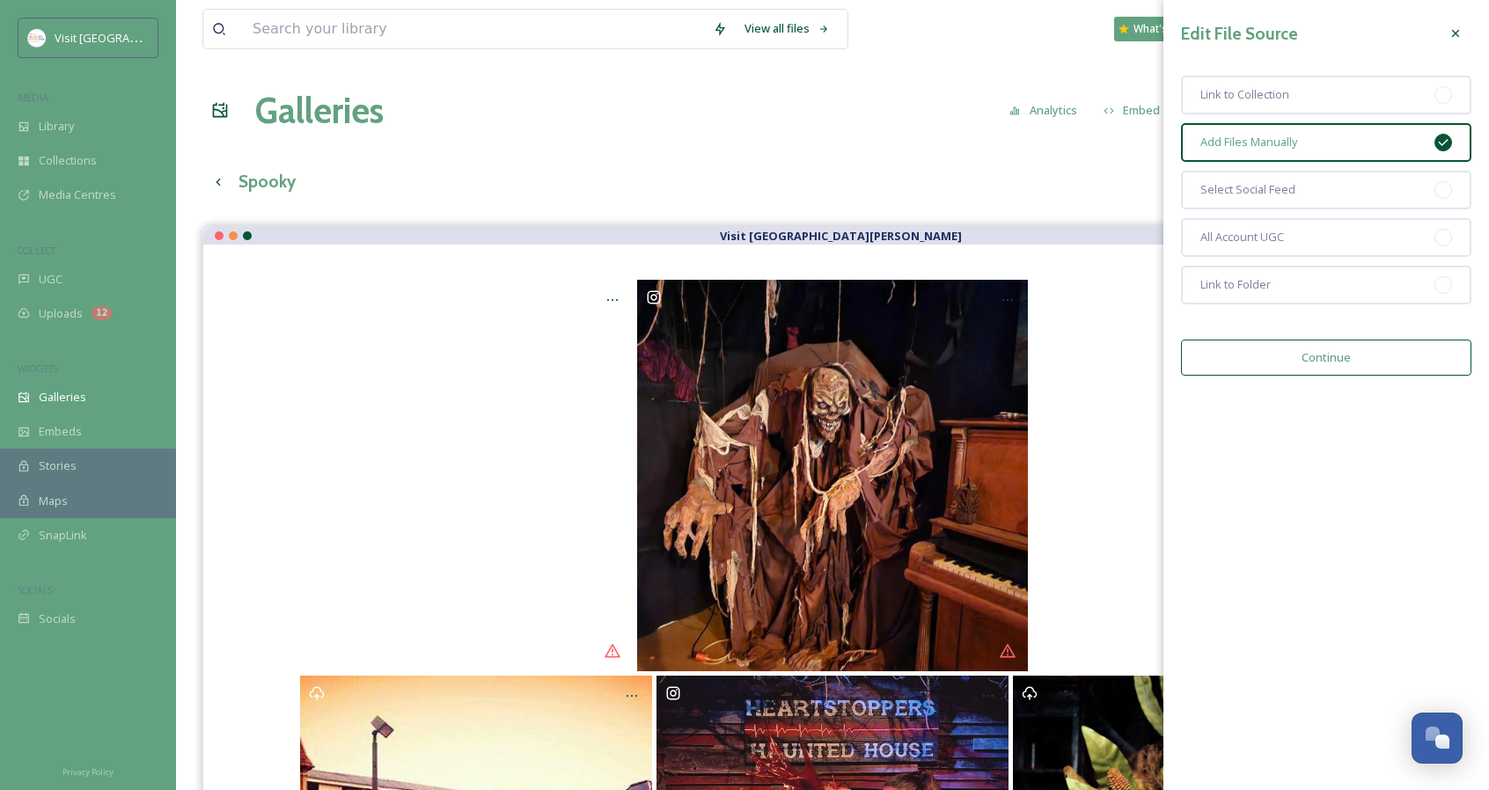
click at [1455, 43] on div at bounding box center [1456, 34] width 32 height 32
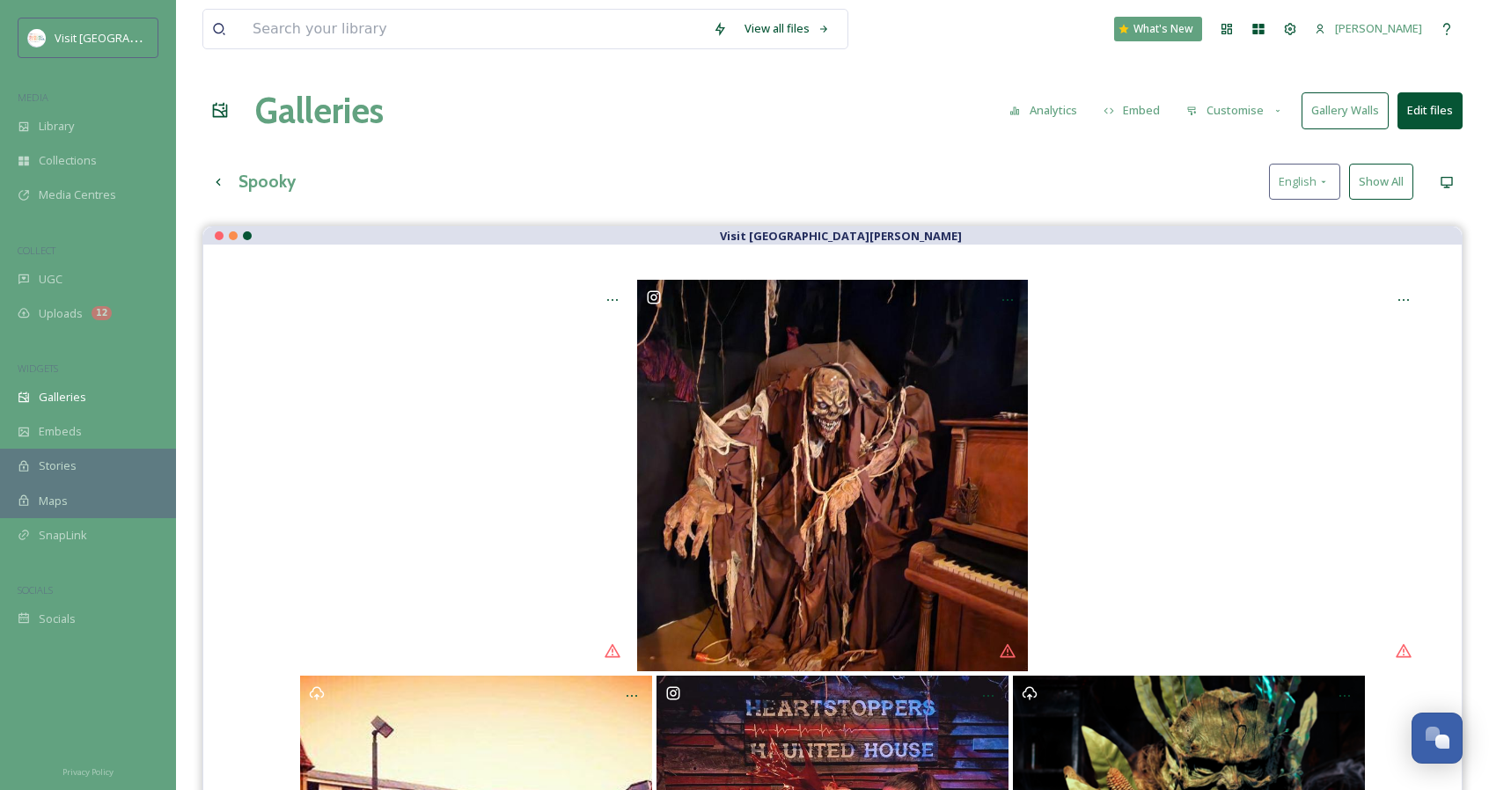
click at [1129, 106] on button "Embed" at bounding box center [1132, 110] width 75 height 34
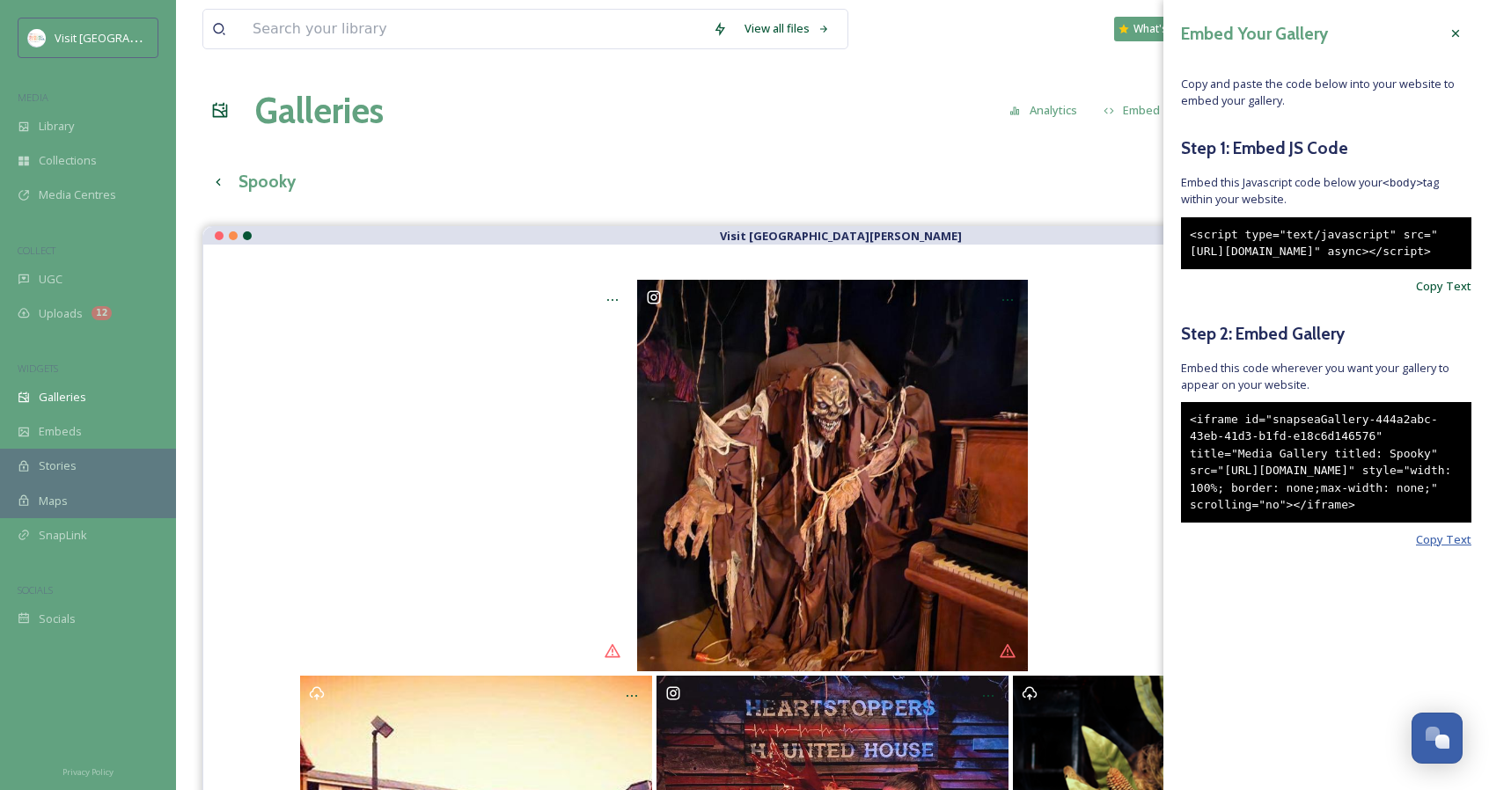
click at [1437, 548] on span "Copy Text" at bounding box center [1443, 540] width 55 height 17
click at [1440, 548] on span "Copy Text" at bounding box center [1443, 540] width 55 height 17
click at [1461, 36] on icon at bounding box center [1455, 33] width 14 height 14
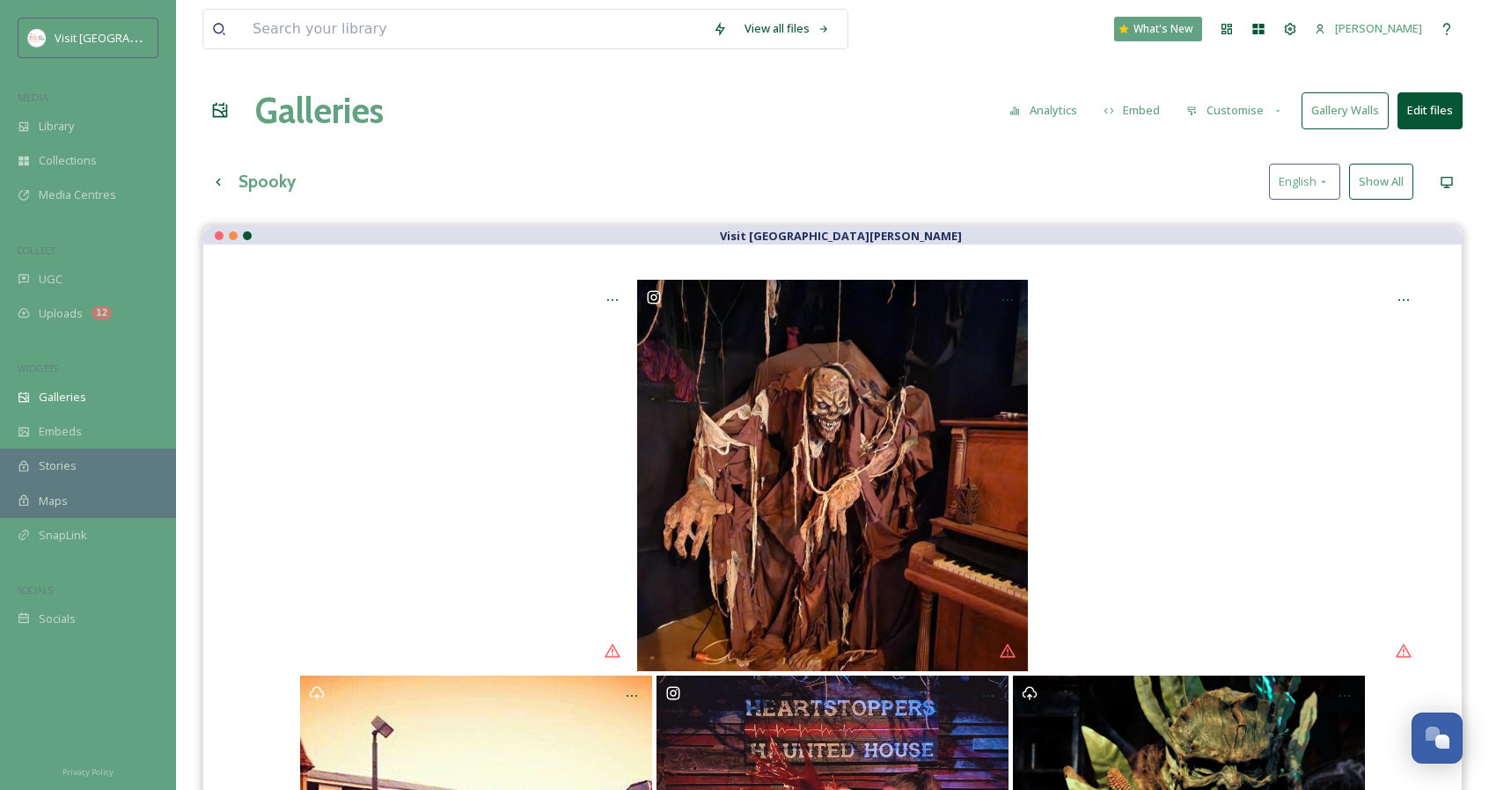
click at [1436, 108] on button "Edit files" at bounding box center [1429, 110] width 65 height 36
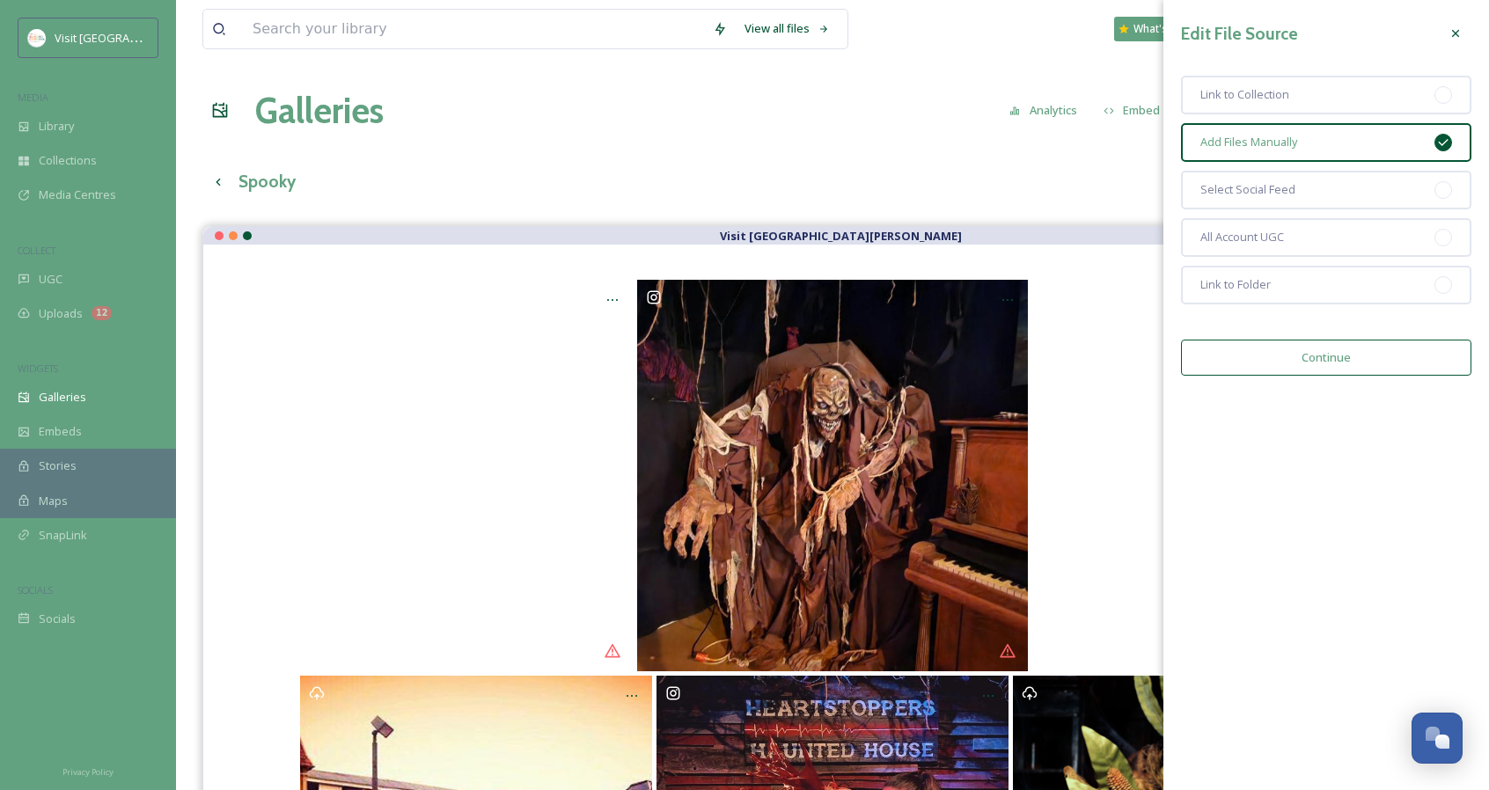
click at [1371, 355] on button "Continue" at bounding box center [1326, 358] width 290 height 36
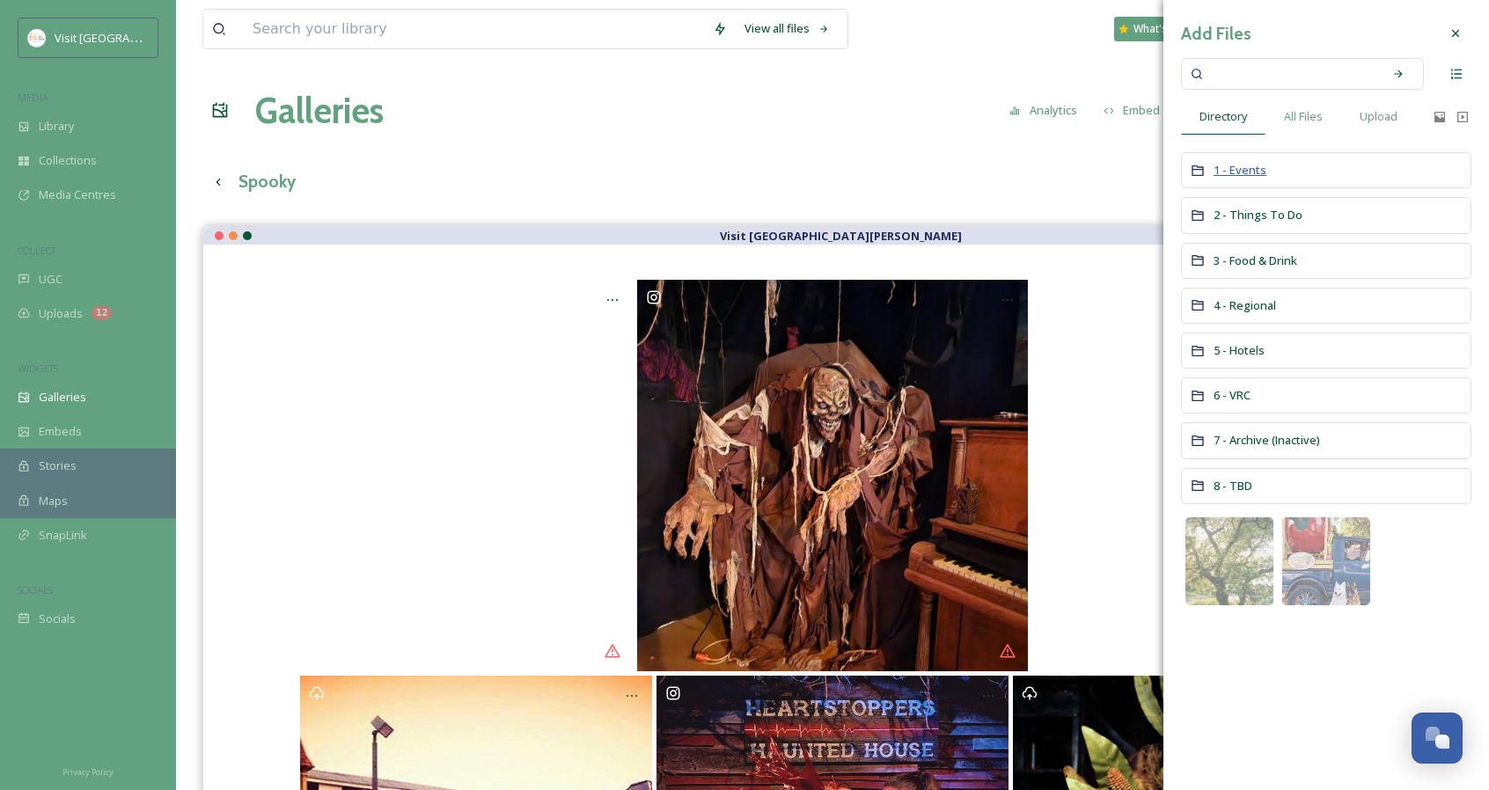
click at [1228, 170] on span "1 - Events" at bounding box center [1239, 170] width 53 height 16
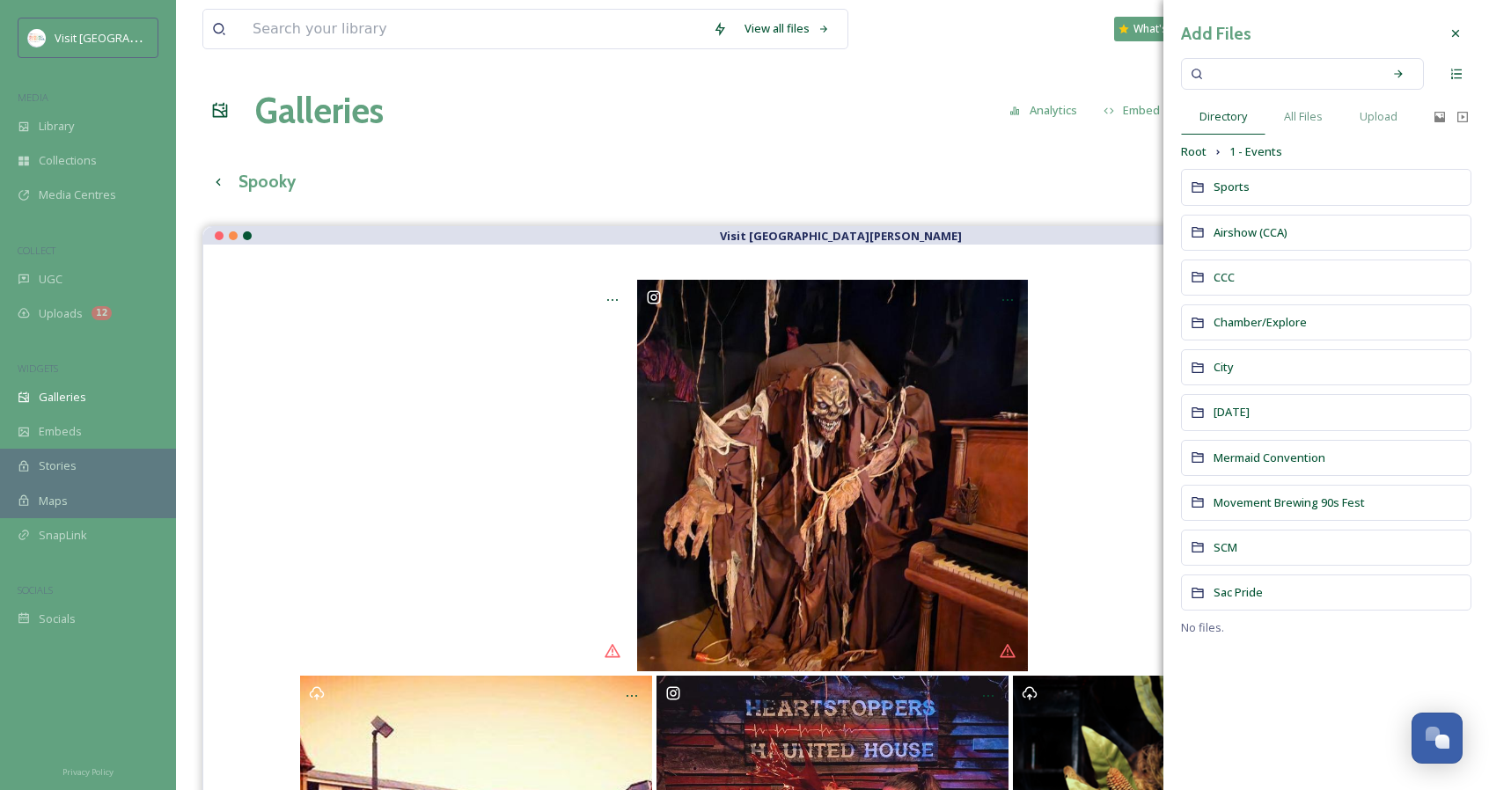
click at [1234, 274] on span "CCC" at bounding box center [1223, 277] width 21 height 16
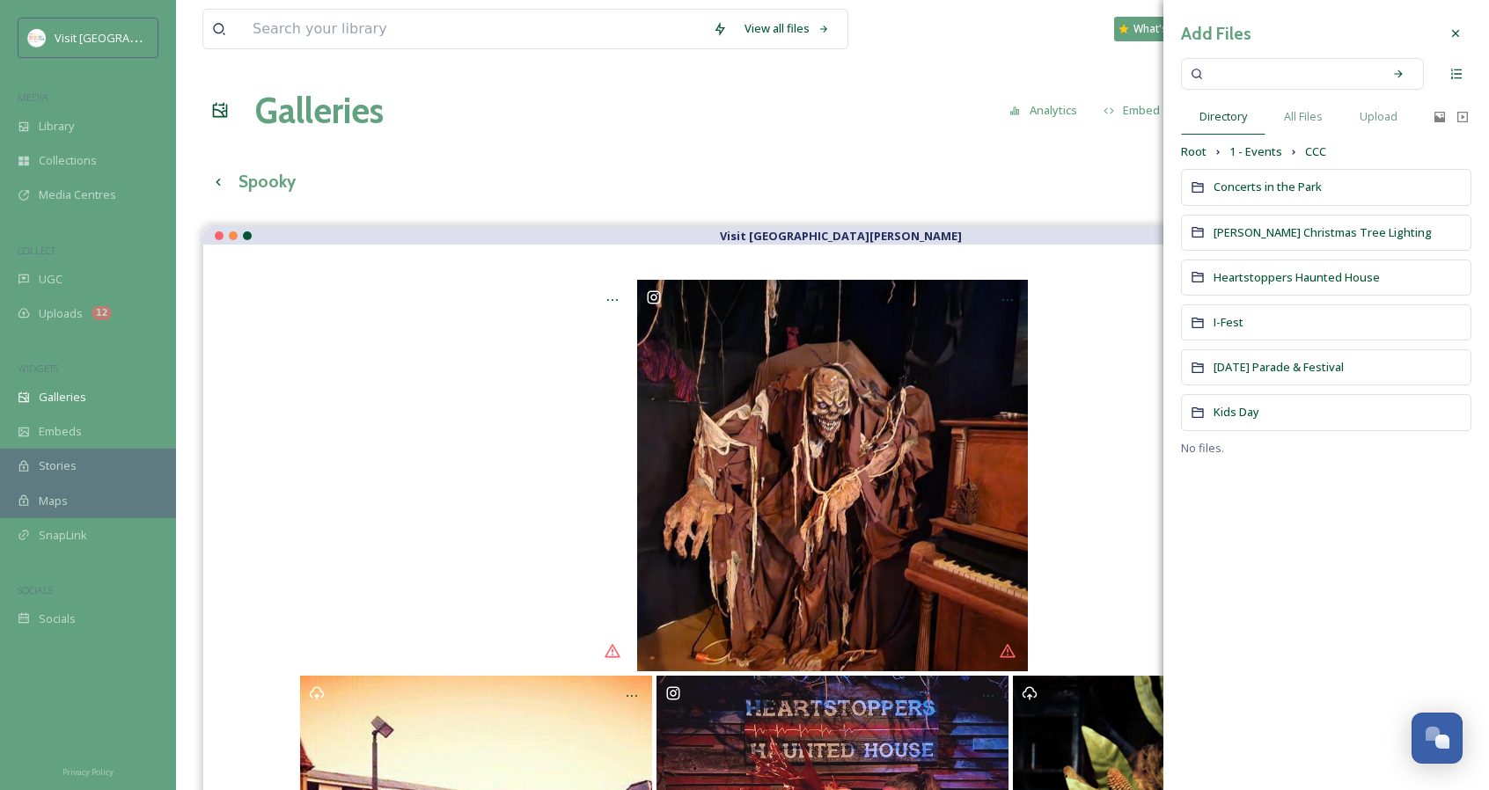
click at [1230, 274] on span "Heartstoppers Haunted House" at bounding box center [1296, 277] width 166 height 16
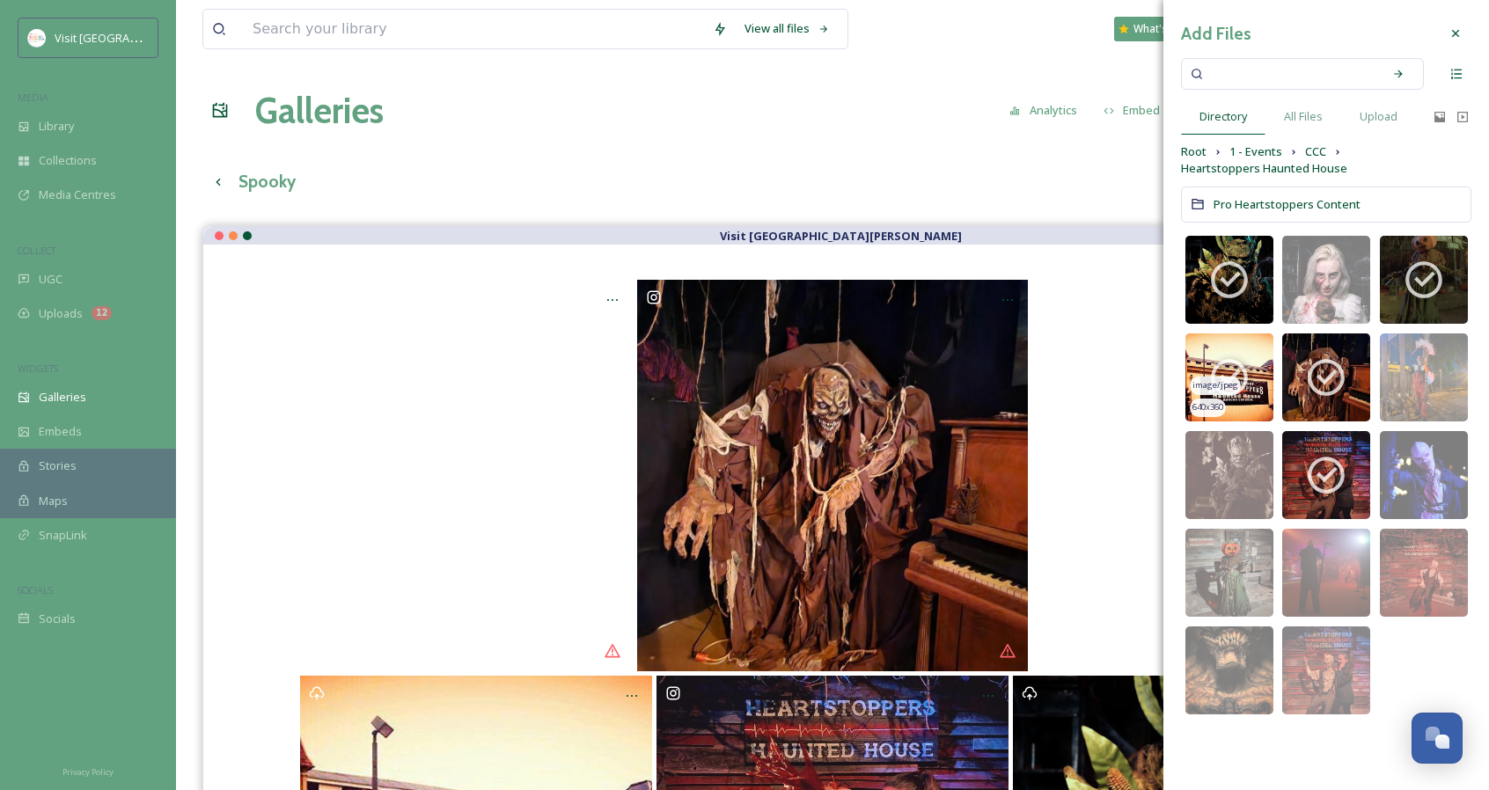
click at [1221, 378] on div "image/jpeg" at bounding box center [1215, 386] width 51 height 18
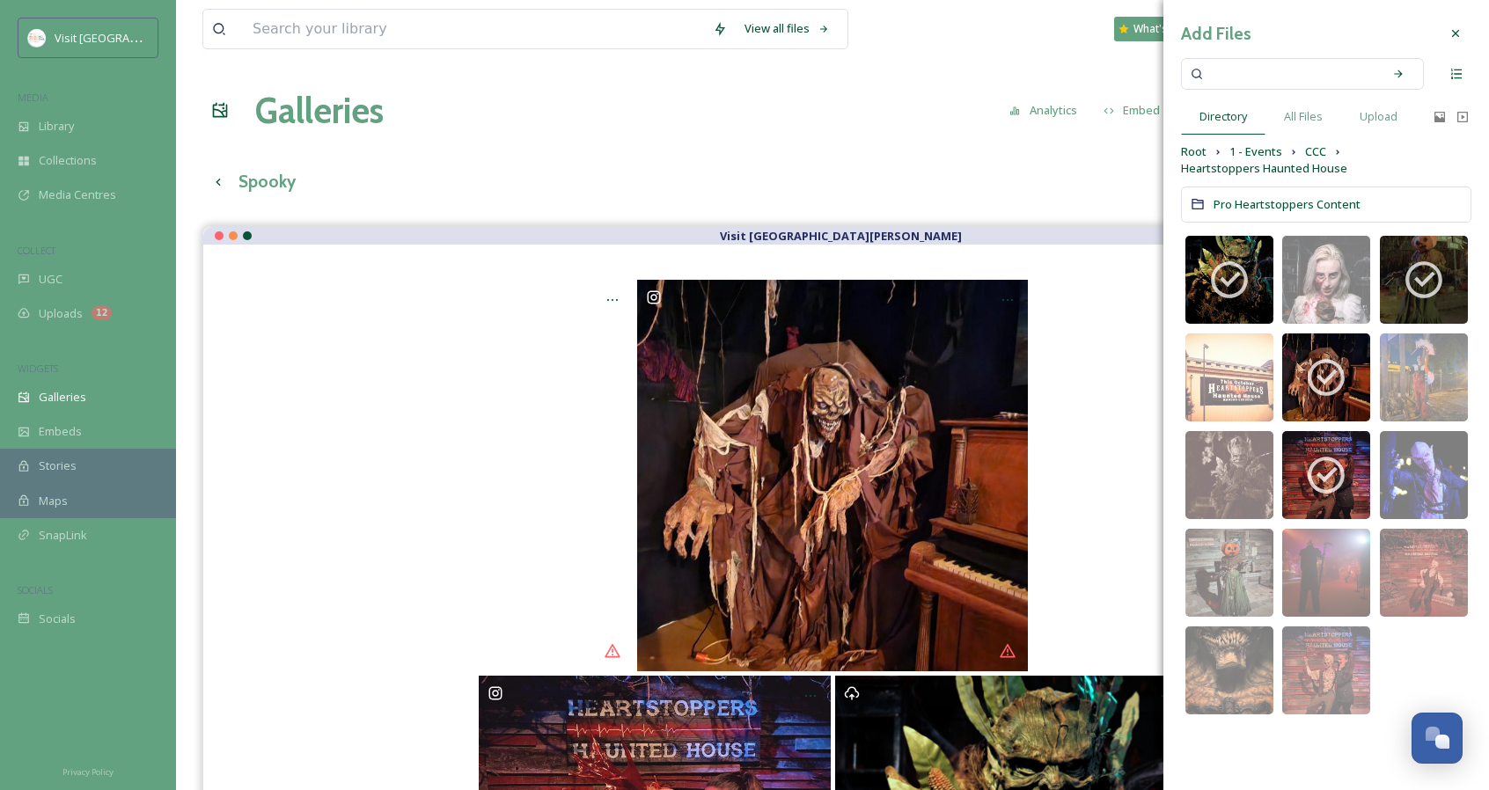
click at [1450, 30] on icon at bounding box center [1455, 33] width 14 height 14
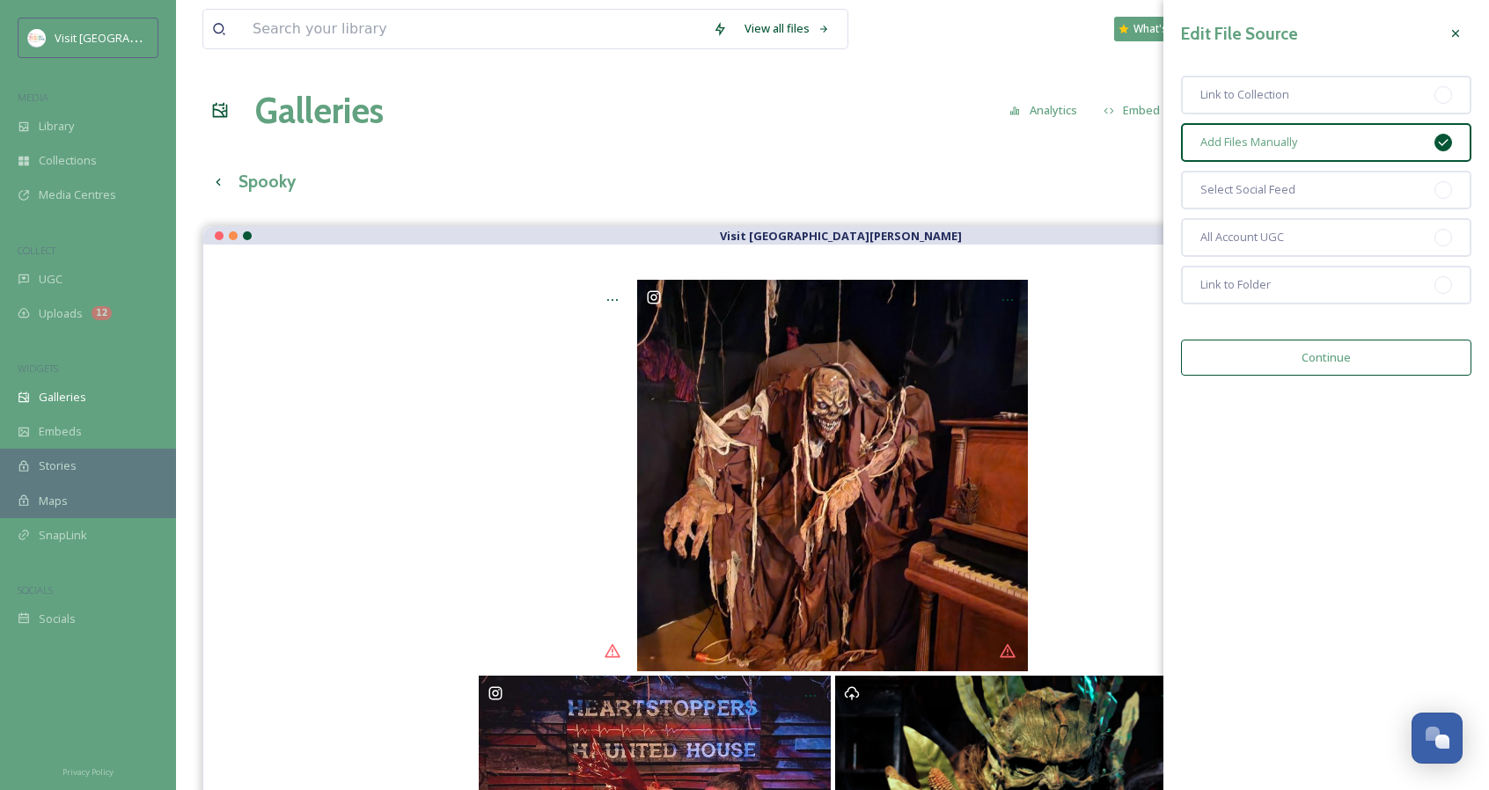
click at [1454, 36] on icon at bounding box center [1455, 33] width 14 height 14
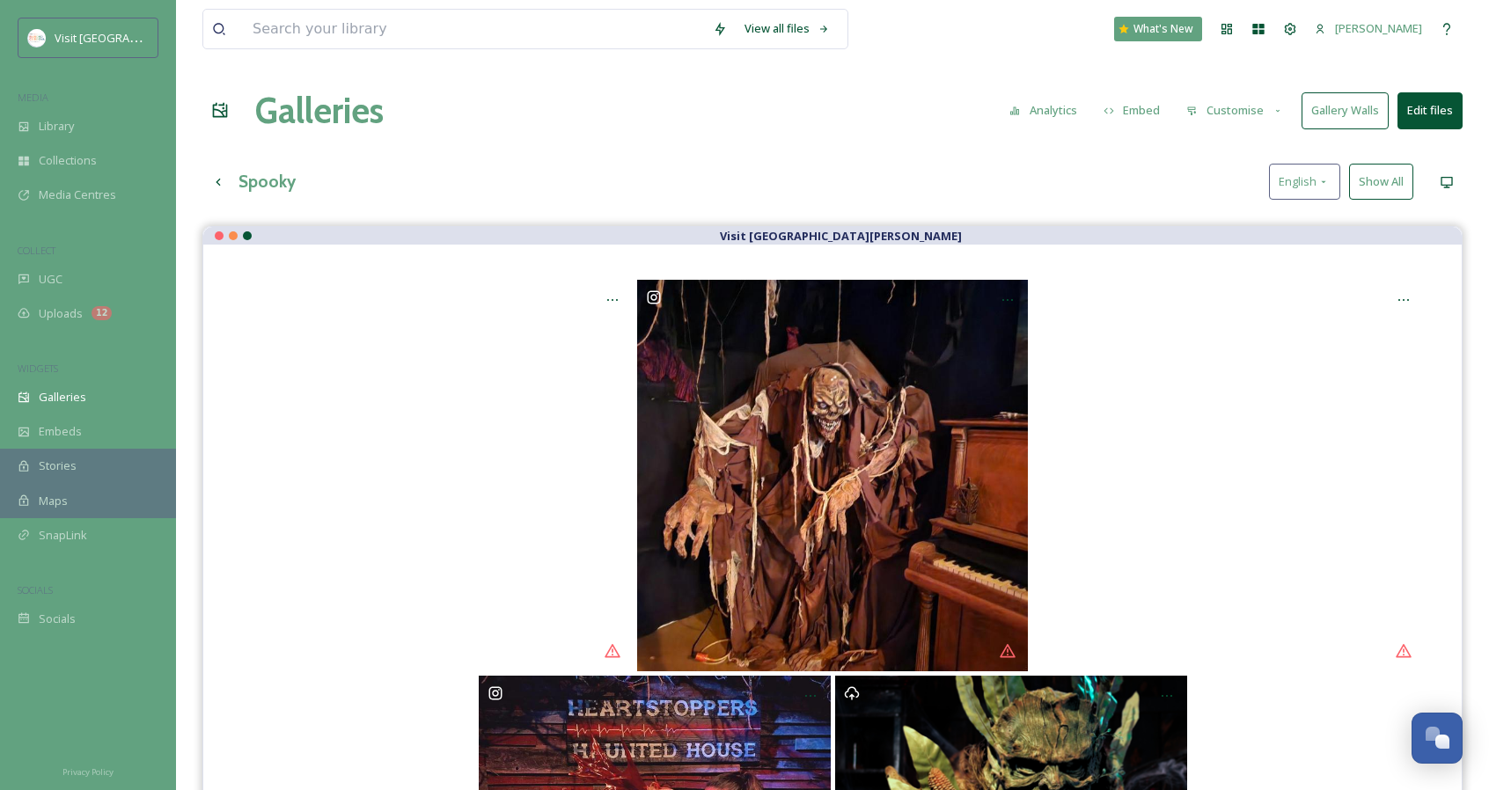
click at [1390, 191] on button "Show All" at bounding box center [1381, 182] width 64 height 36
click at [1345, 104] on button "Gallery Walls" at bounding box center [1344, 110] width 87 height 36
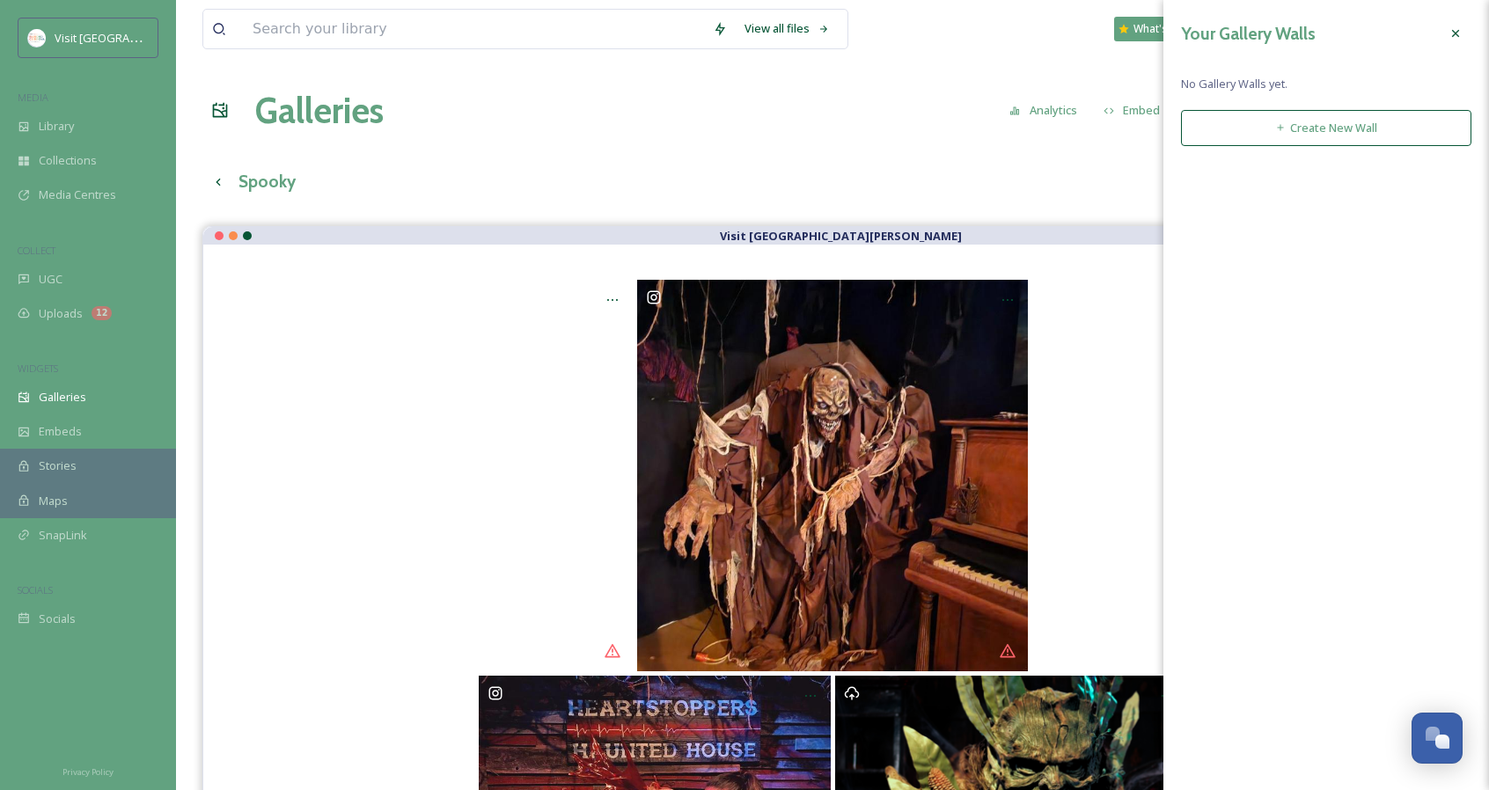
click at [1451, 28] on icon at bounding box center [1455, 33] width 14 height 14
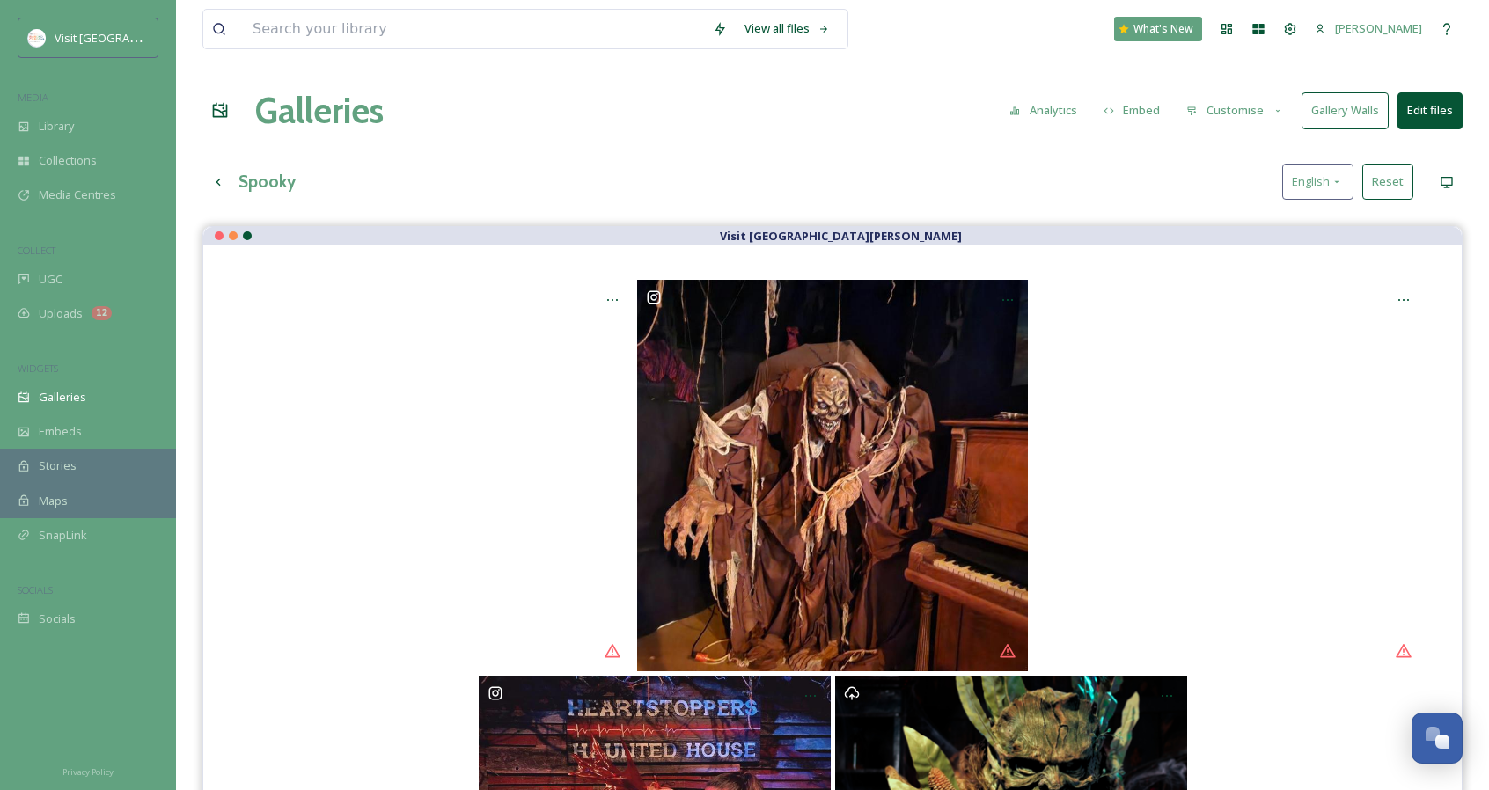
click at [1237, 112] on button "Customise" at bounding box center [1234, 110] width 115 height 34
click at [1255, 144] on div "Layout" at bounding box center [1239, 151] width 122 height 34
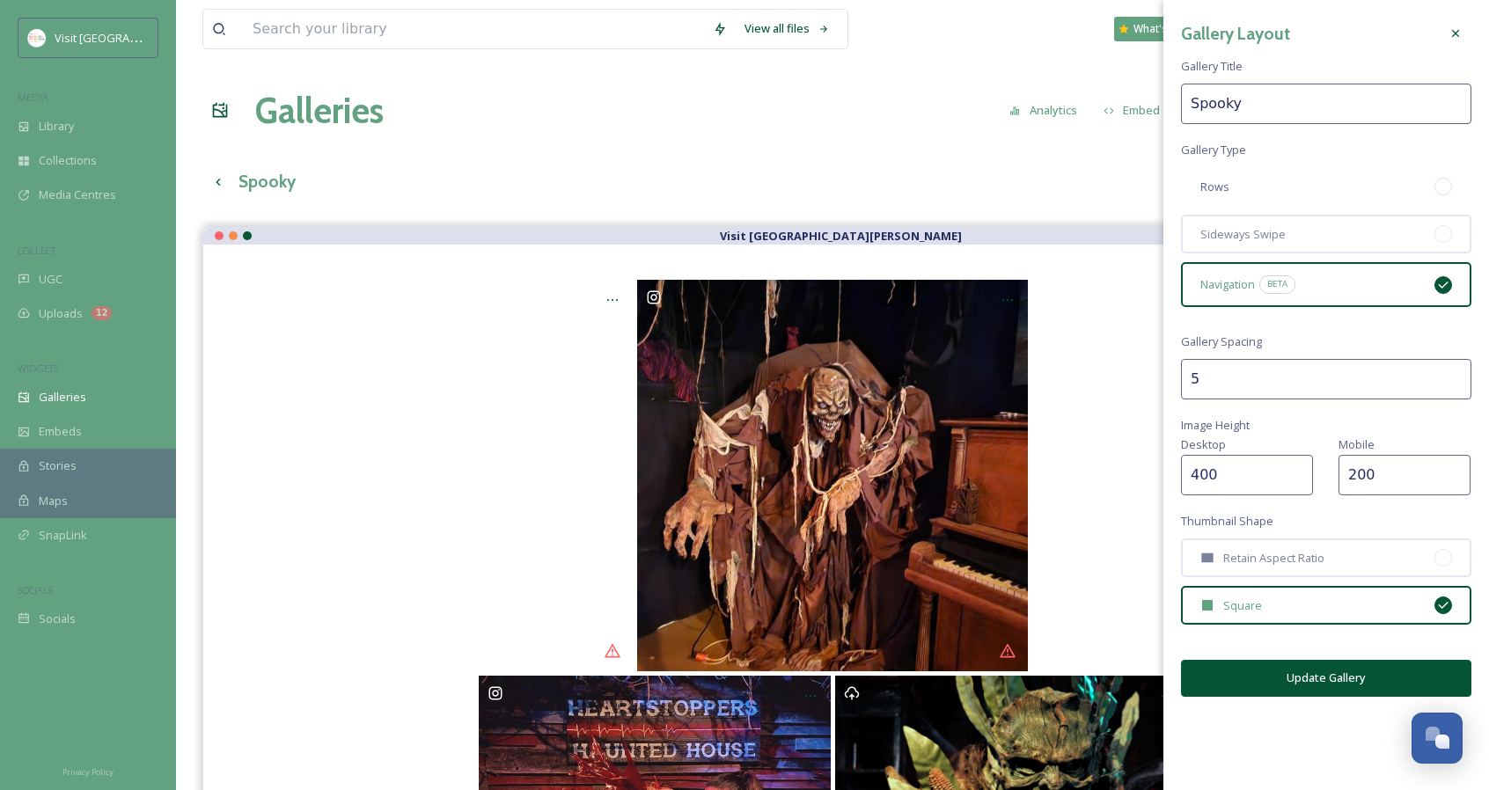
click at [1279, 200] on div "Rows" at bounding box center [1326, 186] width 290 height 39
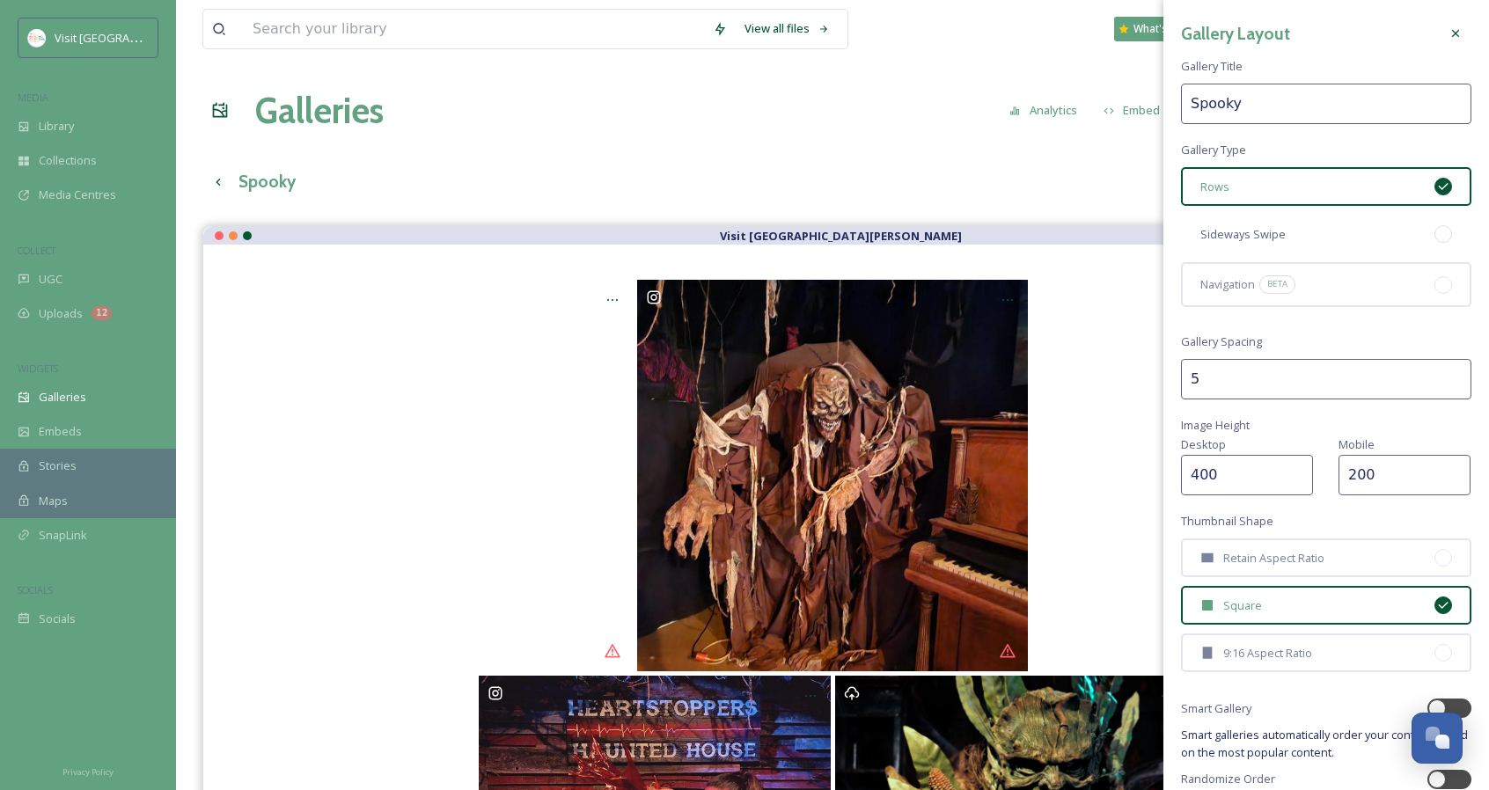
click at [1331, 246] on div "Sideways Swipe" at bounding box center [1326, 234] width 290 height 39
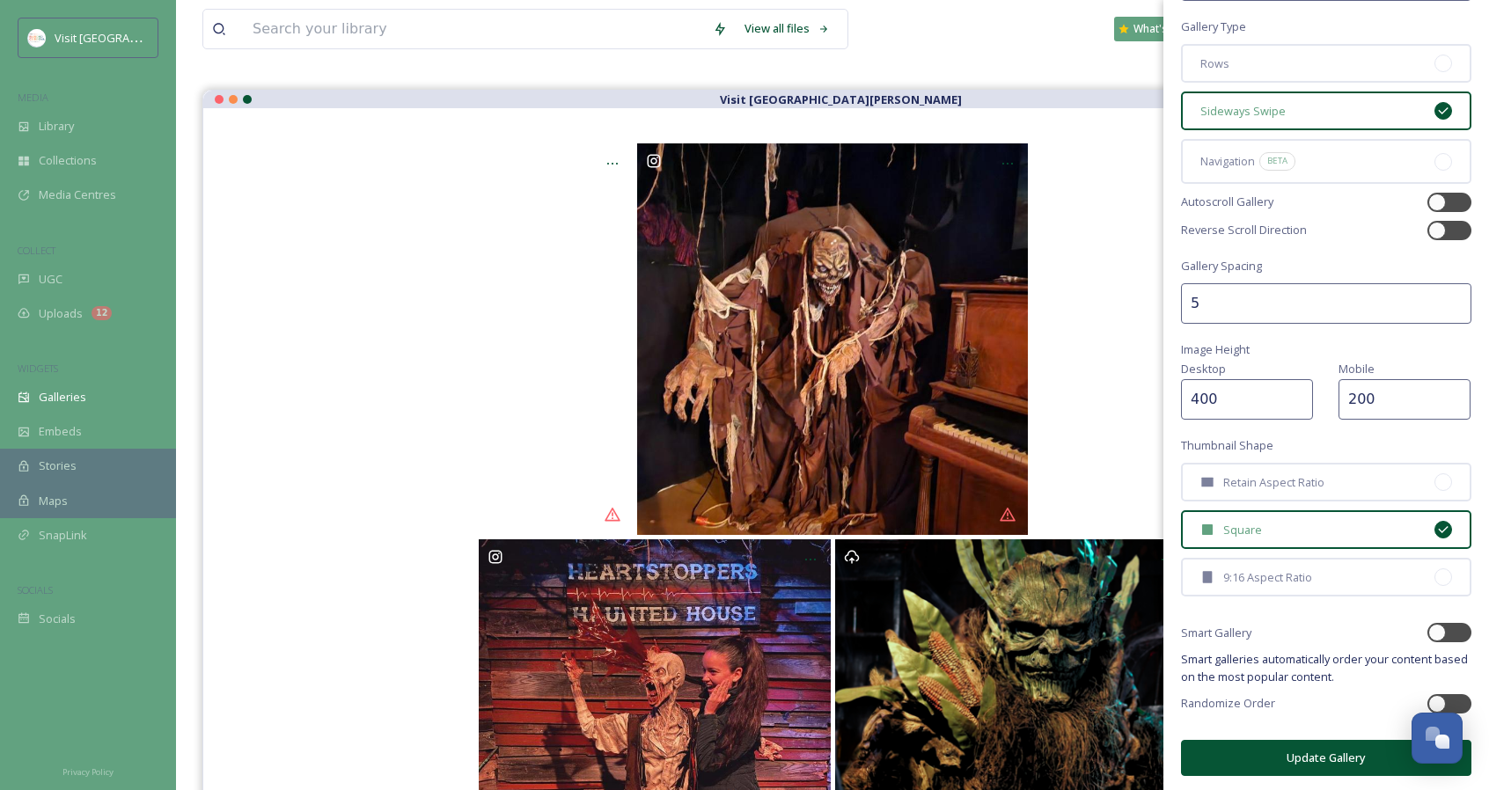
scroll to position [146, 0]
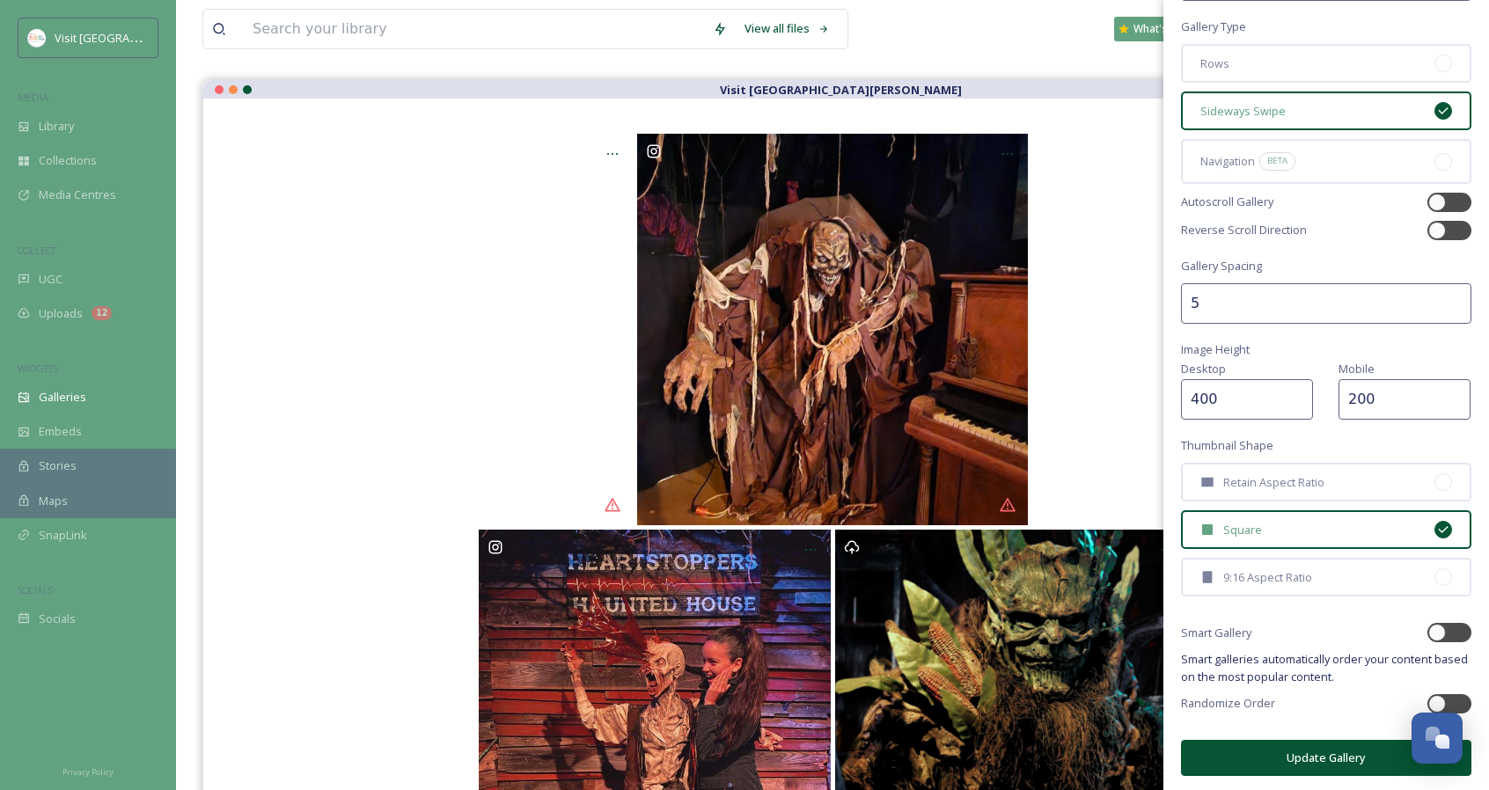
click at [1338, 757] on button "Update Gallery" at bounding box center [1326, 758] width 290 height 36
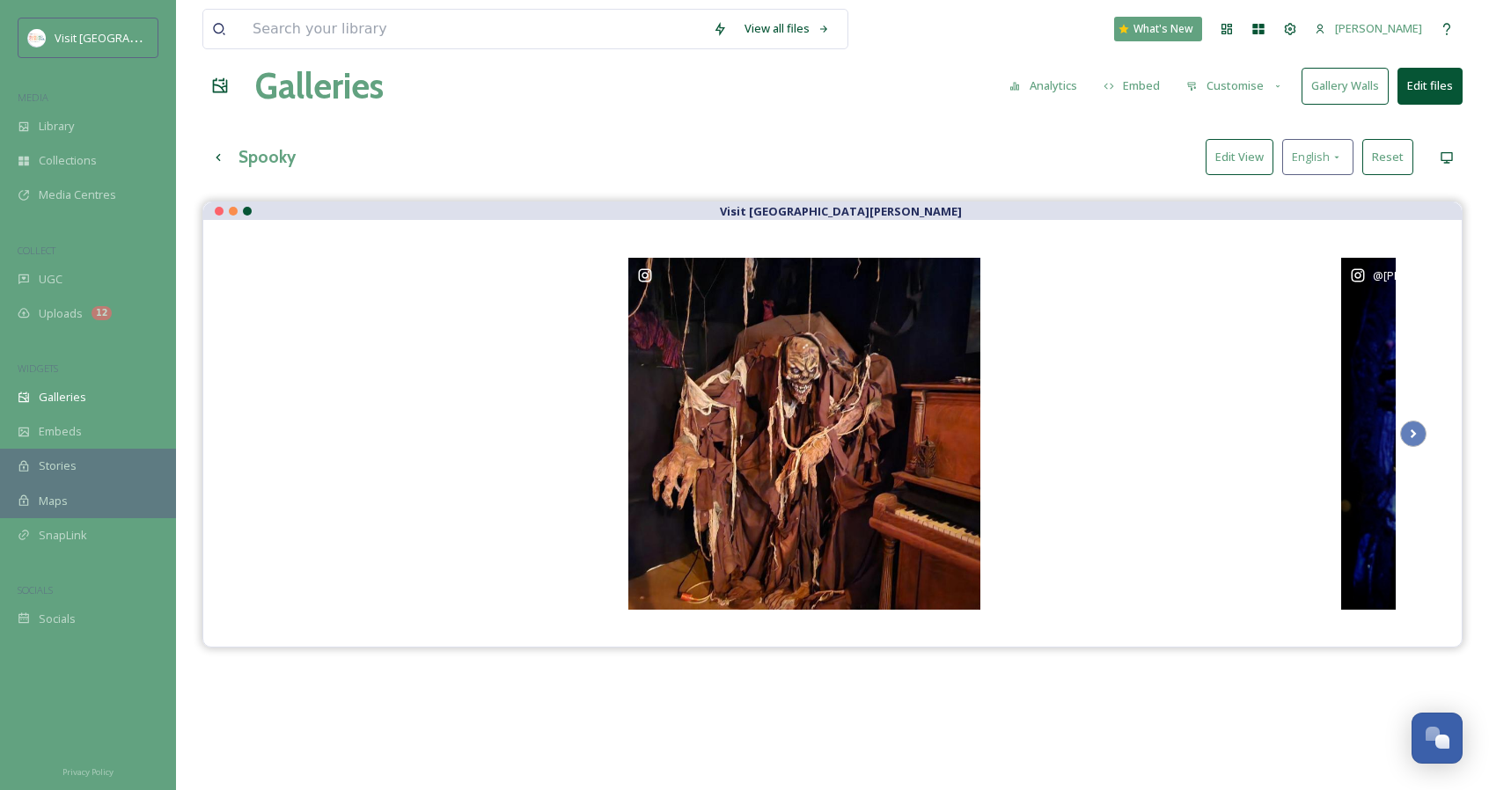
scroll to position [0, 0]
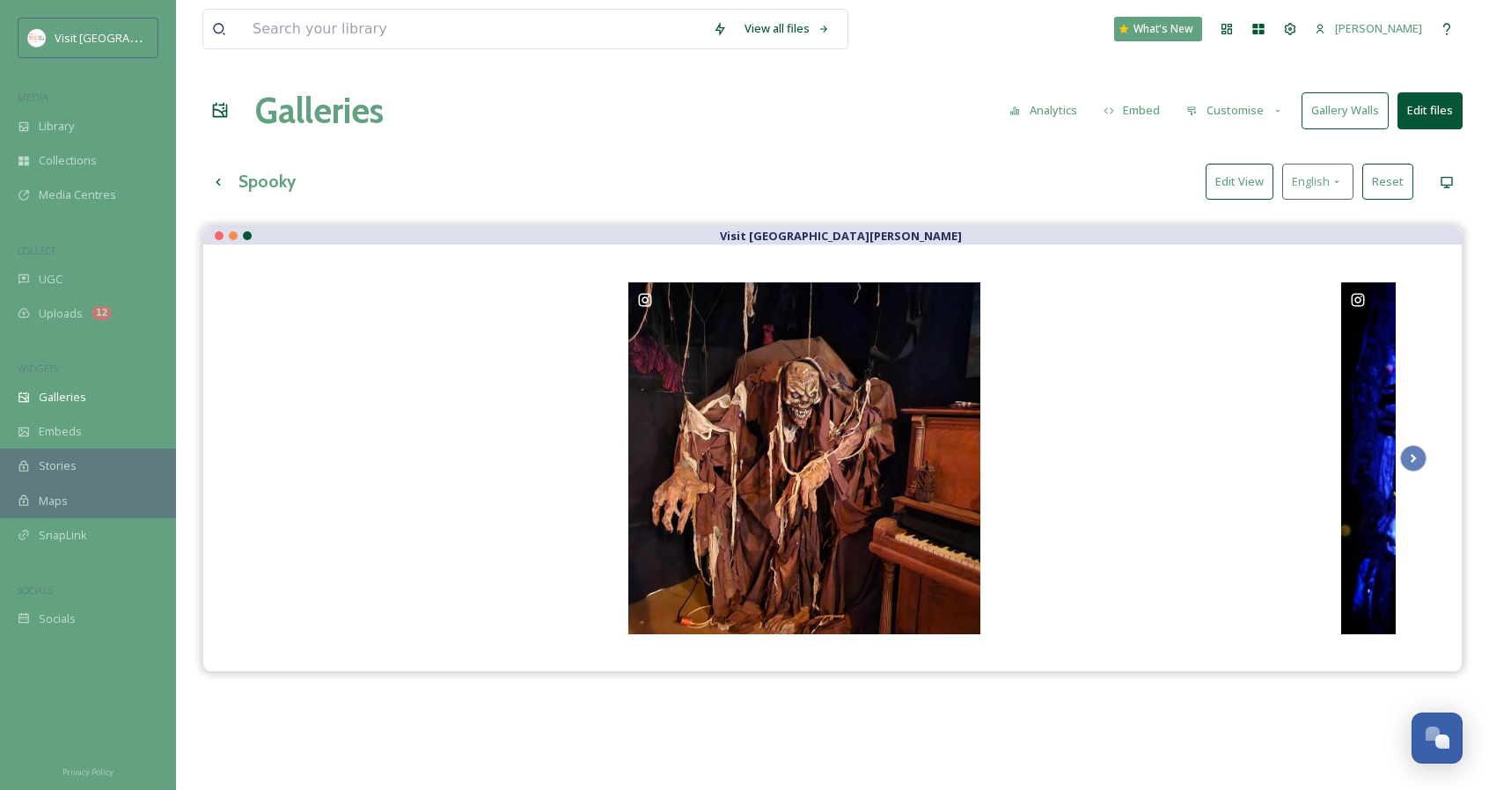
click at [1425, 106] on button "Edit files" at bounding box center [1429, 110] width 65 height 36
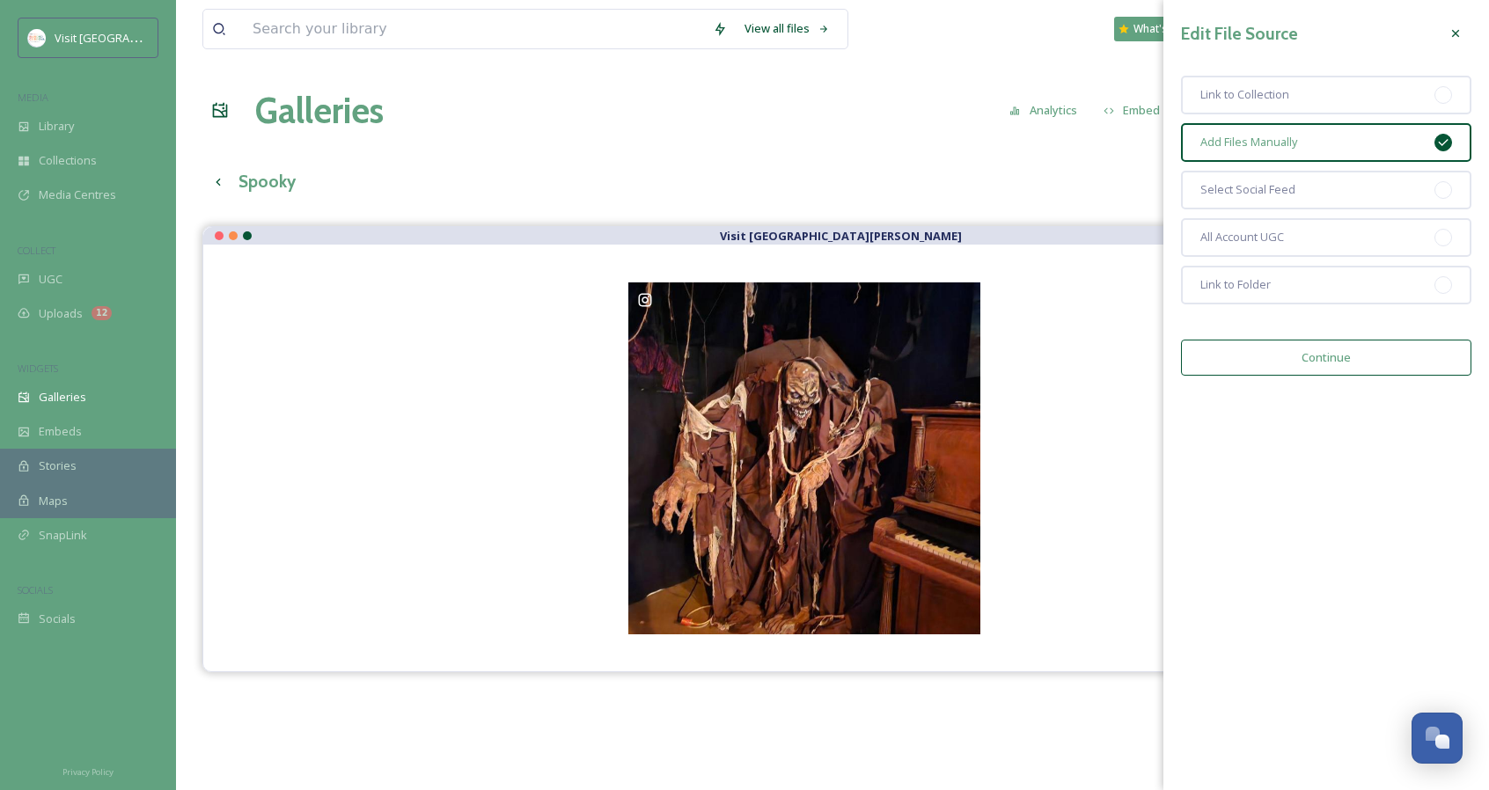
click at [1293, 359] on button "Continue" at bounding box center [1326, 358] width 290 height 36
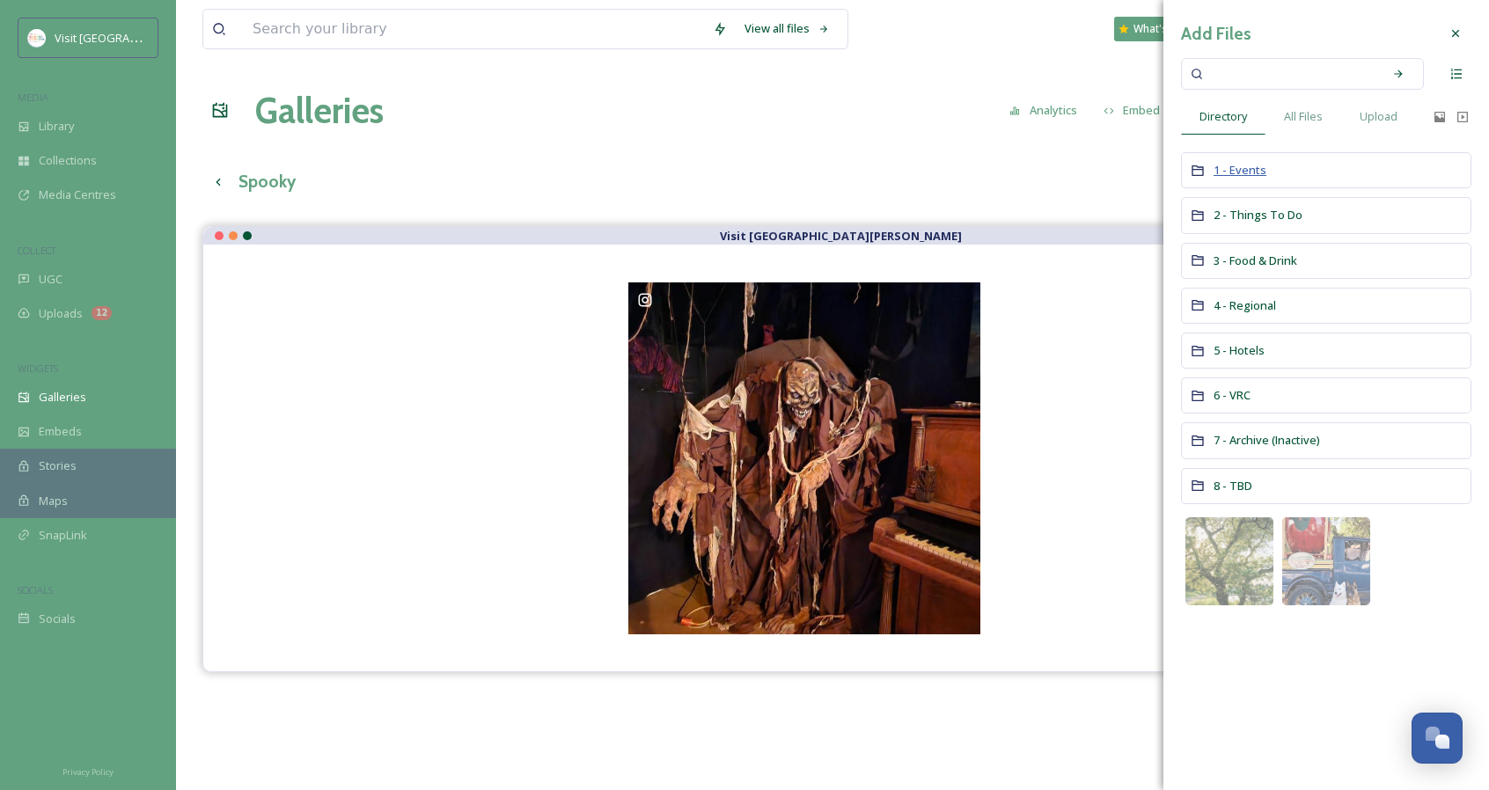
click at [1243, 168] on span "1 - Events" at bounding box center [1239, 170] width 53 height 16
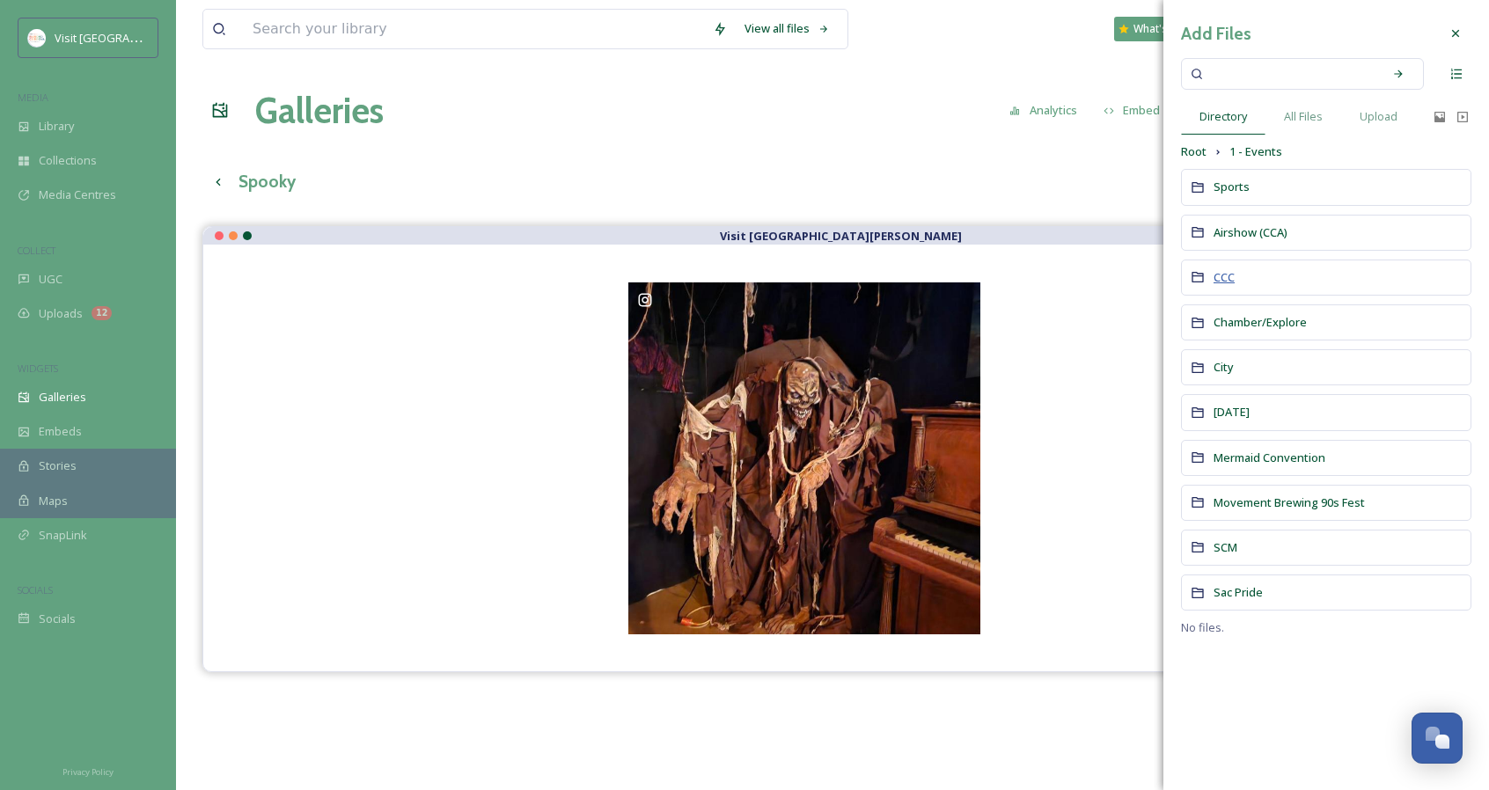
click at [1223, 277] on span "CCC" at bounding box center [1223, 277] width 21 height 16
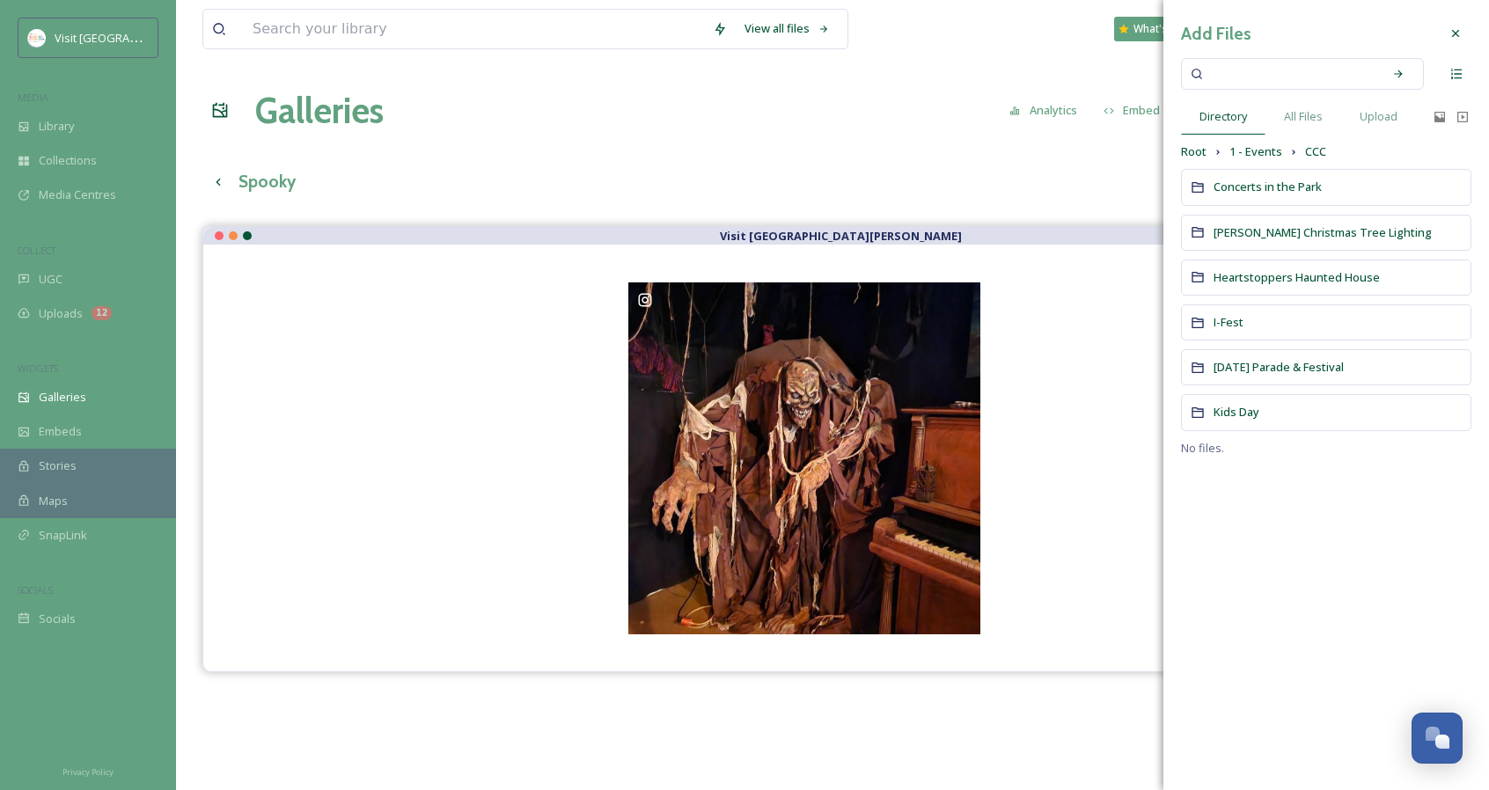
click at [1223, 277] on span "Heartstoppers Haunted House" at bounding box center [1296, 277] width 166 height 16
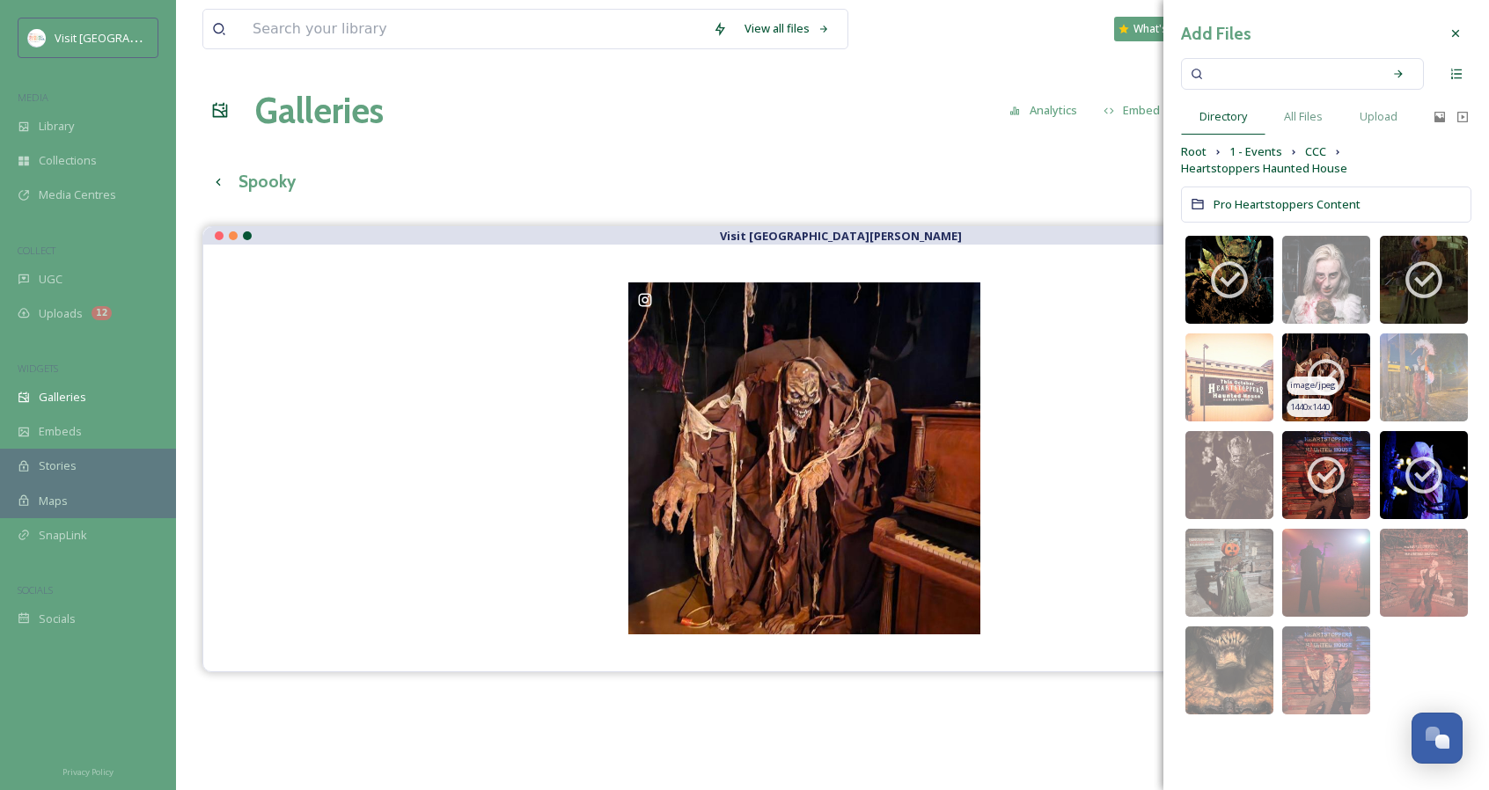
click at [1315, 381] on span "image/jpeg" at bounding box center [1313, 385] width 46 height 12
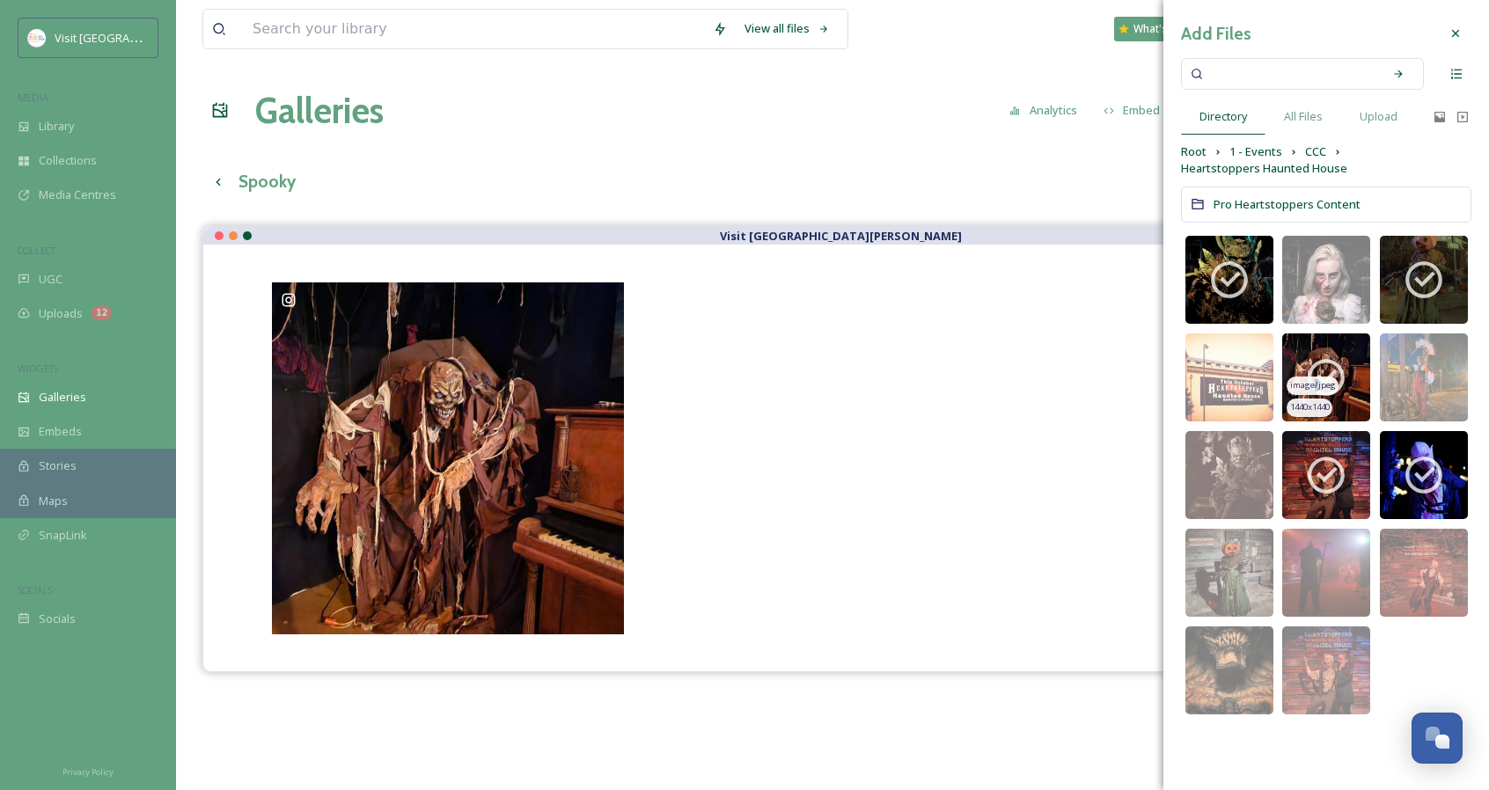
click at [1302, 356] on img at bounding box center [1326, 378] width 88 height 88
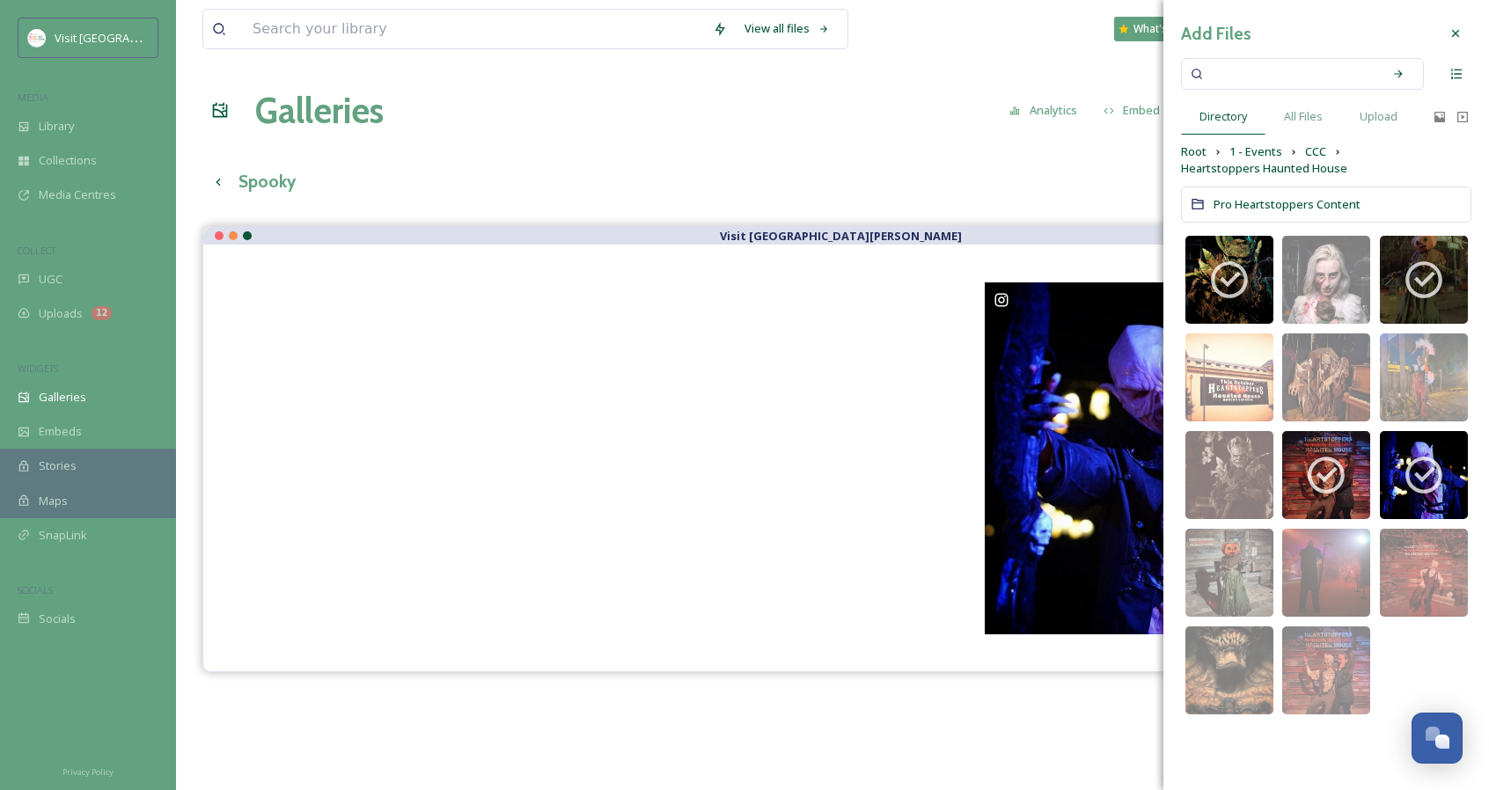
click at [1121, 689] on div "Visit [GEOGRAPHIC_DATA][PERSON_NAME]" at bounding box center [832, 621] width 1260 height 790
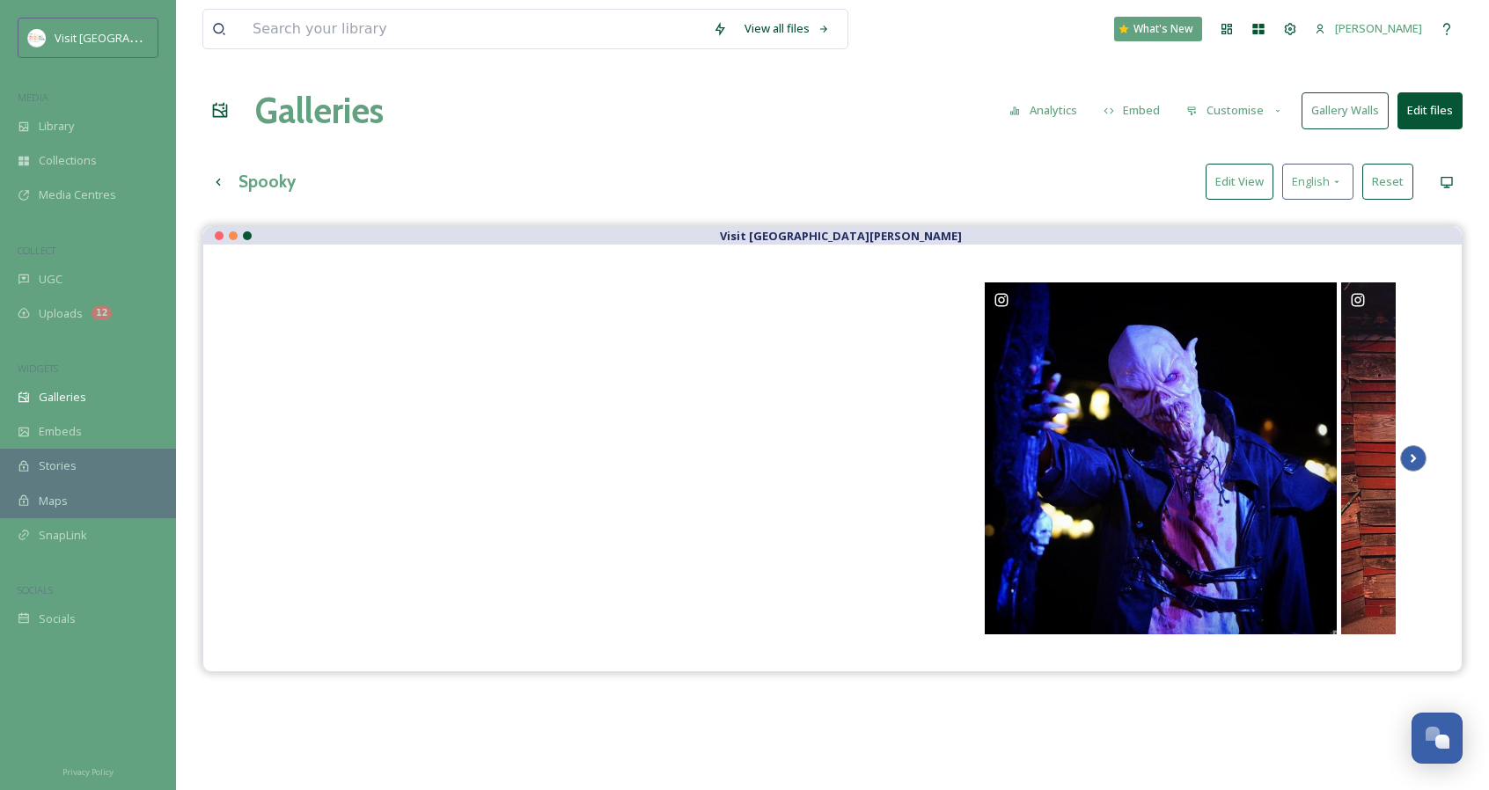
click at [1410, 466] on icon "Scroll Right" at bounding box center [1413, 458] width 25 height 26
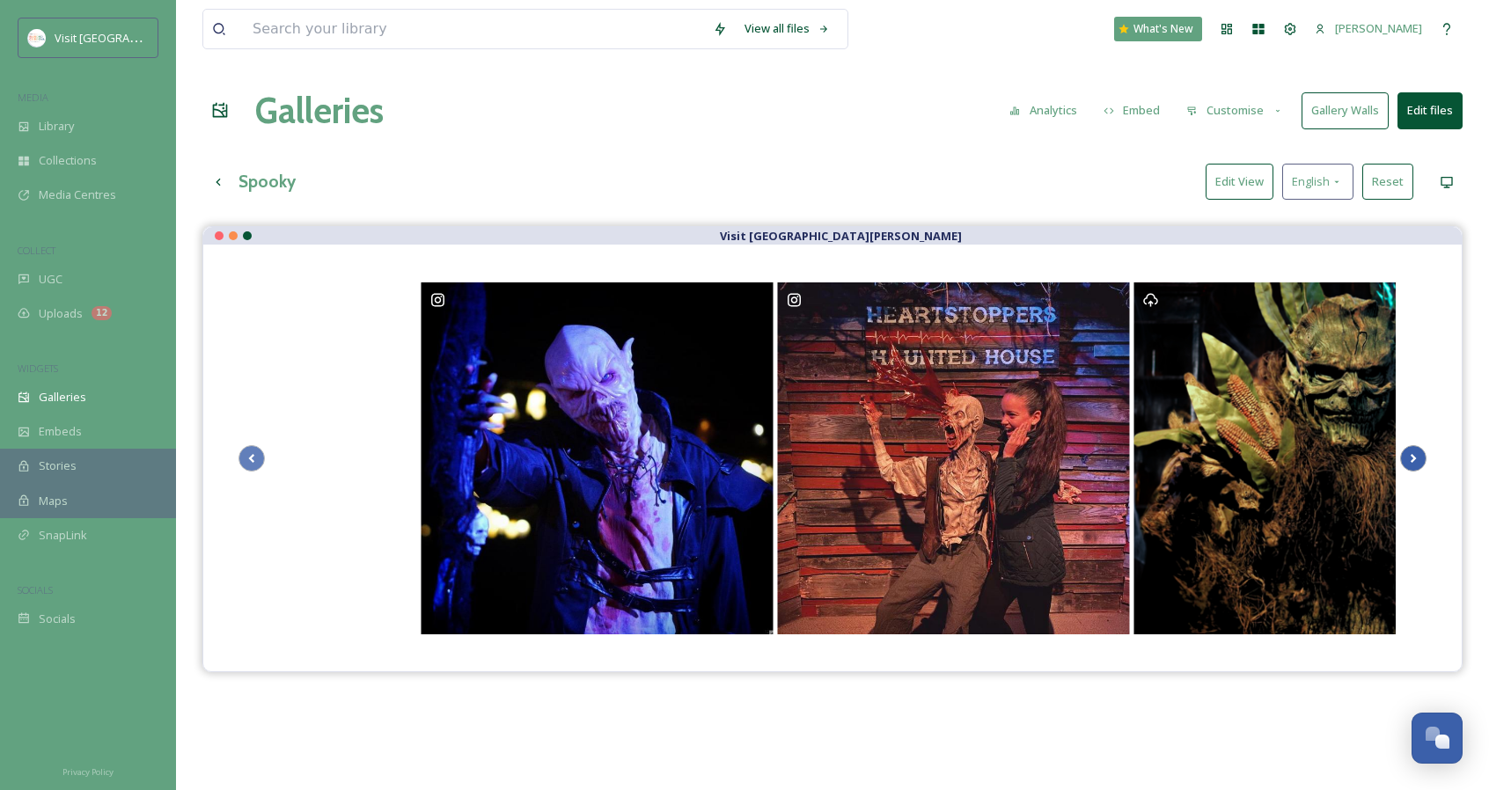
click at [1410, 466] on icon "Scroll Right" at bounding box center [1413, 458] width 25 height 26
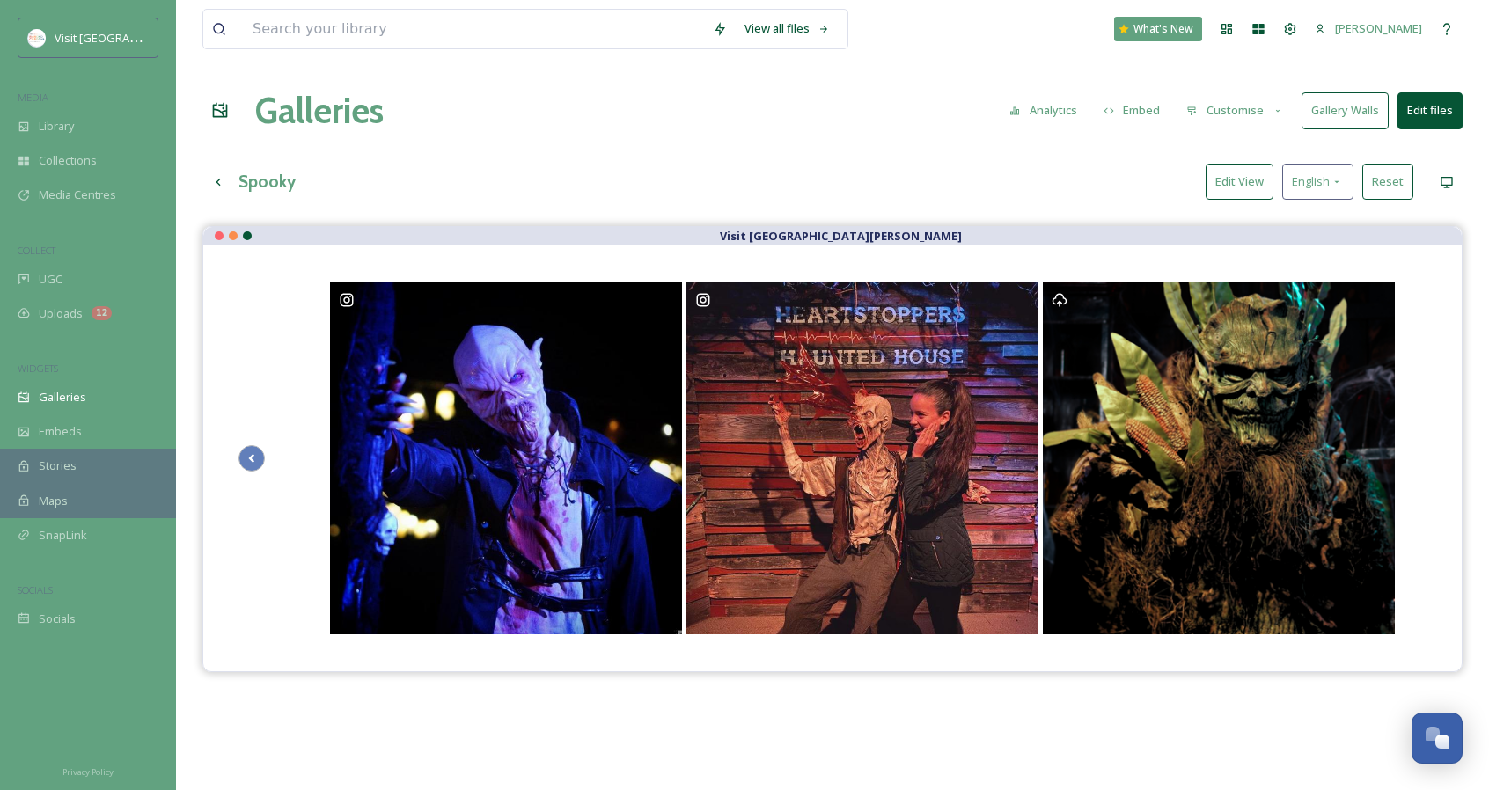
click at [1416, 105] on button "Edit files" at bounding box center [1429, 110] width 65 height 36
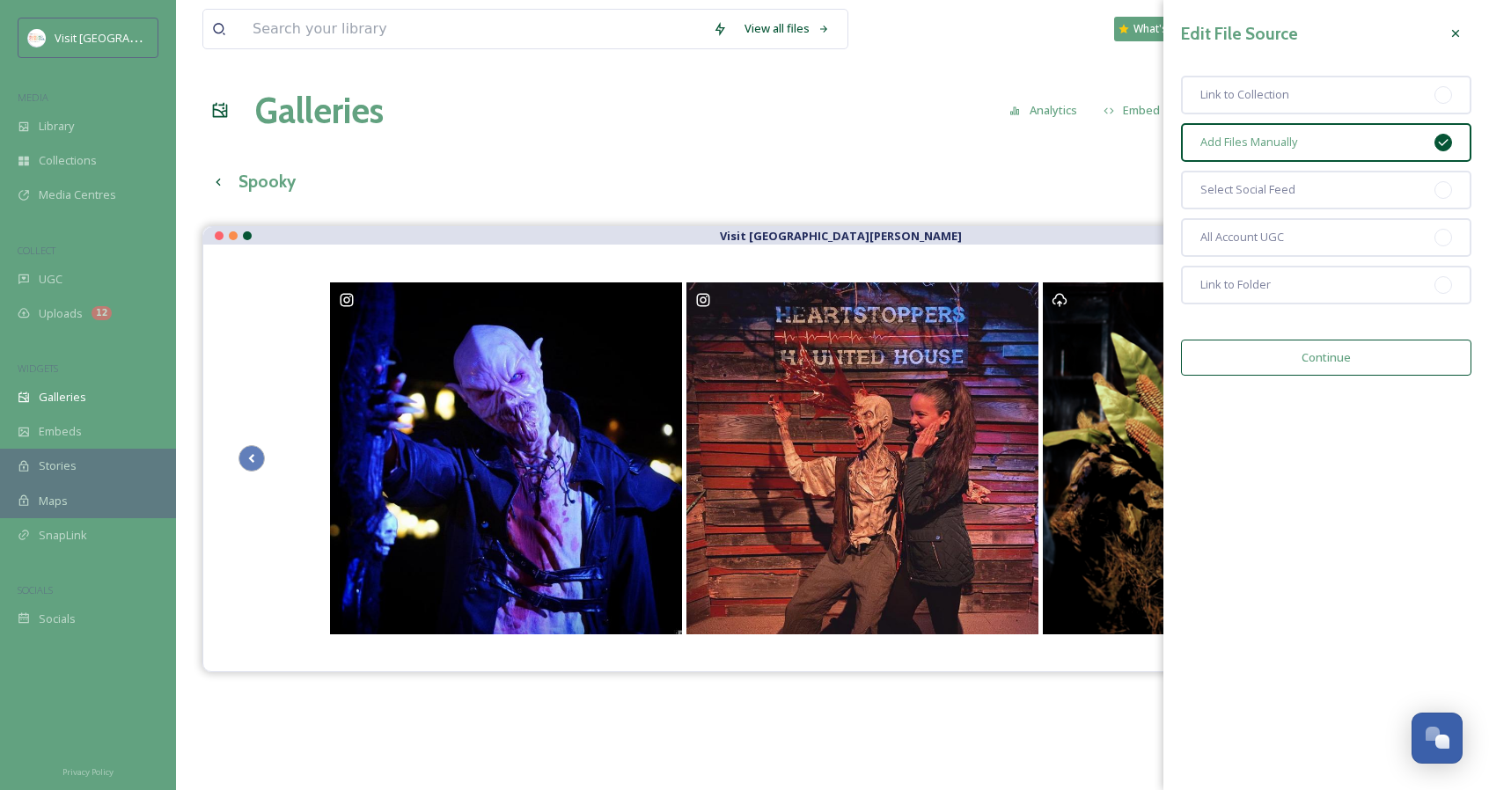
click at [1287, 349] on button "Continue" at bounding box center [1326, 358] width 290 height 36
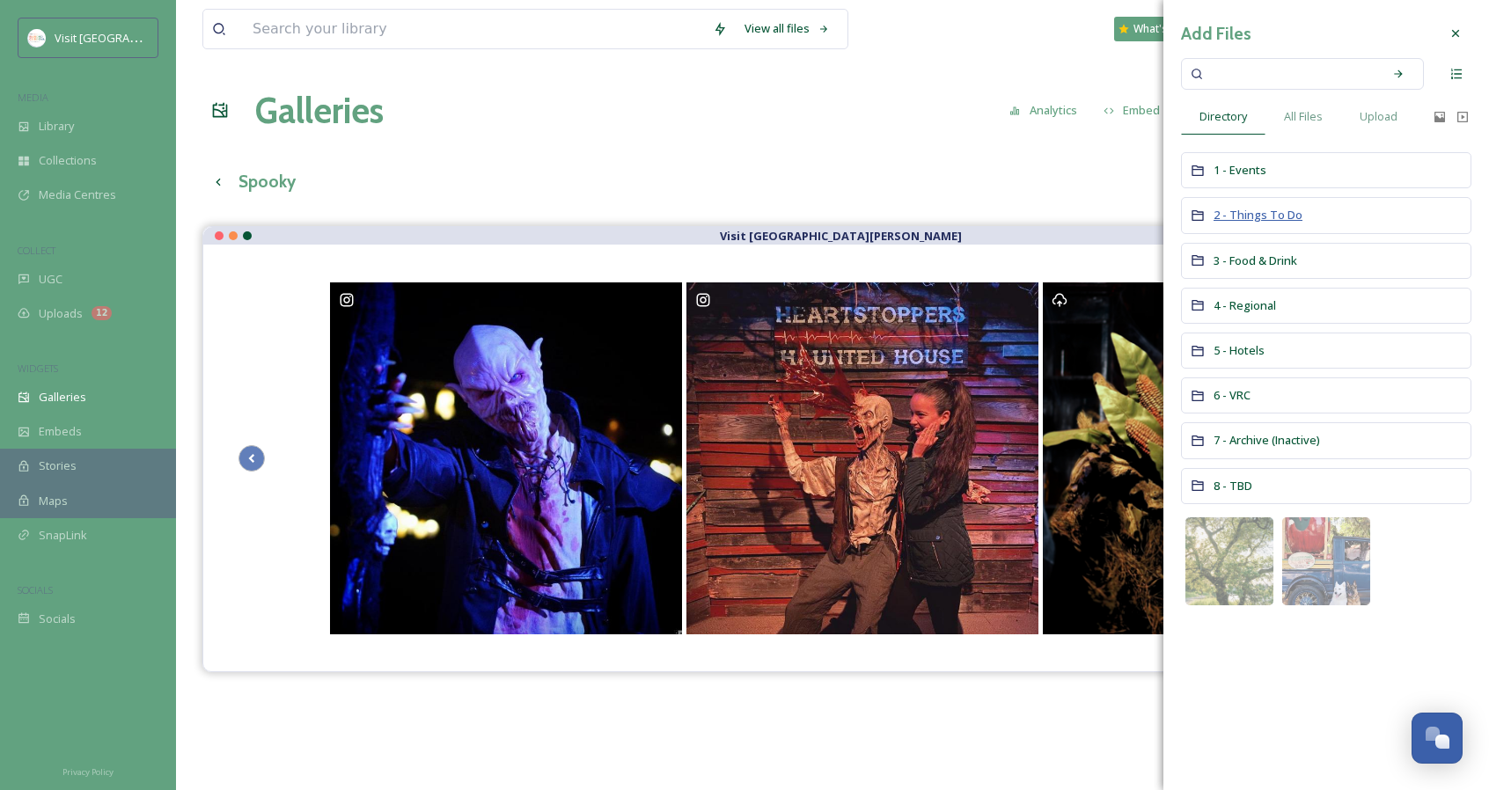
click at [1243, 211] on span "2 - Things To Do" at bounding box center [1257, 215] width 89 height 16
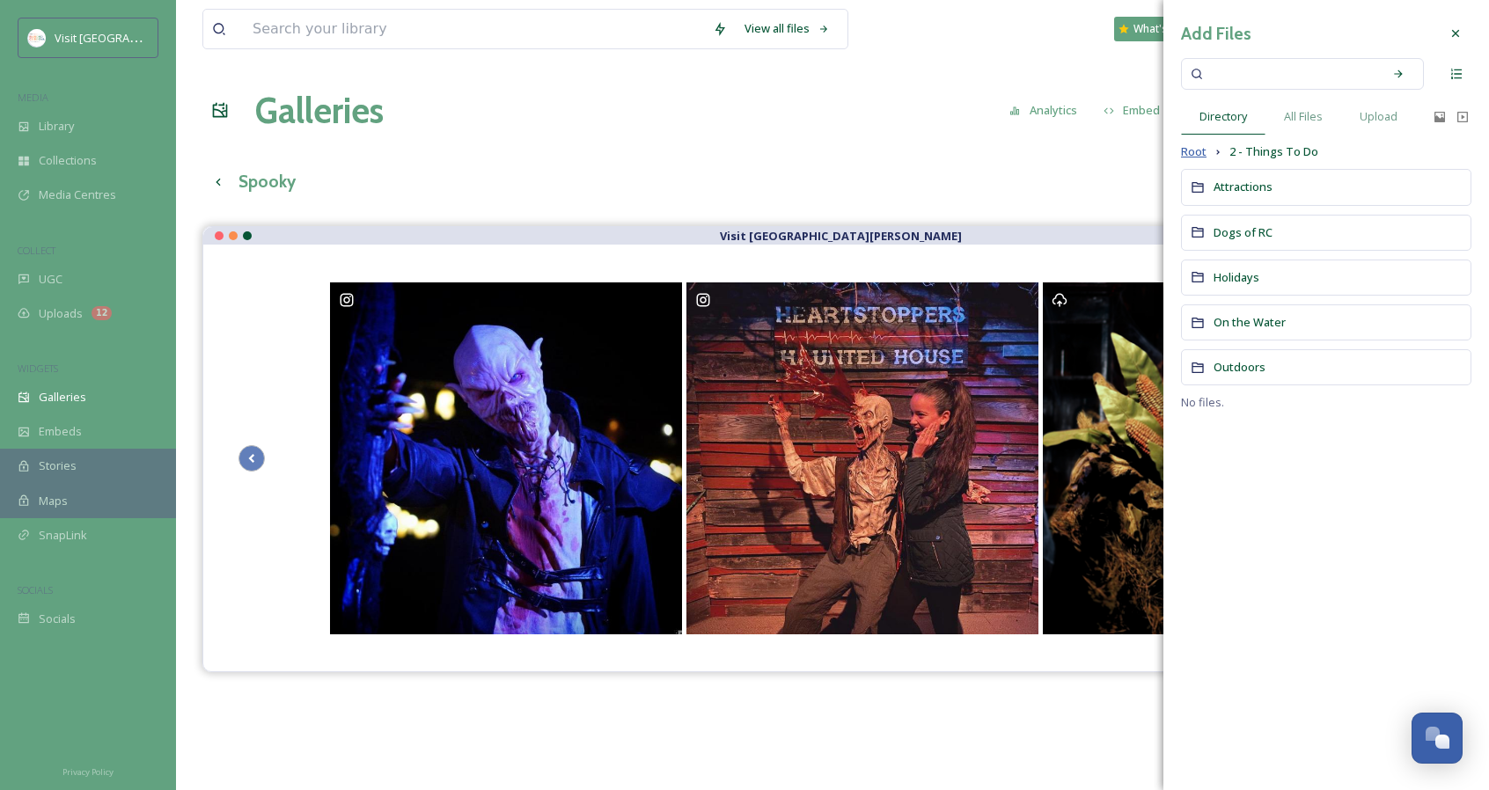
click at [1192, 143] on span "Root" at bounding box center [1194, 151] width 26 height 17
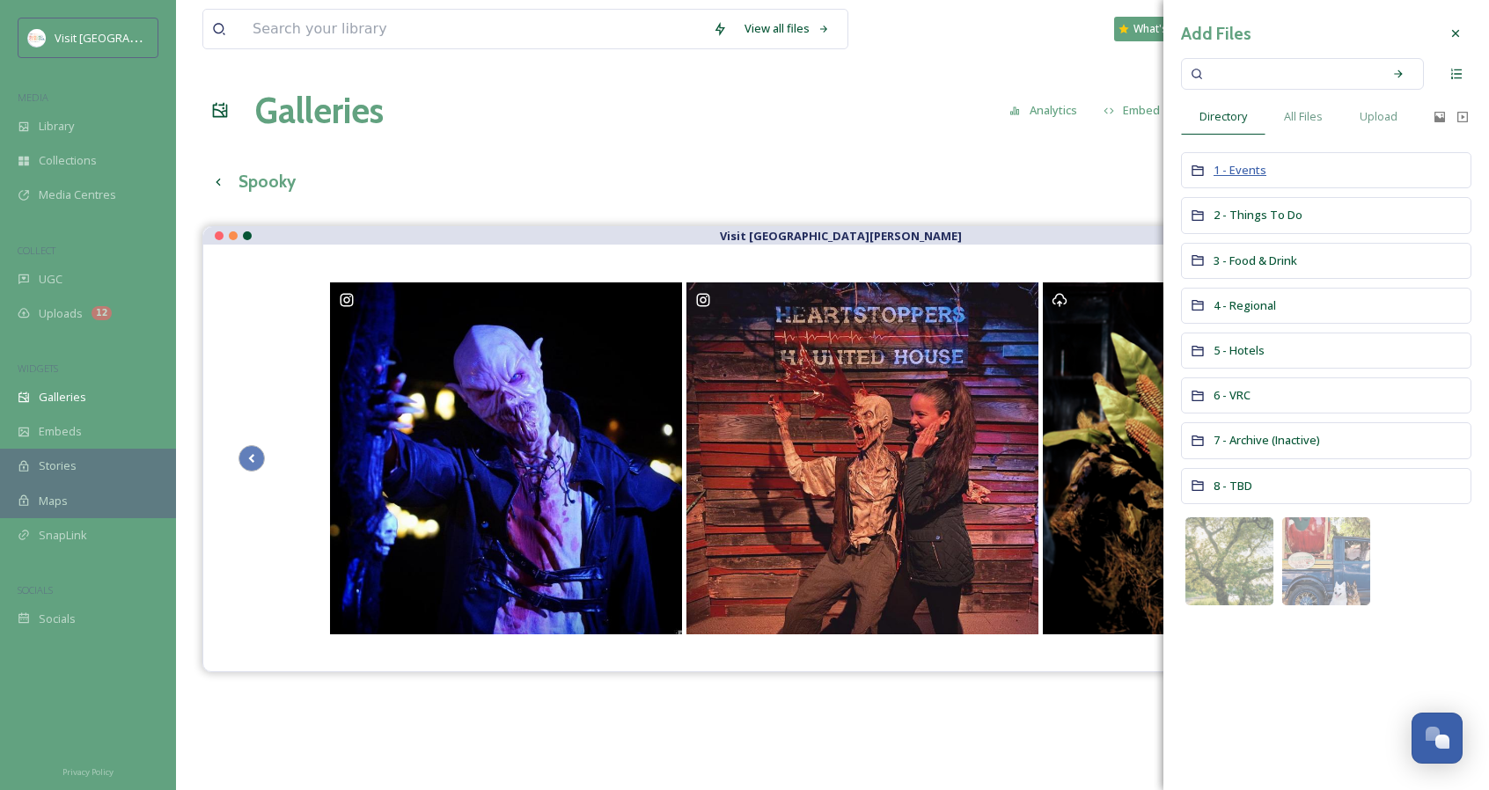
click at [1234, 167] on span "1 - Events" at bounding box center [1239, 170] width 53 height 16
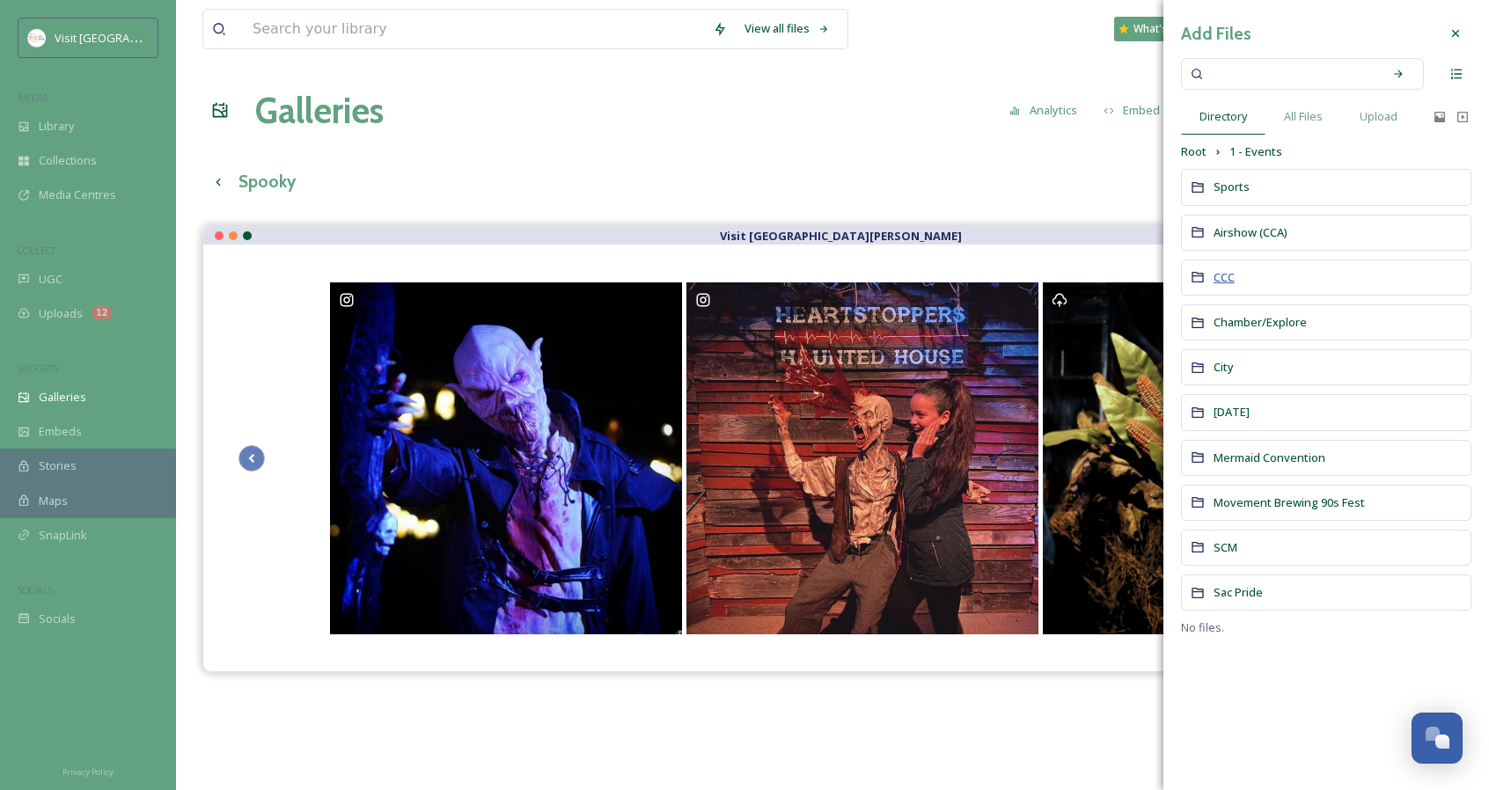
click at [1223, 277] on span "CCC" at bounding box center [1223, 277] width 21 height 16
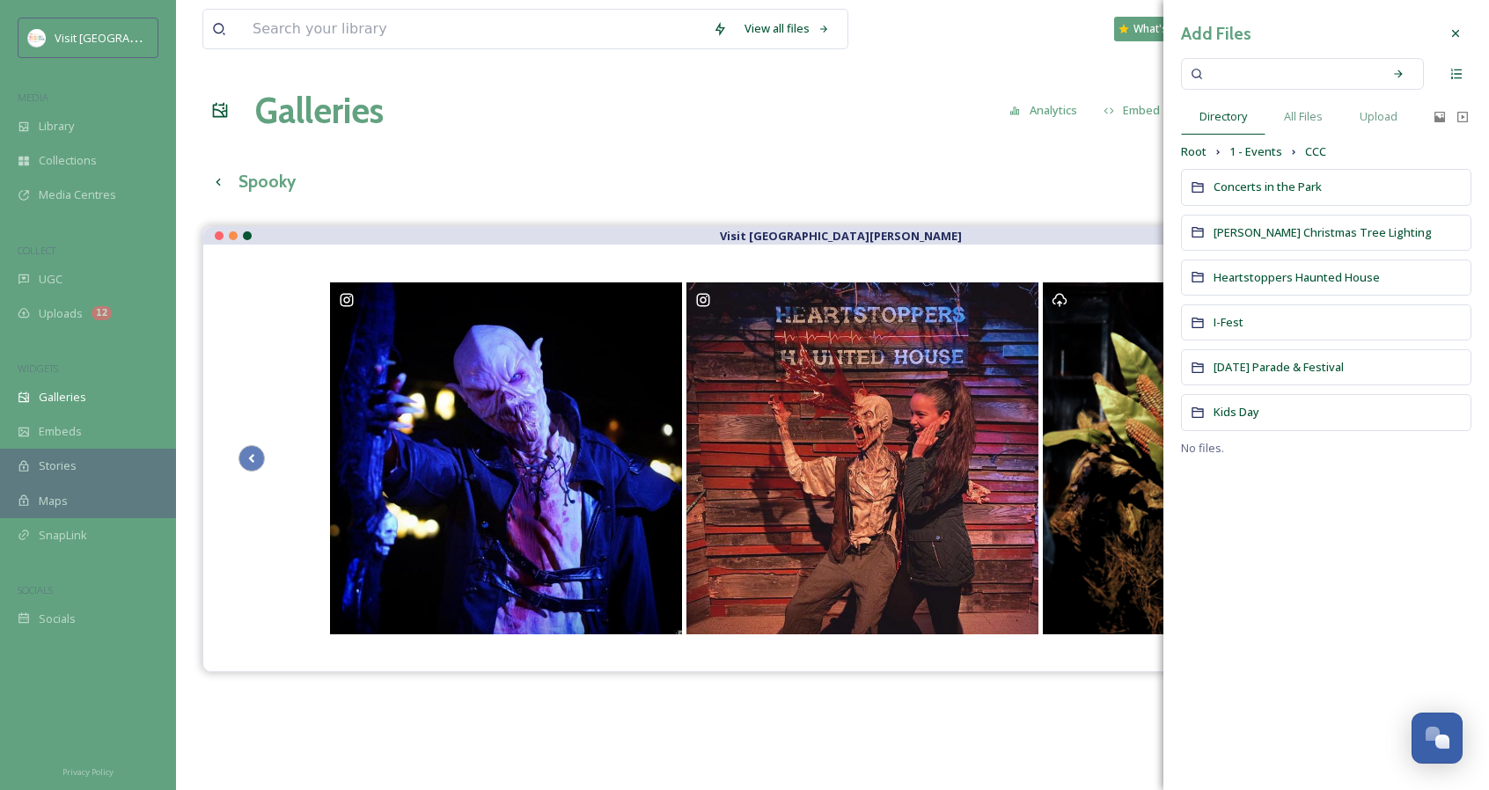
click at [1223, 277] on span "Heartstoppers Haunted House" at bounding box center [1296, 277] width 166 height 16
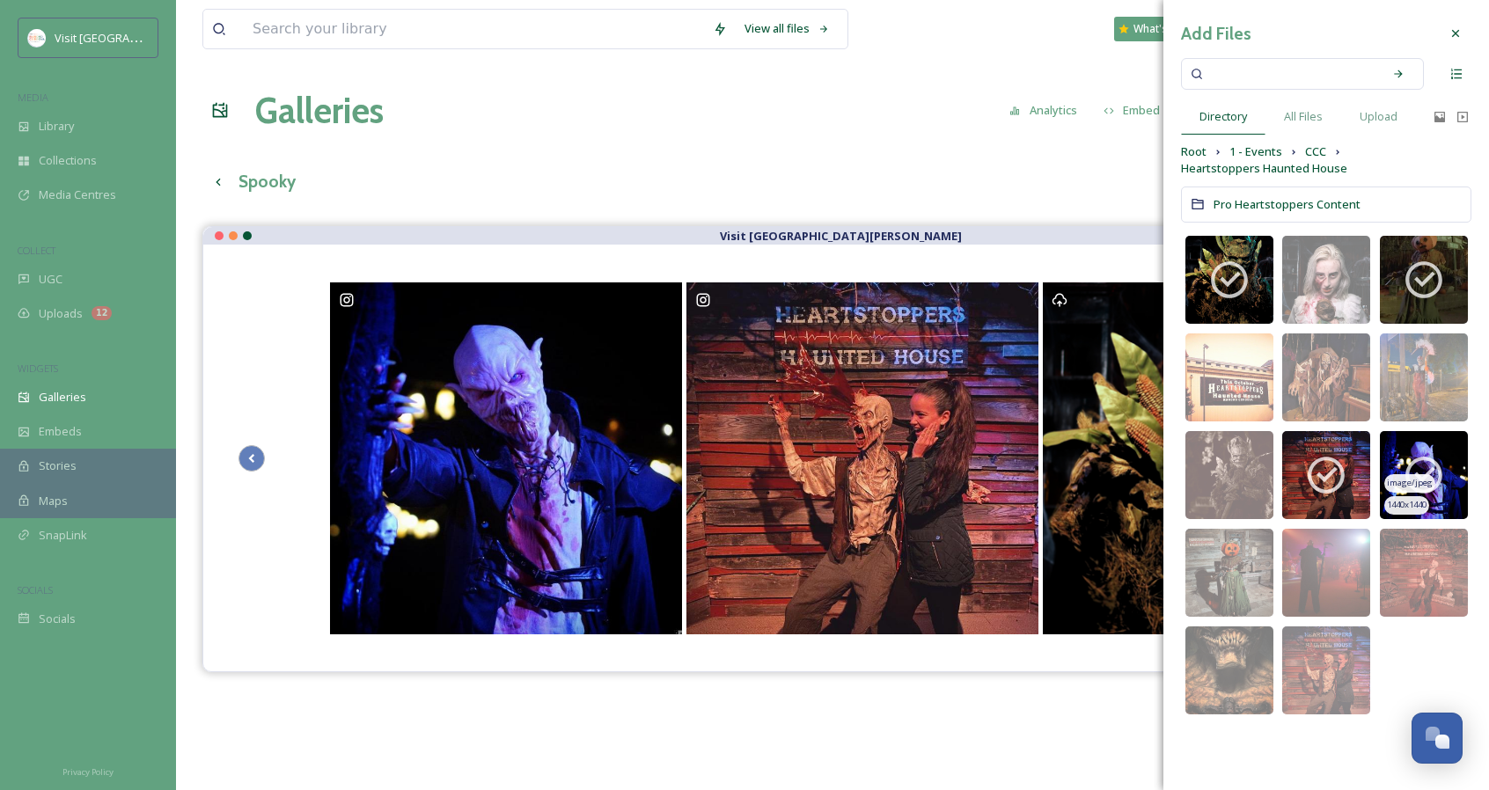
click at [1439, 461] on icon at bounding box center [1424, 475] width 44 height 44
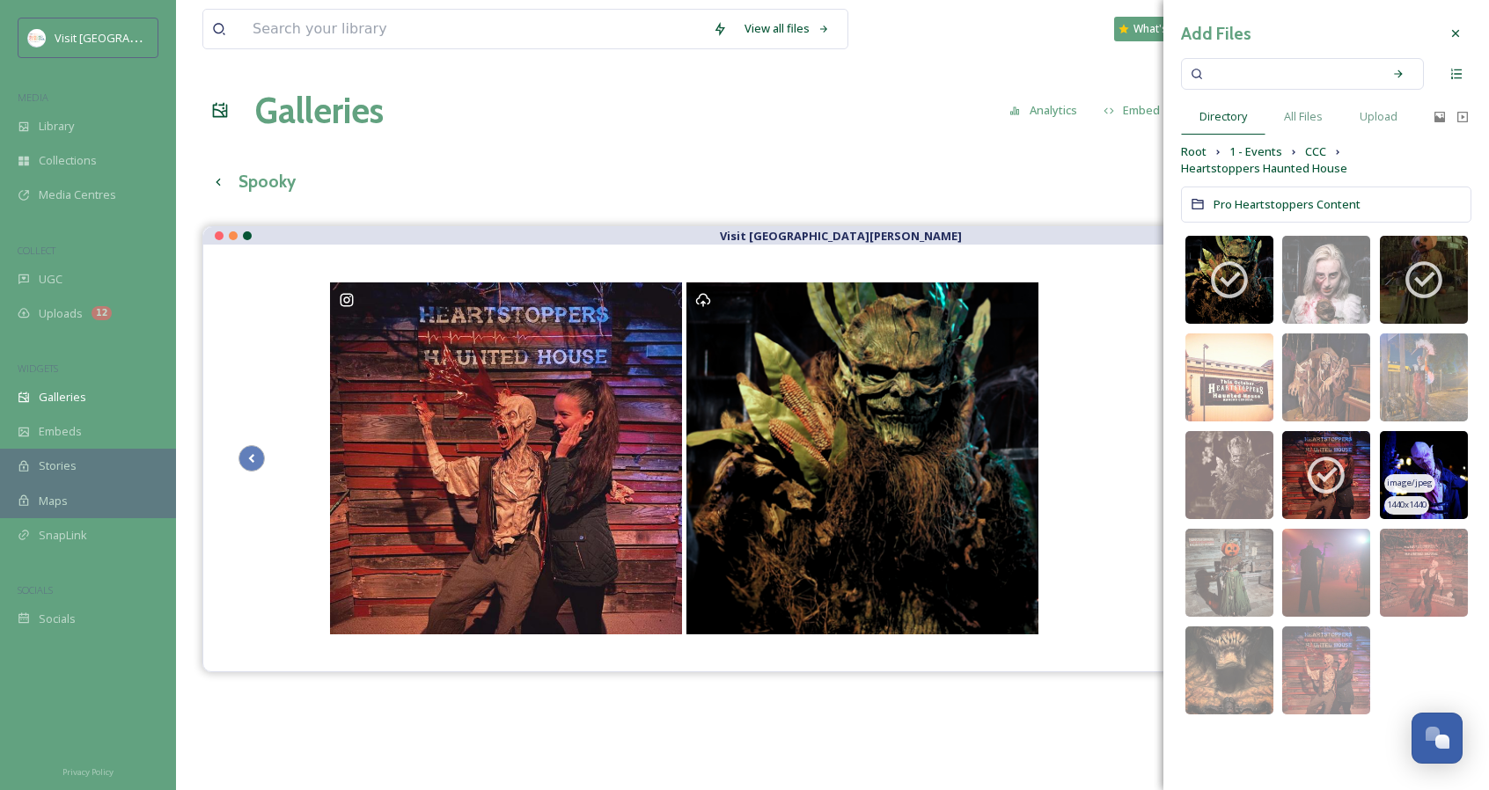
click at [1460, 44] on div at bounding box center [1456, 34] width 32 height 32
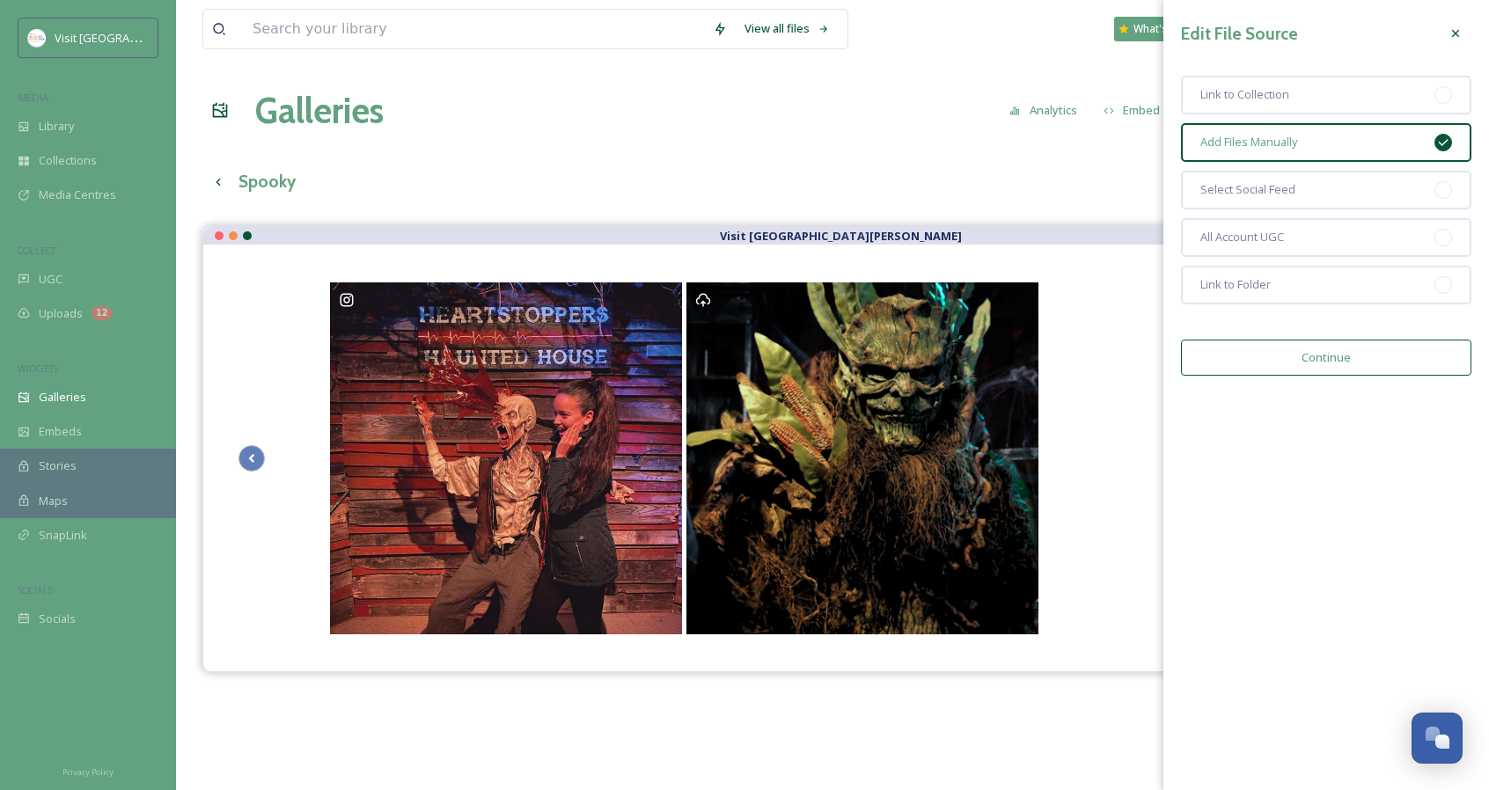
click at [1455, 43] on div at bounding box center [1456, 34] width 32 height 32
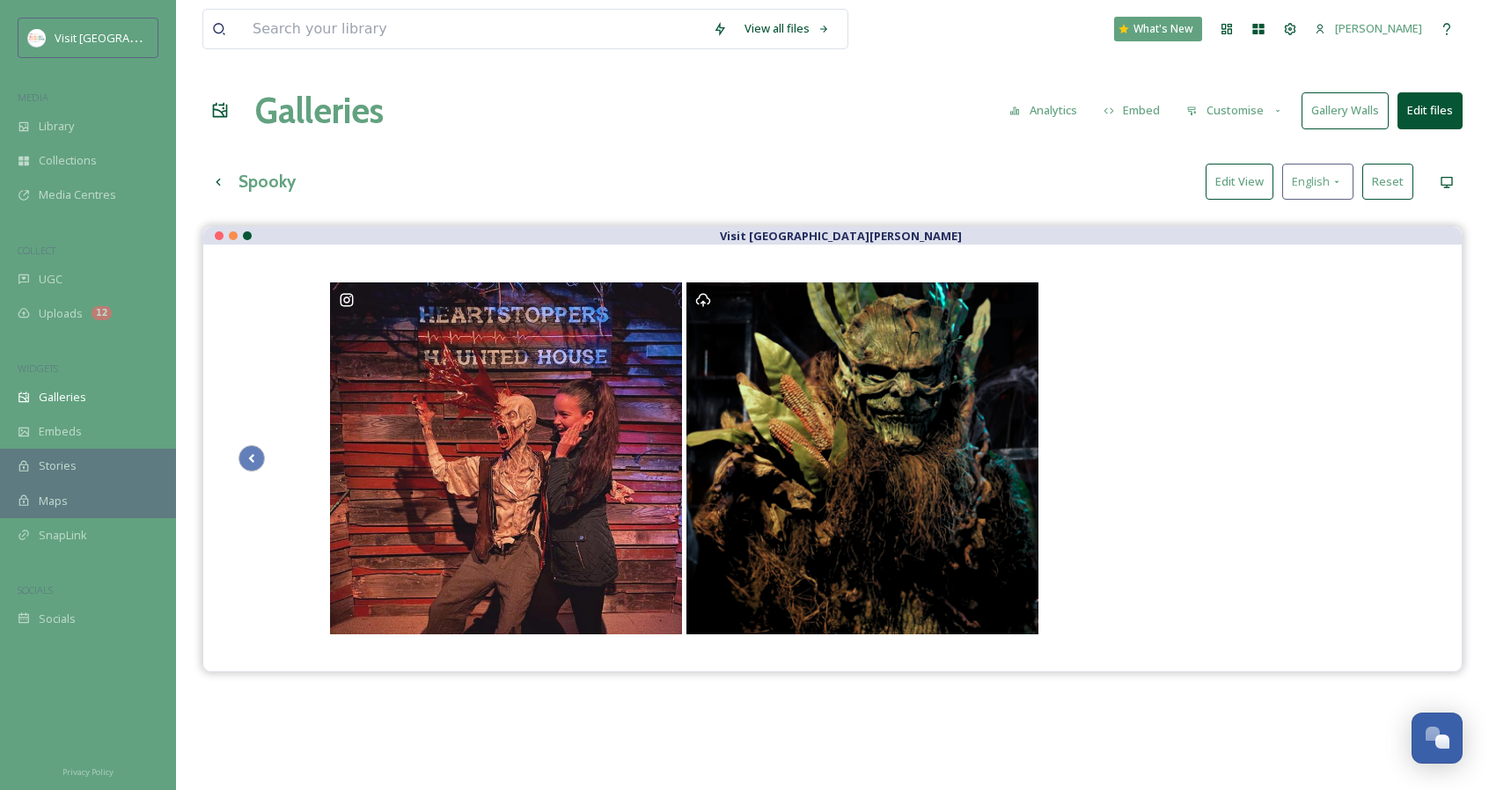
click at [1259, 186] on button "Edit View" at bounding box center [1240, 182] width 68 height 36
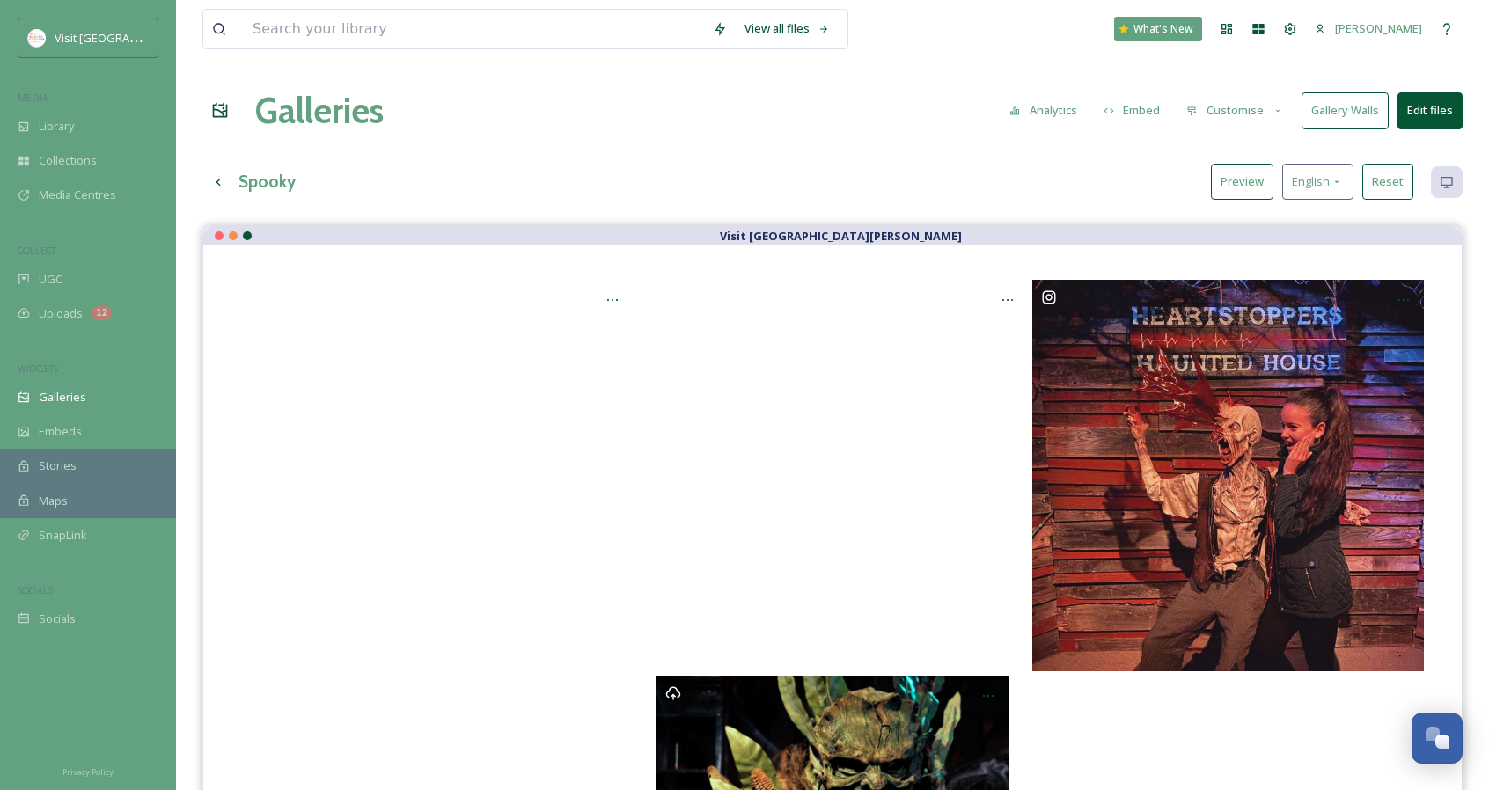
click at [1259, 187] on button "Preview" at bounding box center [1242, 182] width 62 height 36
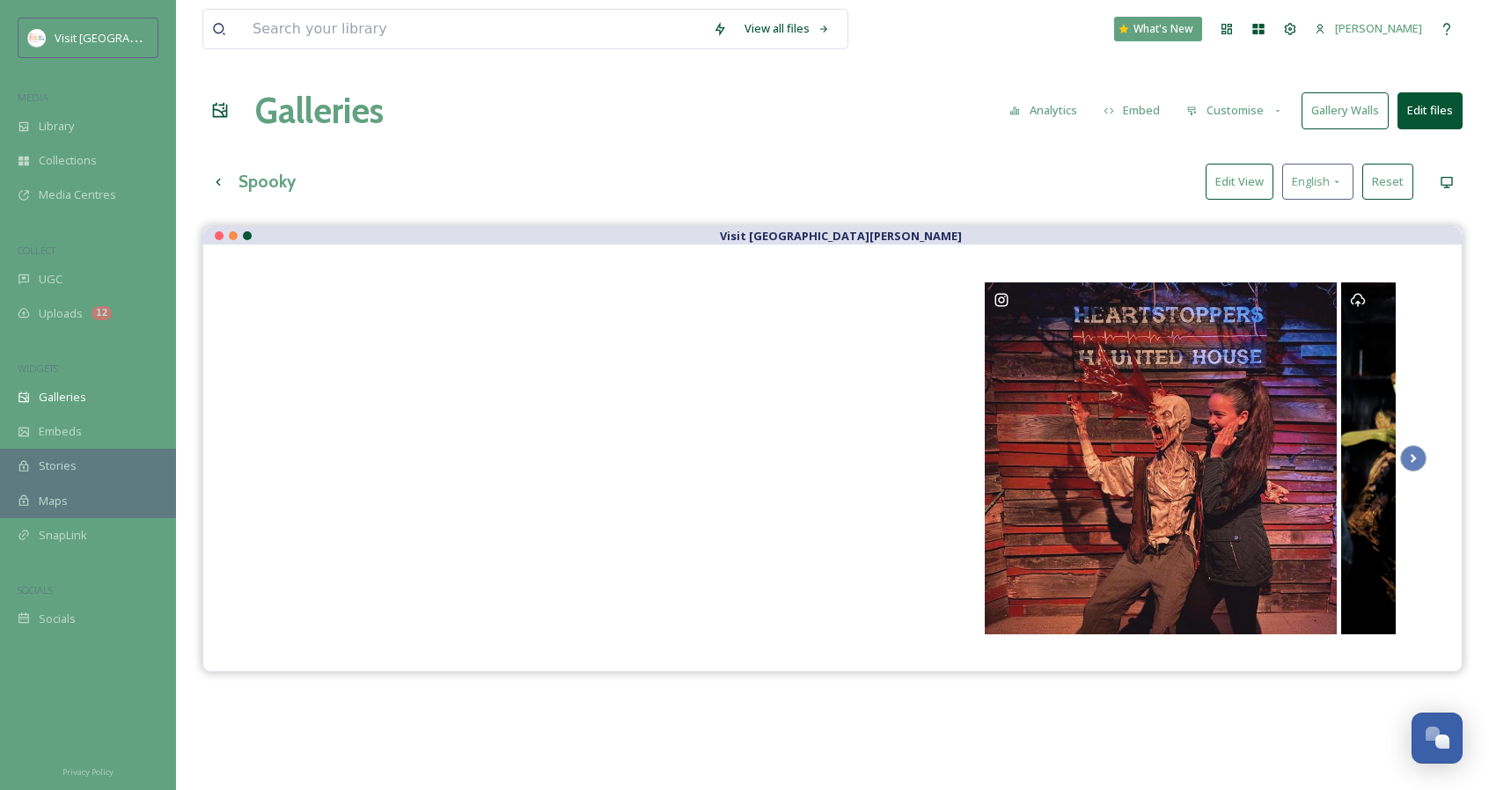
click at [1230, 115] on button "Customise" at bounding box center [1234, 110] width 115 height 34
click at [1243, 144] on div "Layout" at bounding box center [1239, 151] width 122 height 34
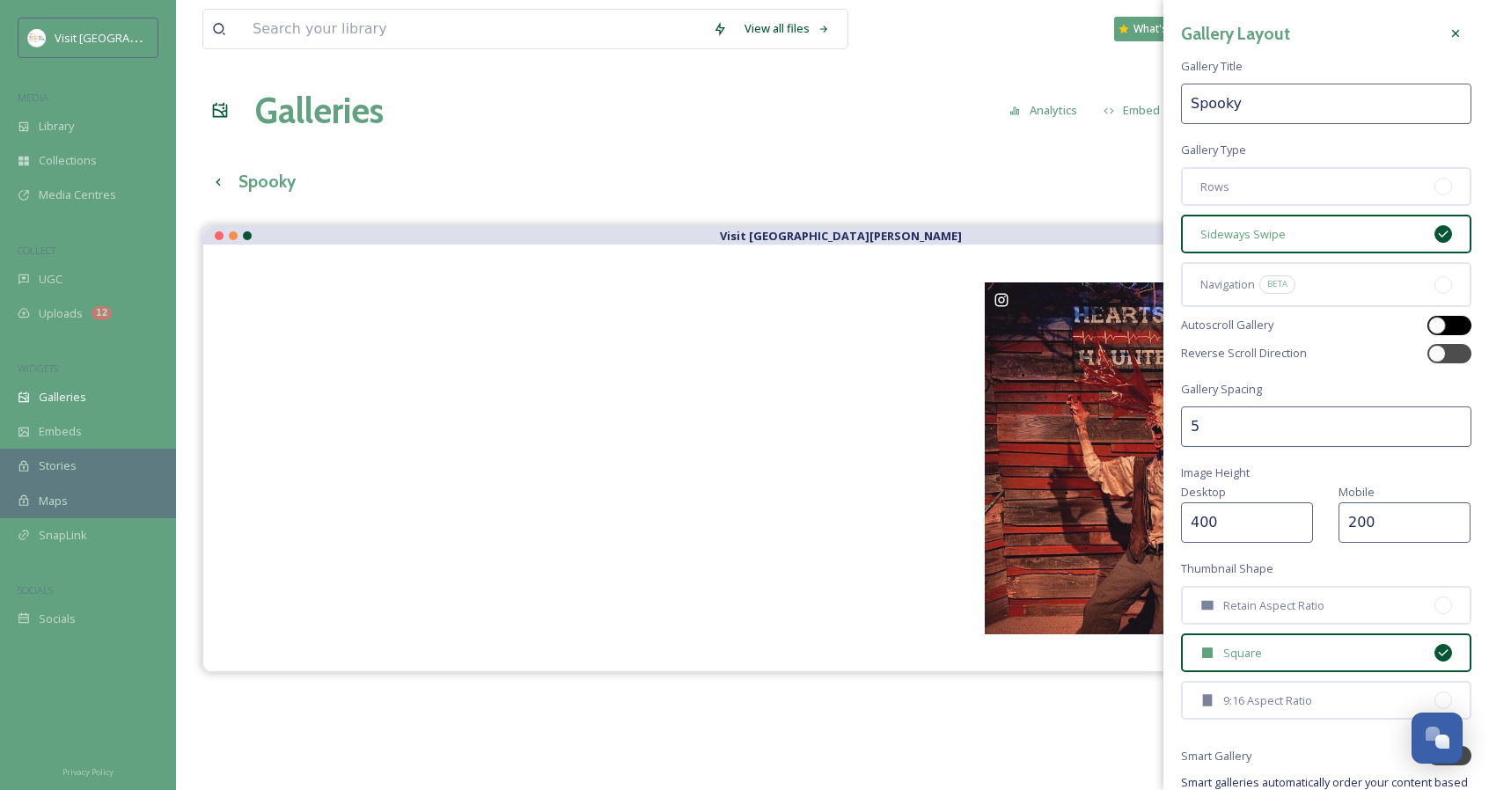
click at [1437, 324] on div at bounding box center [1449, 325] width 44 height 19
checkbox input "true"
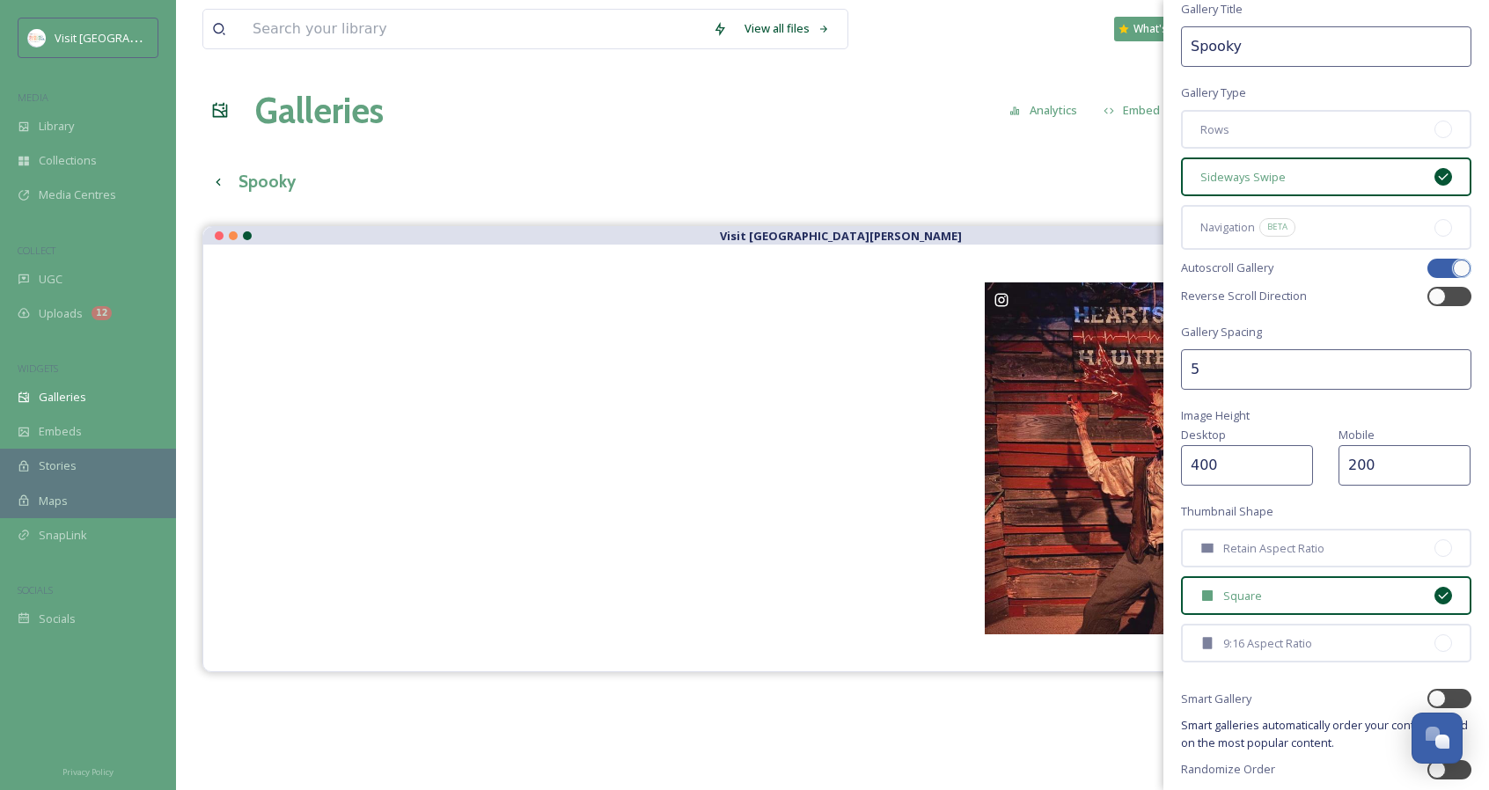
scroll to position [123, 0]
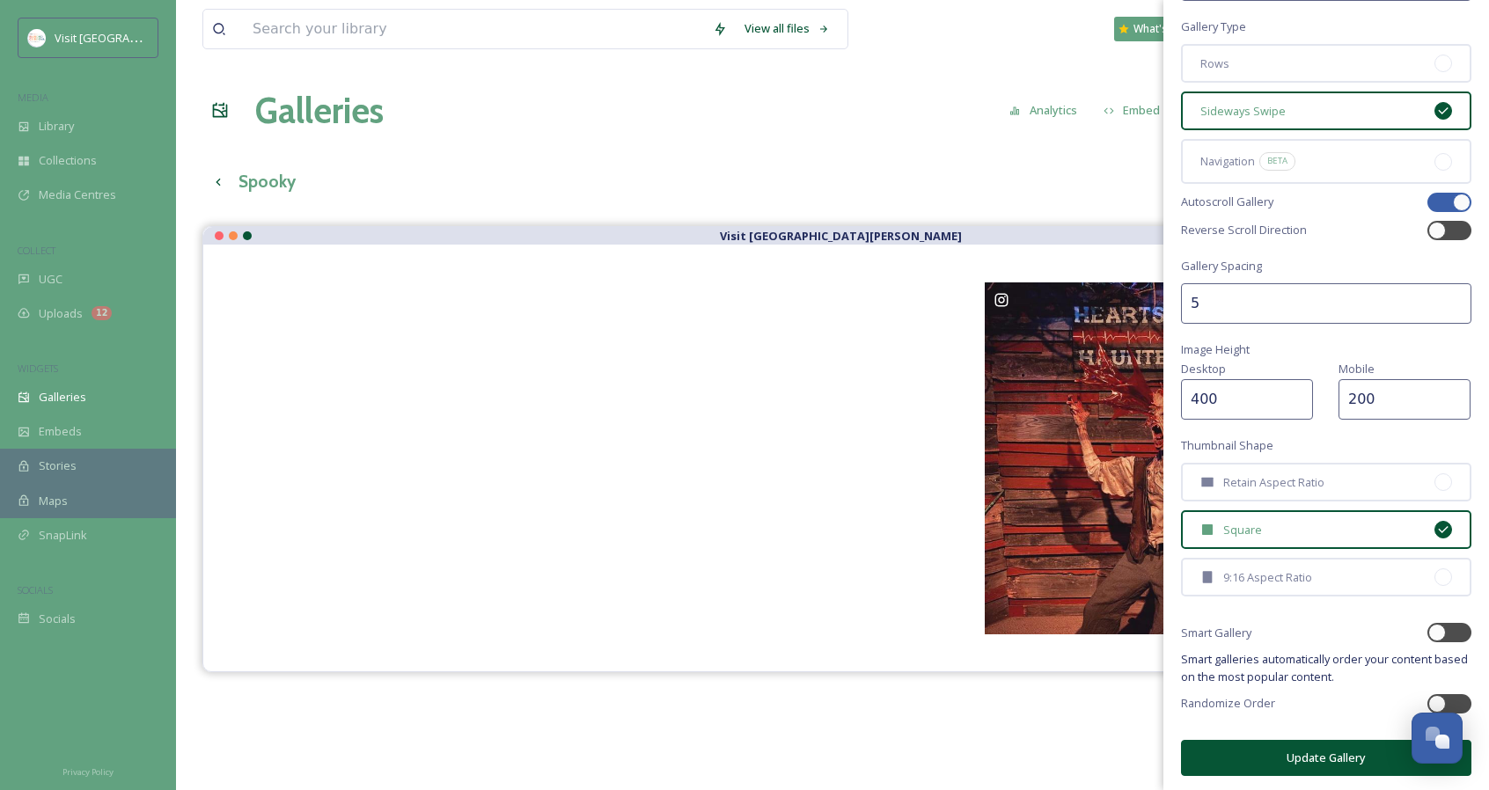
click at [1338, 756] on button "Update Gallery" at bounding box center [1326, 758] width 290 height 36
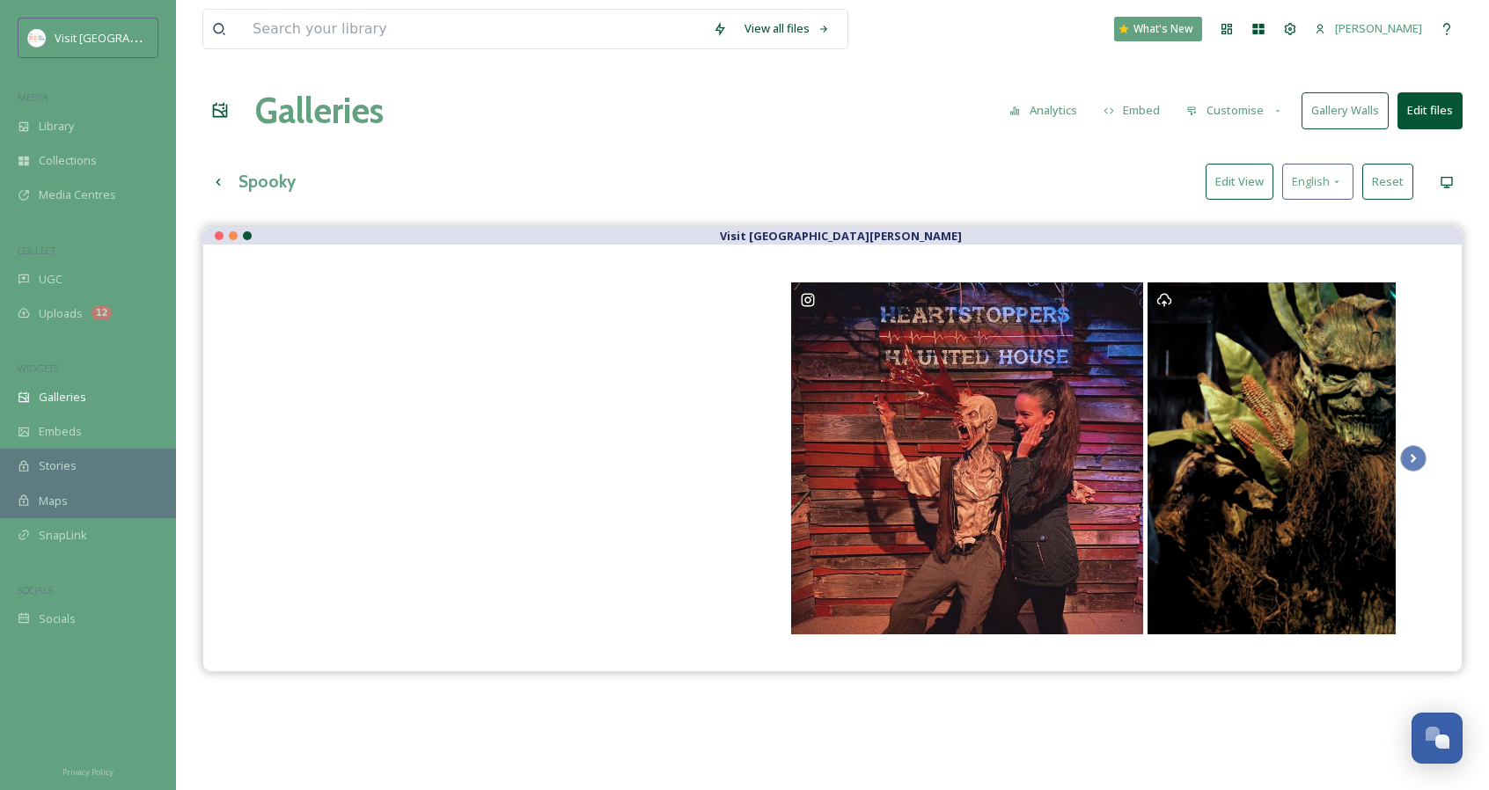
click at [1457, 117] on button "Edit files" at bounding box center [1429, 110] width 65 height 36
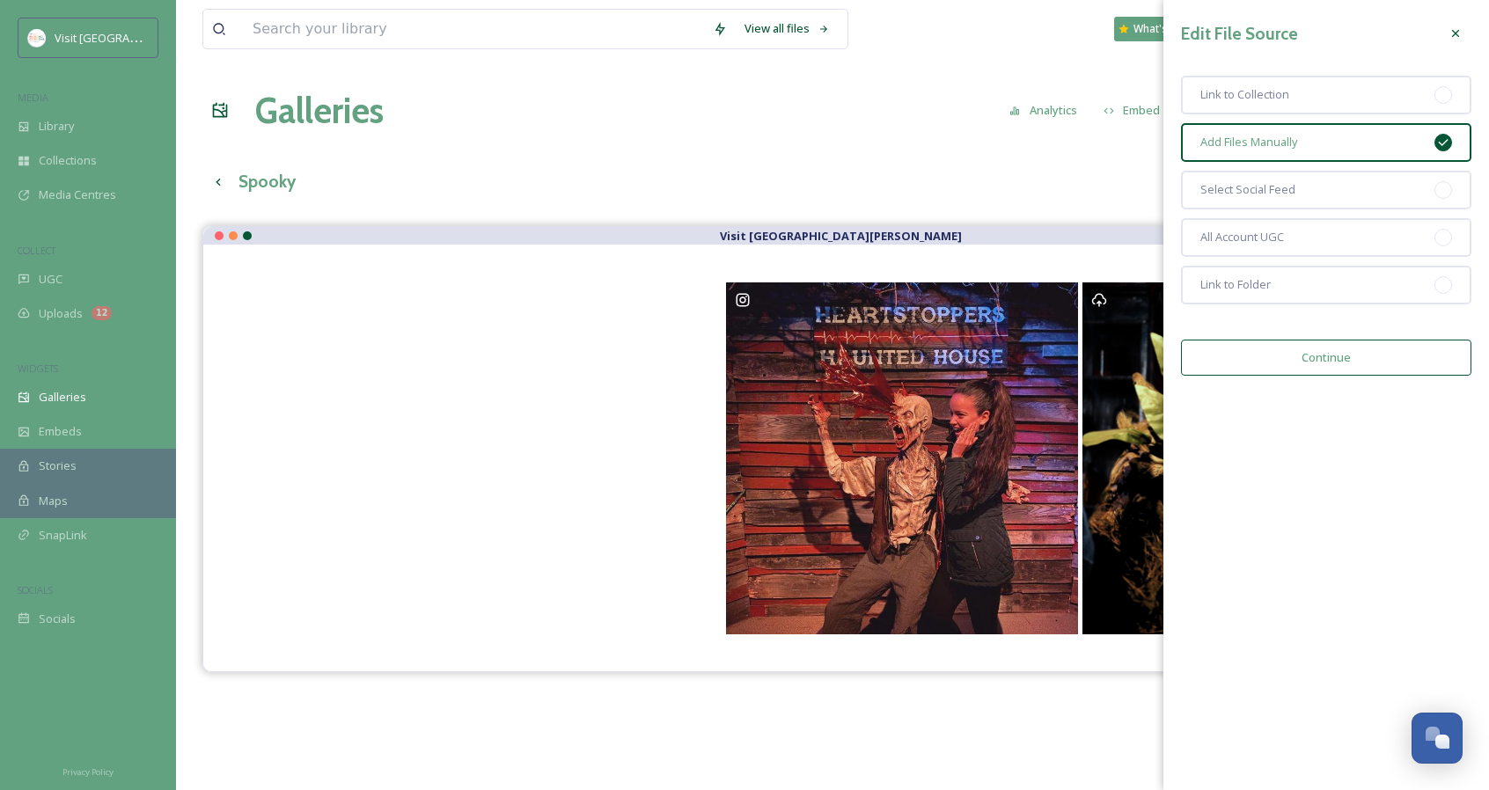
click at [1346, 347] on button "Continue" at bounding box center [1326, 358] width 290 height 36
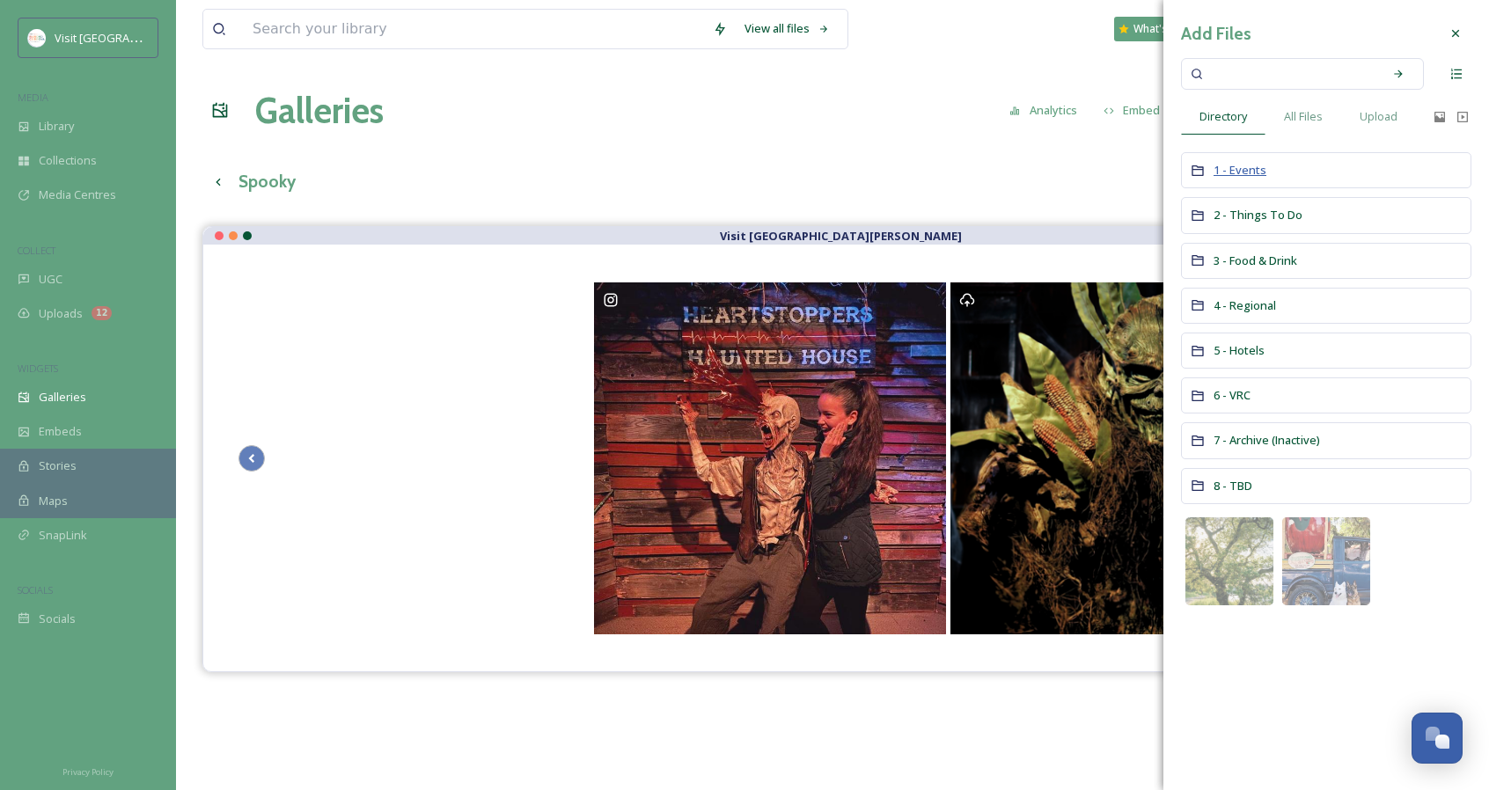
click at [1239, 177] on span "1 - Events" at bounding box center [1239, 170] width 53 height 17
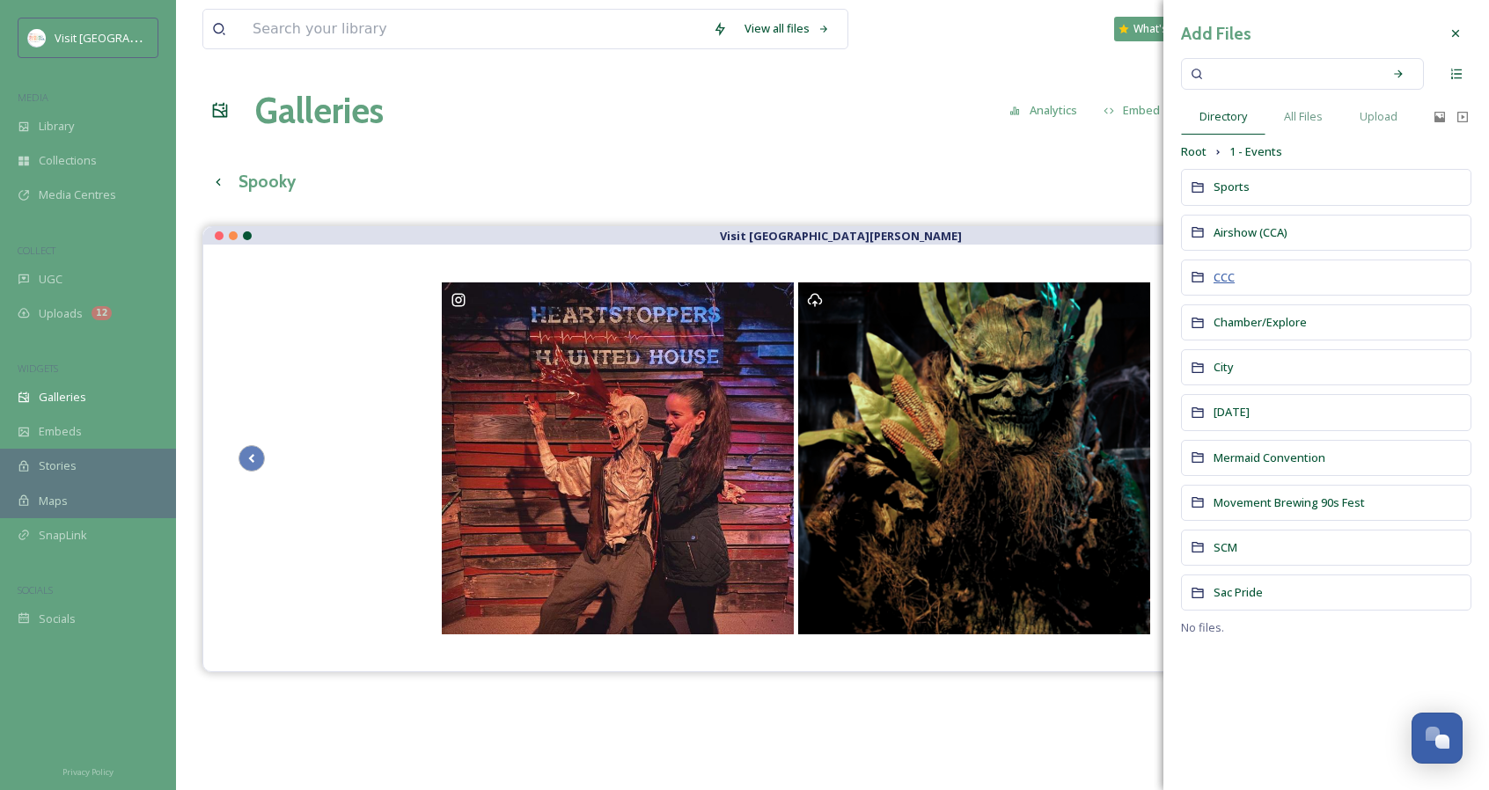
click at [1225, 280] on span "CCC" at bounding box center [1223, 277] width 21 height 16
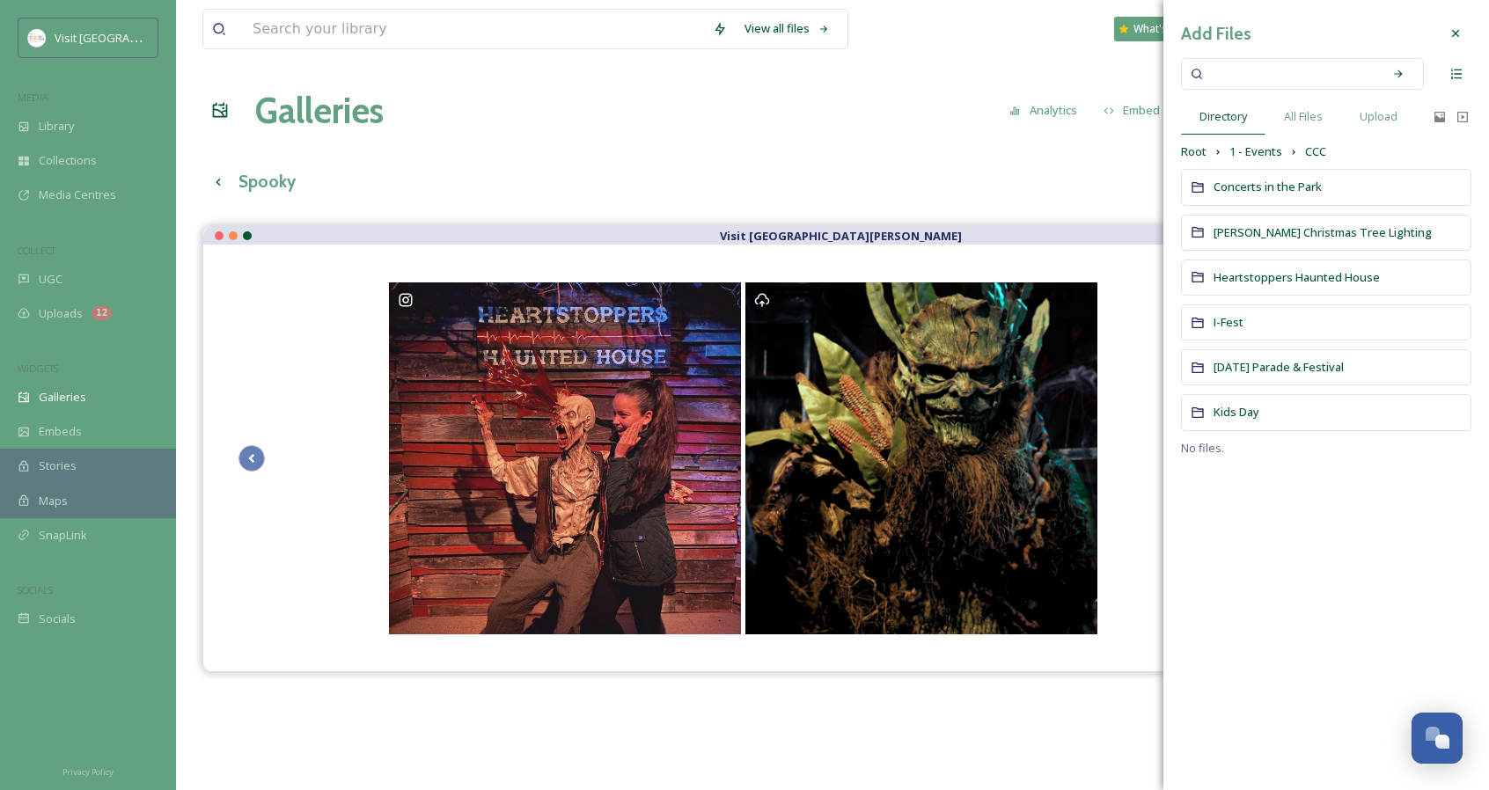
click at [1225, 280] on span "Heartstoppers Haunted House" at bounding box center [1296, 277] width 166 height 16
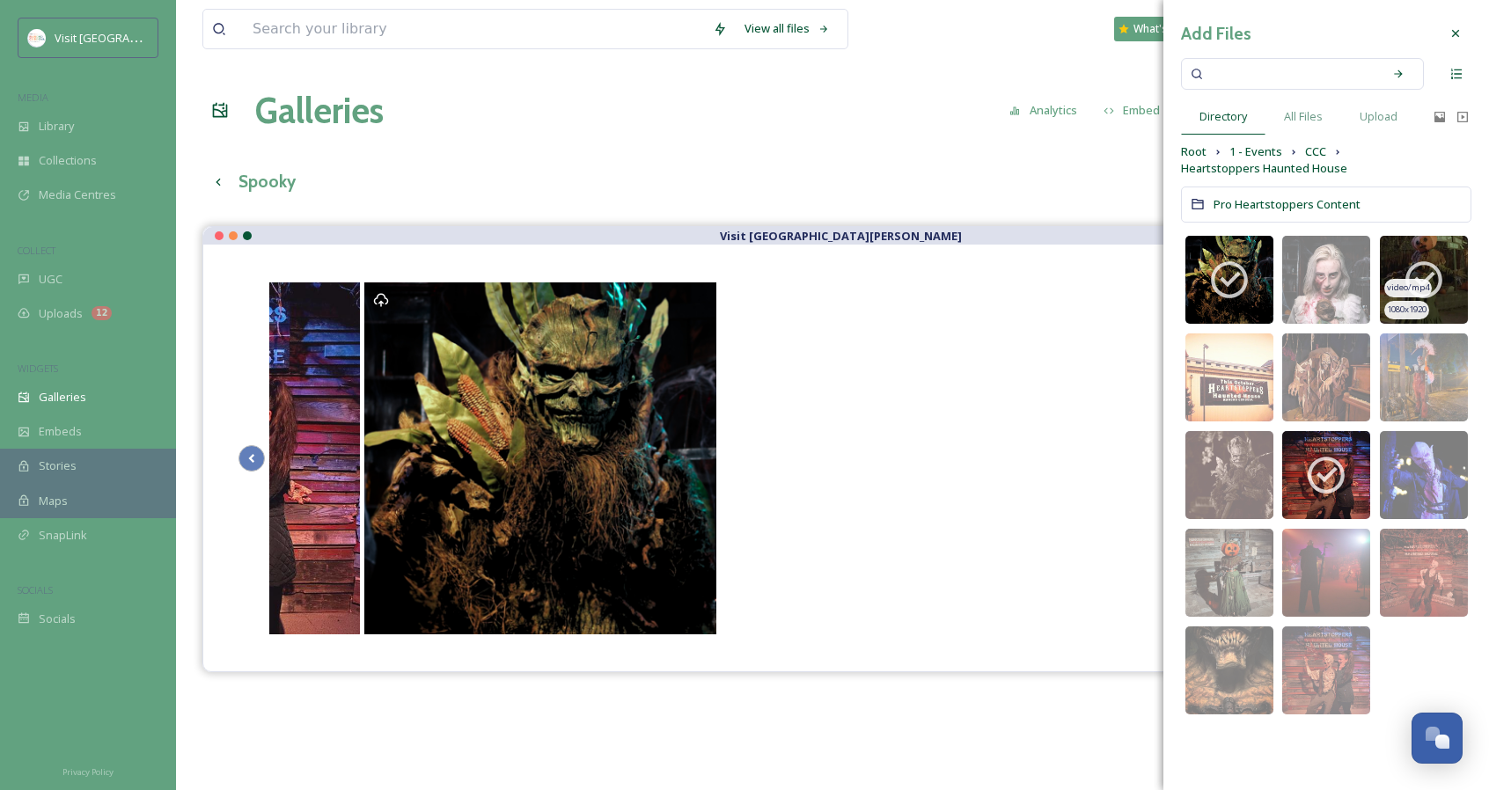
click at [1421, 279] on div "video/mp4" at bounding box center [1408, 288] width 48 height 18
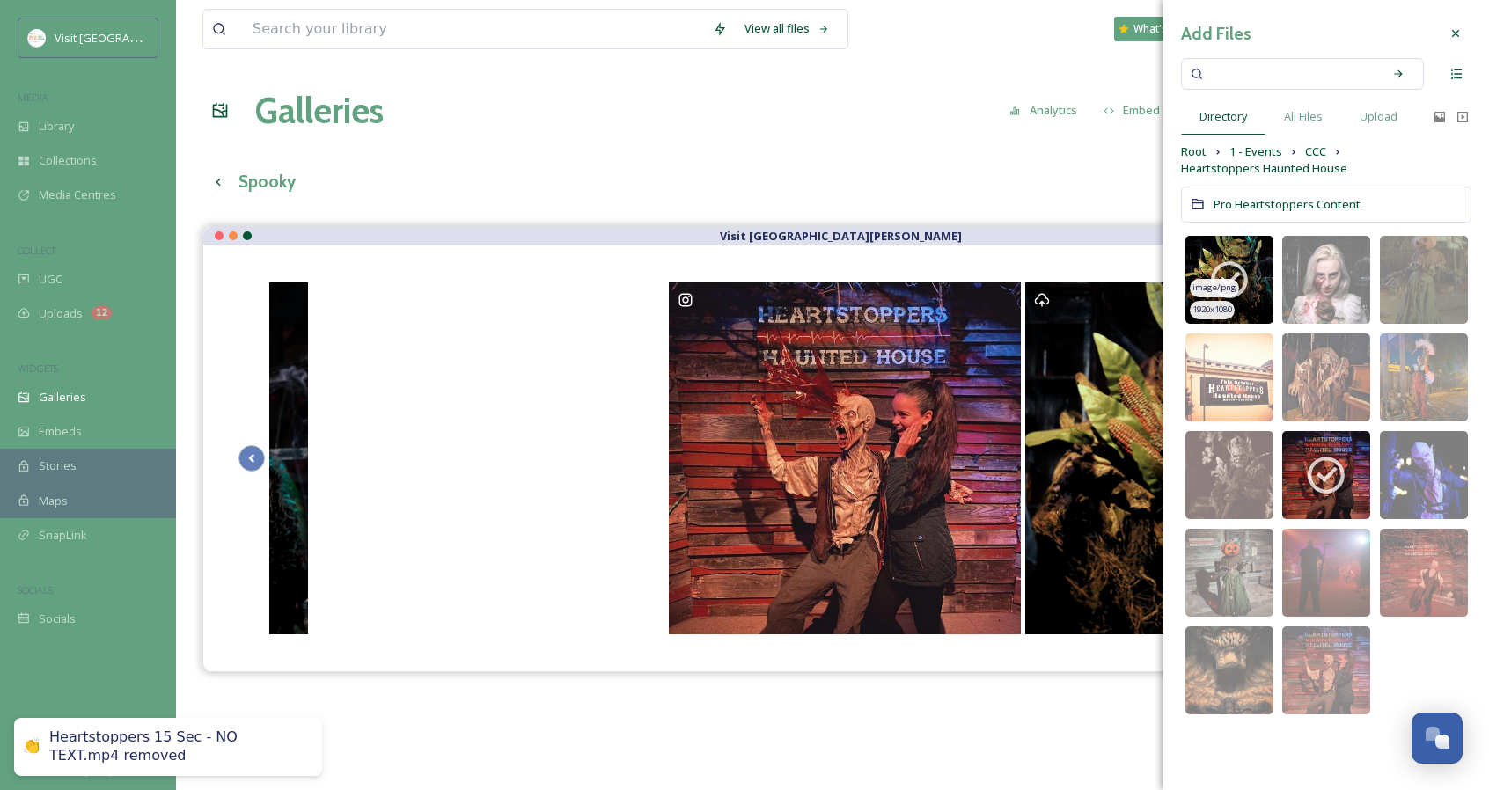
click at [1235, 285] on div "image/png" at bounding box center [1214, 288] width 49 height 18
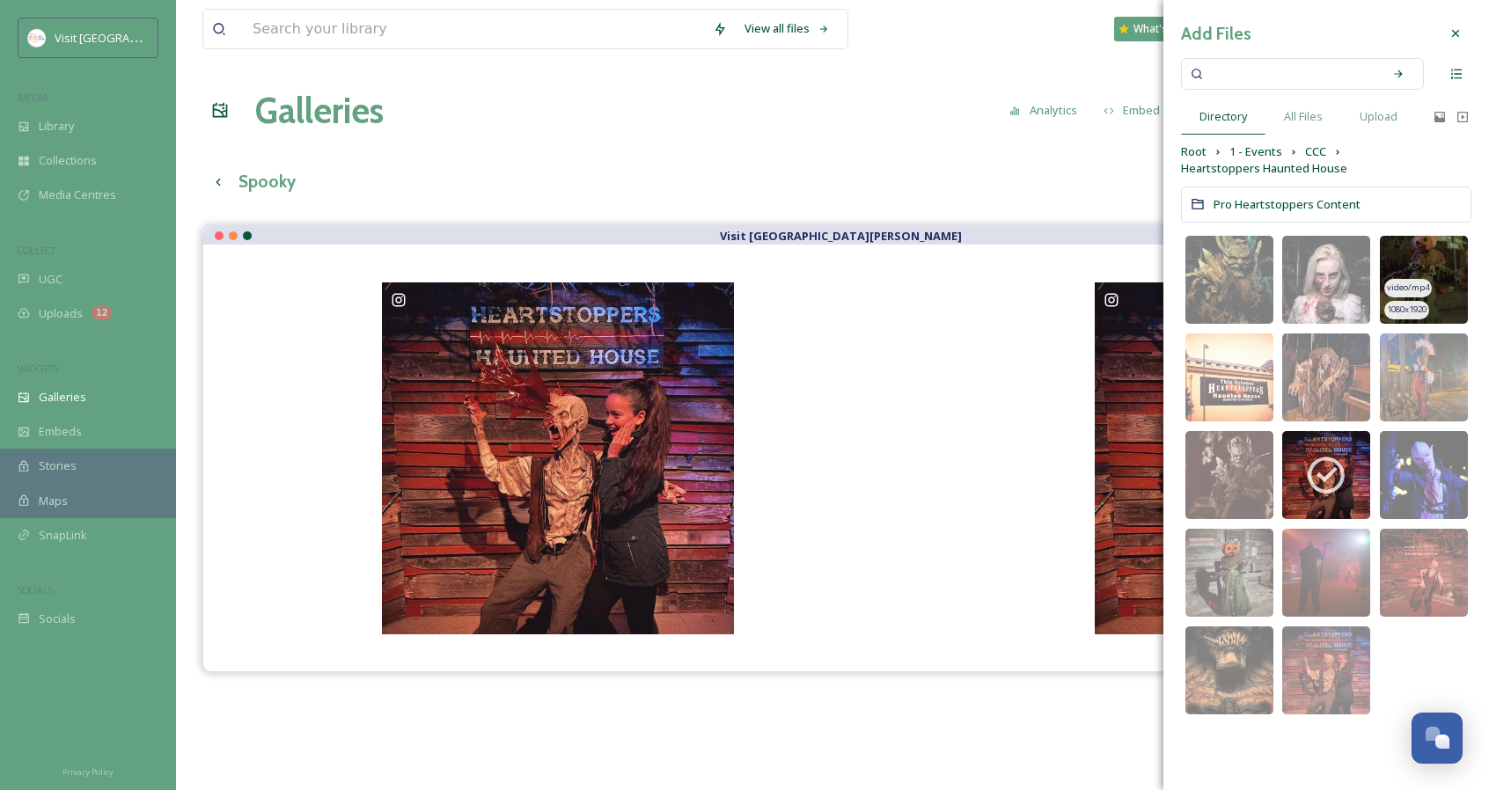
click at [1425, 263] on img at bounding box center [1424, 280] width 88 height 88
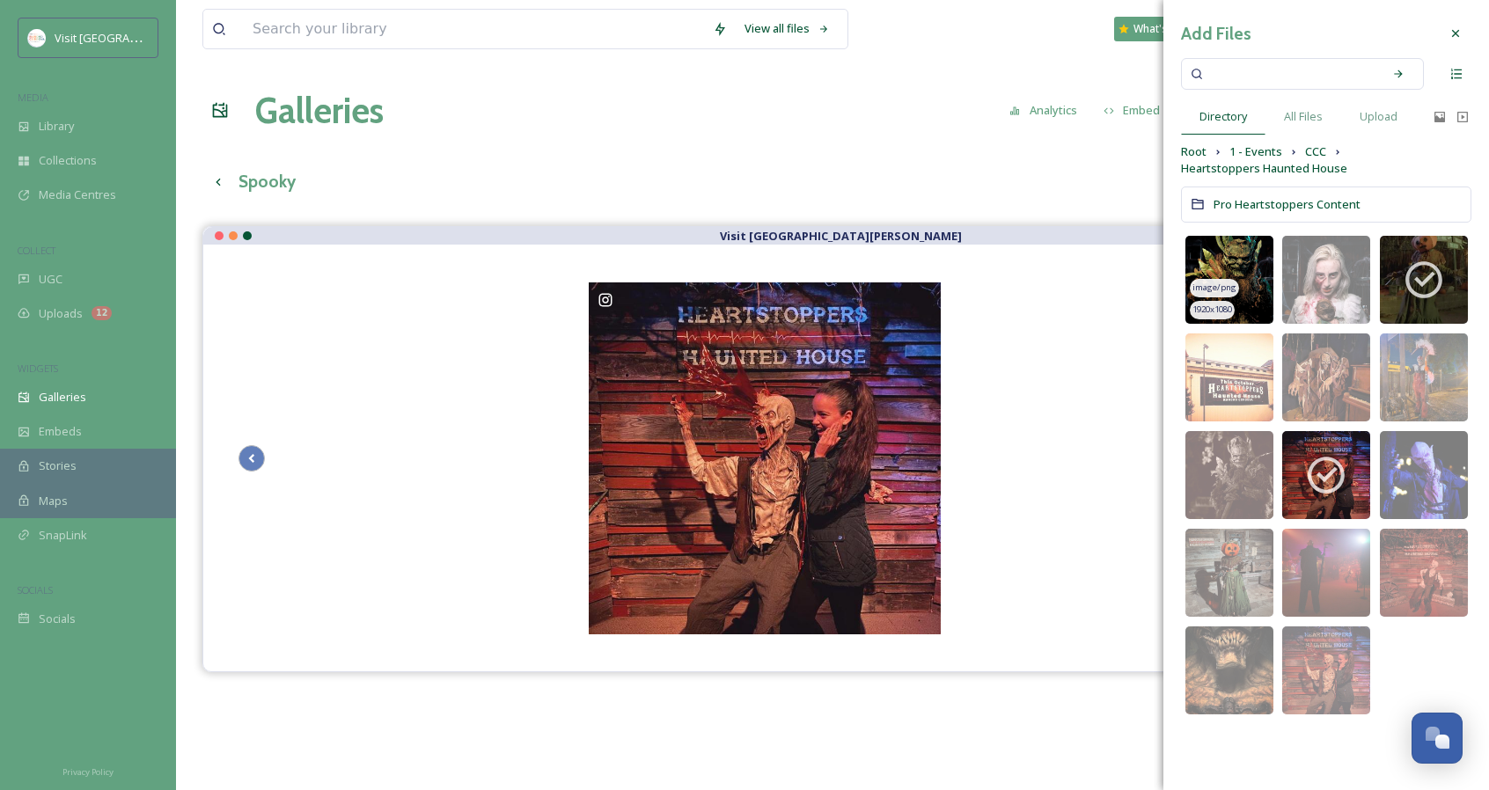
click at [1265, 291] on img at bounding box center [1229, 280] width 88 height 88
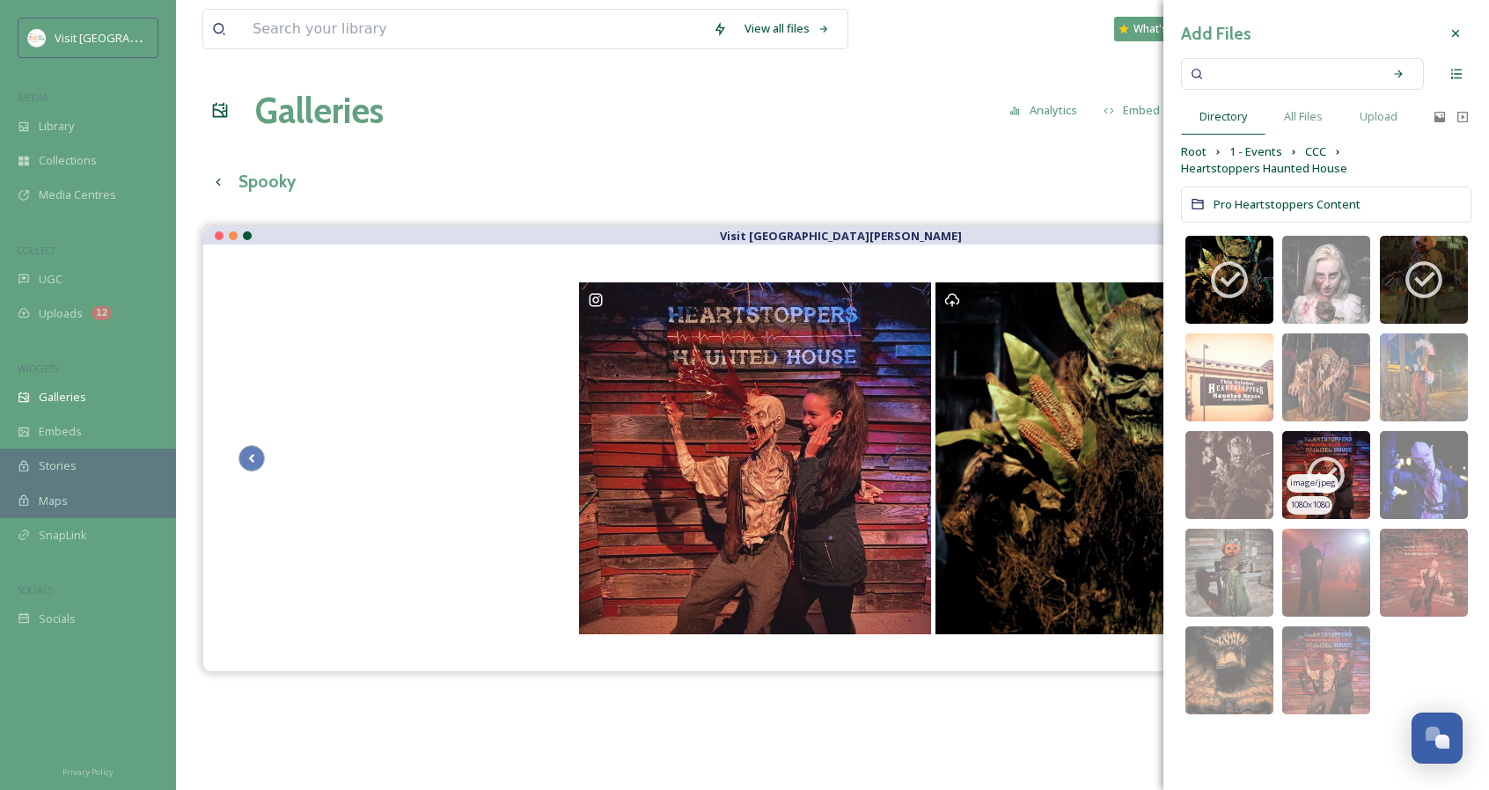
click at [1342, 485] on icon at bounding box center [1326, 475] width 44 height 44
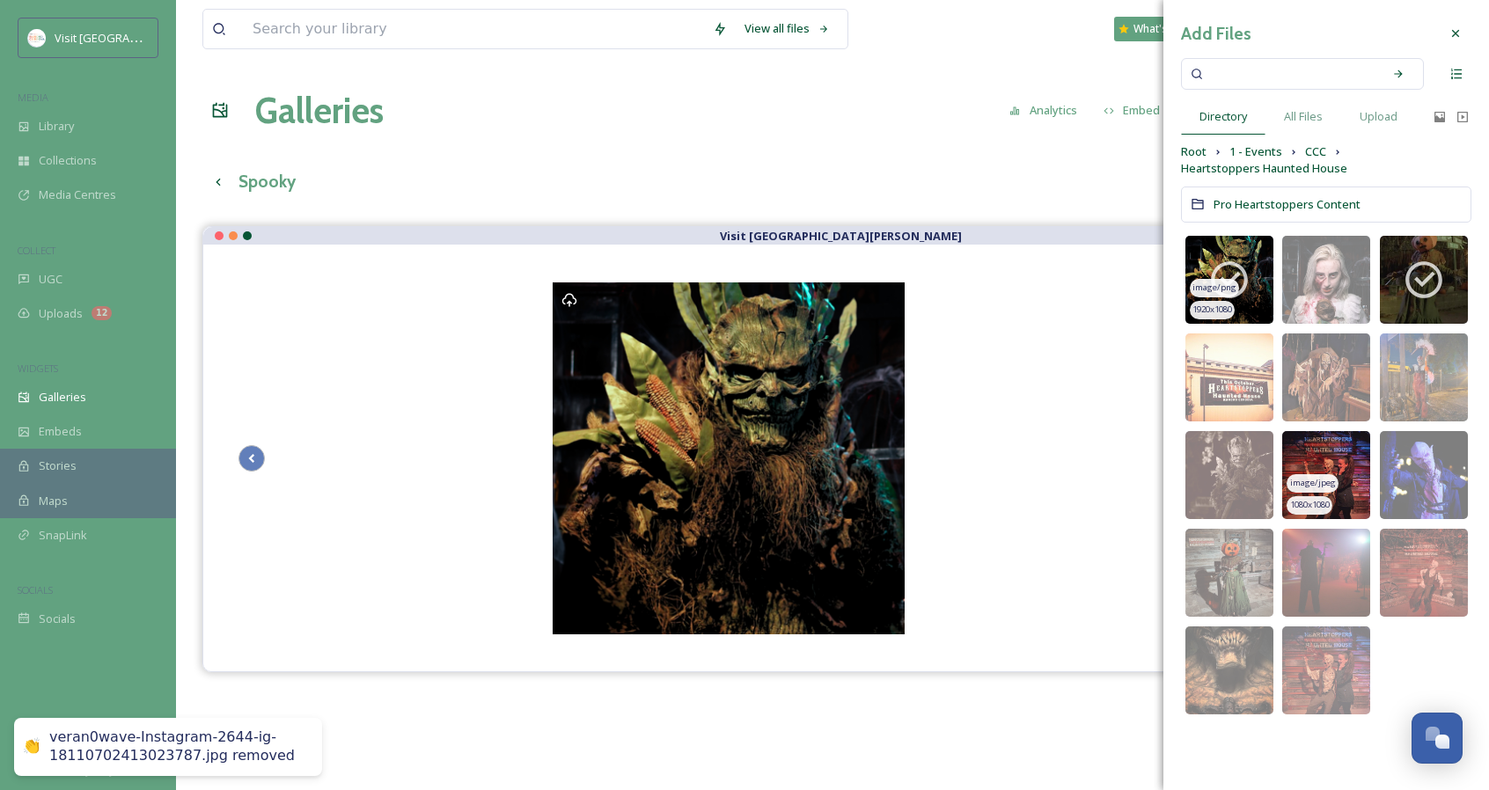
click at [1239, 275] on icon at bounding box center [1229, 280] width 44 height 44
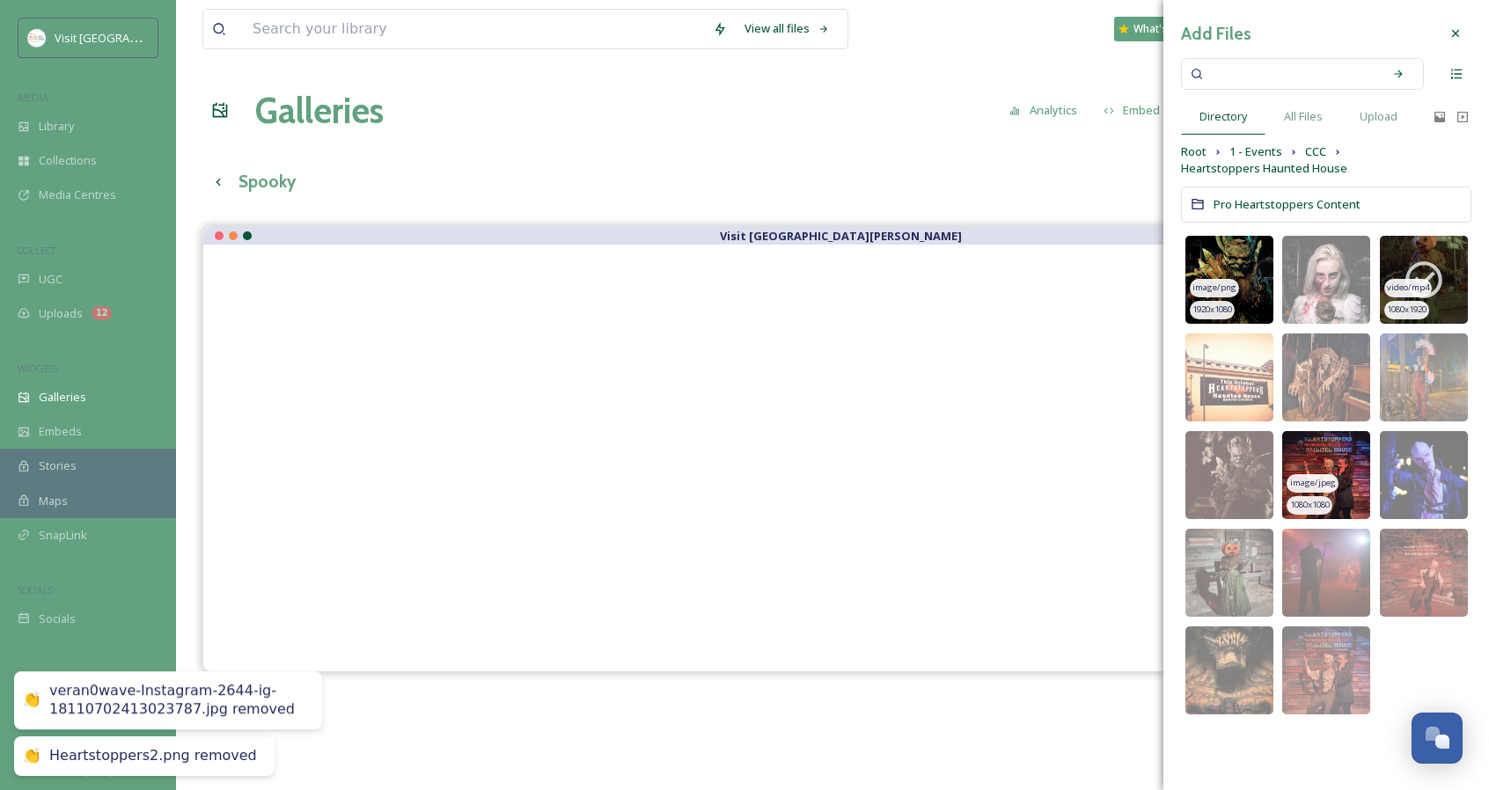
click at [1465, 293] on img at bounding box center [1424, 280] width 88 height 88
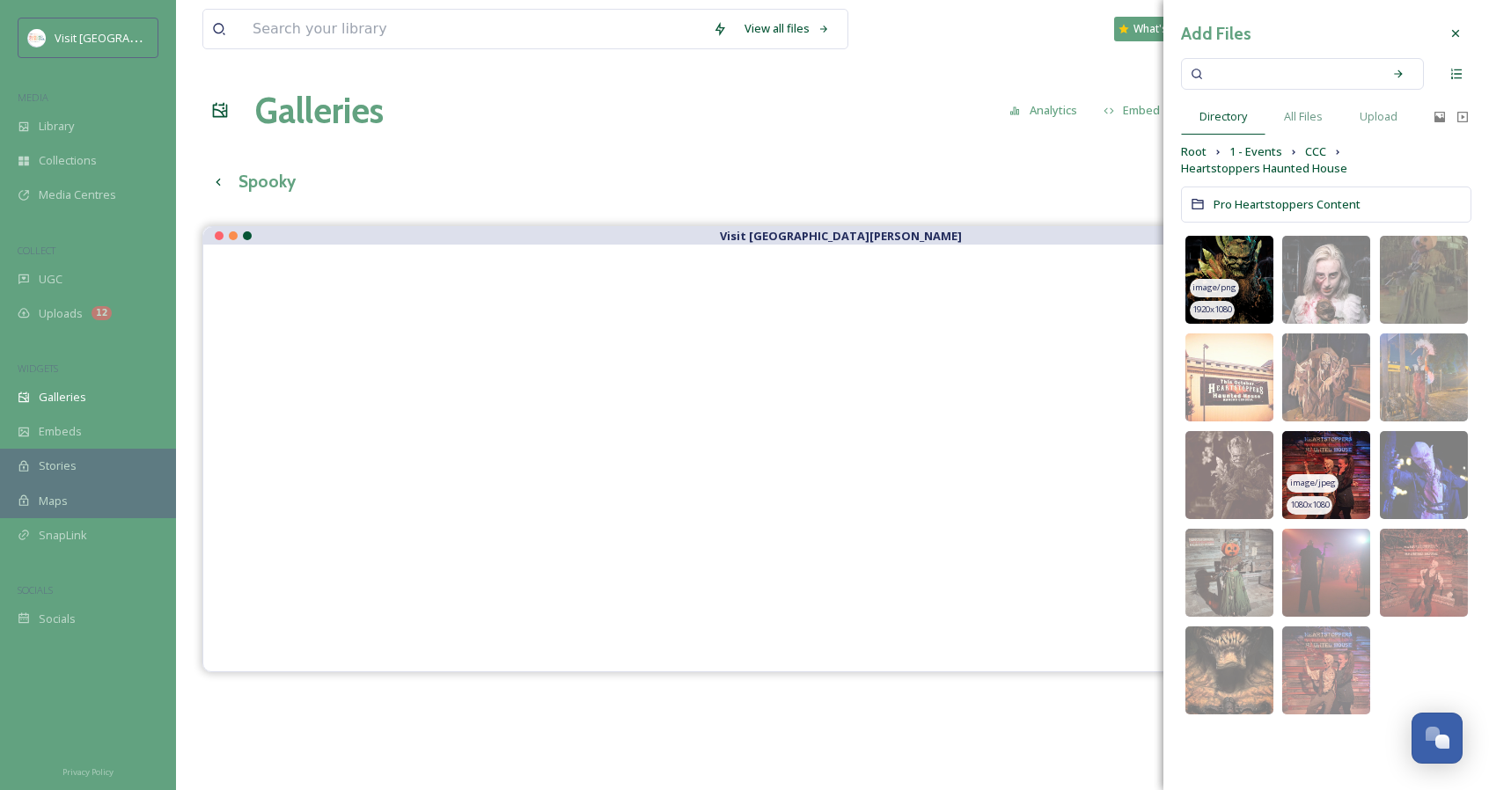
click at [1323, 483] on span "image/jpeg" at bounding box center [1313, 483] width 46 height 12
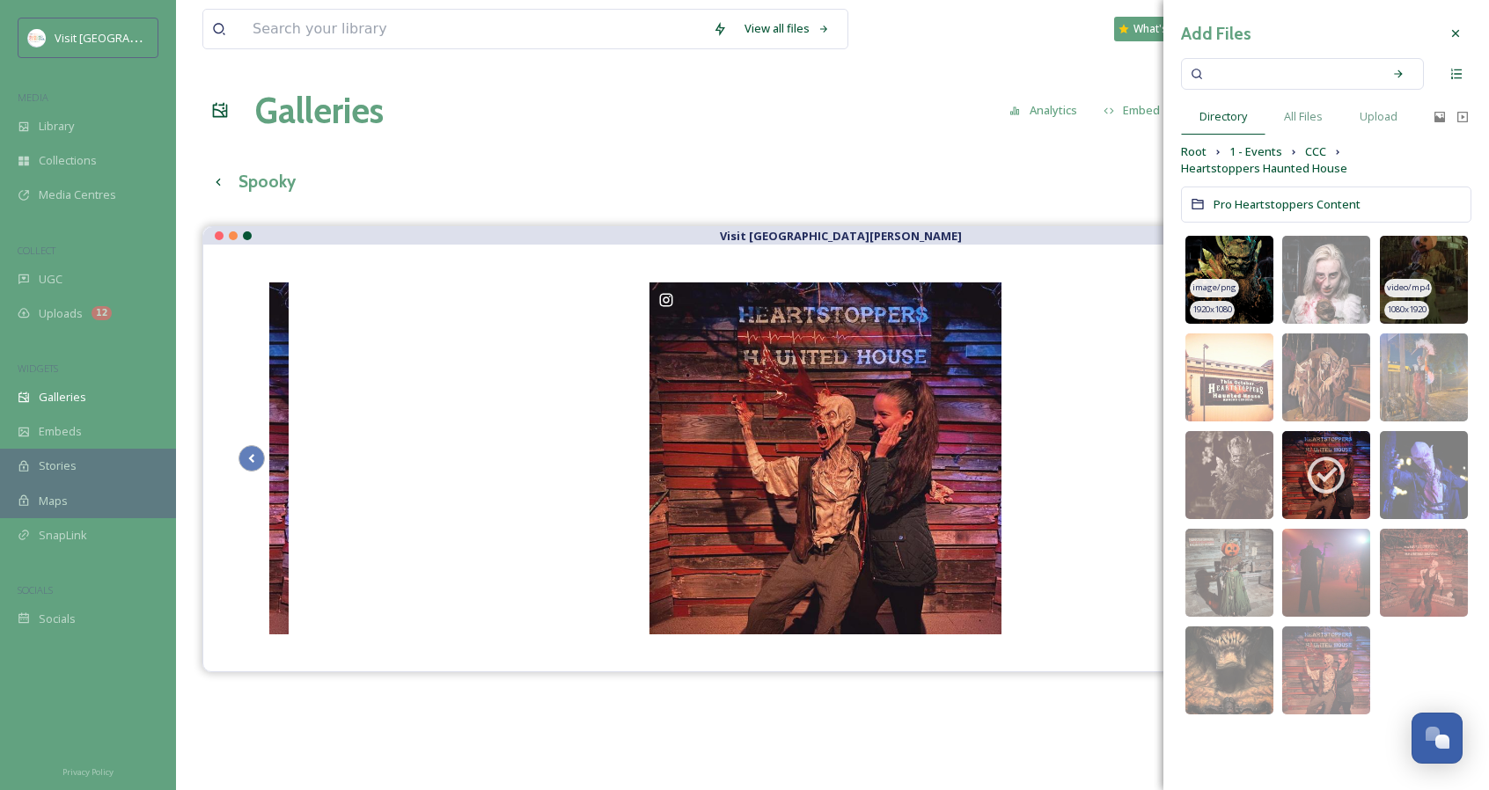
click at [1436, 266] on img at bounding box center [1424, 280] width 88 height 88
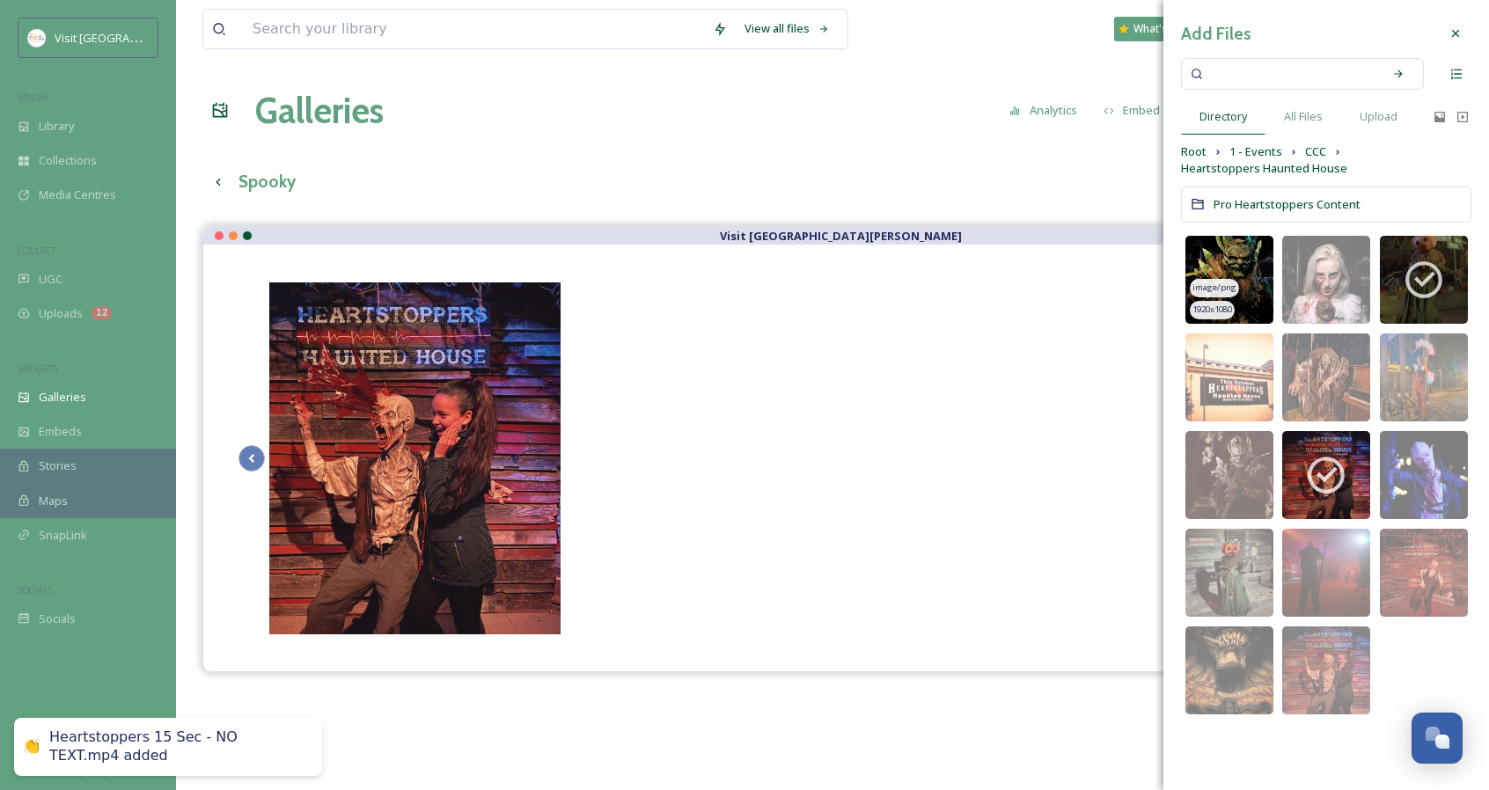
click at [1234, 269] on img at bounding box center [1229, 280] width 88 height 88
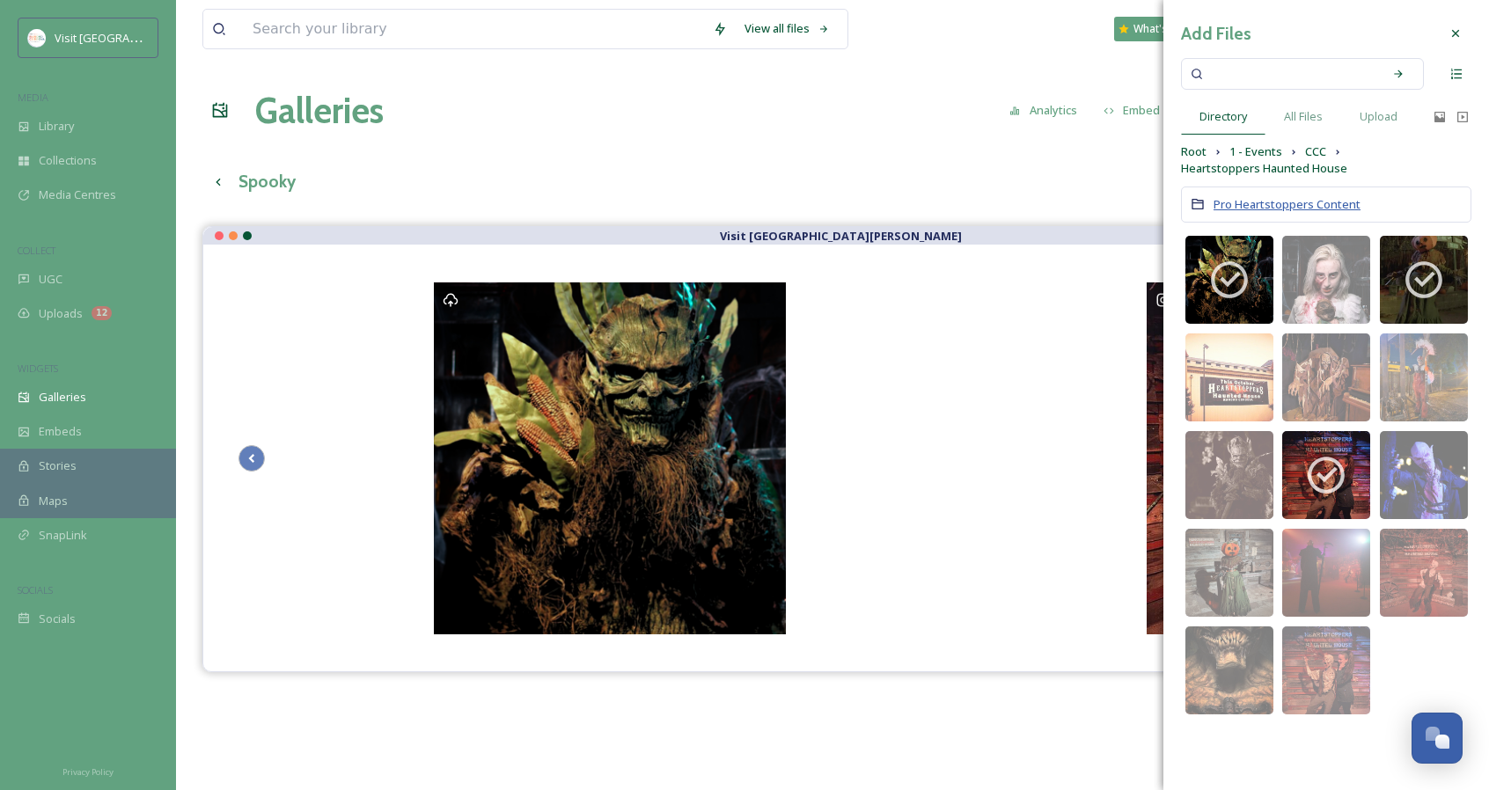
click at [1317, 201] on span "Pro Heartstoppers Content" at bounding box center [1286, 204] width 147 height 16
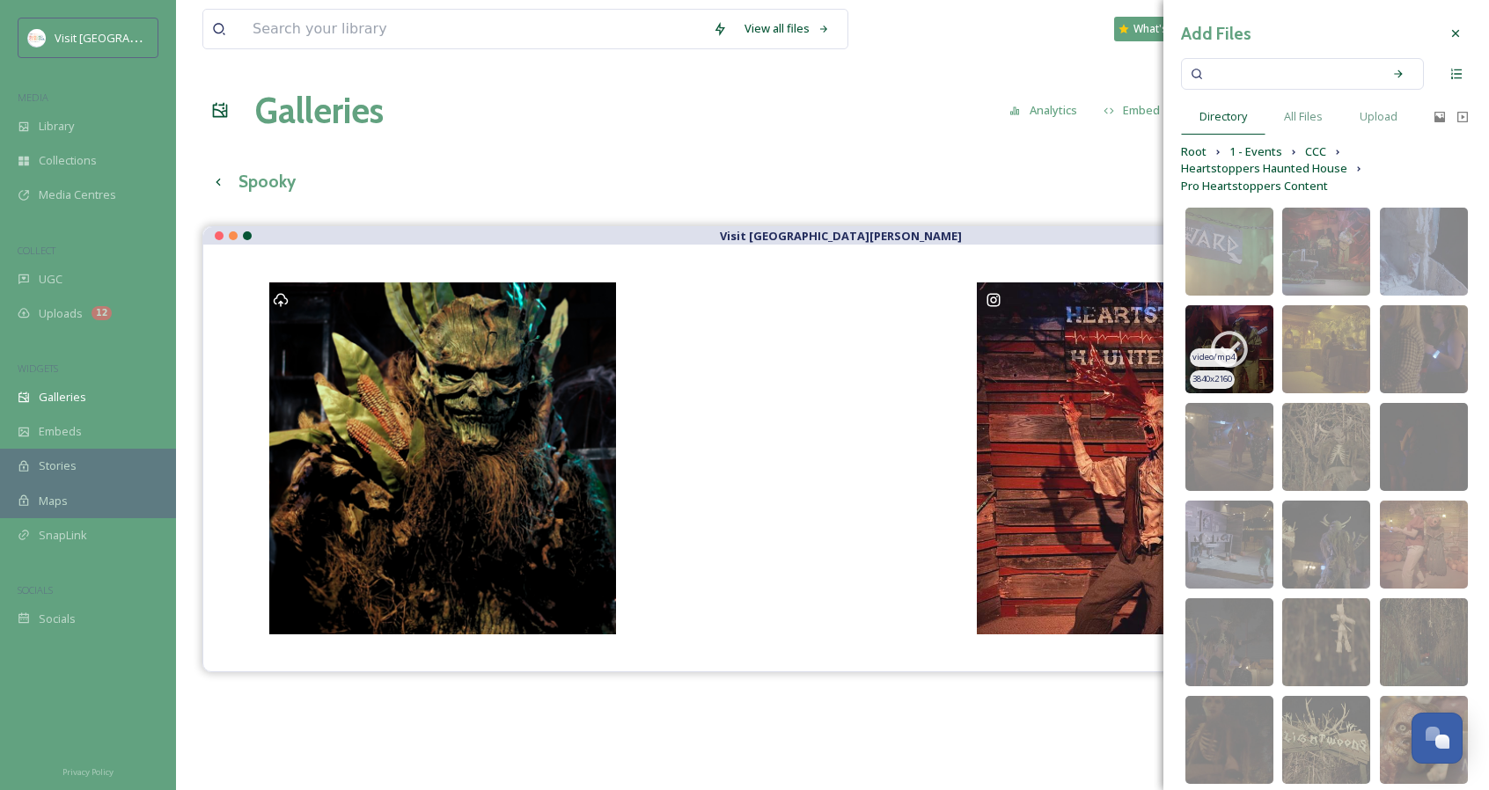
click at [1223, 337] on icon at bounding box center [1229, 349] width 44 height 44
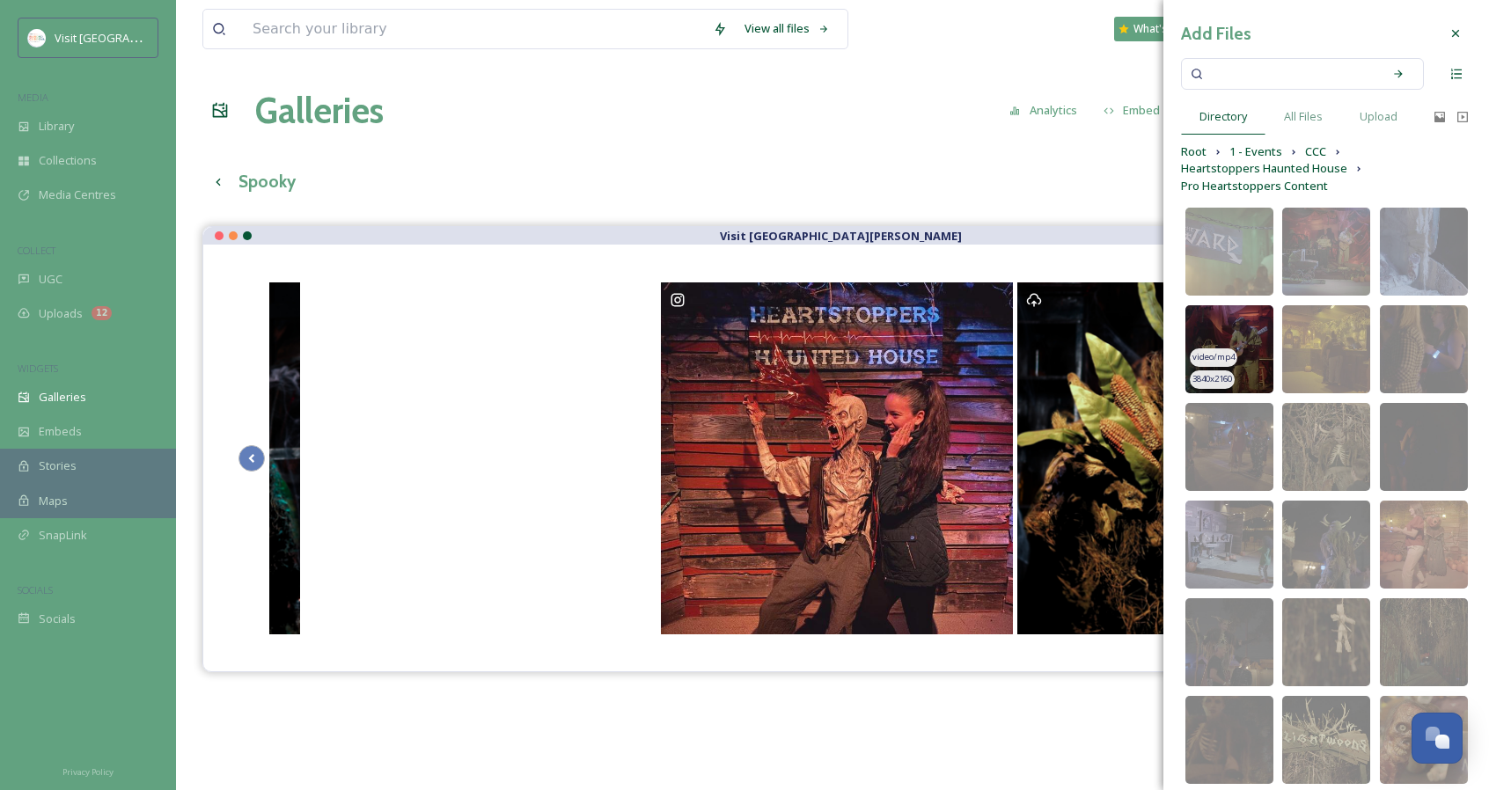
click at [1223, 337] on img at bounding box center [1229, 349] width 88 height 88
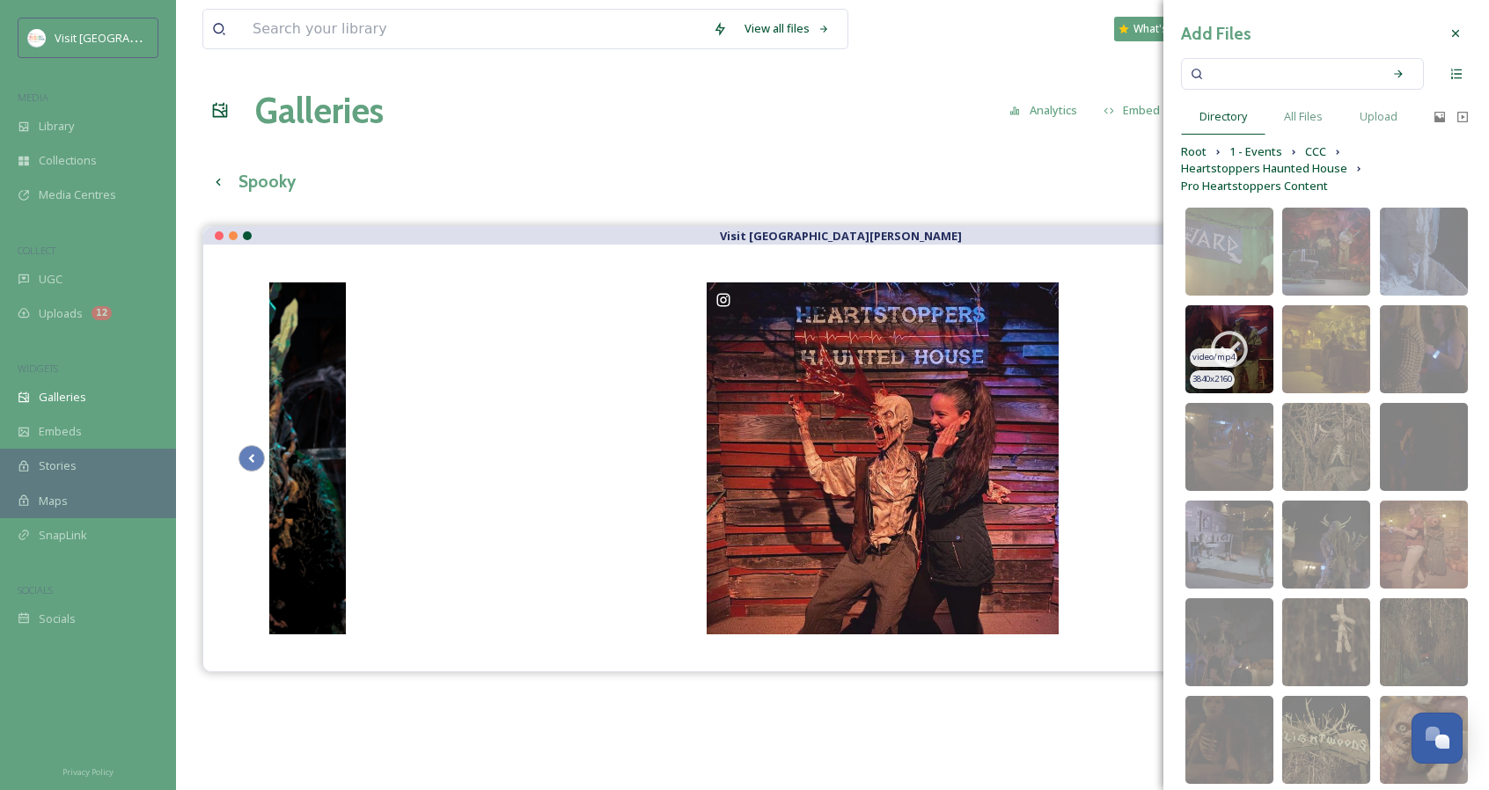
click at [1448, 30] on icon at bounding box center [1455, 33] width 14 height 14
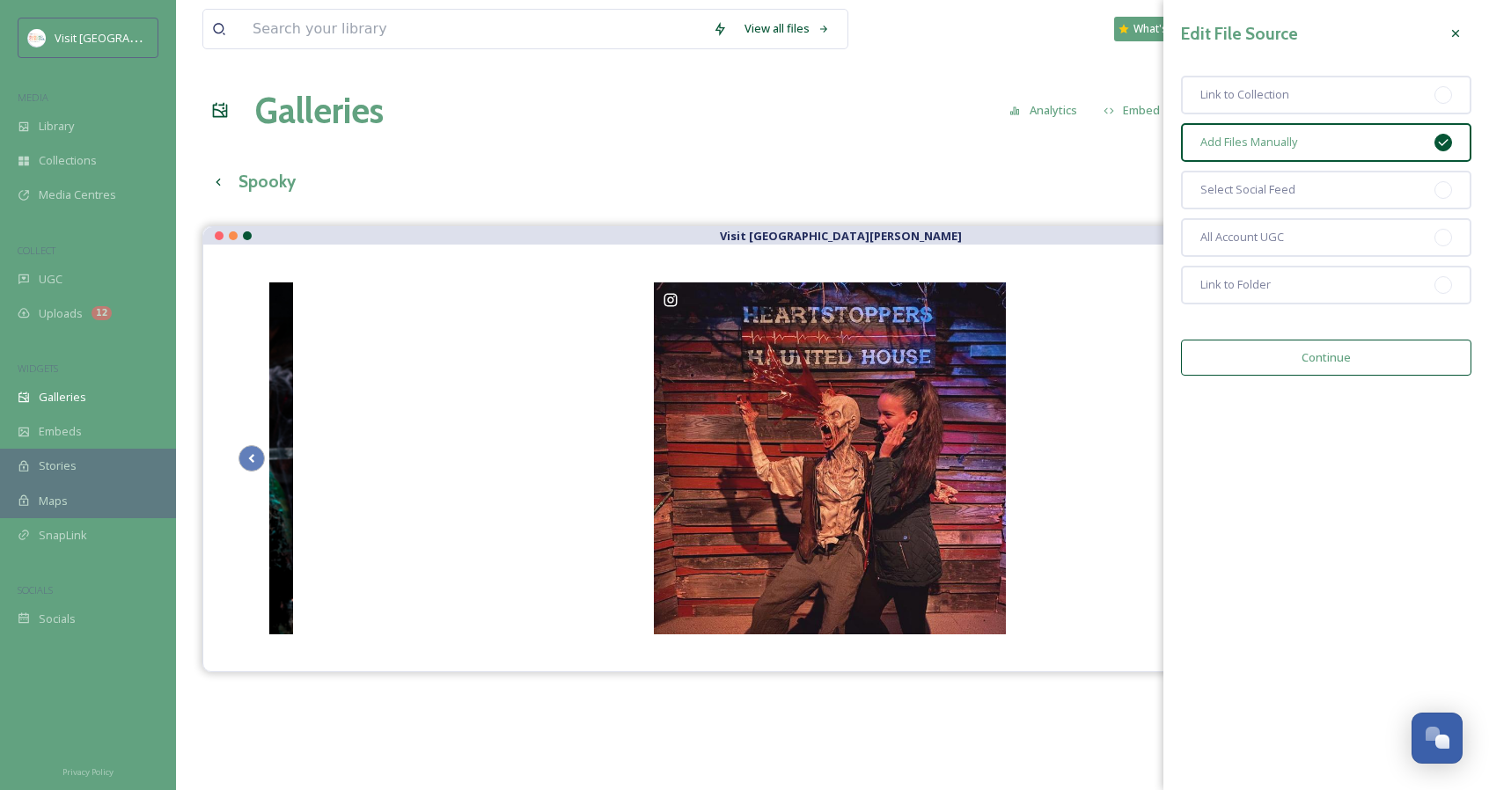
click at [299, 81] on div "View all files What's New [PERSON_NAME] Galleries Analytics Embed Customise Gal…" at bounding box center [832, 521] width 1313 height 1043
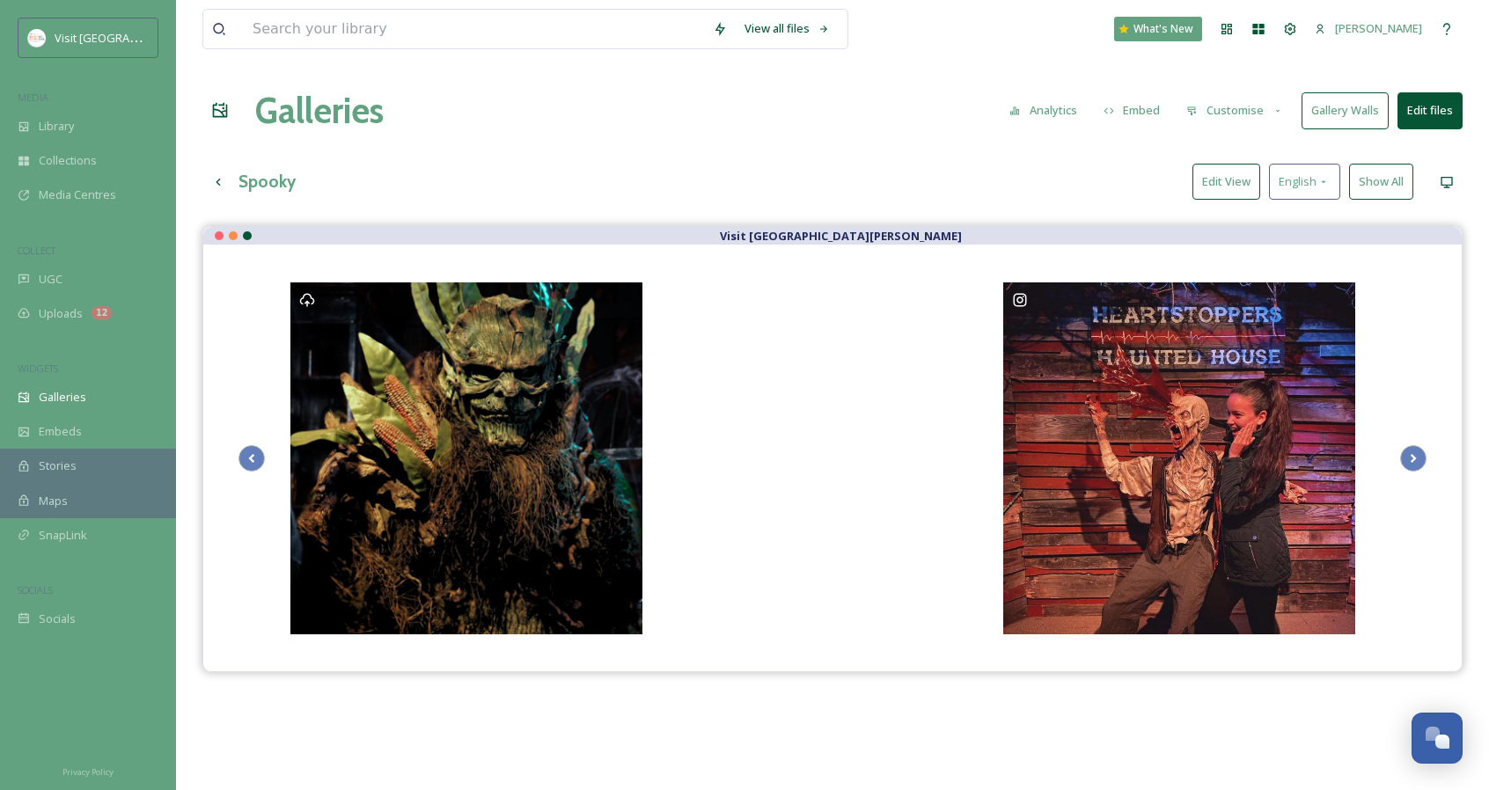
click at [1257, 114] on button "Customise" at bounding box center [1234, 110] width 115 height 34
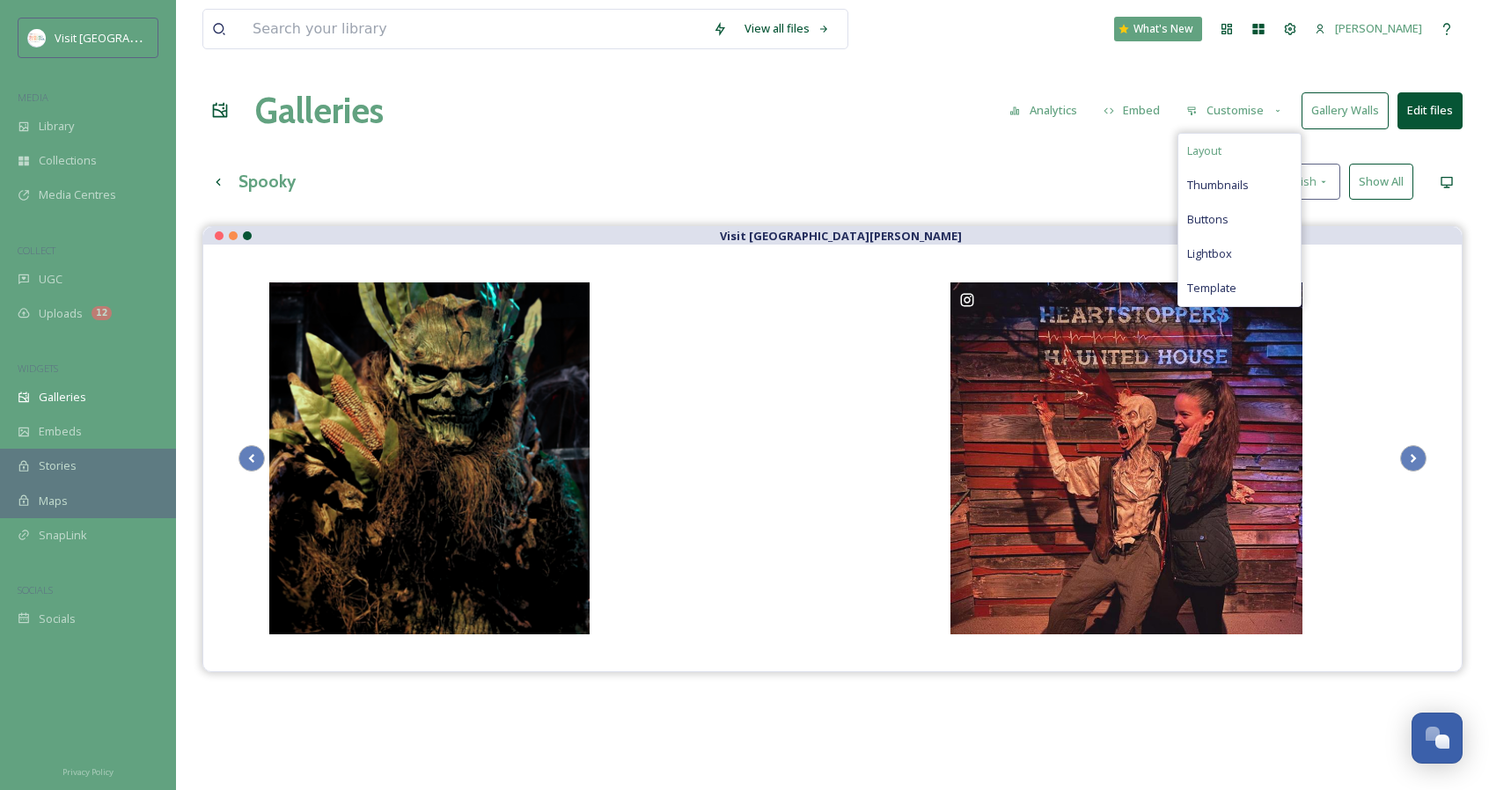
click at [1257, 135] on div "Layout" at bounding box center [1239, 151] width 122 height 34
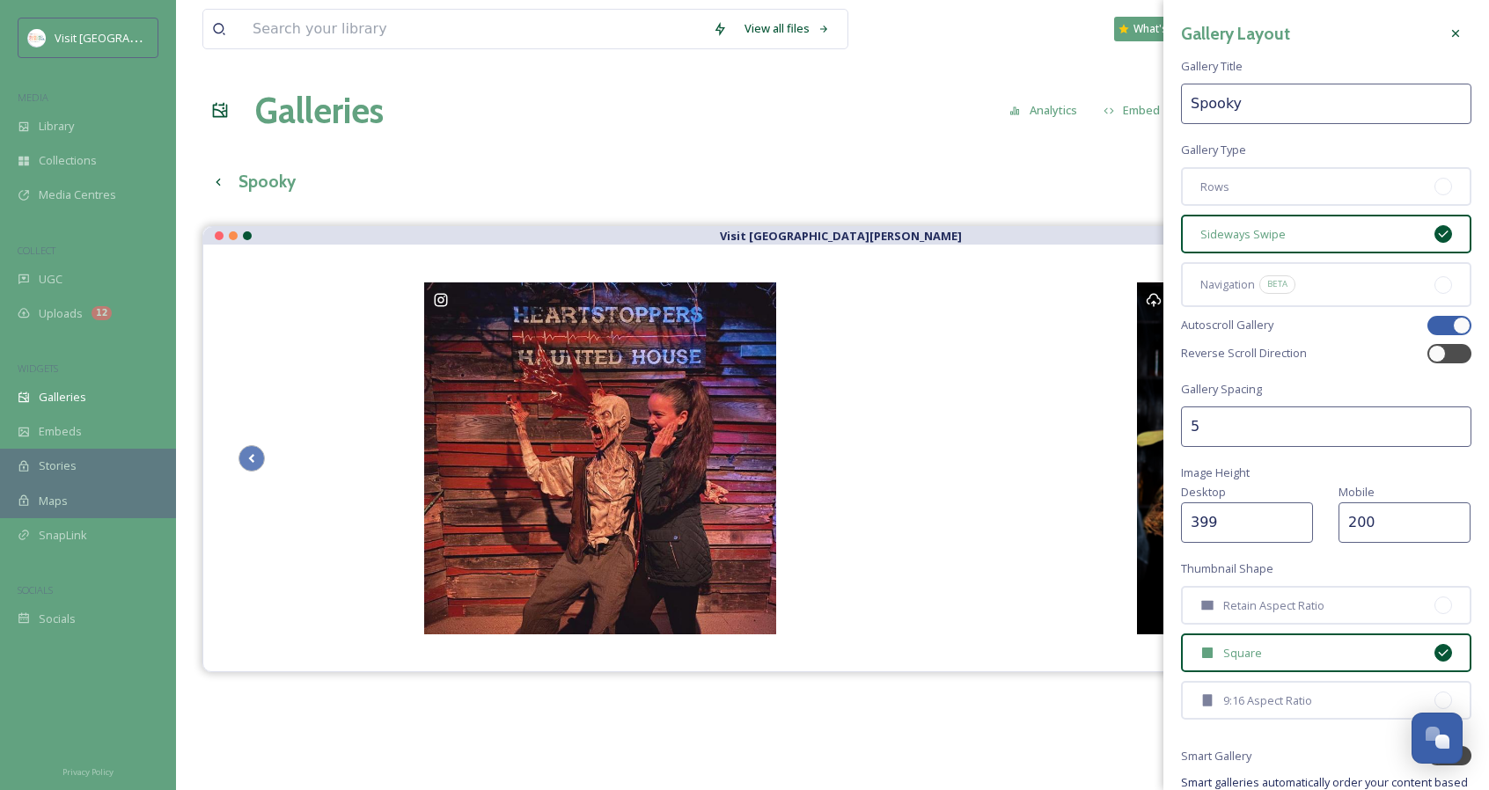
click at [1295, 524] on input "399" at bounding box center [1247, 522] width 132 height 40
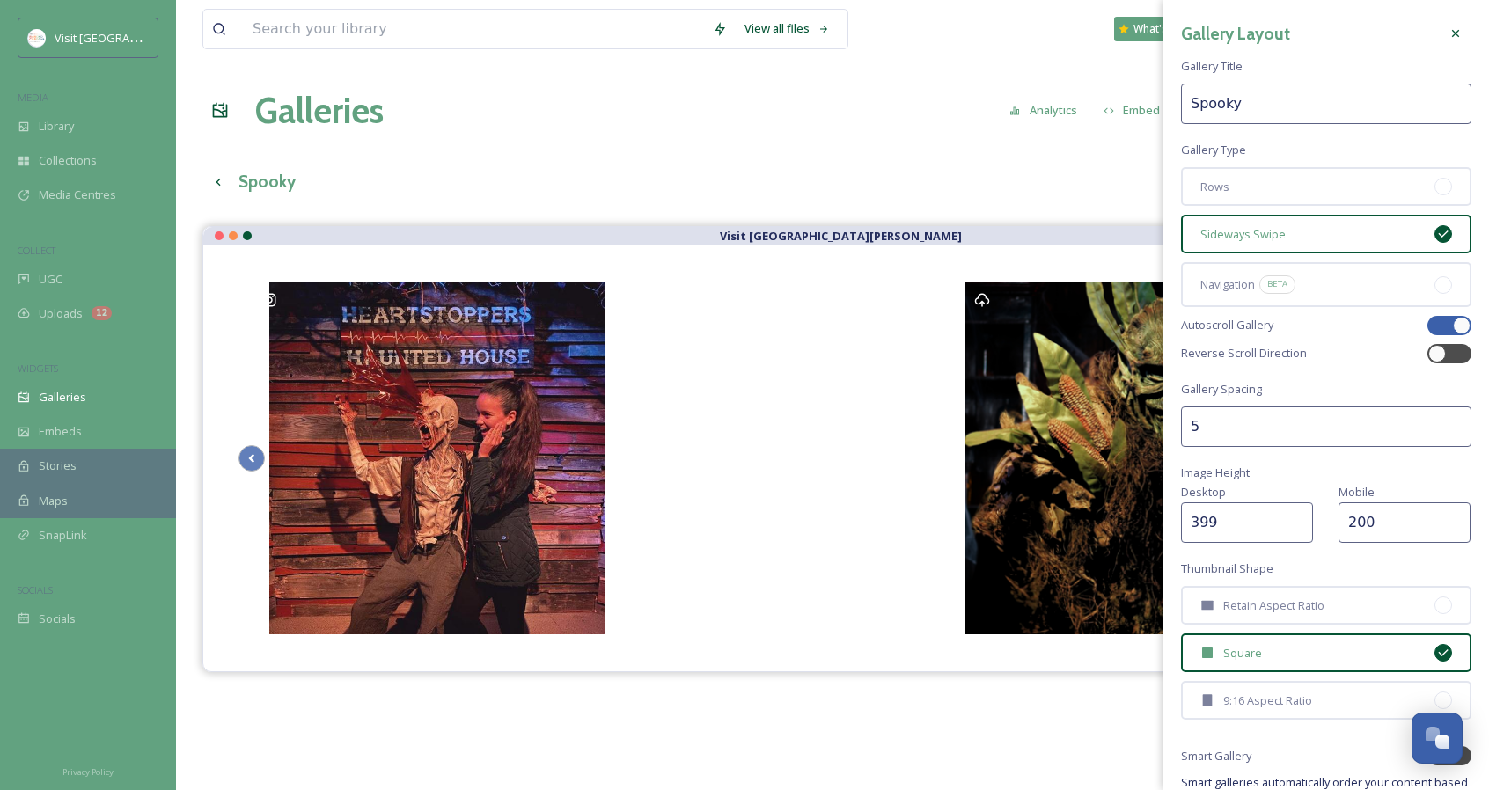
click at [1309, 526] on input "399" at bounding box center [1247, 522] width 132 height 40
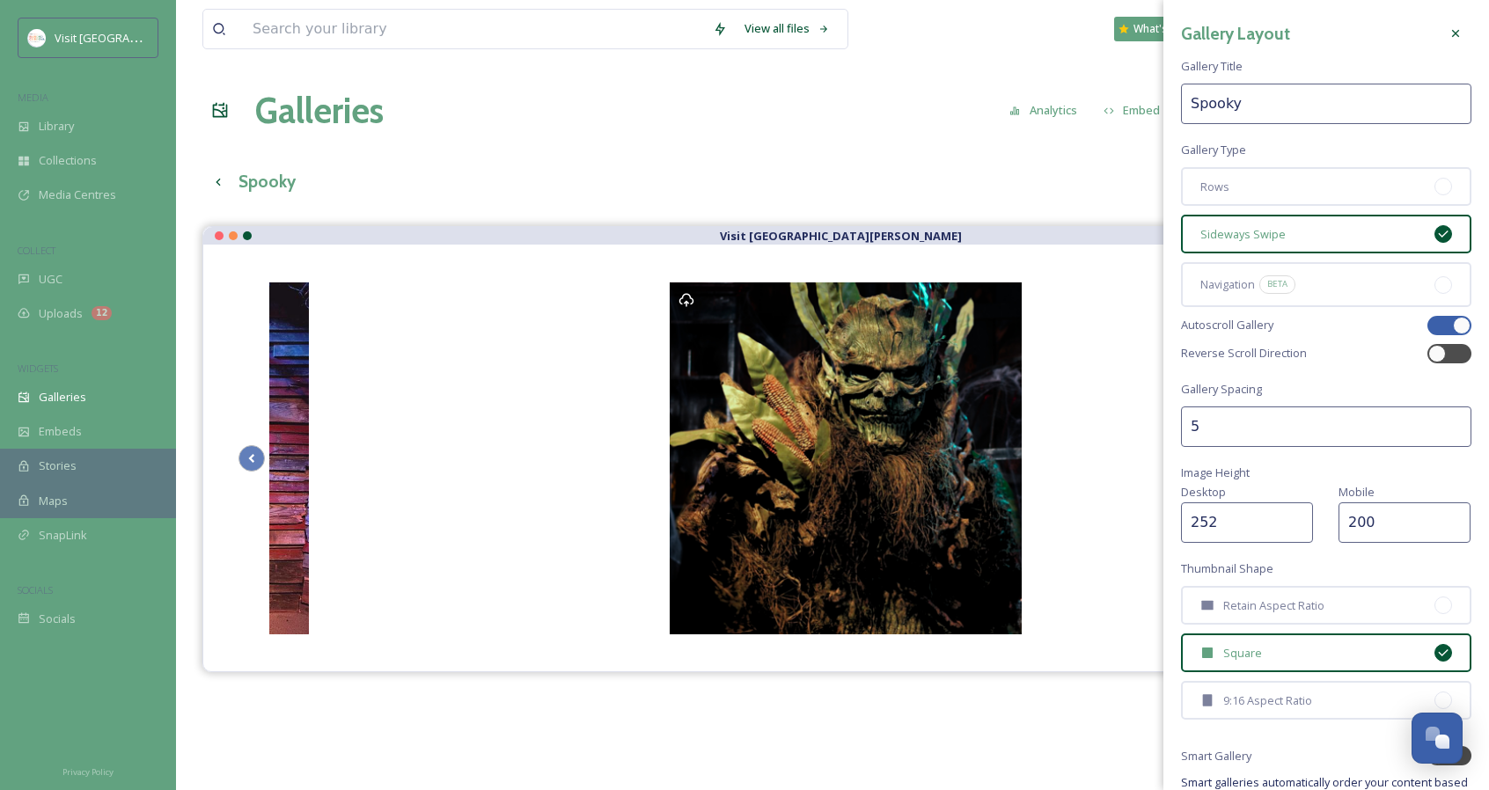
click at [1299, 528] on input "252" at bounding box center [1247, 522] width 132 height 40
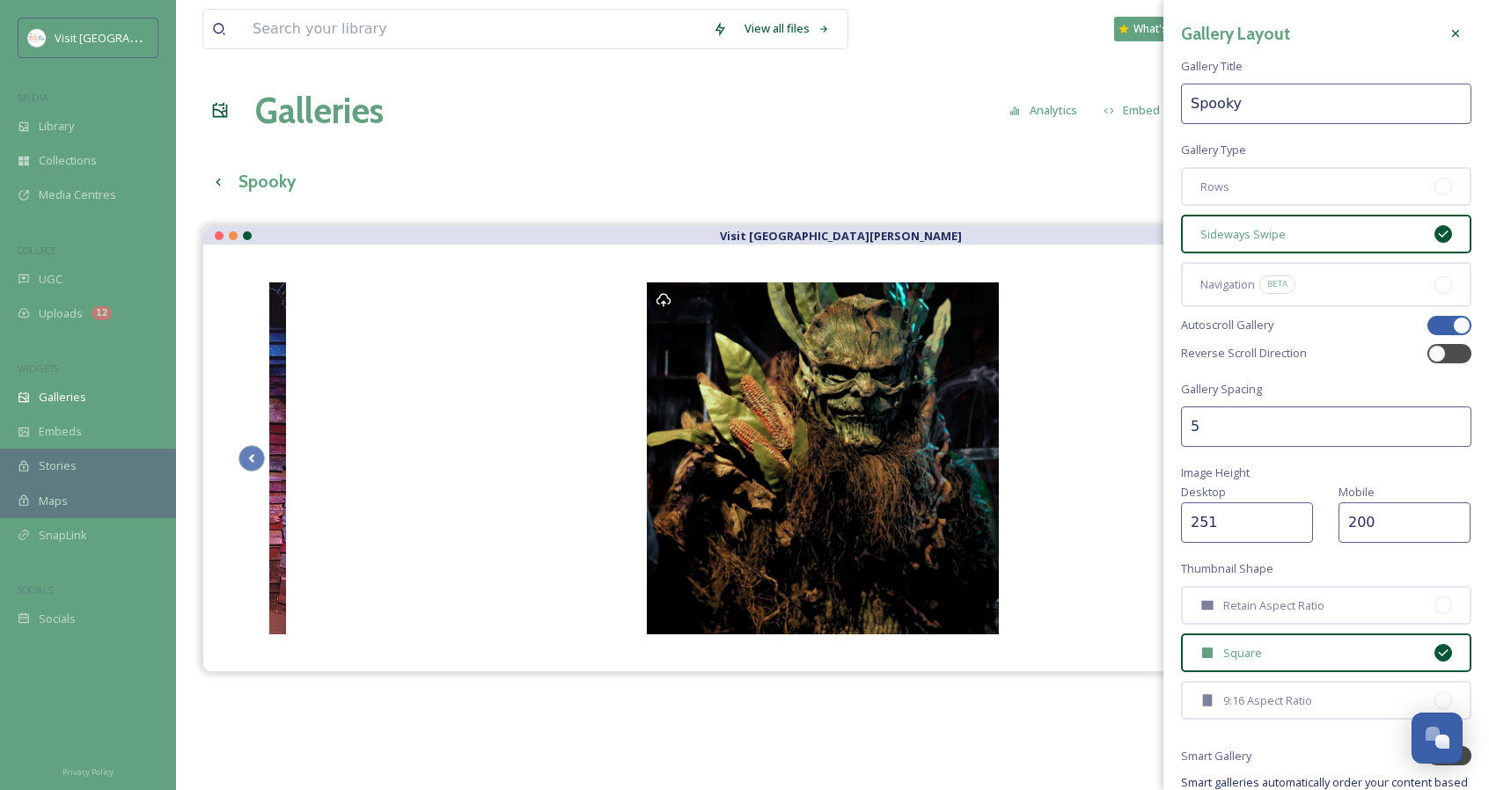
click at [1299, 528] on input "251" at bounding box center [1247, 522] width 132 height 40
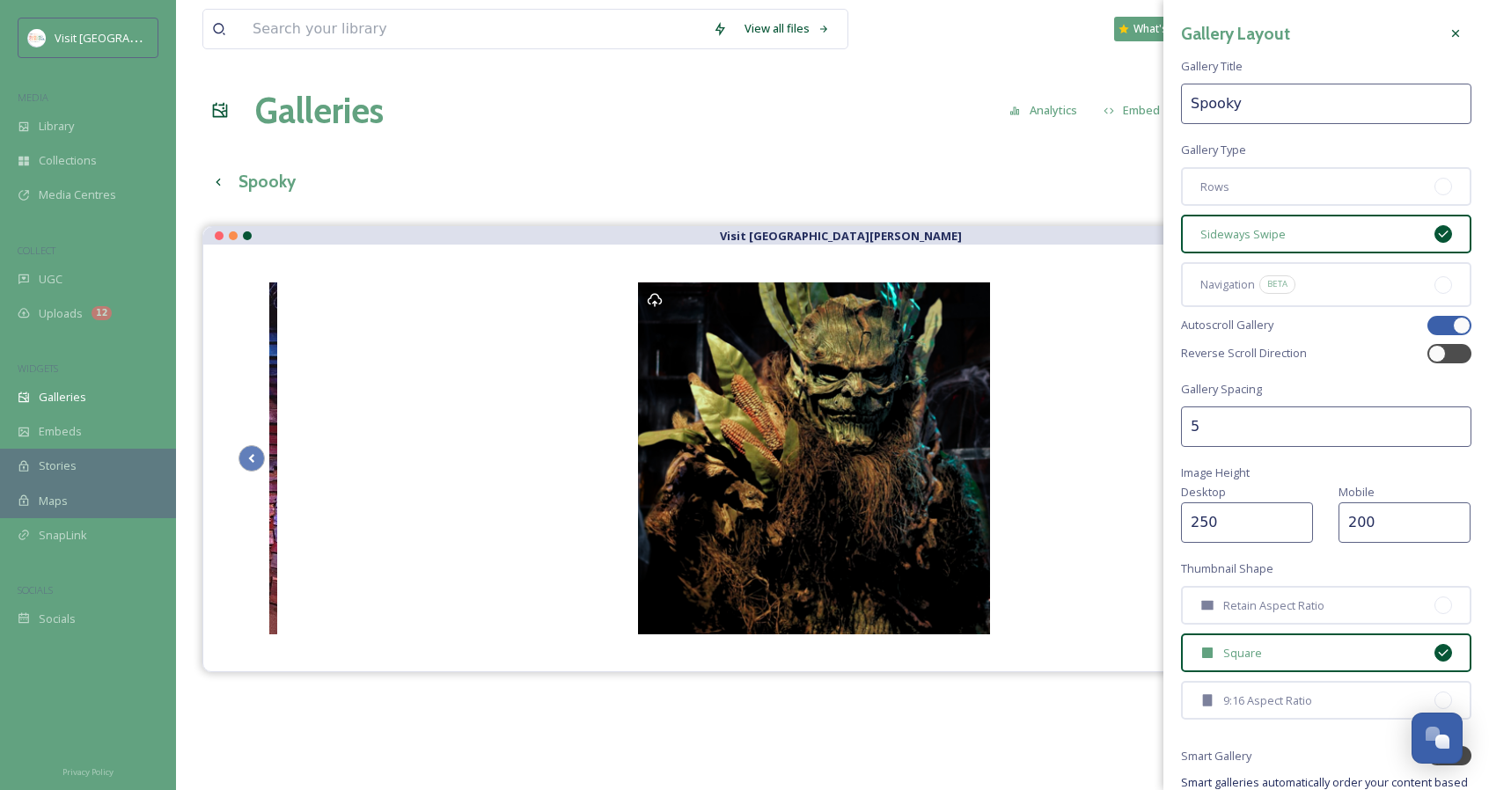
type input "250"
click at [1299, 528] on input "250" at bounding box center [1247, 522] width 132 height 40
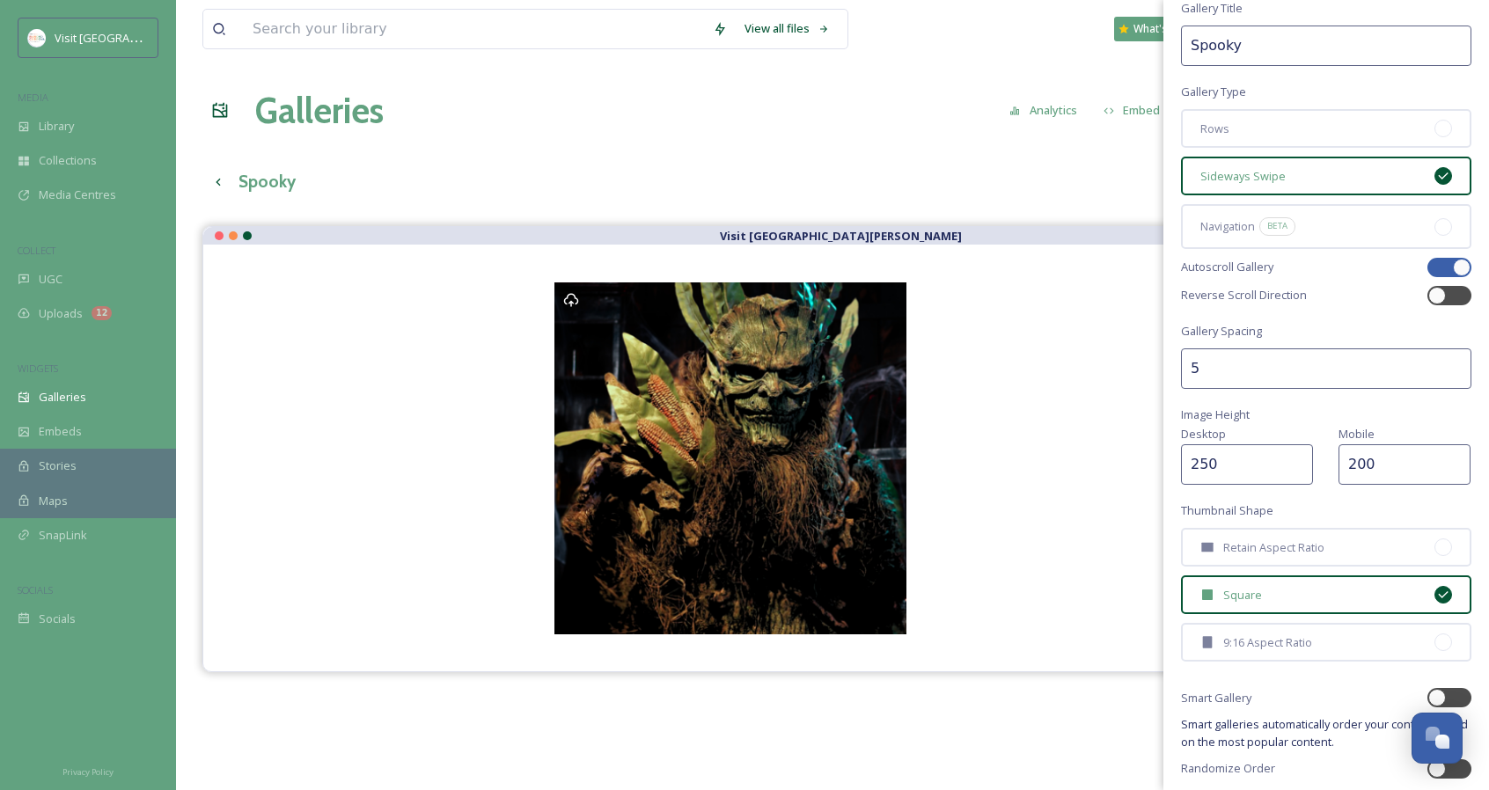
scroll to position [123, 0]
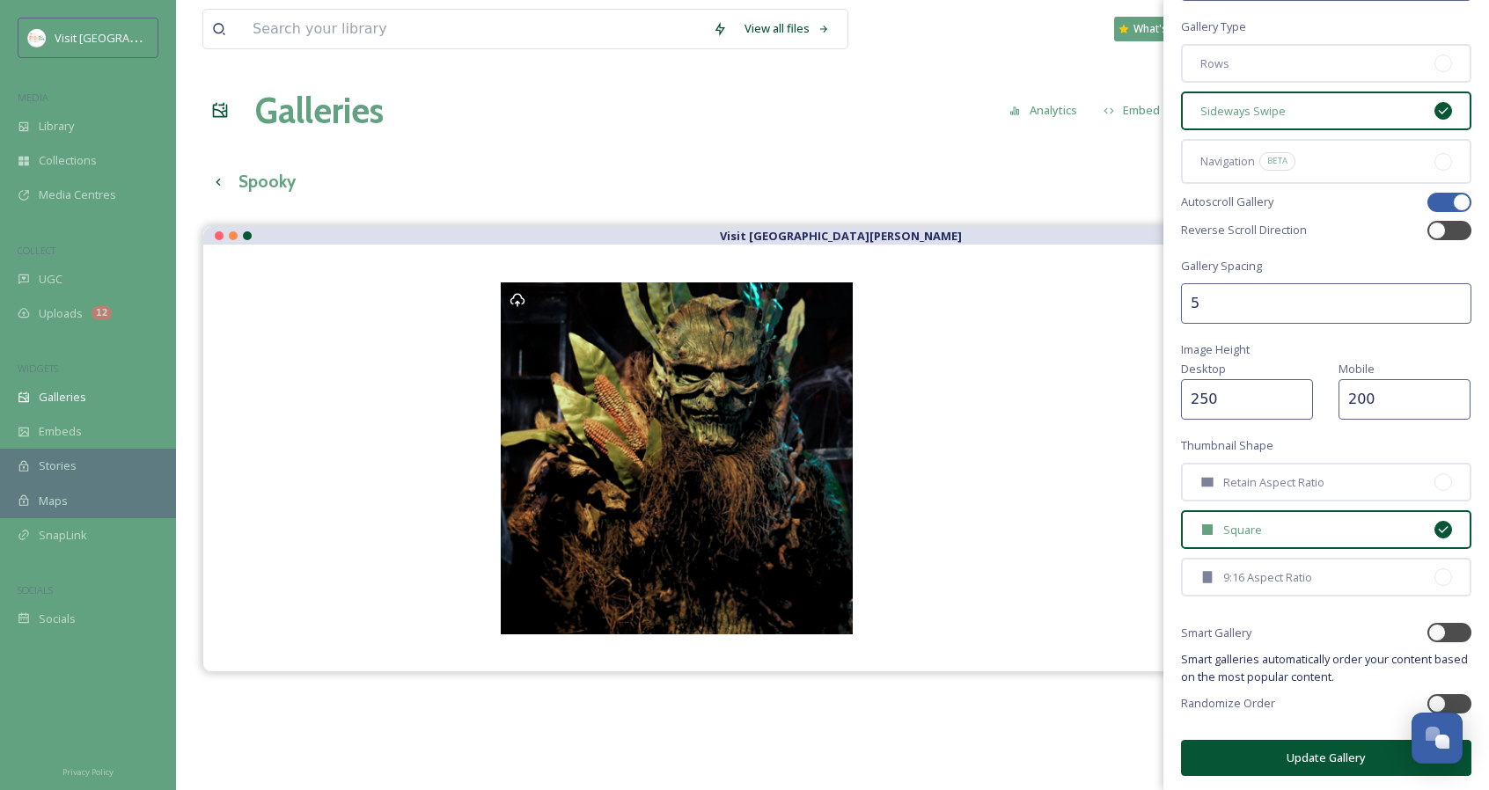
click at [1315, 759] on button "Update Gallery" at bounding box center [1326, 758] width 290 height 36
